Goal: Task Accomplishment & Management: Complete application form

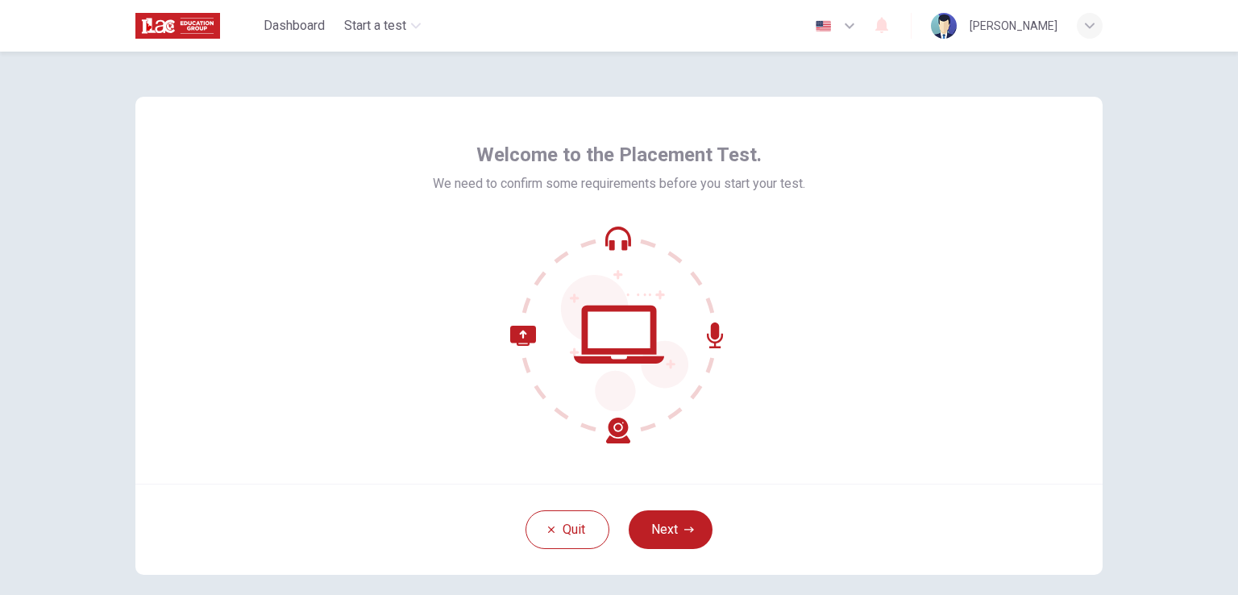
scroll to position [77, 0]
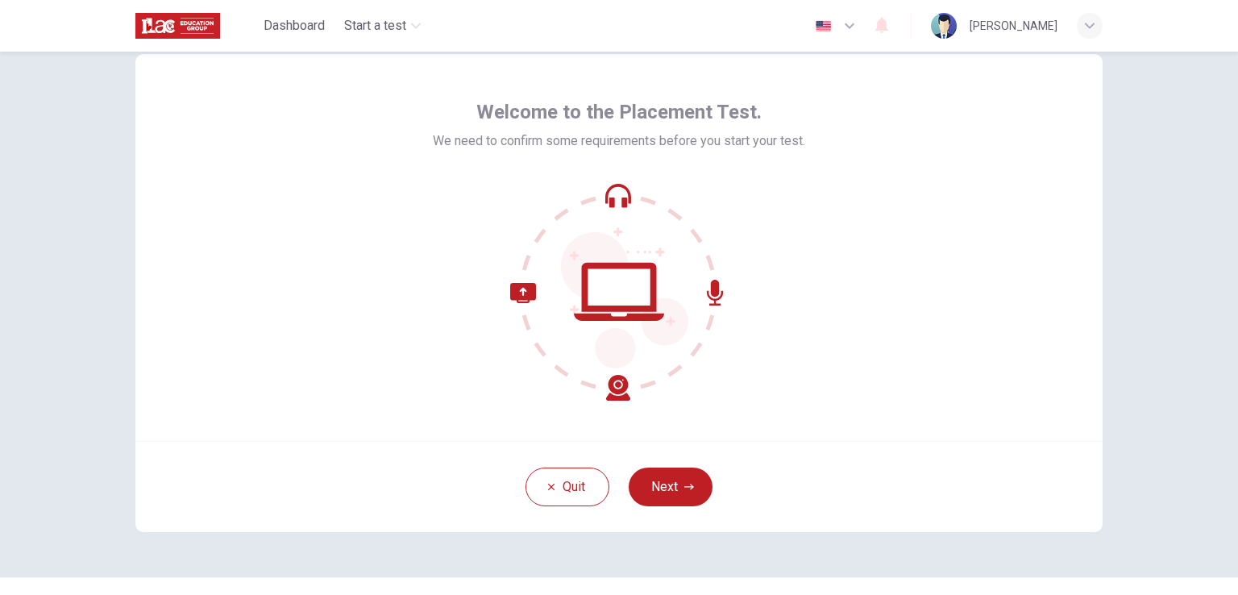
scroll to position [77, 0]
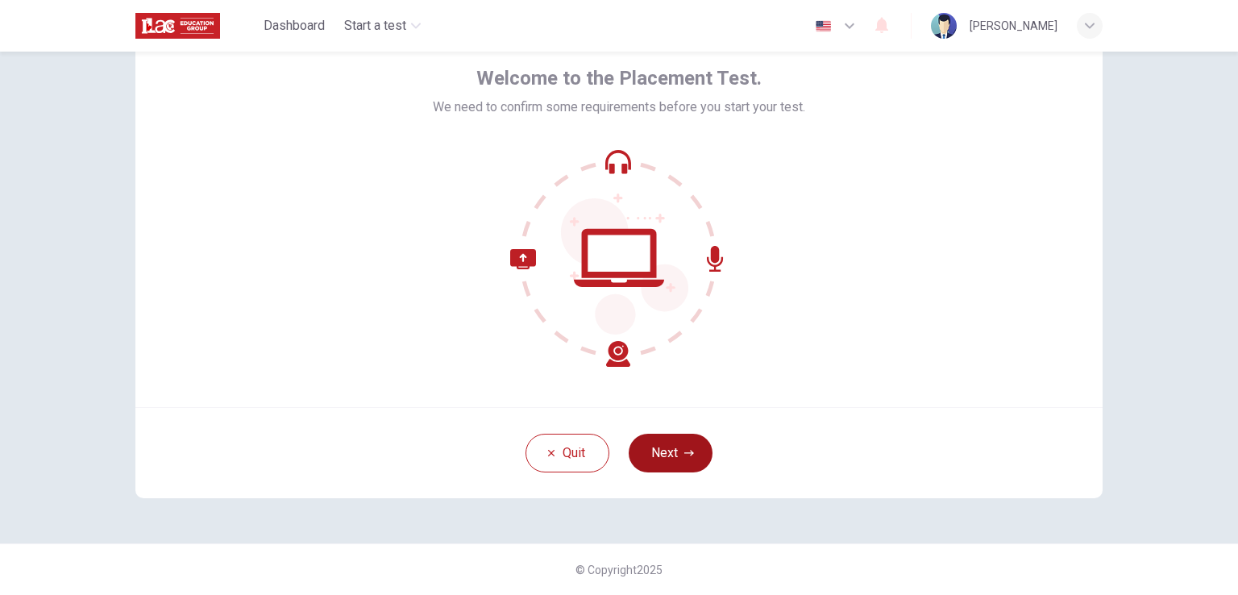
click at [669, 442] on button "Next" at bounding box center [671, 453] width 84 height 39
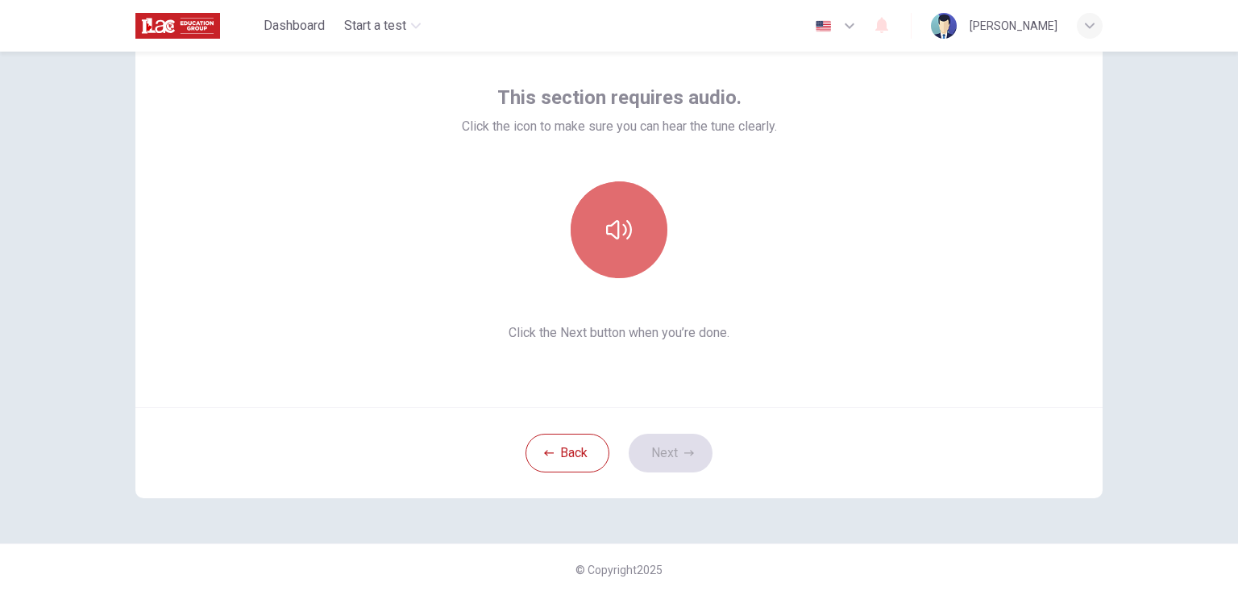
click at [622, 226] on icon "button" at bounding box center [619, 230] width 26 height 26
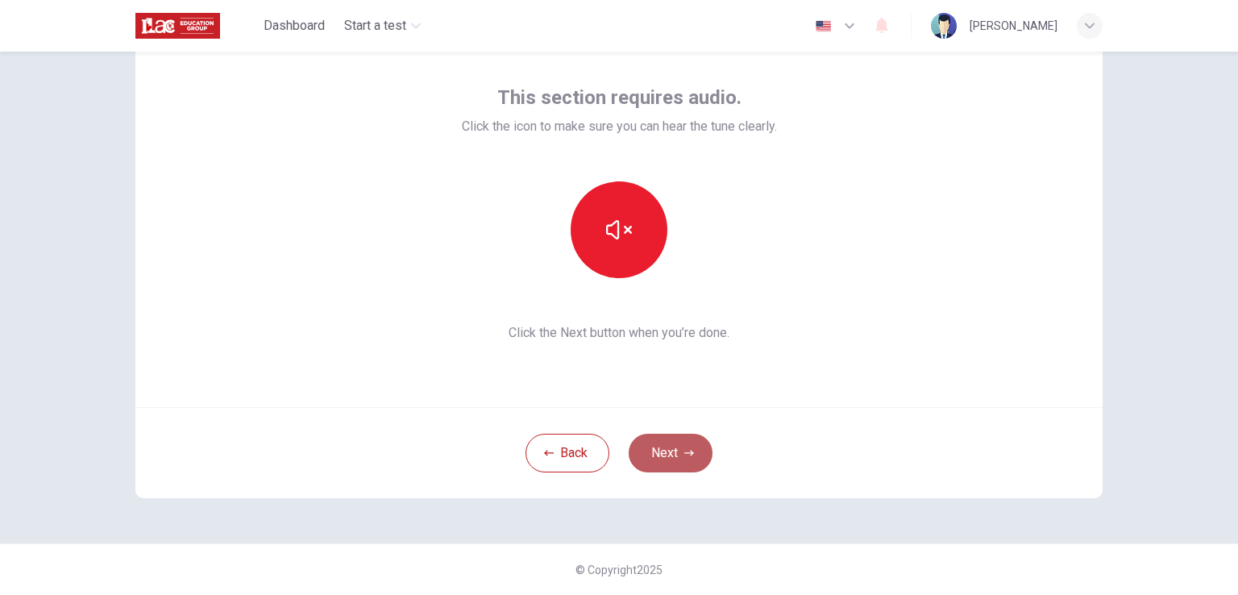
click at [660, 445] on button "Next" at bounding box center [671, 453] width 84 height 39
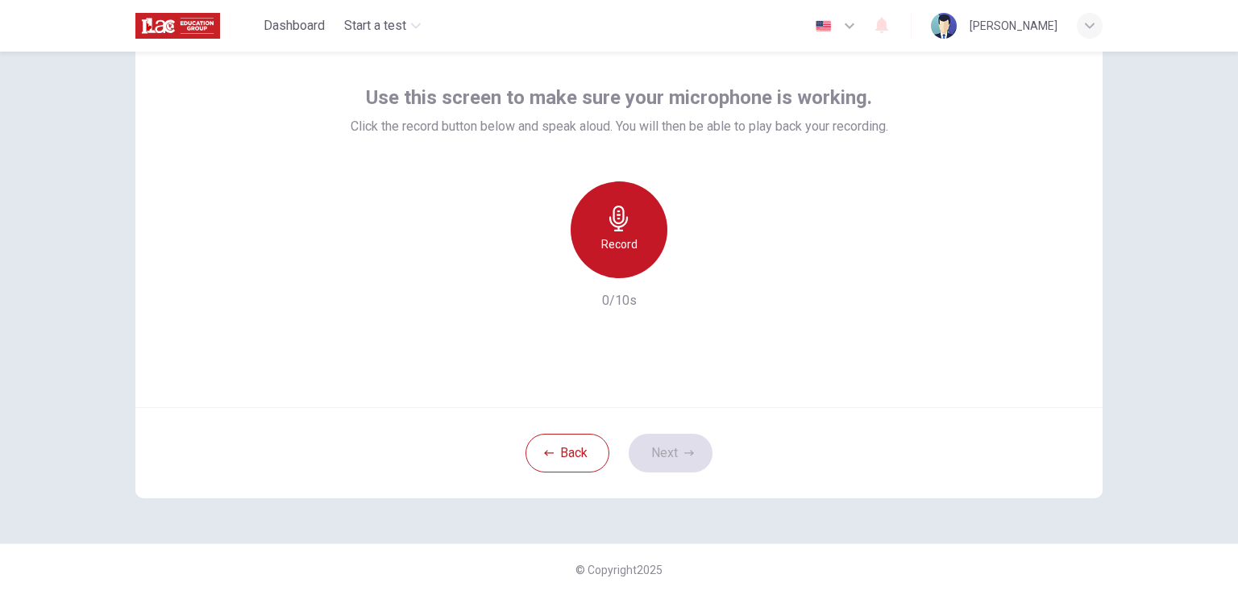
click at [616, 225] on icon "button" at bounding box center [619, 218] width 26 height 26
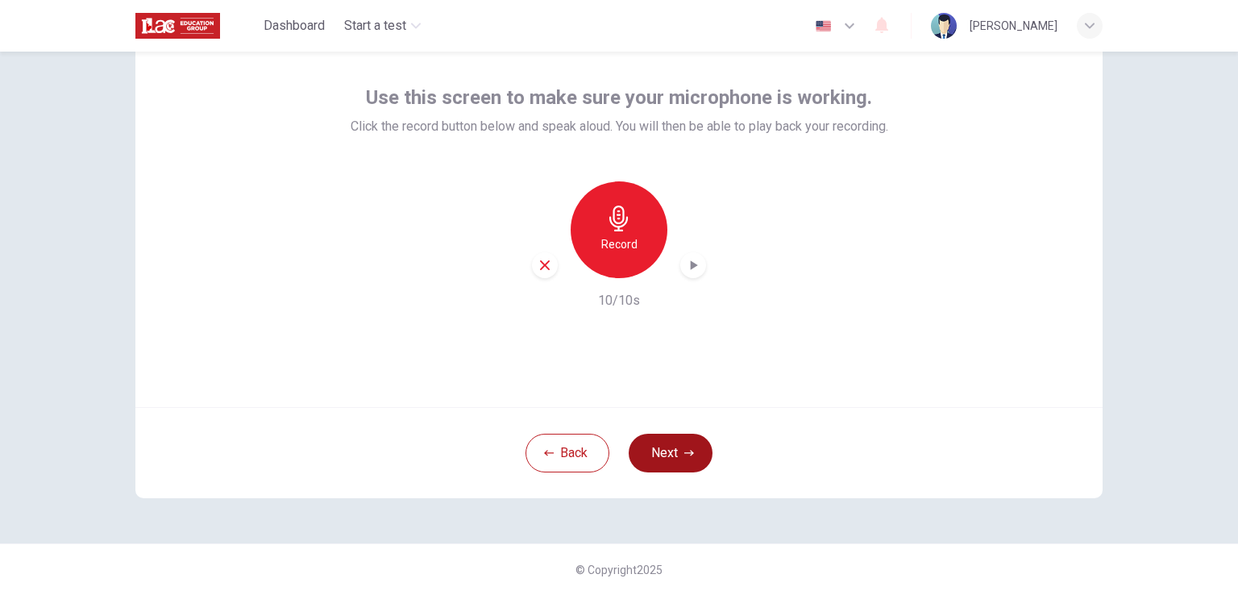
click at [669, 450] on button "Next" at bounding box center [671, 453] width 84 height 39
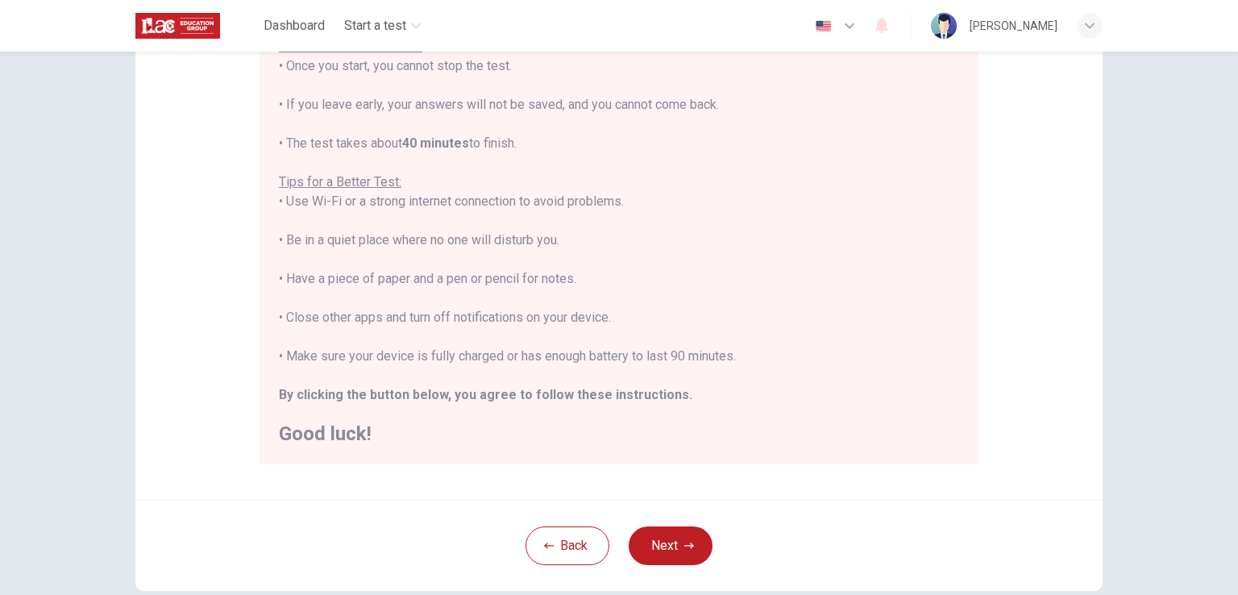
scroll to position [301, 0]
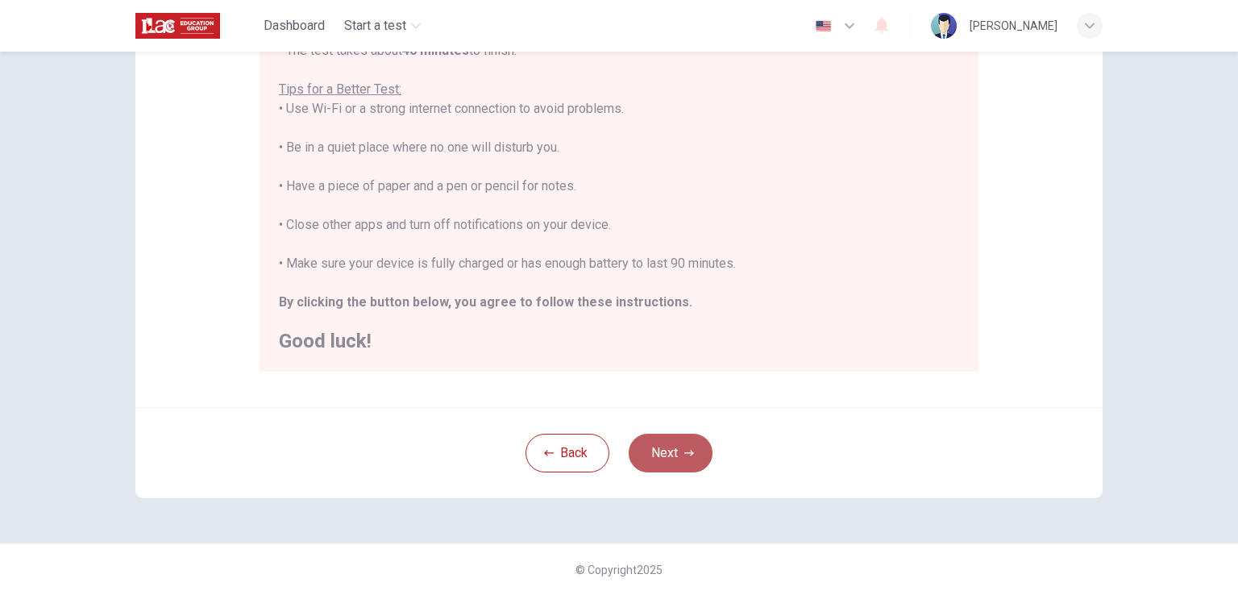
click at [664, 455] on button "Next" at bounding box center [671, 453] width 84 height 39
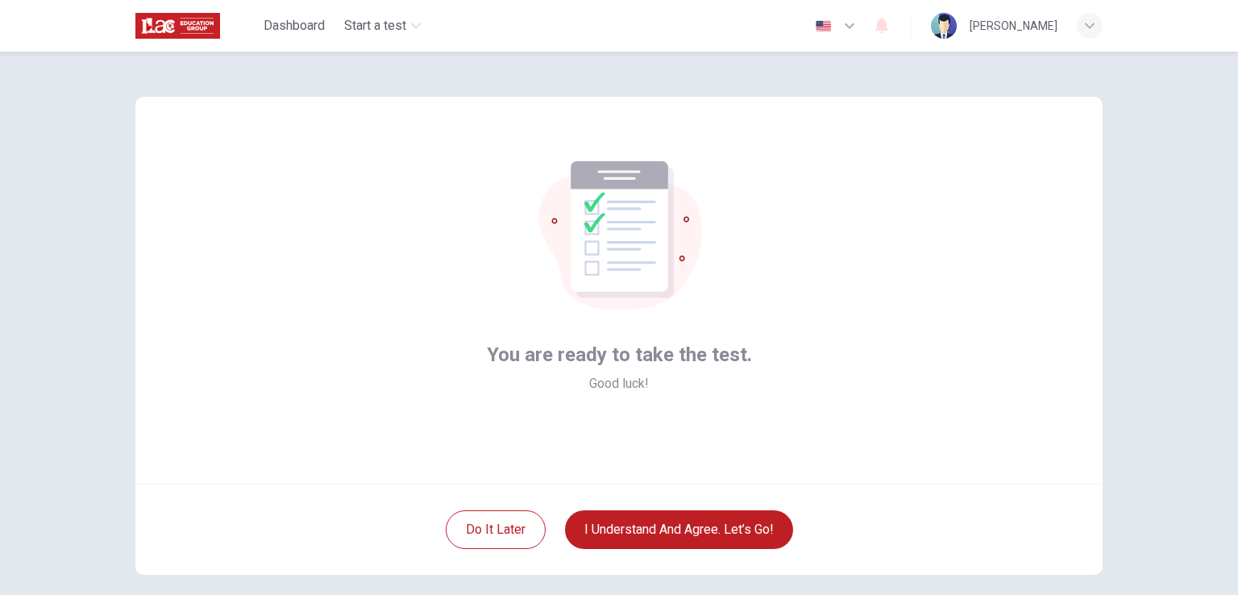
scroll to position [77, 0]
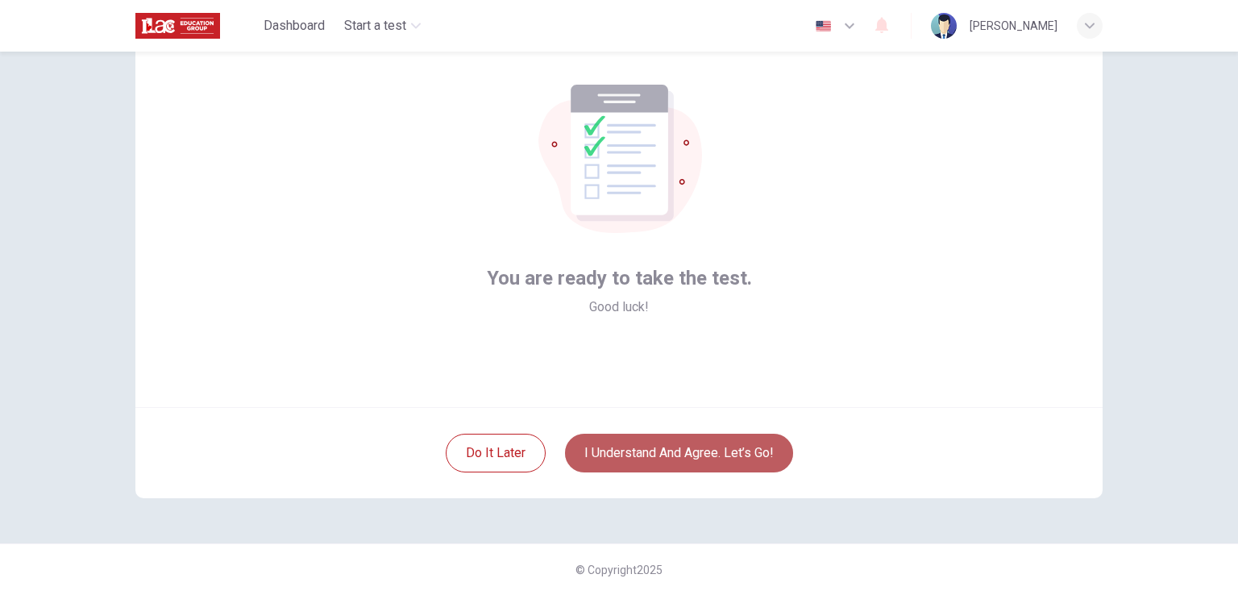
click at [658, 446] on button "I understand and agree. Let’s go!" at bounding box center [679, 453] width 228 height 39
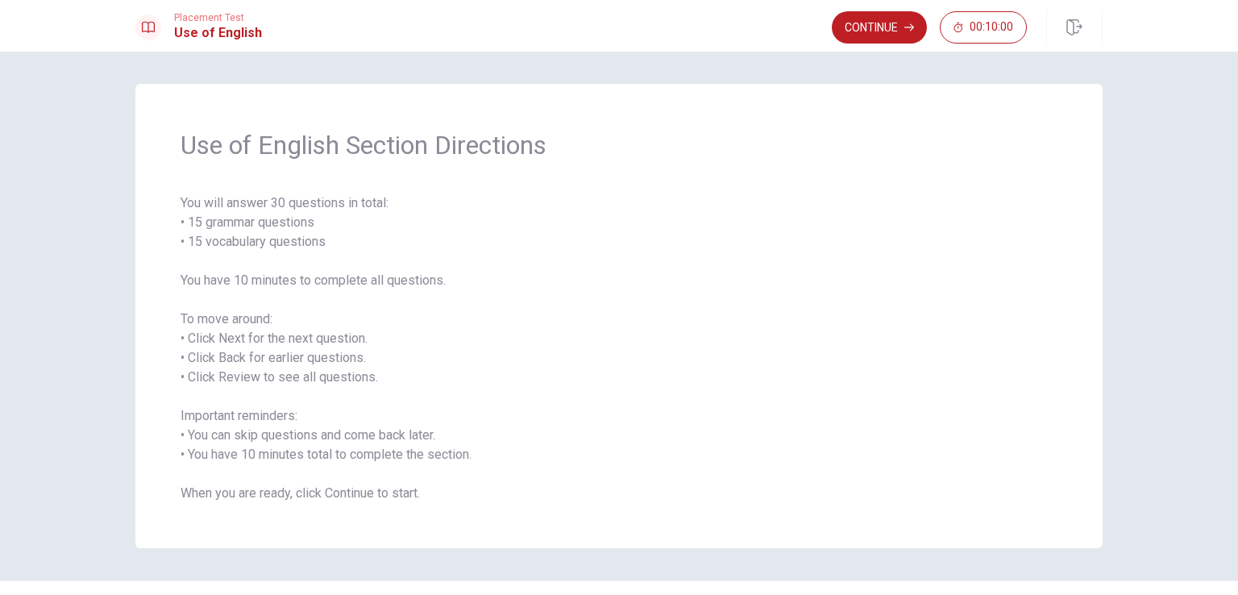
scroll to position [37, 0]
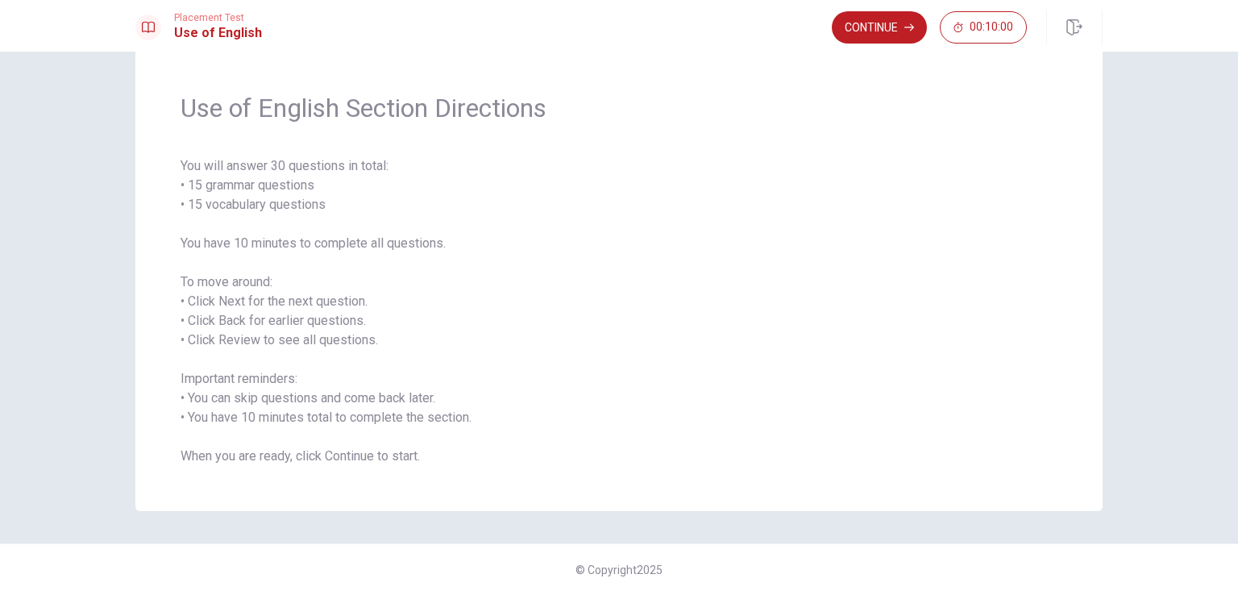
click at [870, 33] on button "Continue" at bounding box center [879, 27] width 95 height 32
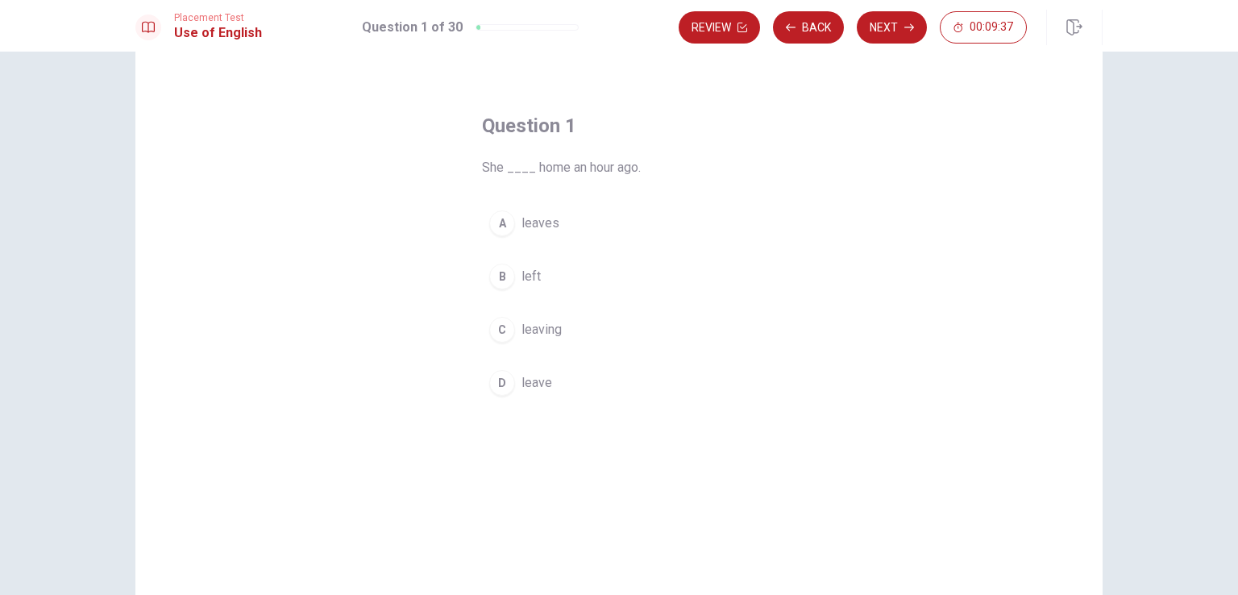
click at [506, 276] on div "B" at bounding box center [502, 277] width 26 height 26
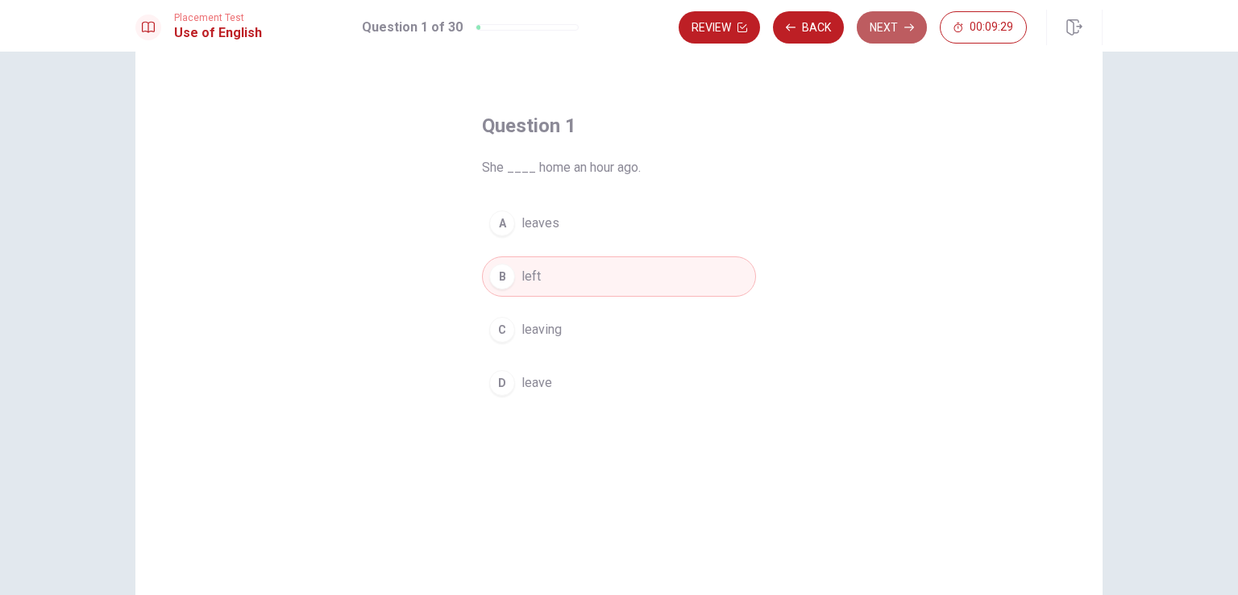
click at [893, 33] on button "Next" at bounding box center [892, 27] width 70 height 32
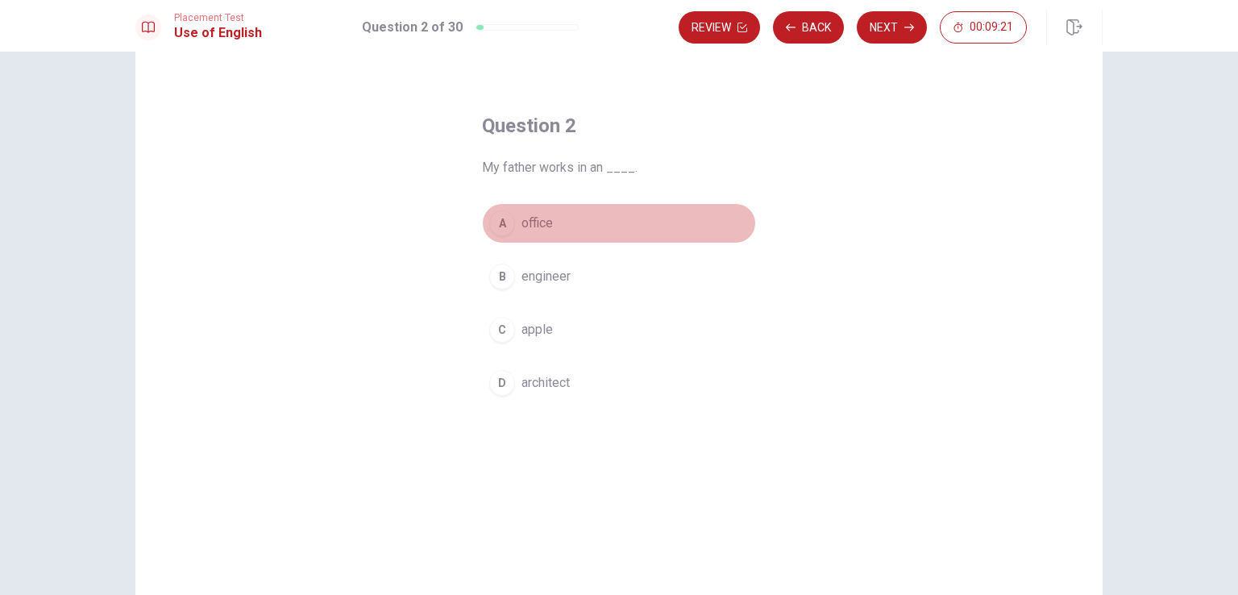
click at [507, 225] on div "A" at bounding box center [502, 223] width 26 height 26
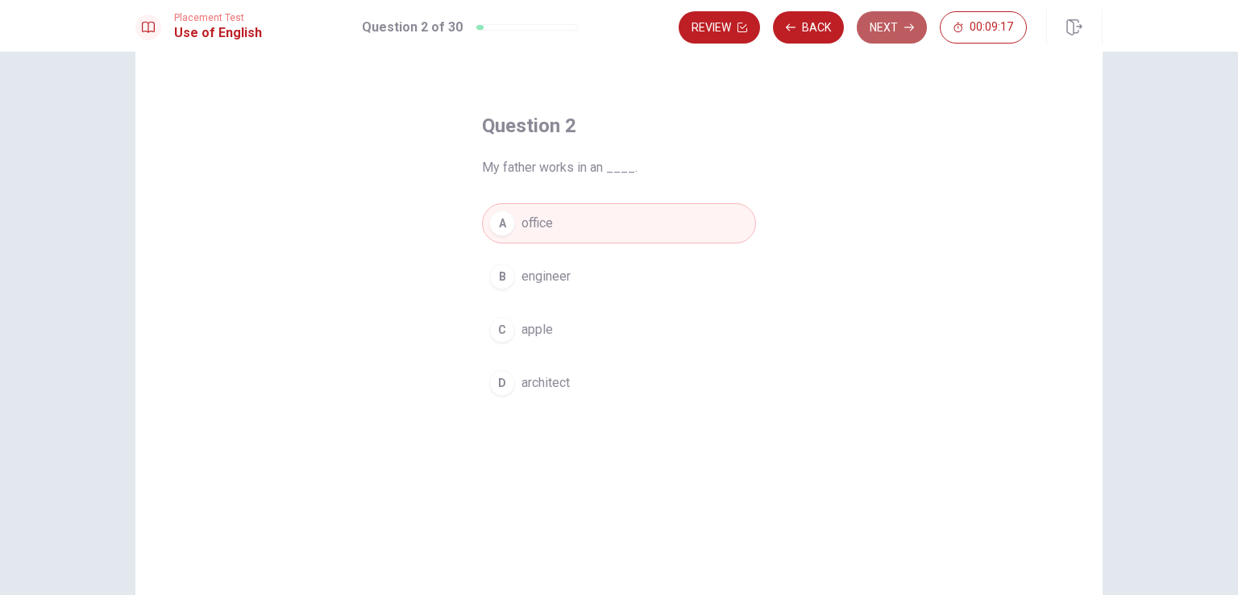
click at [897, 29] on button "Next" at bounding box center [892, 27] width 70 height 32
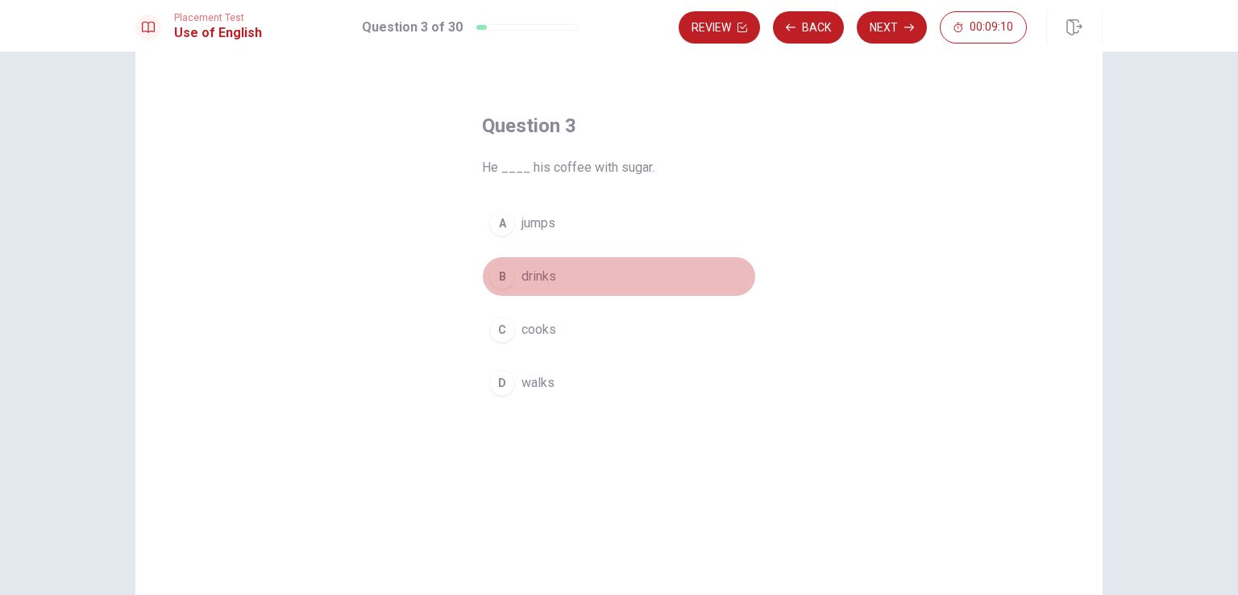
click at [521, 274] on span "drinks" at bounding box center [538, 276] width 35 height 19
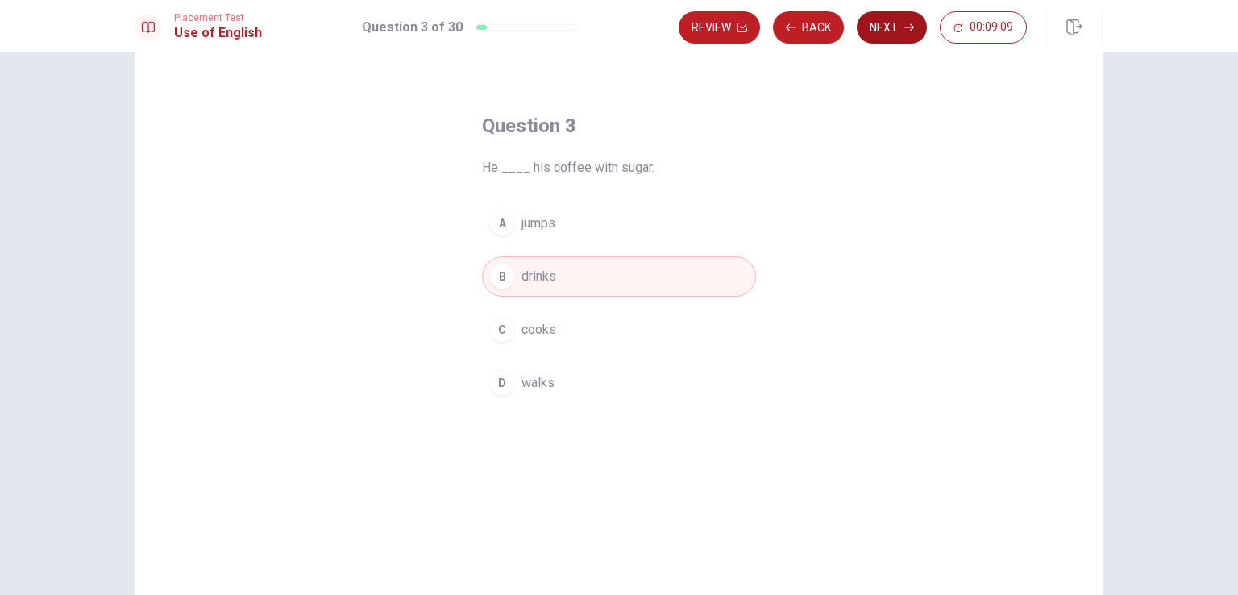
click at [895, 27] on button "Next" at bounding box center [892, 27] width 70 height 32
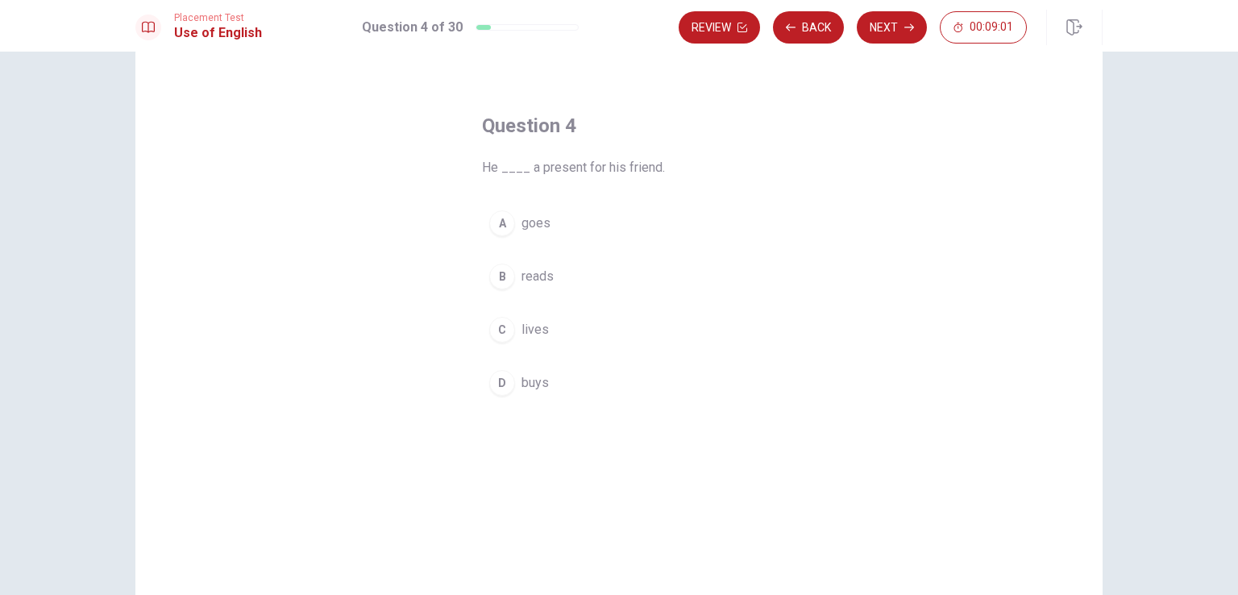
click at [503, 377] on div "D" at bounding box center [502, 383] width 26 height 26
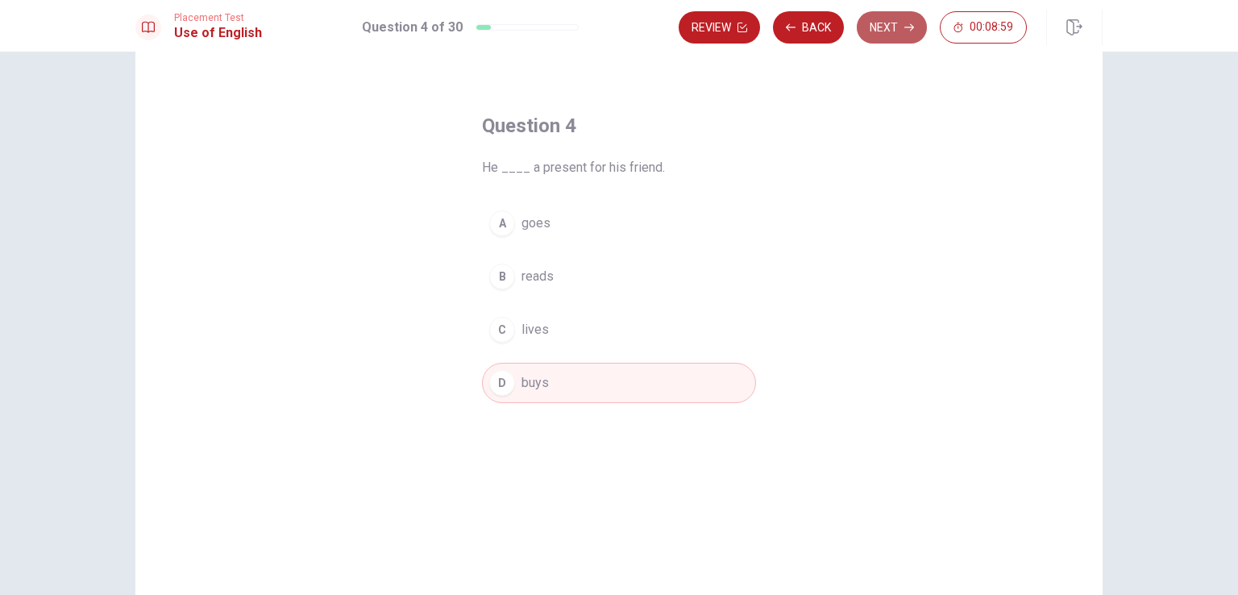
click at [881, 33] on button "Next" at bounding box center [892, 27] width 70 height 32
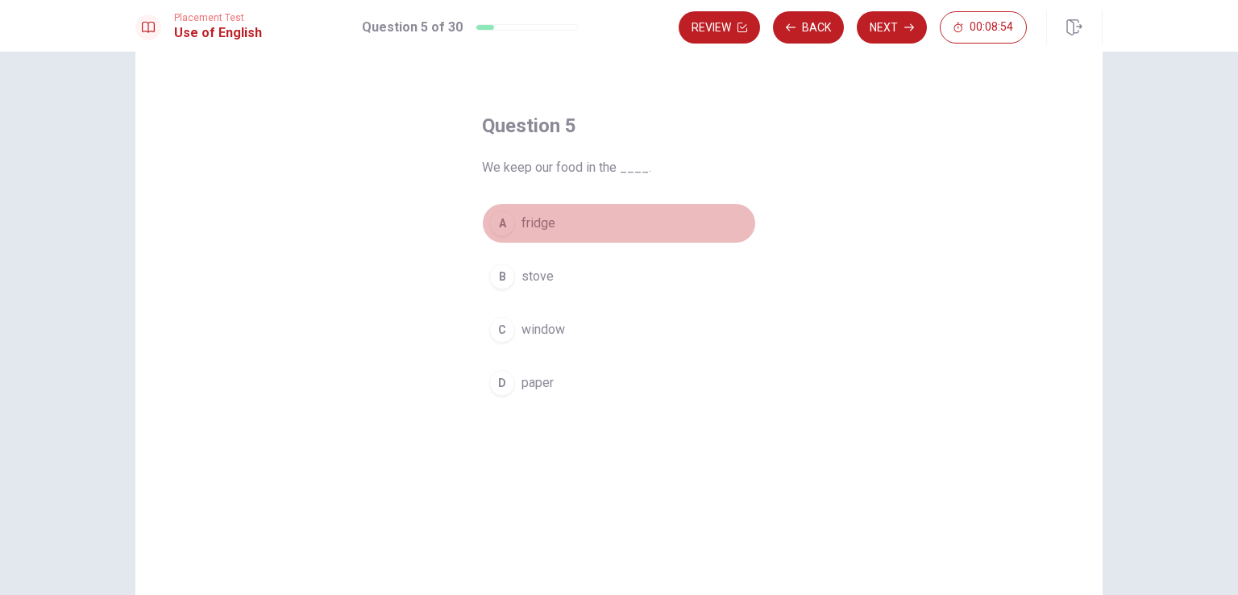
click at [529, 226] on span "fridge" at bounding box center [538, 223] width 34 height 19
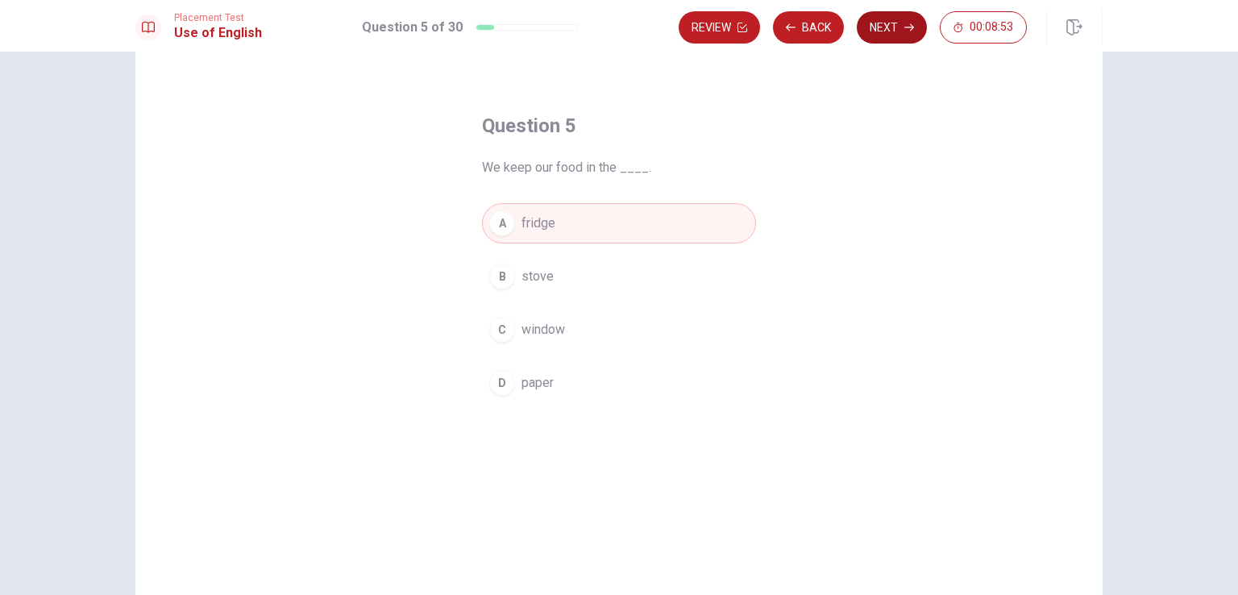
click at [892, 27] on button "Next" at bounding box center [892, 27] width 70 height 32
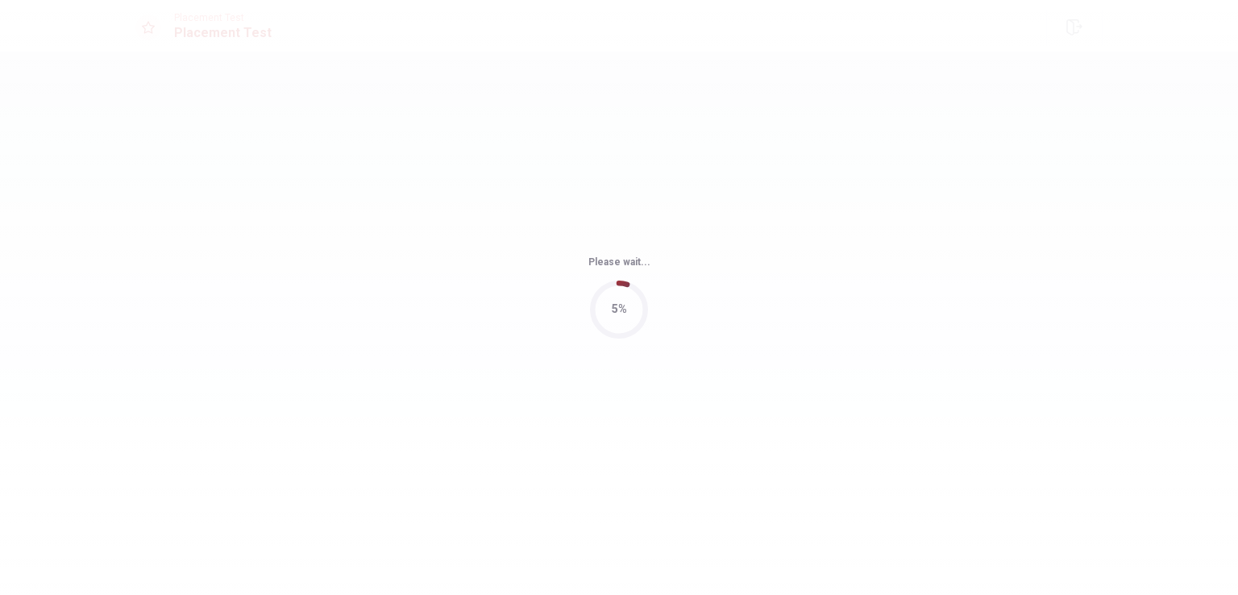
scroll to position [0, 0]
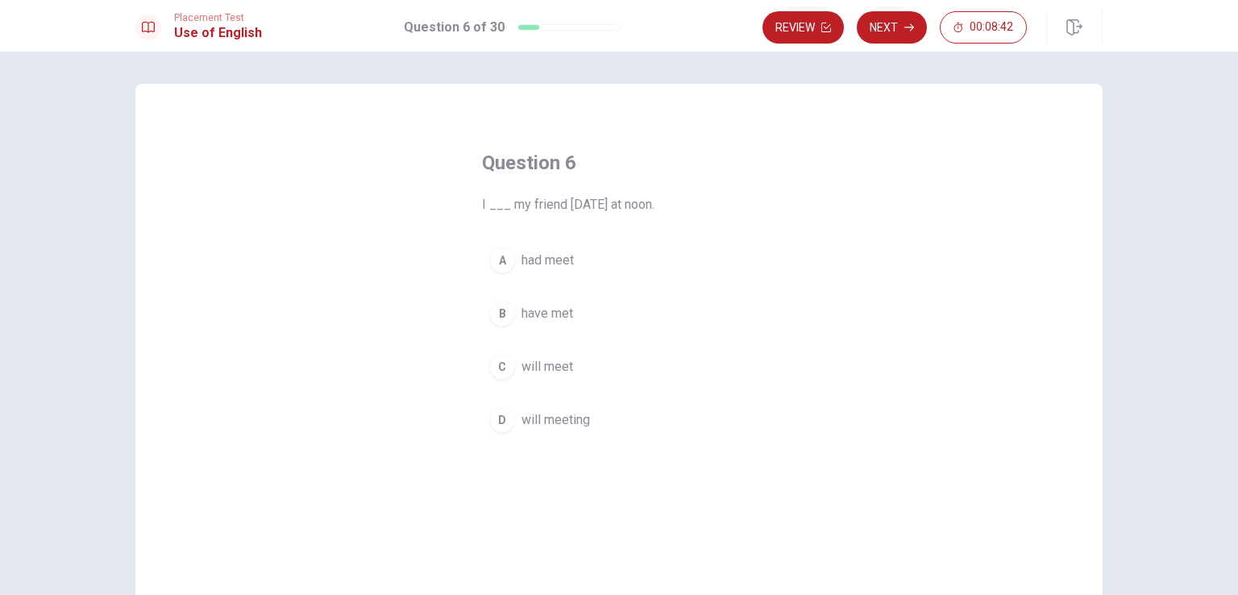
click at [555, 362] on span "will meet" at bounding box center [547, 366] width 52 height 19
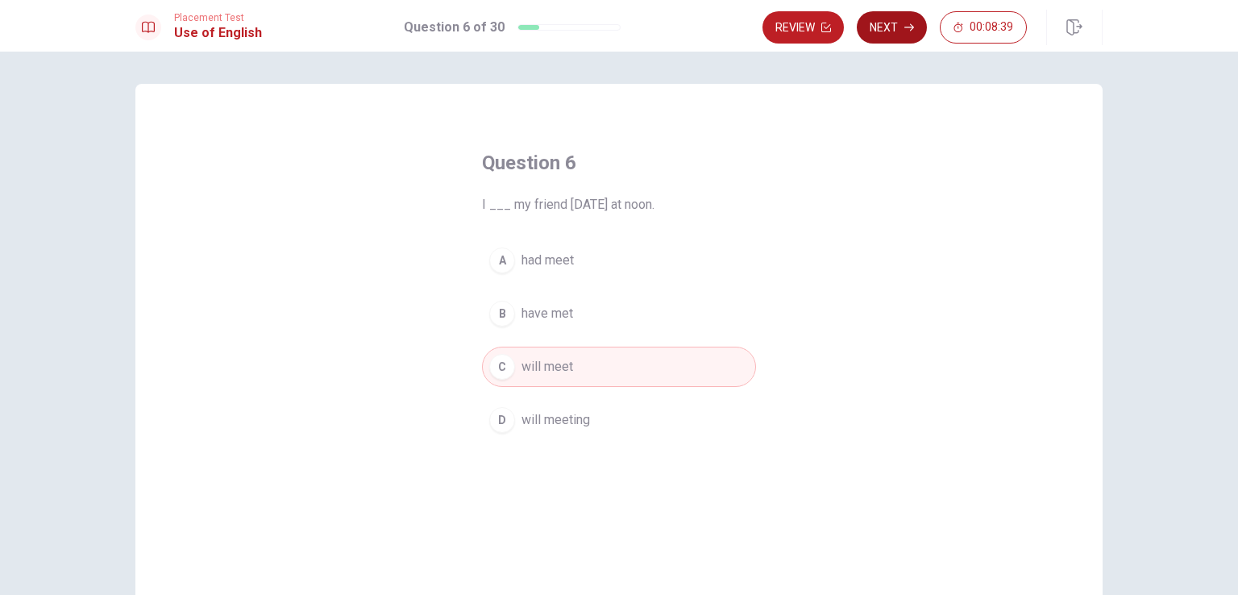
click at [882, 27] on button "Next" at bounding box center [892, 27] width 70 height 32
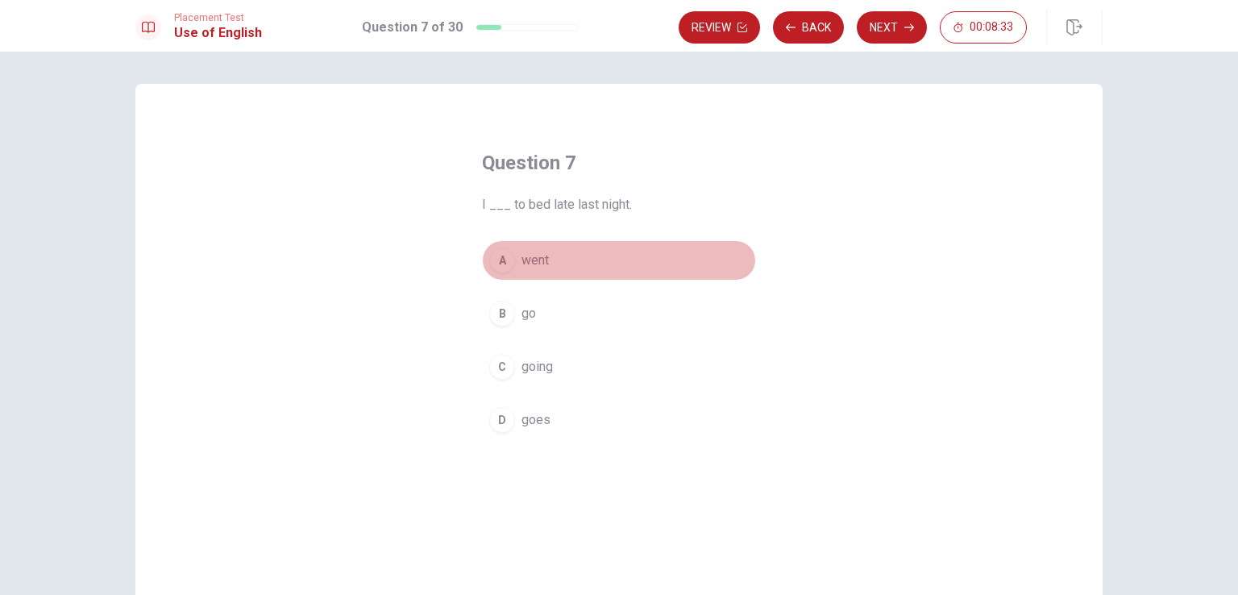
click at [542, 262] on span "went" at bounding box center [534, 260] width 27 height 19
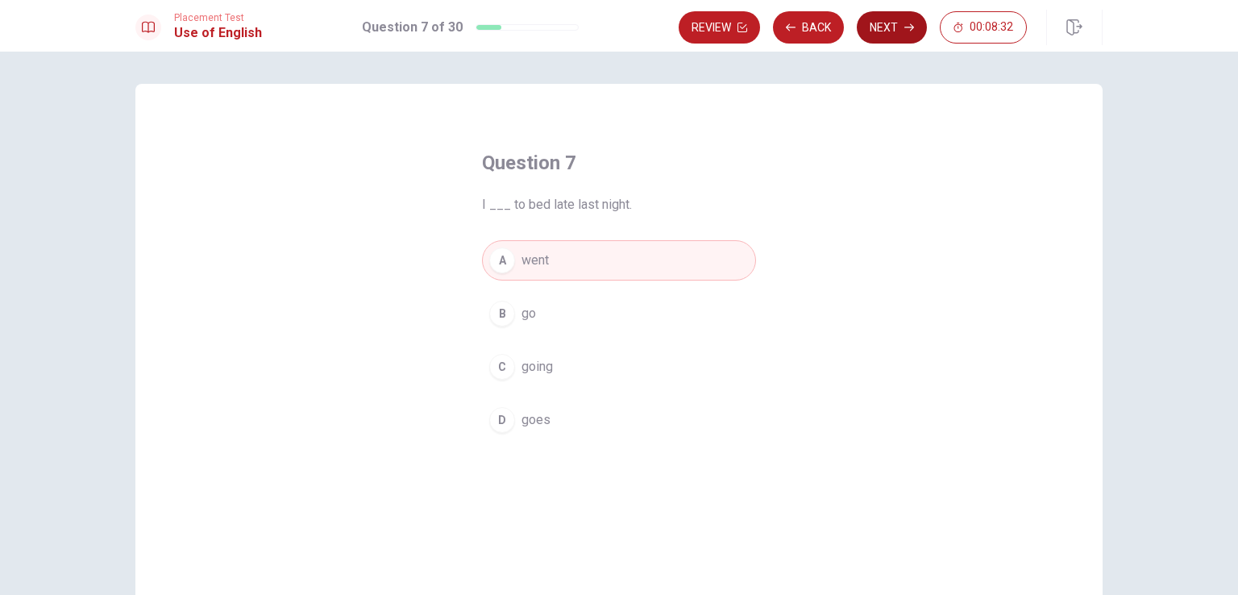
click at [870, 39] on button "Next" at bounding box center [892, 27] width 70 height 32
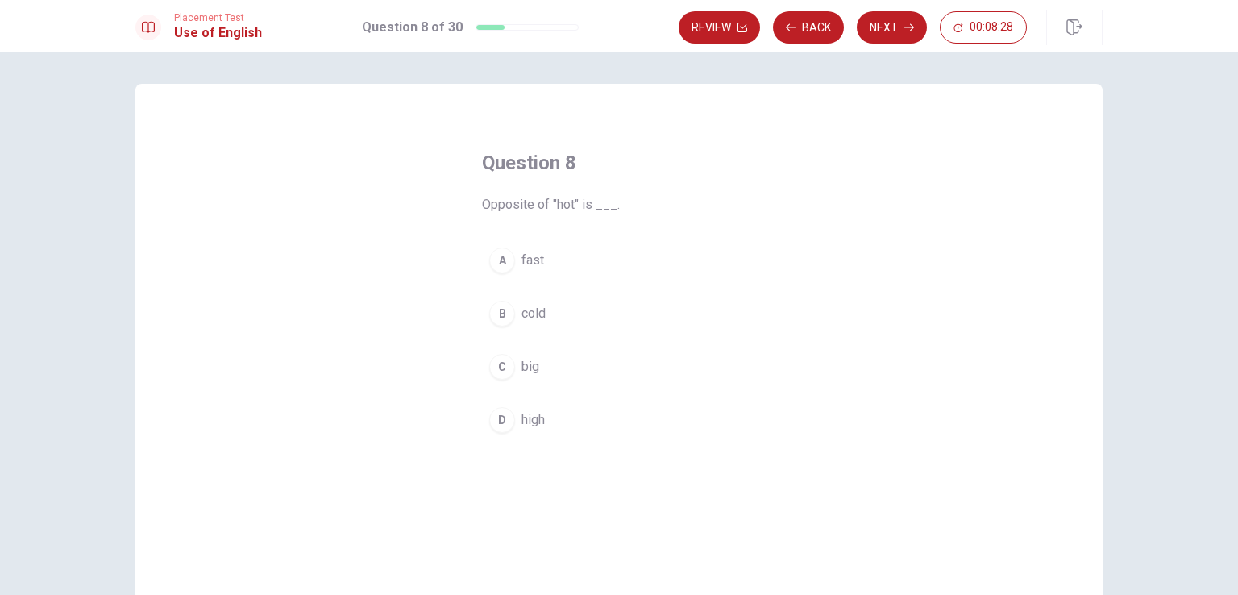
click at [530, 310] on span "cold" at bounding box center [533, 313] width 24 height 19
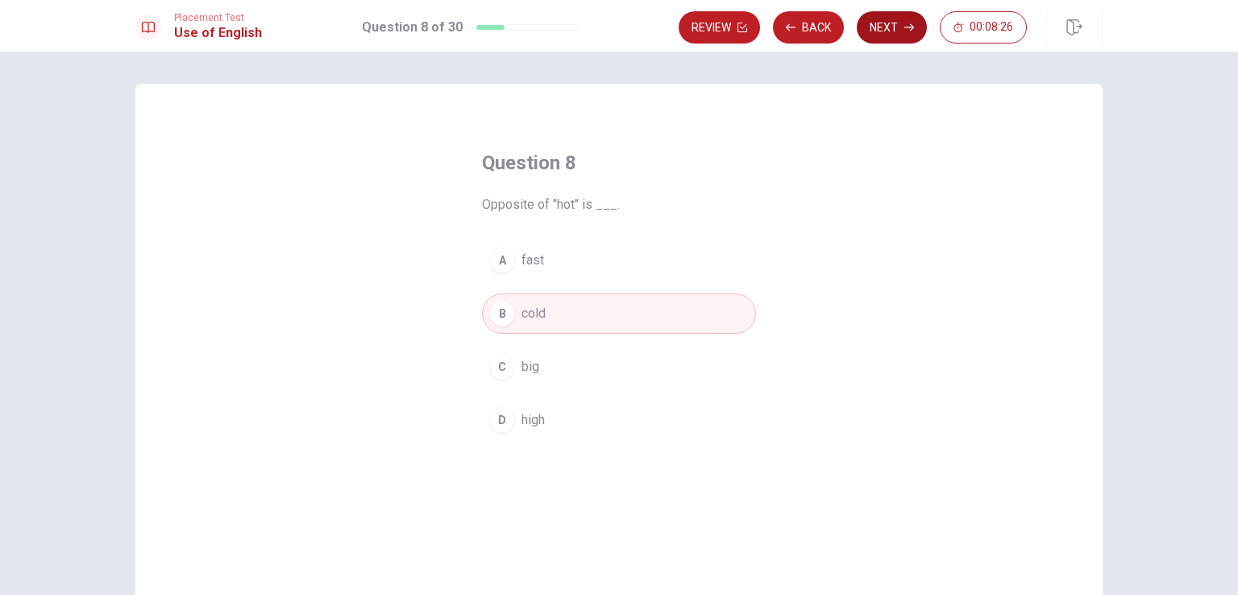
click at [883, 36] on button "Next" at bounding box center [892, 27] width 70 height 32
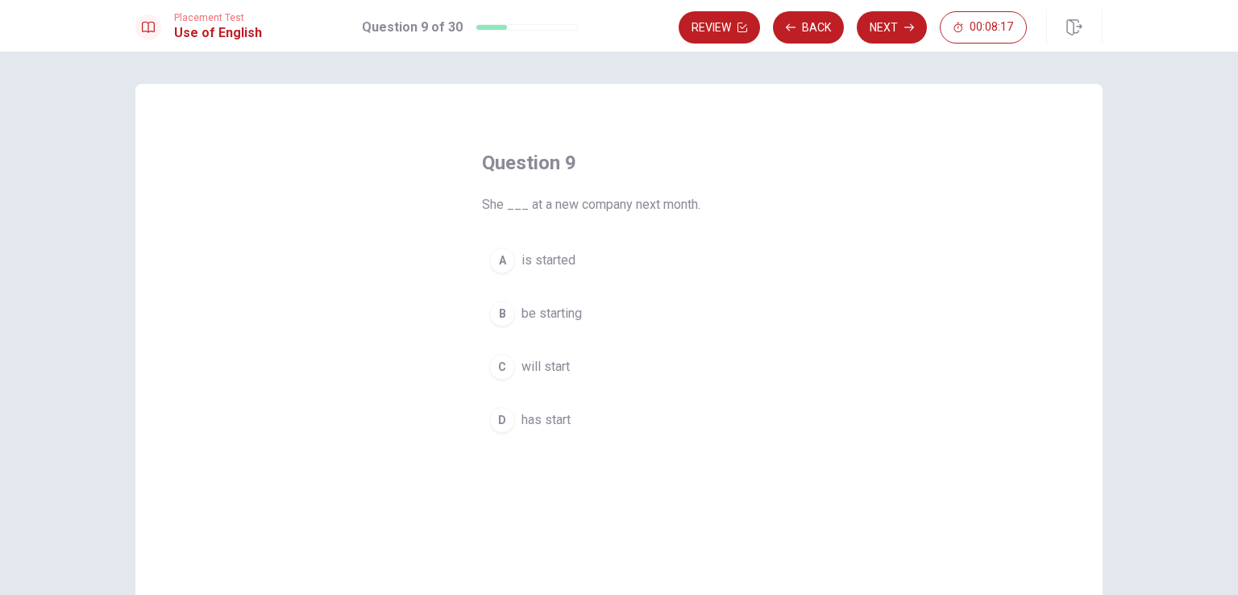
click at [552, 363] on span "will start" at bounding box center [545, 366] width 48 height 19
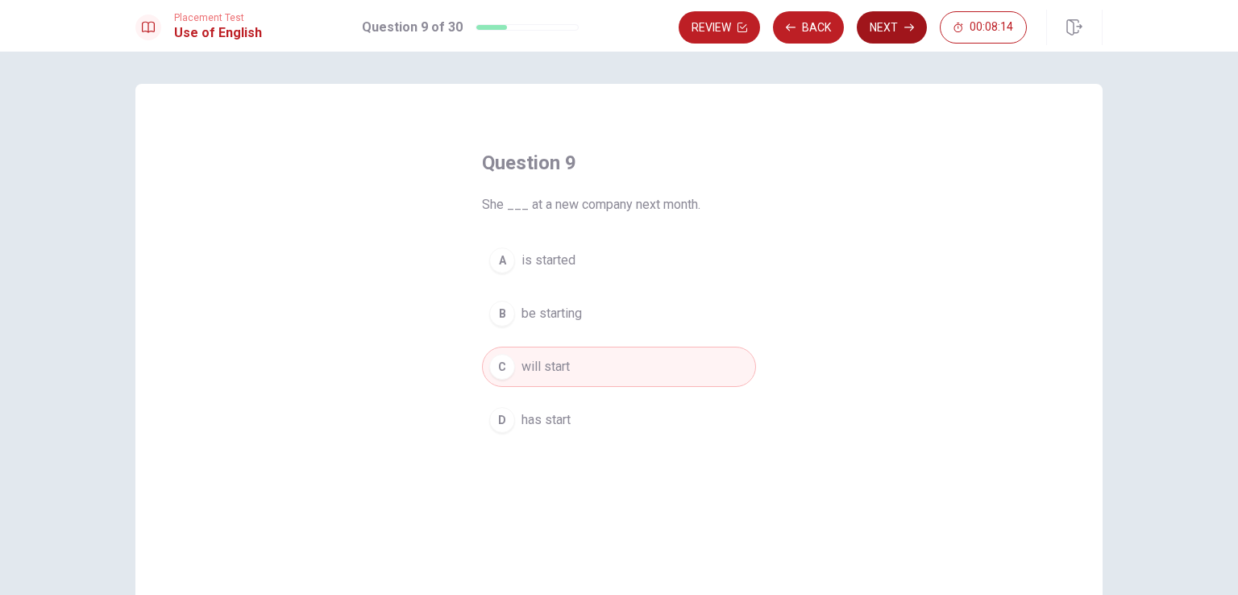
click at [882, 31] on button "Next" at bounding box center [892, 27] width 70 height 32
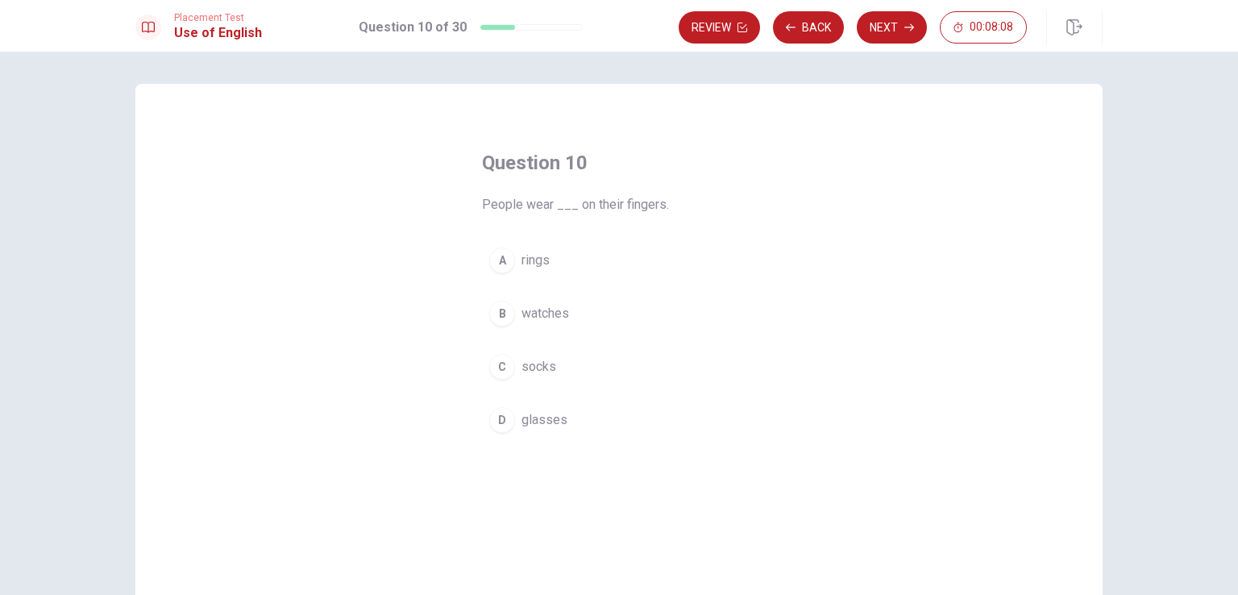
click at [536, 262] on span "rings" at bounding box center [535, 260] width 28 height 19
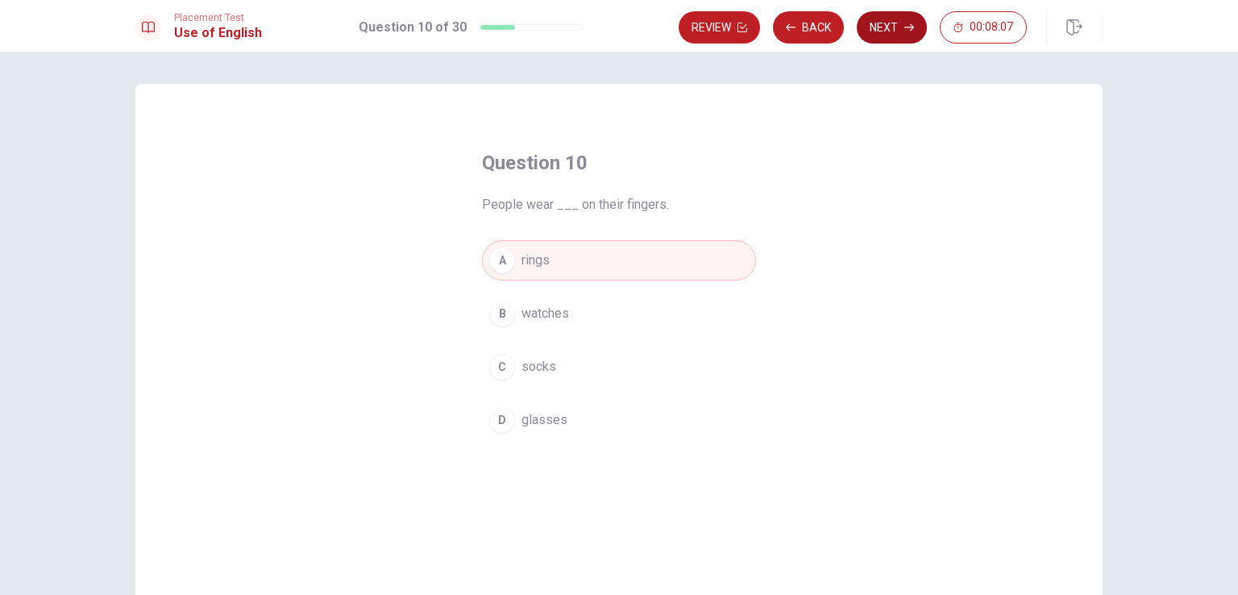
click at [882, 25] on button "Next" at bounding box center [892, 27] width 70 height 32
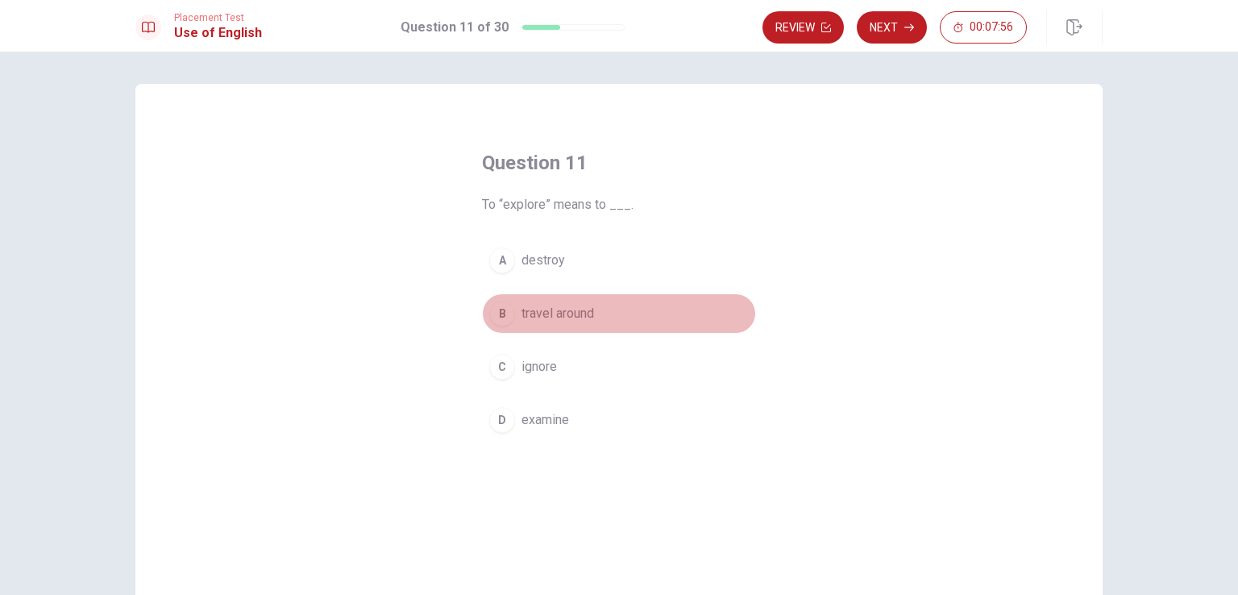
click at [567, 315] on span "travel around" at bounding box center [557, 313] width 73 height 19
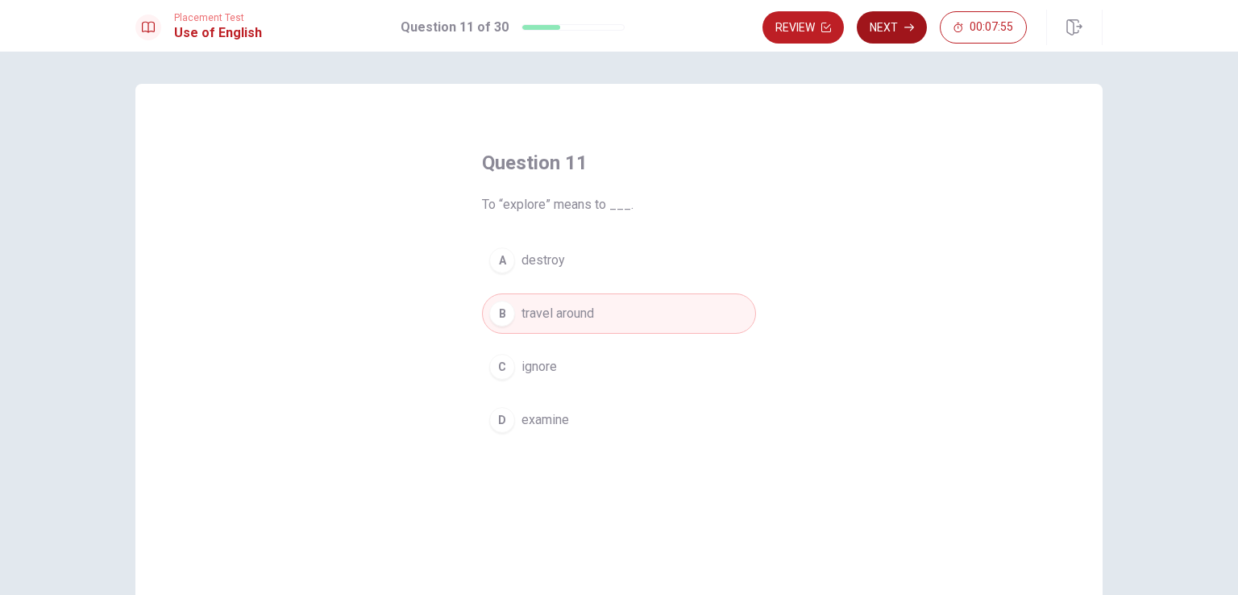
click at [899, 34] on button "Next" at bounding box center [892, 27] width 70 height 32
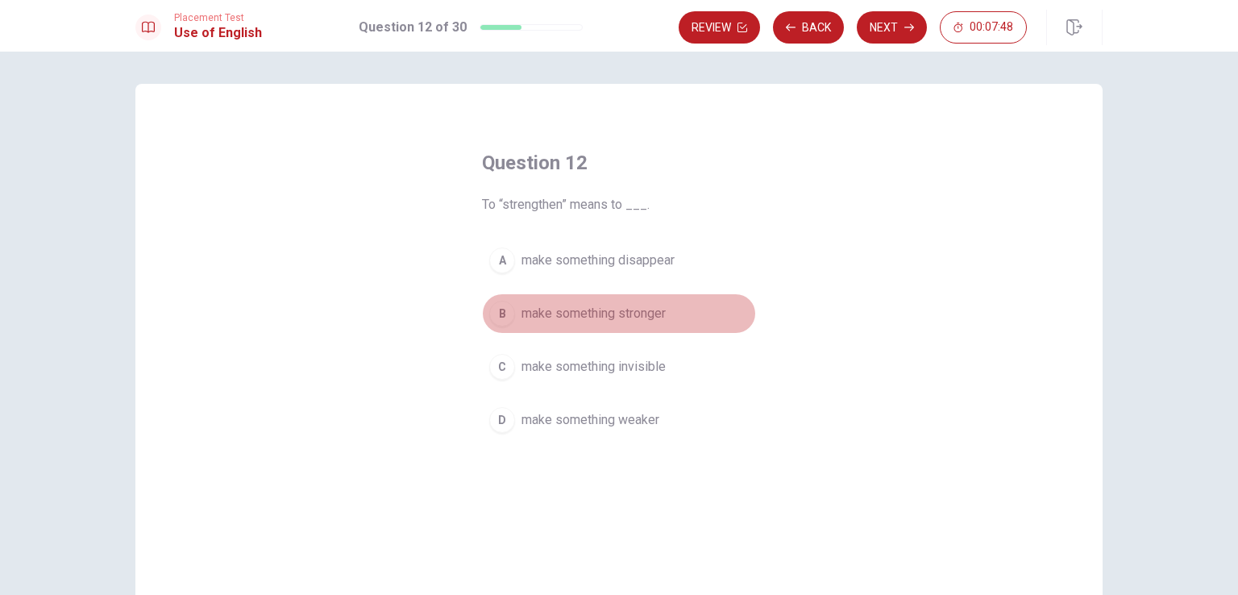
click at [637, 313] on span "make something stronger" at bounding box center [593, 313] width 144 height 19
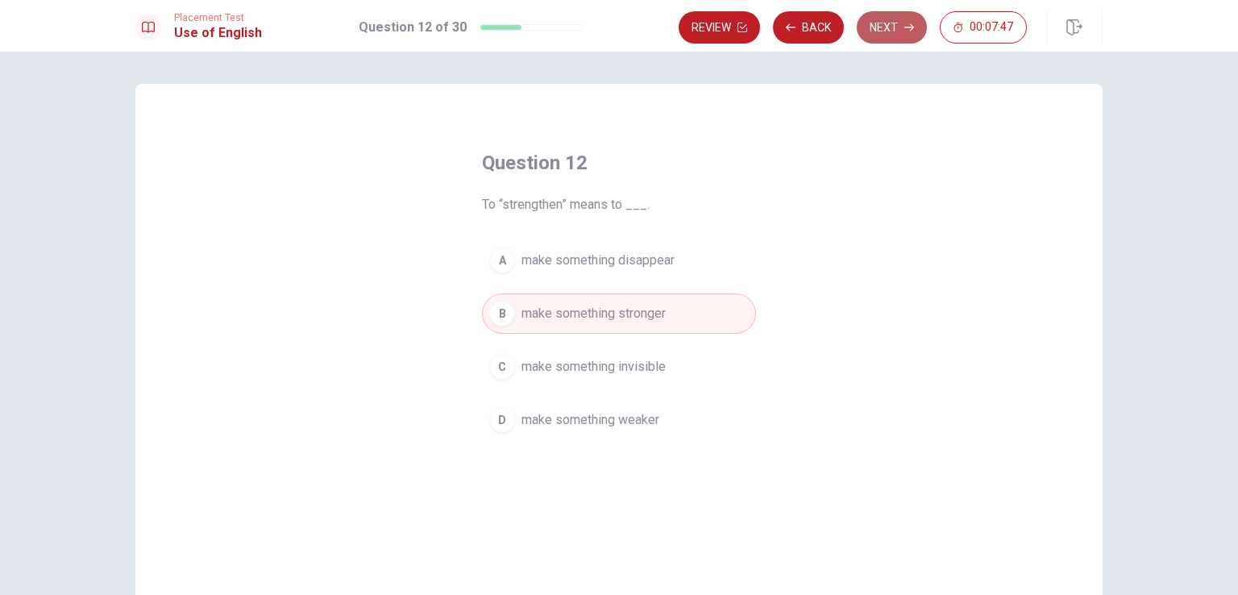
click at [894, 30] on button "Next" at bounding box center [892, 27] width 70 height 32
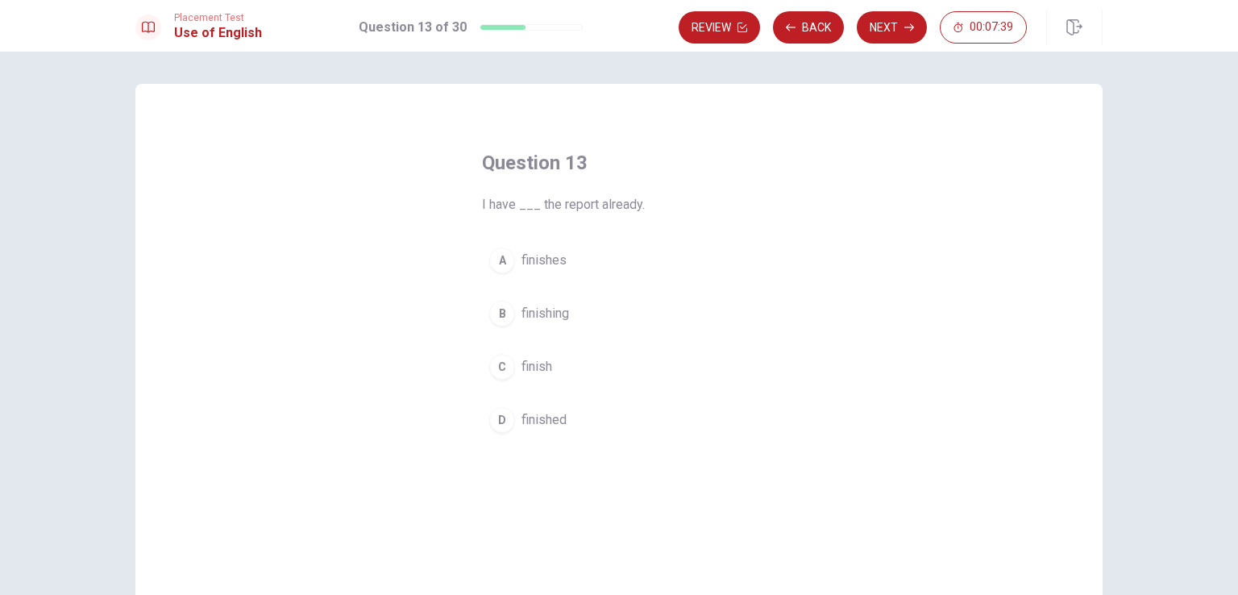
click at [562, 415] on button "D finished" at bounding box center [619, 420] width 274 height 40
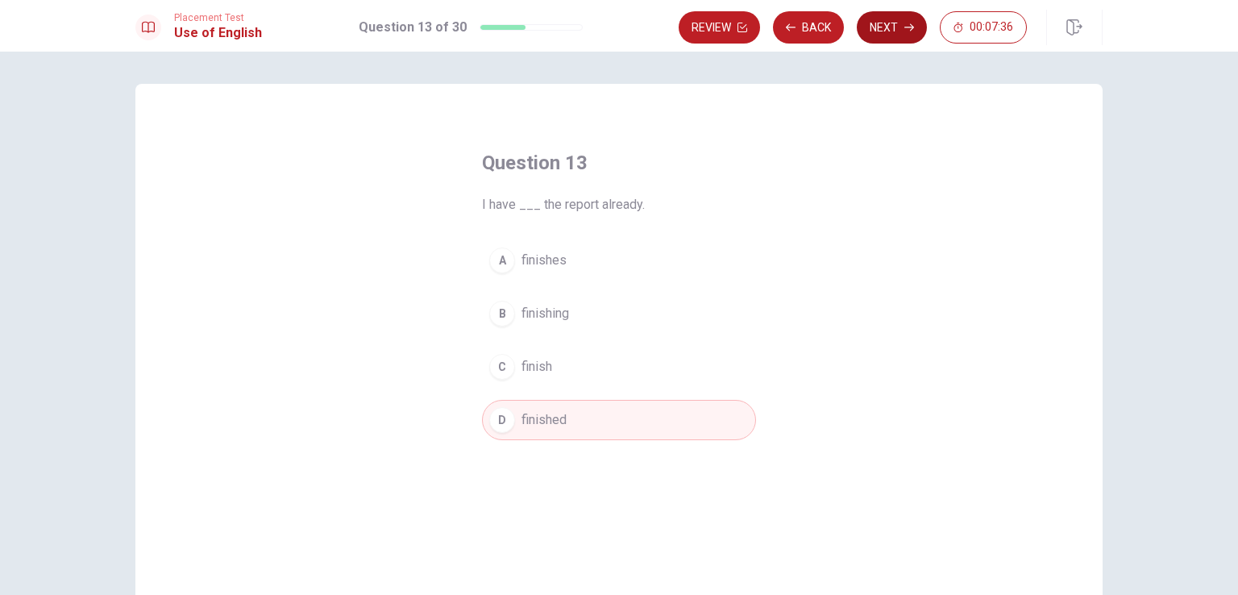
click at [885, 30] on button "Next" at bounding box center [892, 27] width 70 height 32
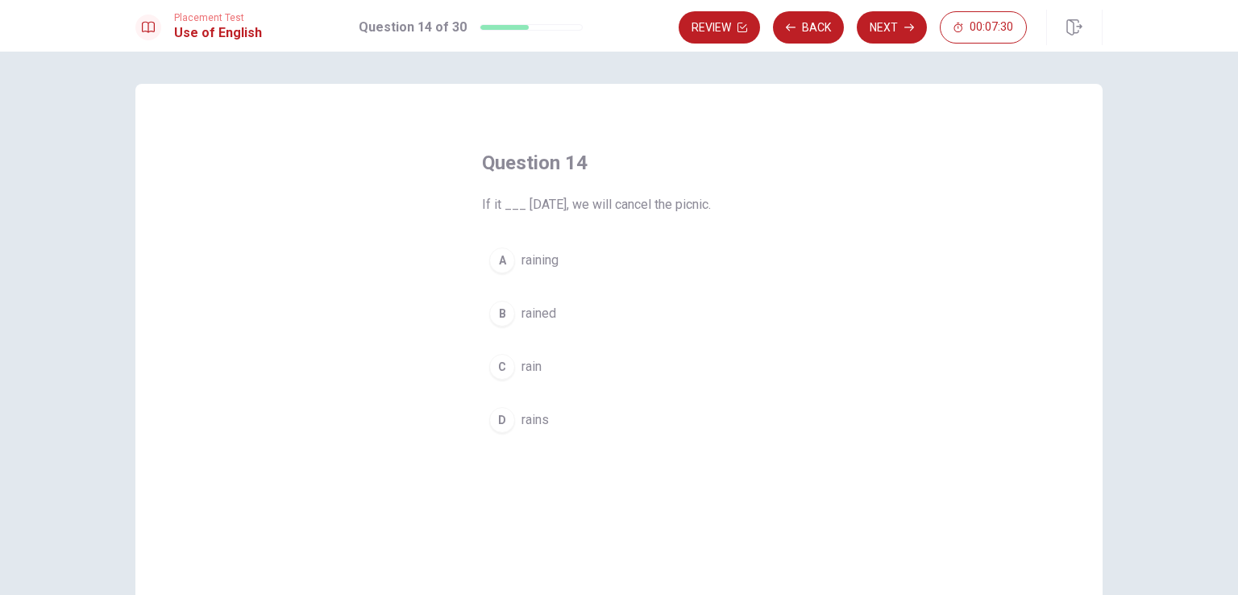
click at [533, 414] on span "rains" at bounding box center [534, 419] width 27 height 19
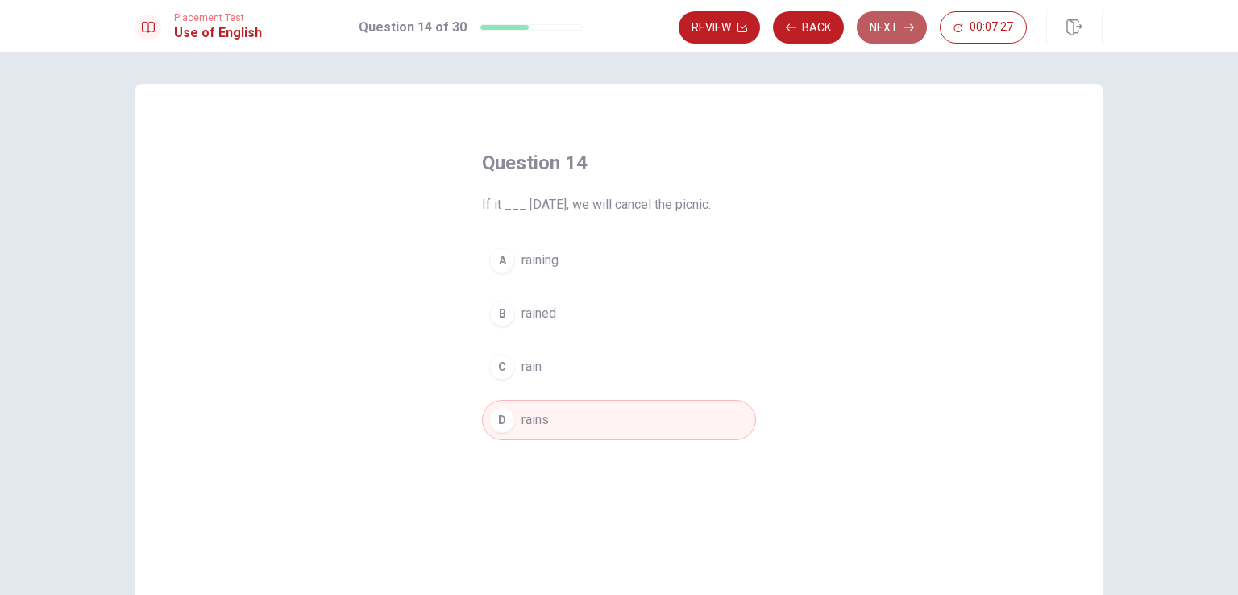
click at [889, 27] on button "Next" at bounding box center [892, 27] width 70 height 32
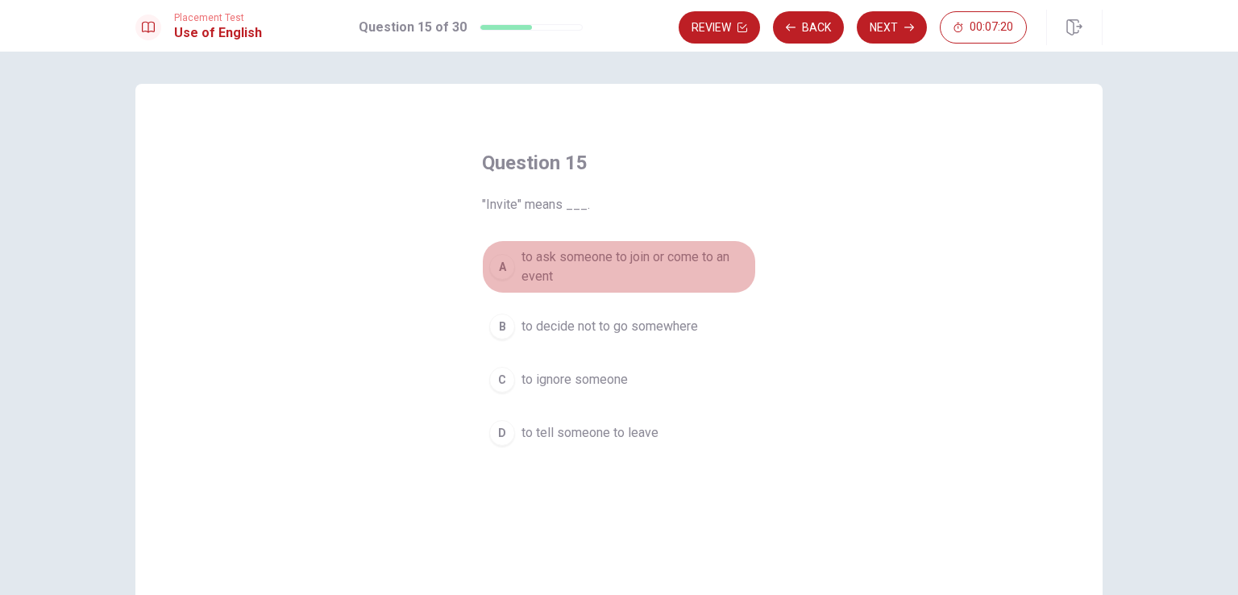
click at [677, 262] on span "to ask someone to join or come to an event" at bounding box center [634, 266] width 227 height 39
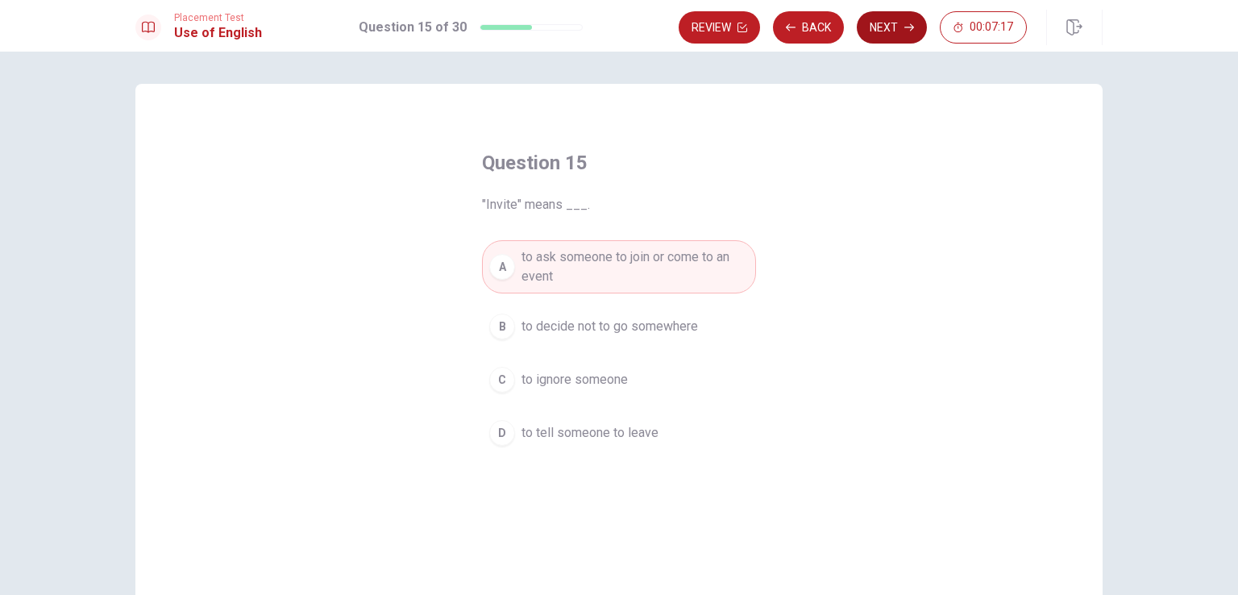
click at [890, 29] on button "Next" at bounding box center [892, 27] width 70 height 32
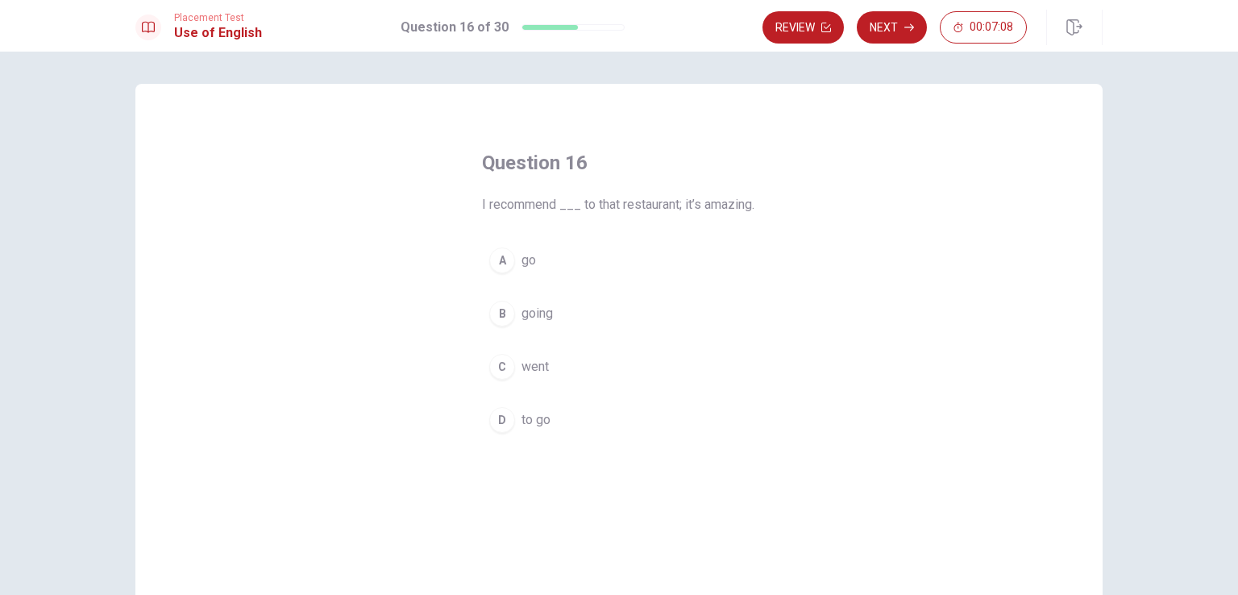
click at [550, 327] on button "B going" at bounding box center [619, 313] width 274 height 40
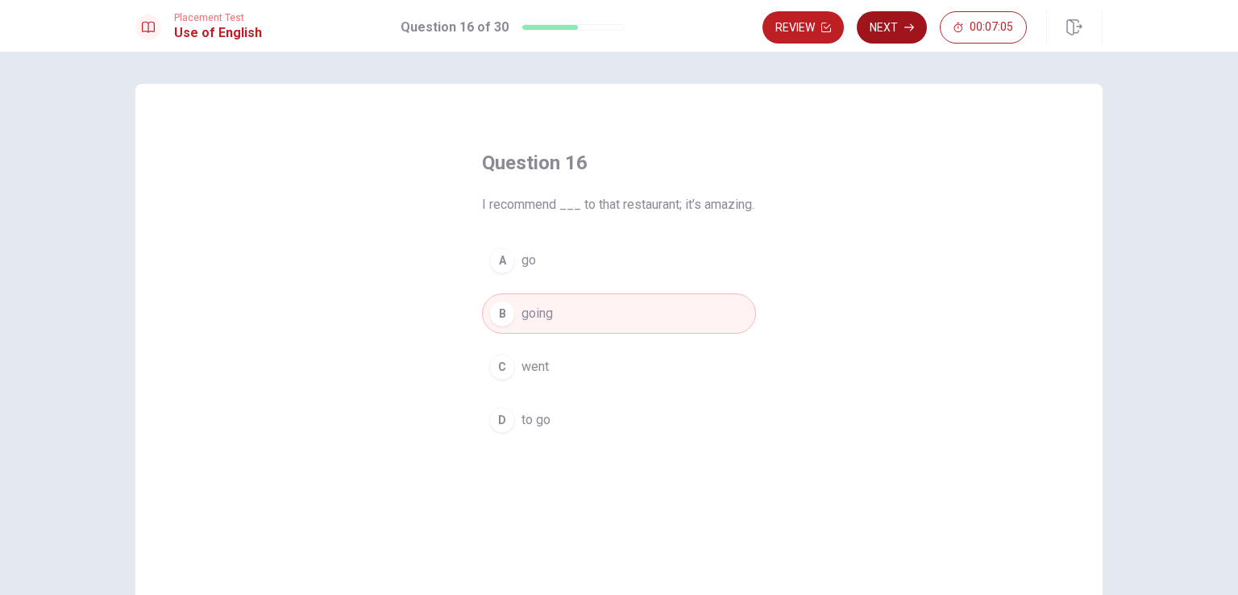
click at [894, 30] on button "Next" at bounding box center [892, 27] width 70 height 32
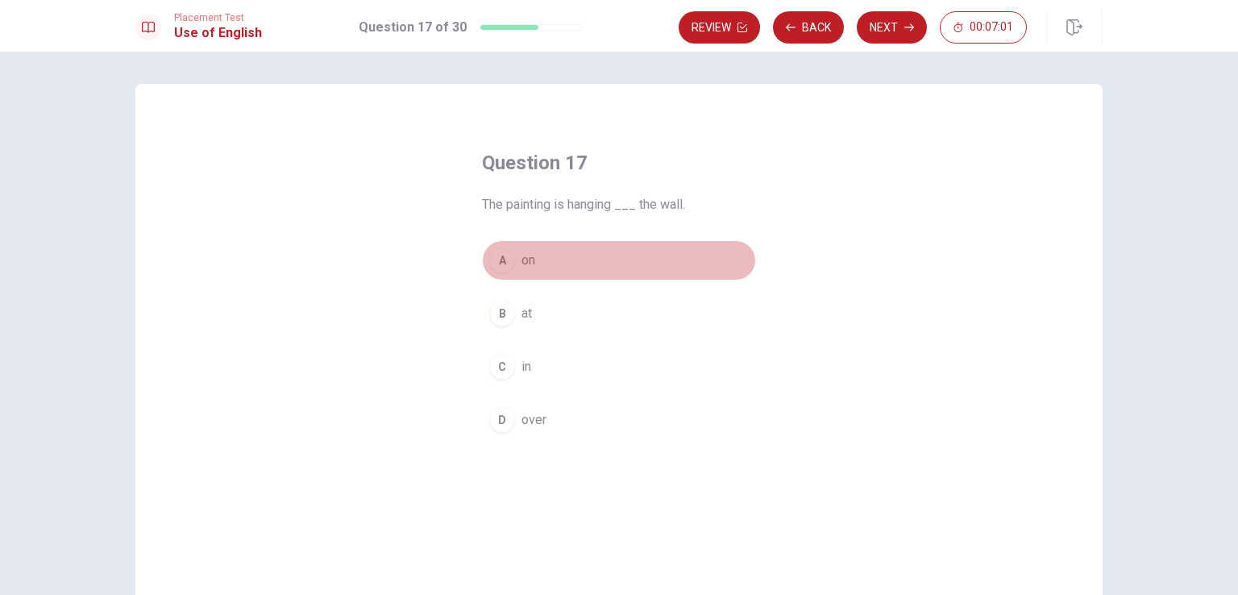
click at [541, 264] on button "A on" at bounding box center [619, 260] width 274 height 40
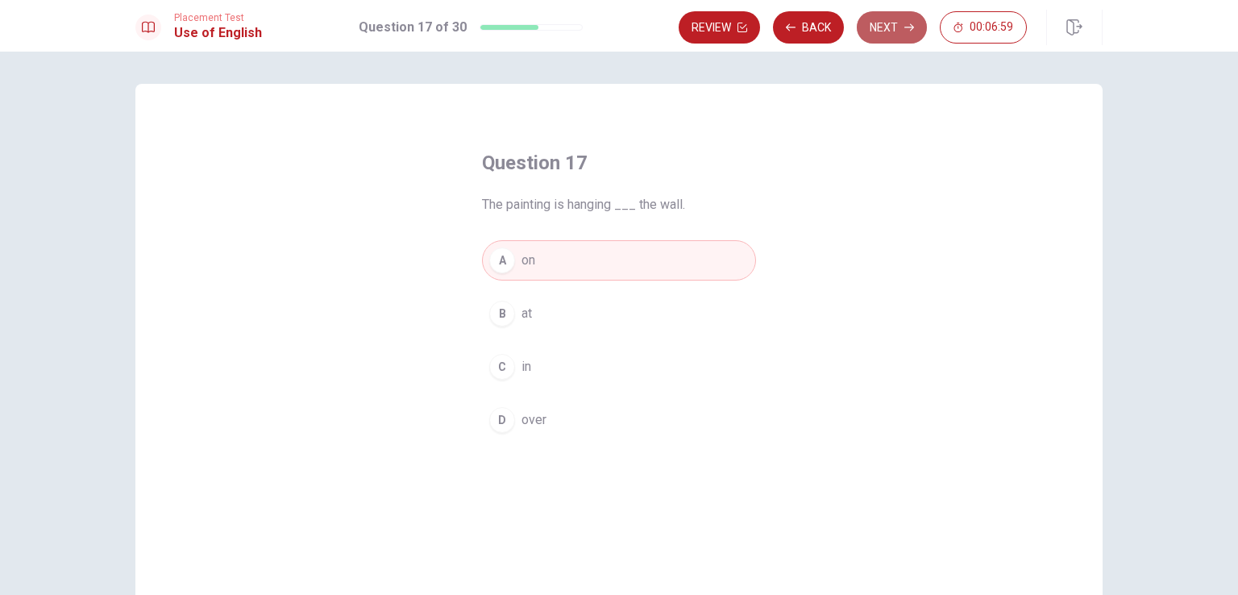
click at [886, 37] on button "Next" at bounding box center [892, 27] width 70 height 32
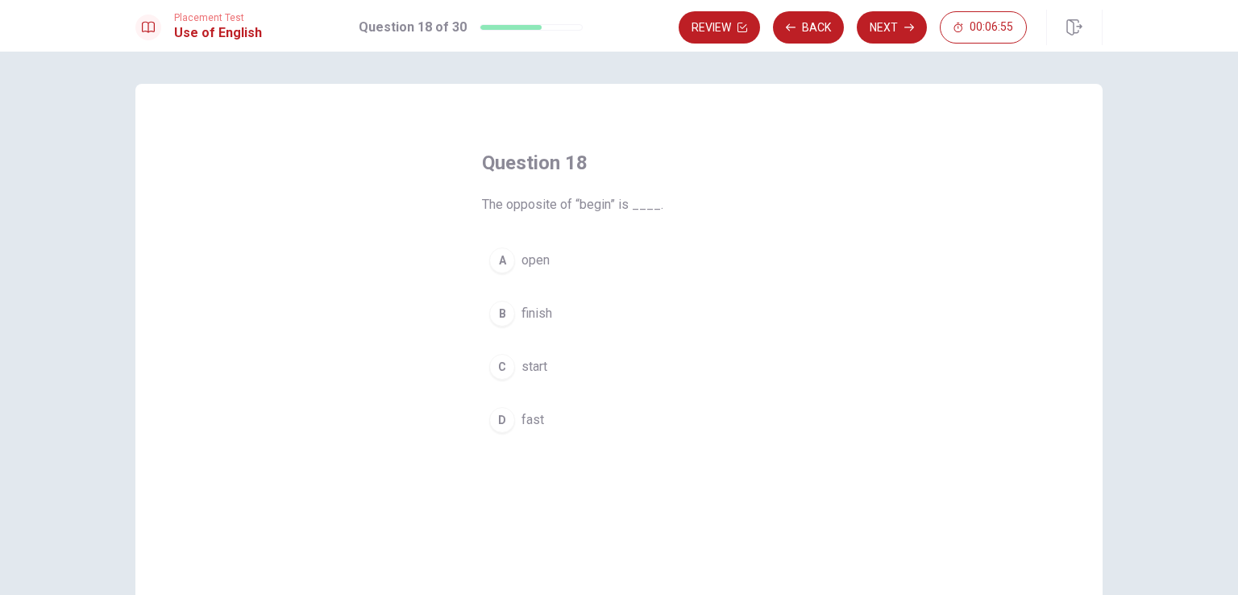
click at [546, 309] on span "finish" at bounding box center [536, 313] width 31 height 19
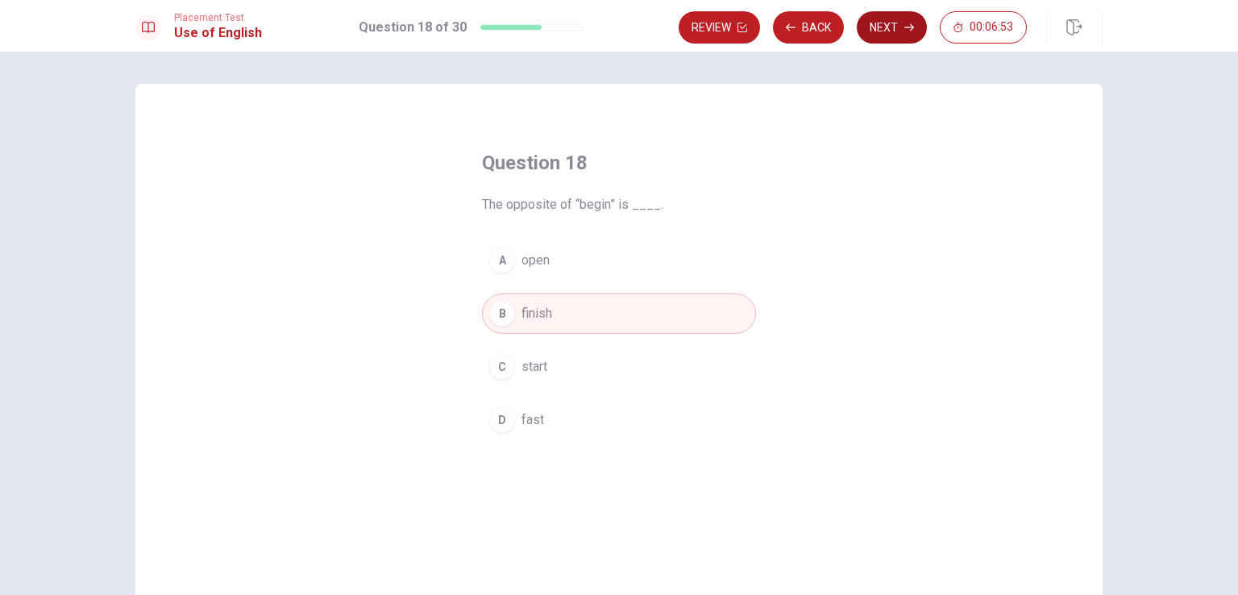
click at [878, 40] on button "Next" at bounding box center [892, 27] width 70 height 32
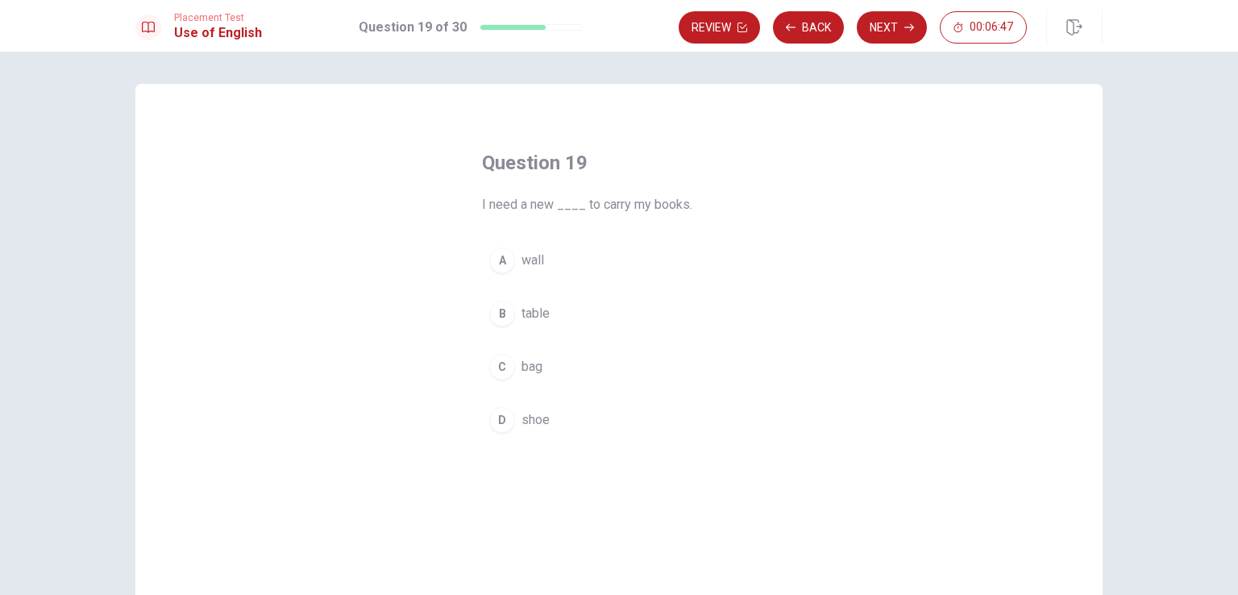
click at [529, 362] on span "bag" at bounding box center [531, 366] width 21 height 19
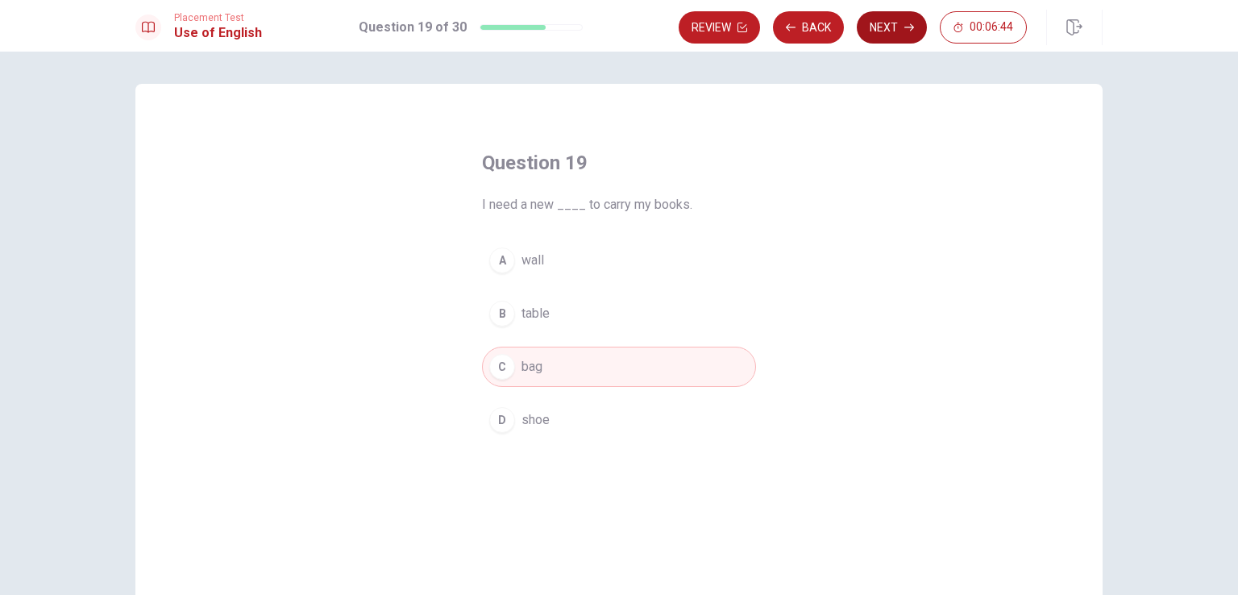
click at [873, 36] on button "Next" at bounding box center [892, 27] width 70 height 32
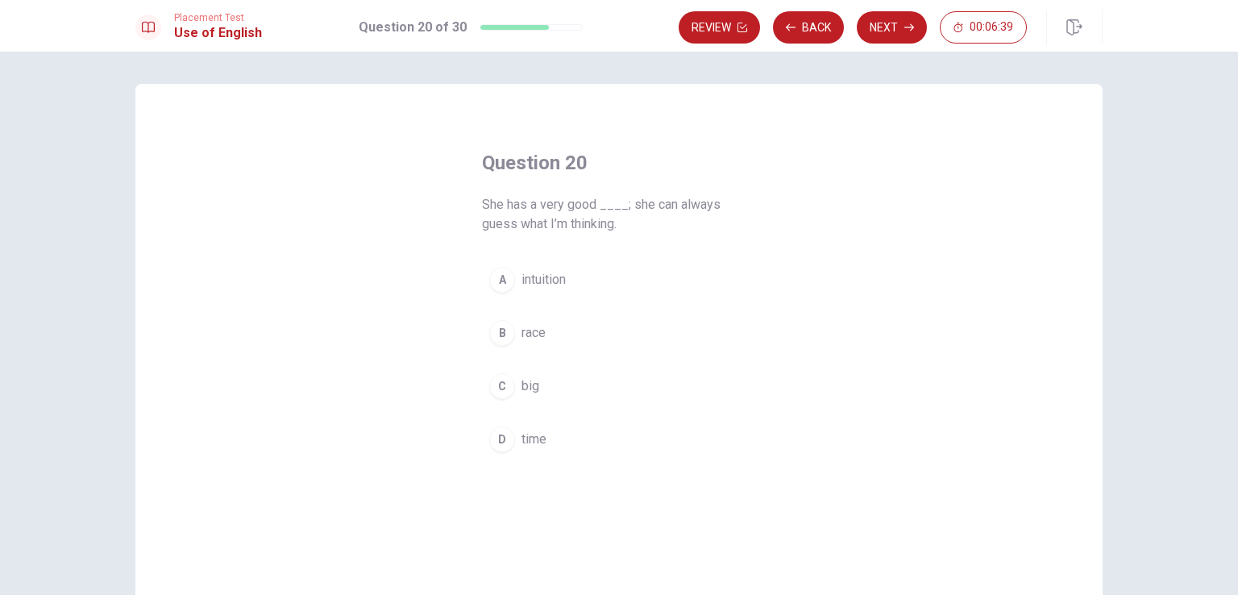
click at [548, 282] on span "intuition" at bounding box center [543, 279] width 44 height 19
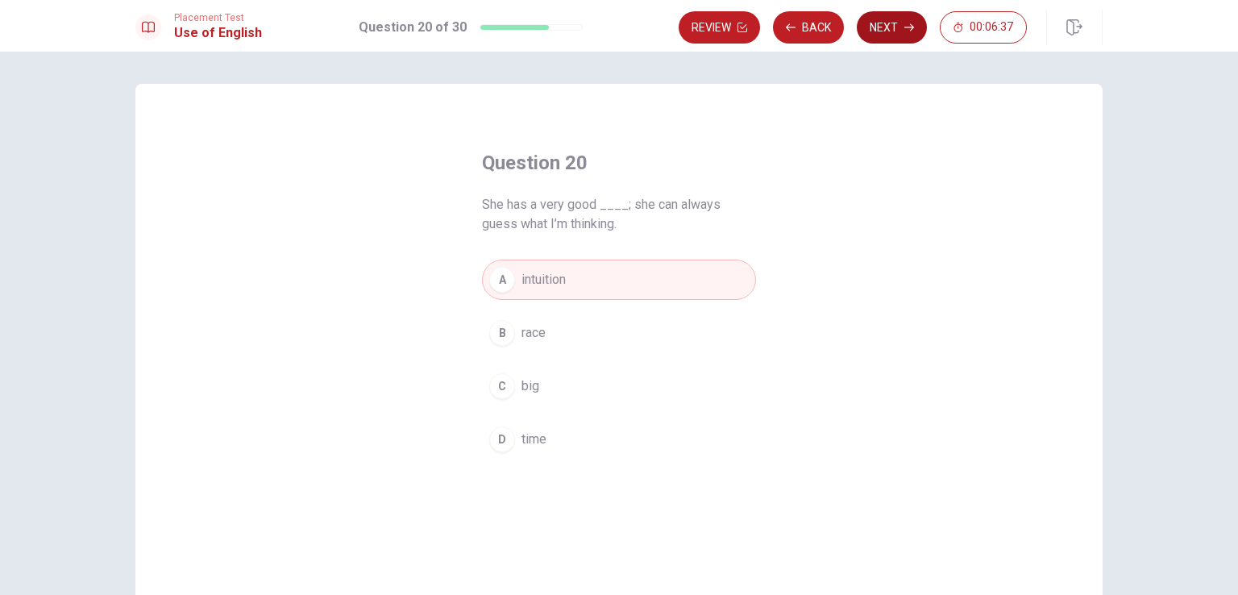
click at [893, 27] on button "Next" at bounding box center [892, 27] width 70 height 32
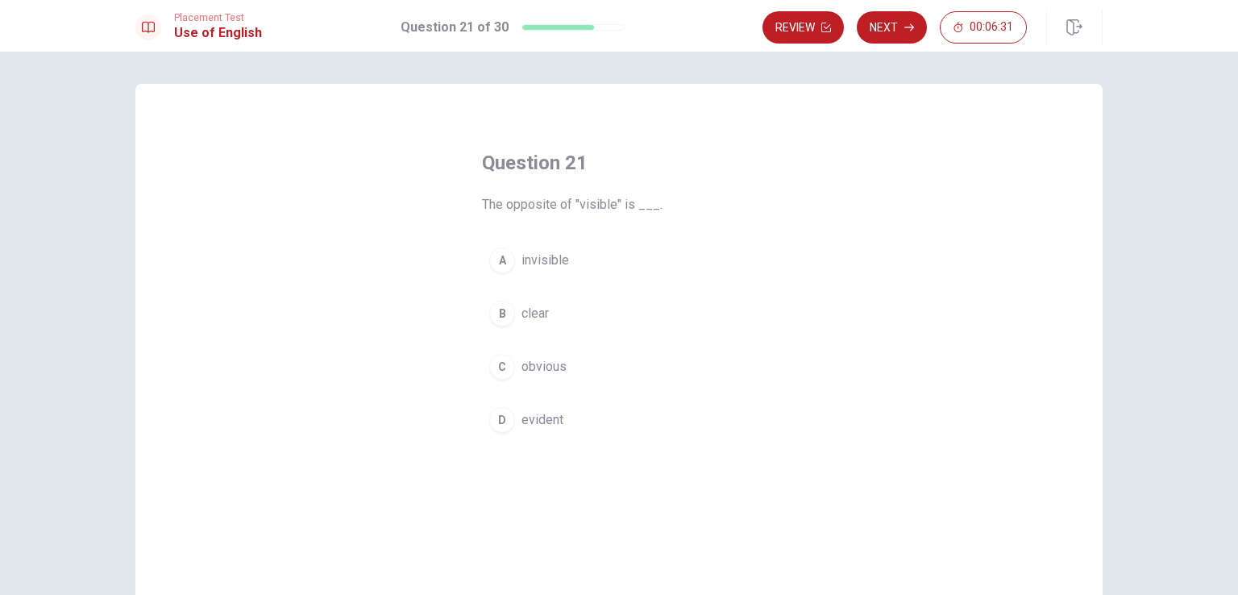
click at [583, 259] on button "A invisible" at bounding box center [619, 260] width 274 height 40
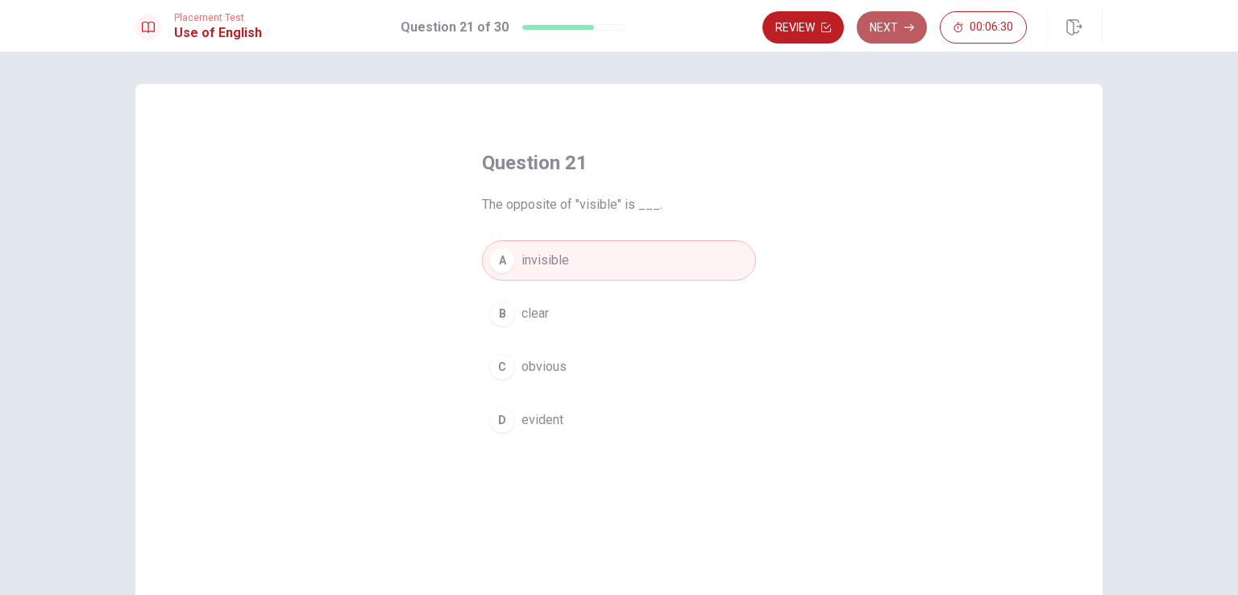
click at [908, 29] on icon "button" at bounding box center [909, 28] width 10 height 10
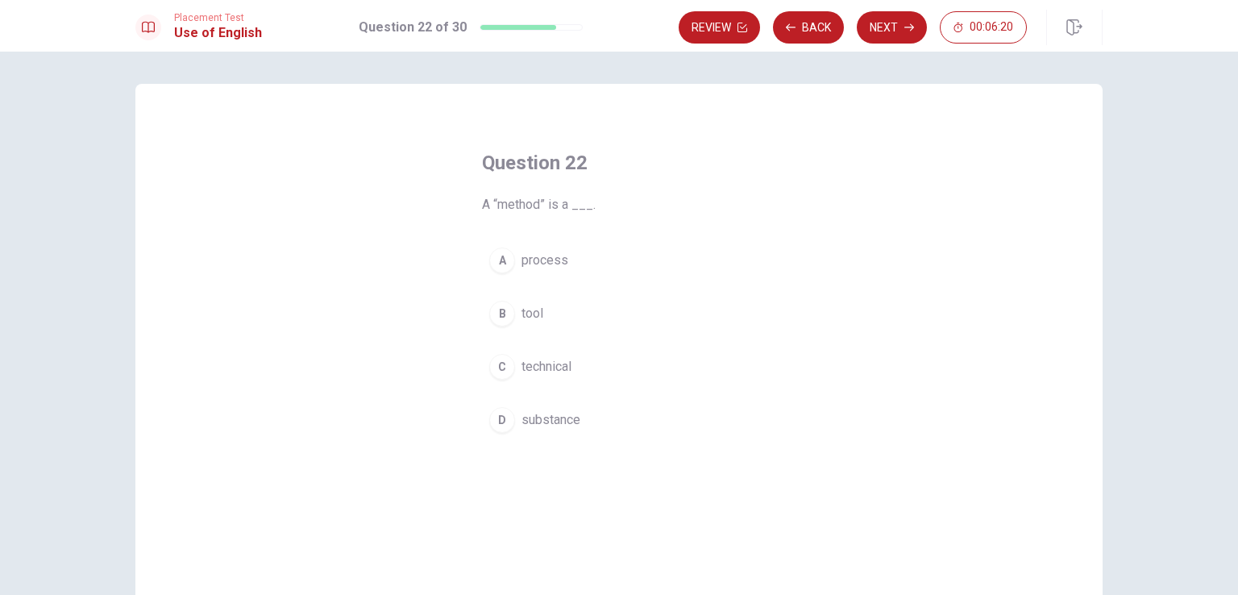
click at [577, 253] on button "A process" at bounding box center [619, 260] width 274 height 40
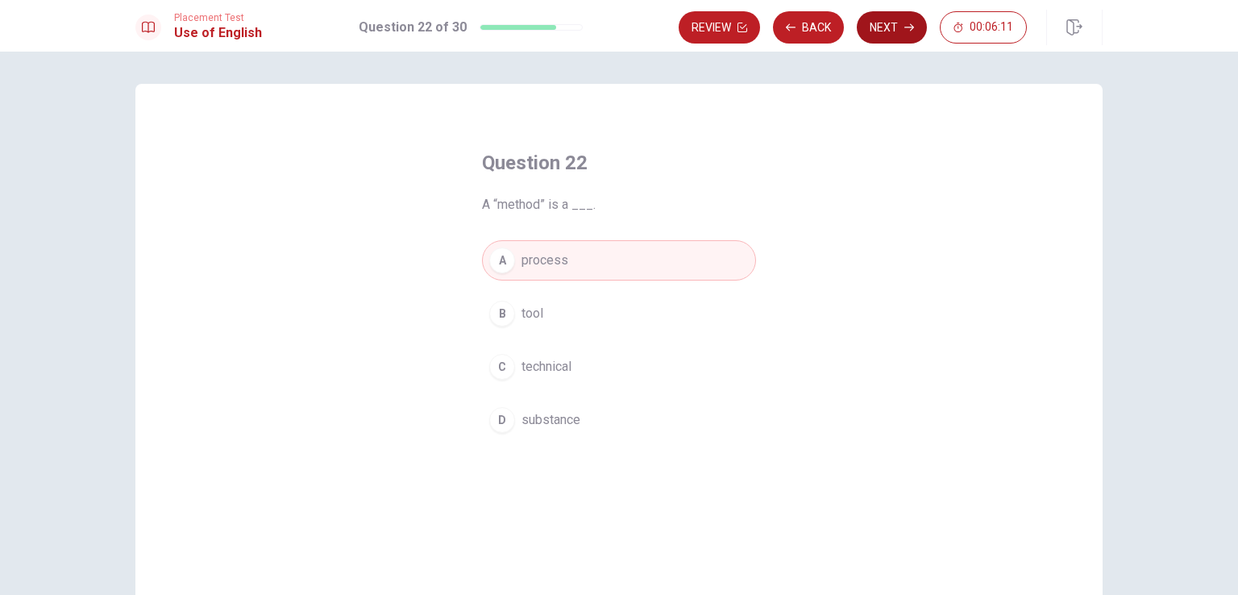
click at [890, 27] on button "Next" at bounding box center [892, 27] width 70 height 32
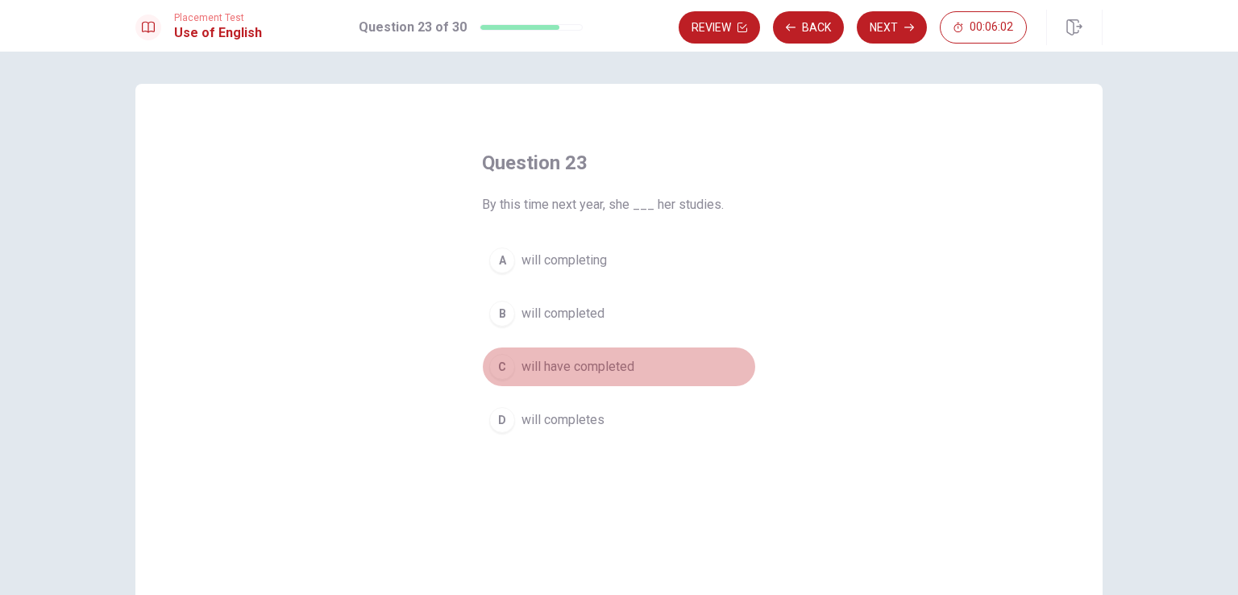
click at [625, 360] on span "will have completed" at bounding box center [577, 366] width 113 height 19
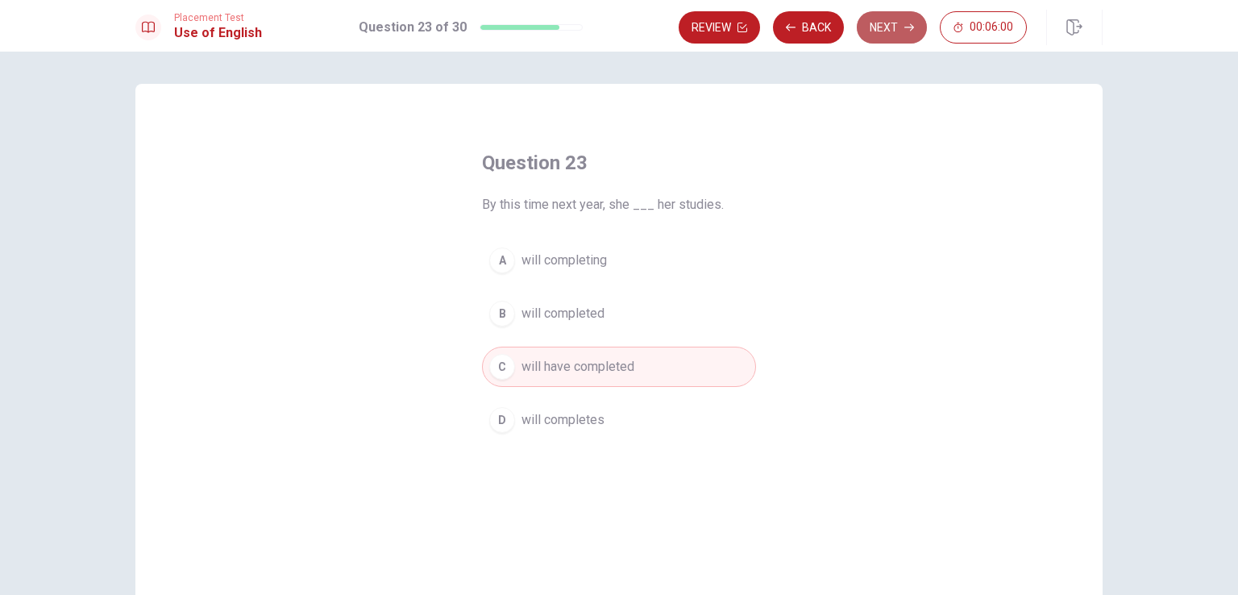
click at [882, 20] on button "Next" at bounding box center [892, 27] width 70 height 32
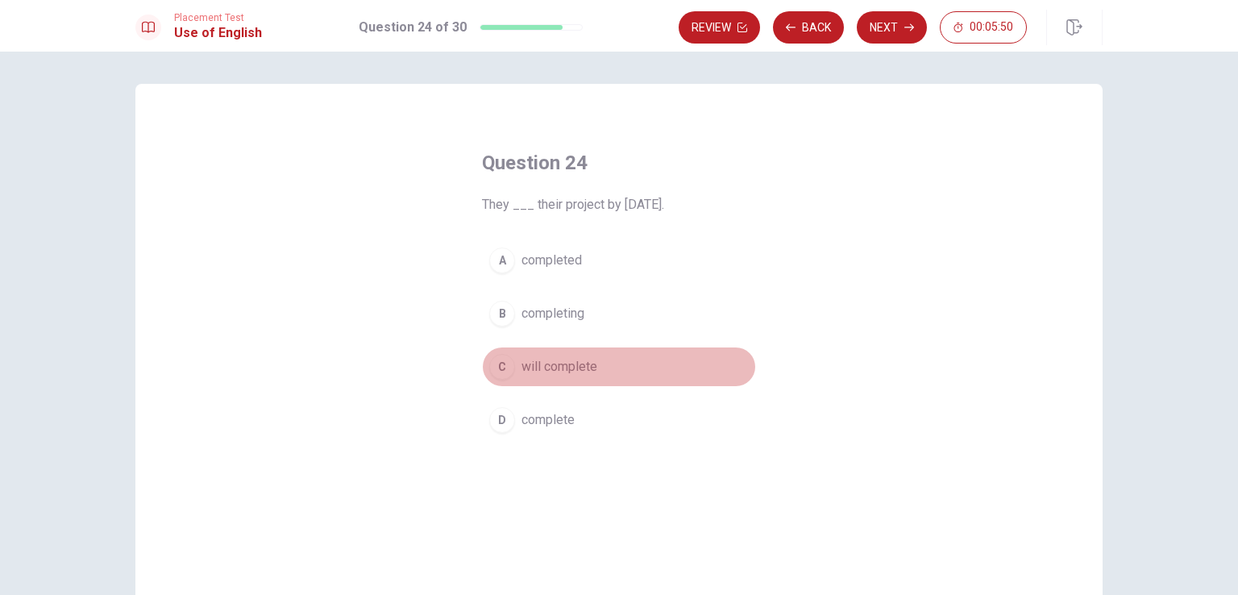
click at [584, 367] on span "will complete" at bounding box center [559, 366] width 76 height 19
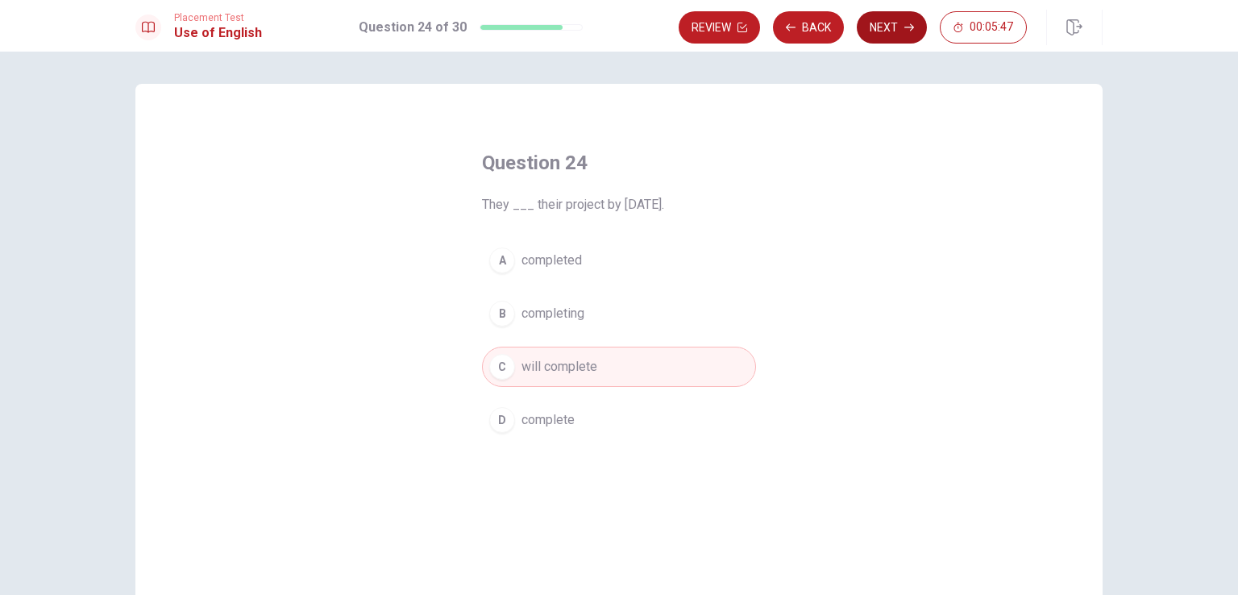
click at [886, 31] on button "Next" at bounding box center [892, 27] width 70 height 32
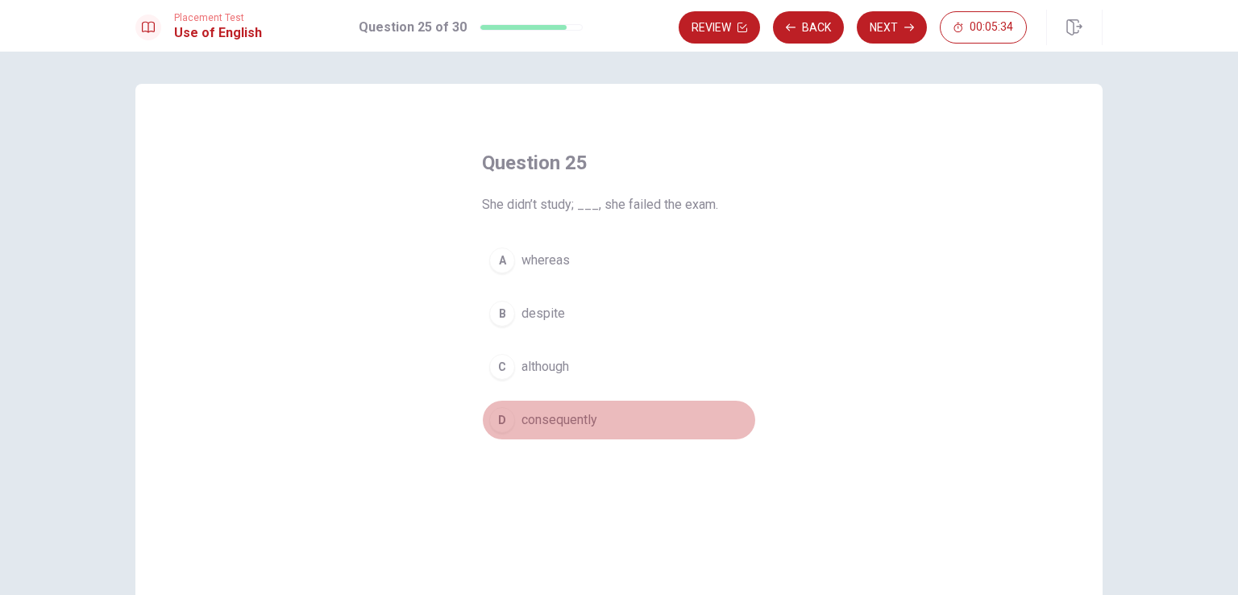
click at [577, 410] on span "consequently" at bounding box center [559, 419] width 76 height 19
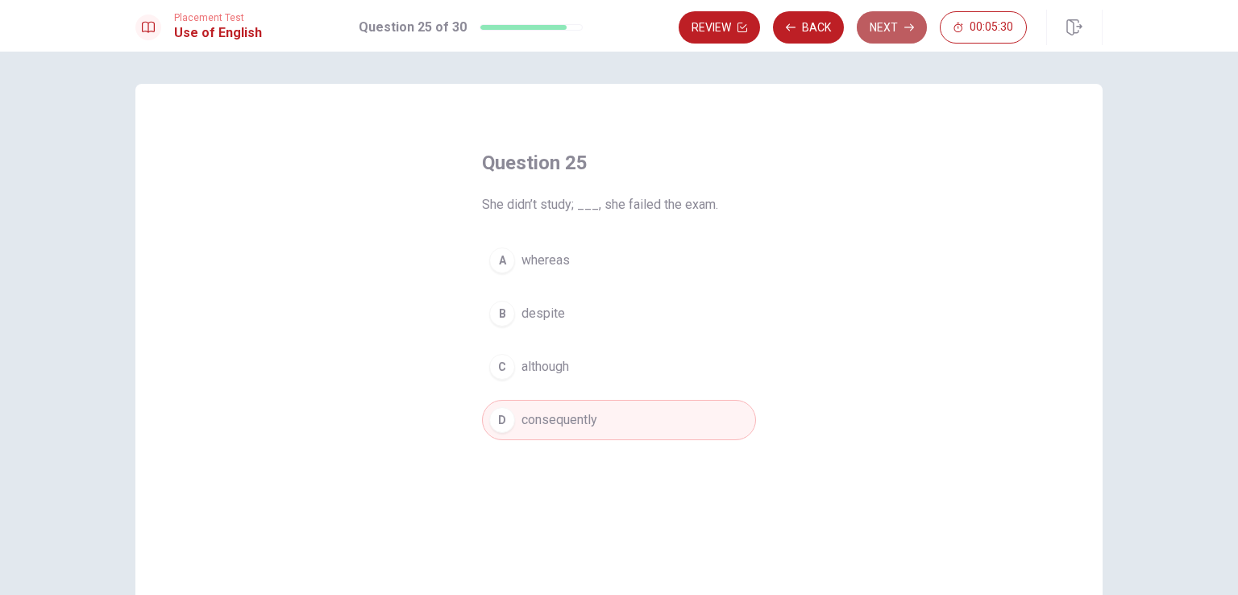
click at [879, 30] on button "Next" at bounding box center [892, 27] width 70 height 32
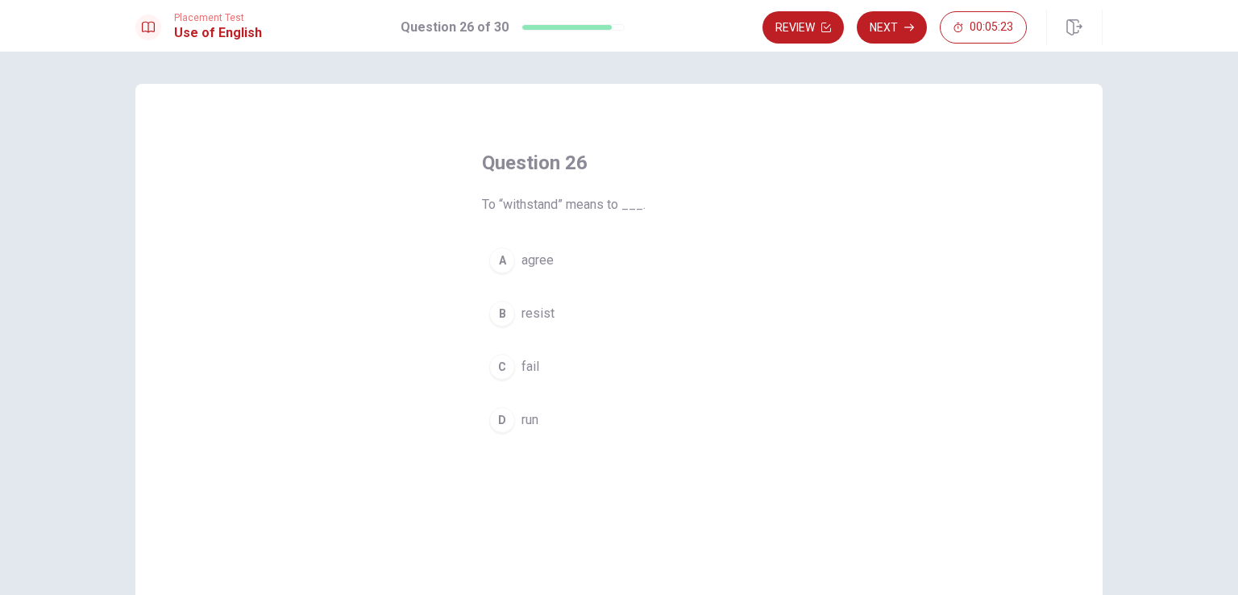
click at [554, 310] on button "B resist" at bounding box center [619, 313] width 274 height 40
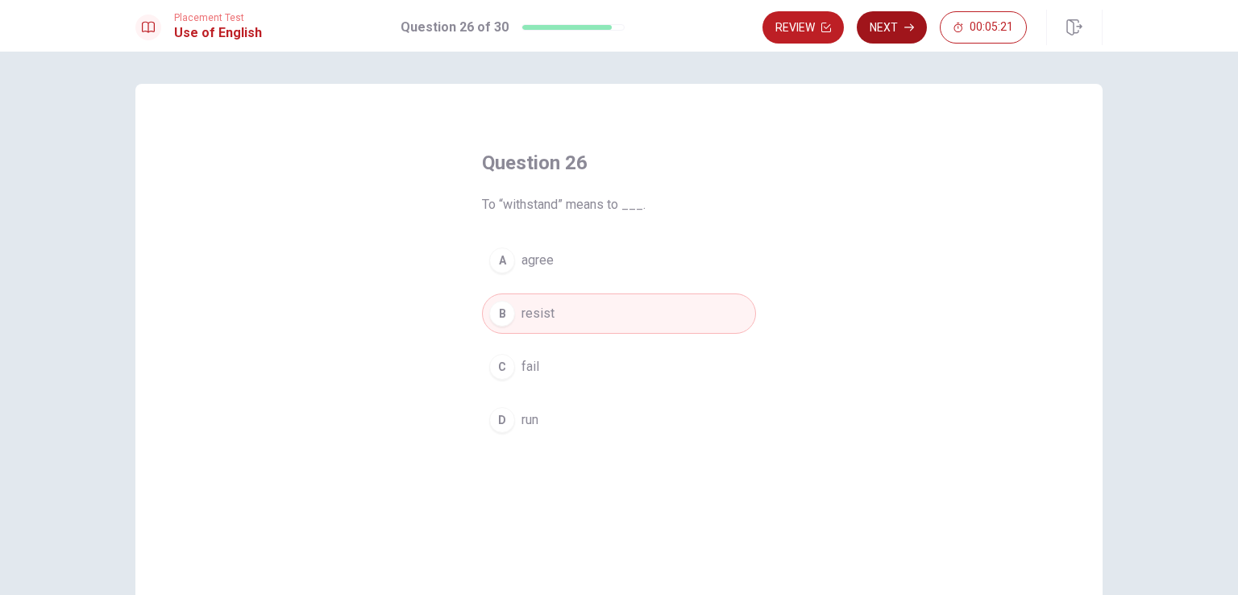
click at [886, 42] on button "Next" at bounding box center [892, 27] width 70 height 32
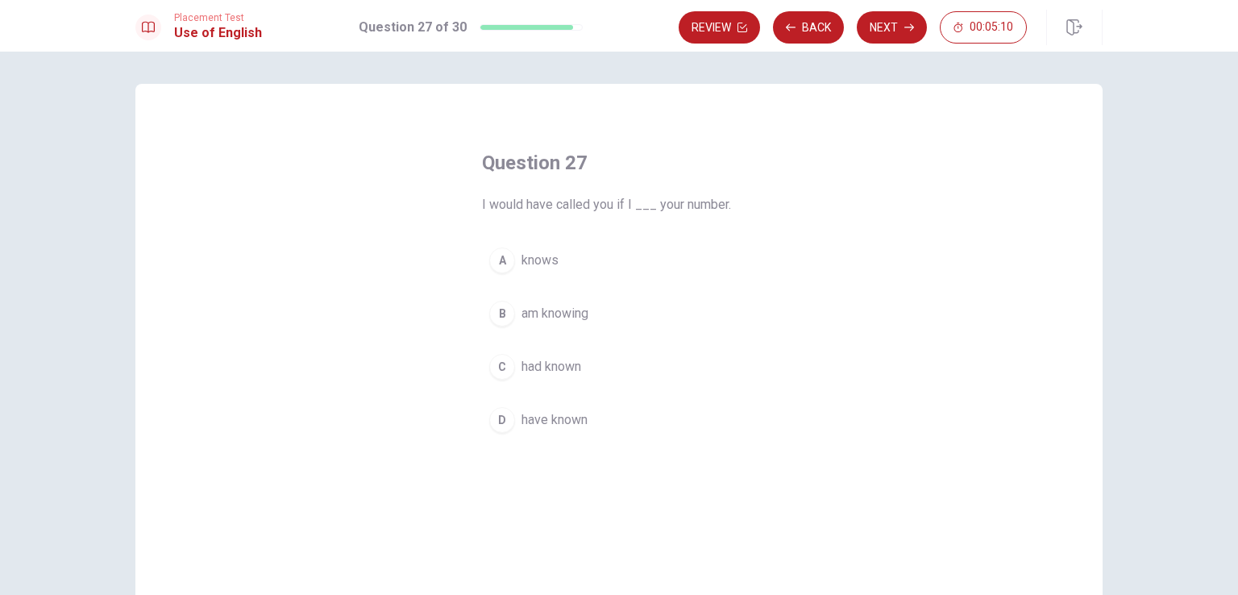
click at [604, 359] on button "C had known" at bounding box center [619, 367] width 274 height 40
click at [878, 37] on button "Next" at bounding box center [892, 27] width 70 height 32
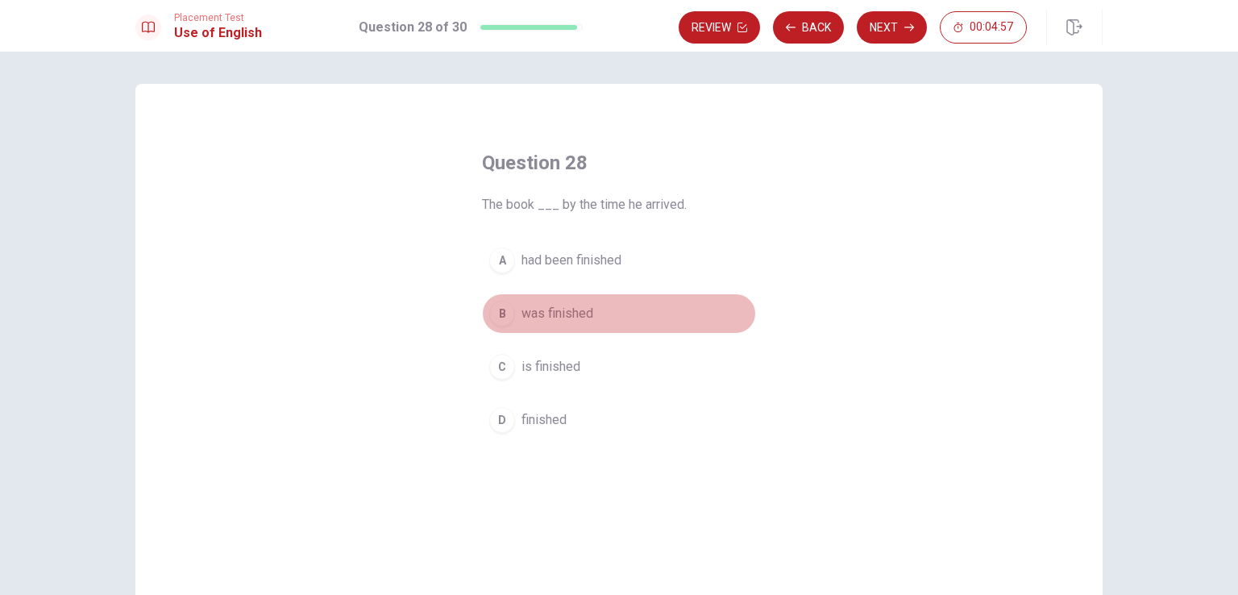
click at [609, 304] on button "B was finished" at bounding box center [619, 313] width 274 height 40
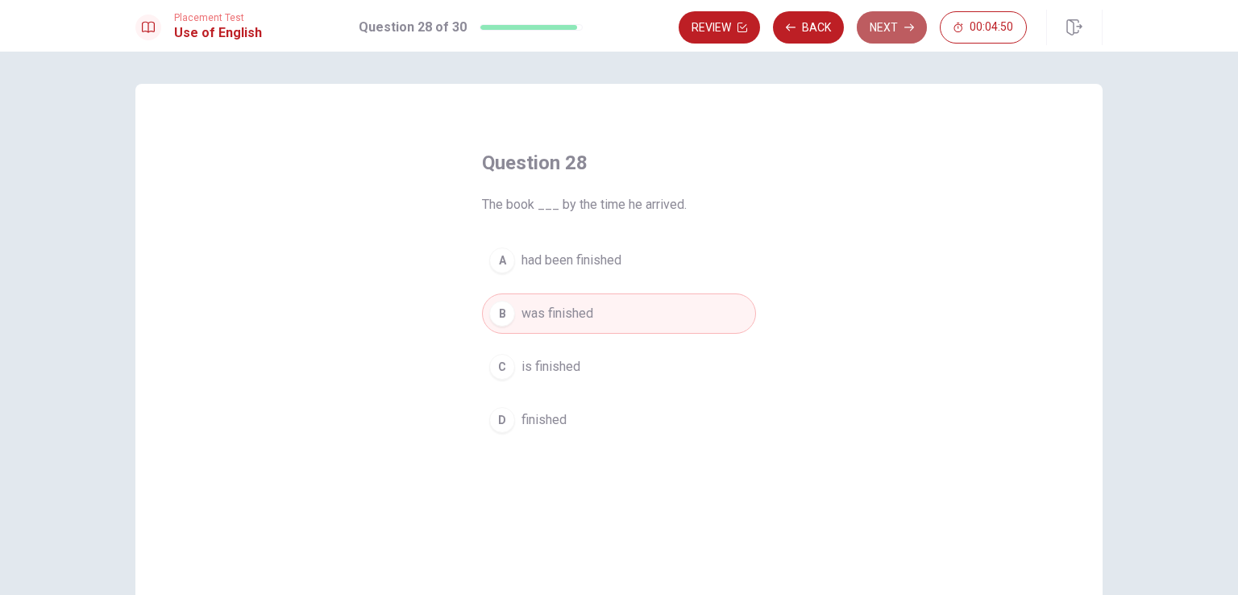
click at [883, 37] on button "Next" at bounding box center [892, 27] width 70 height 32
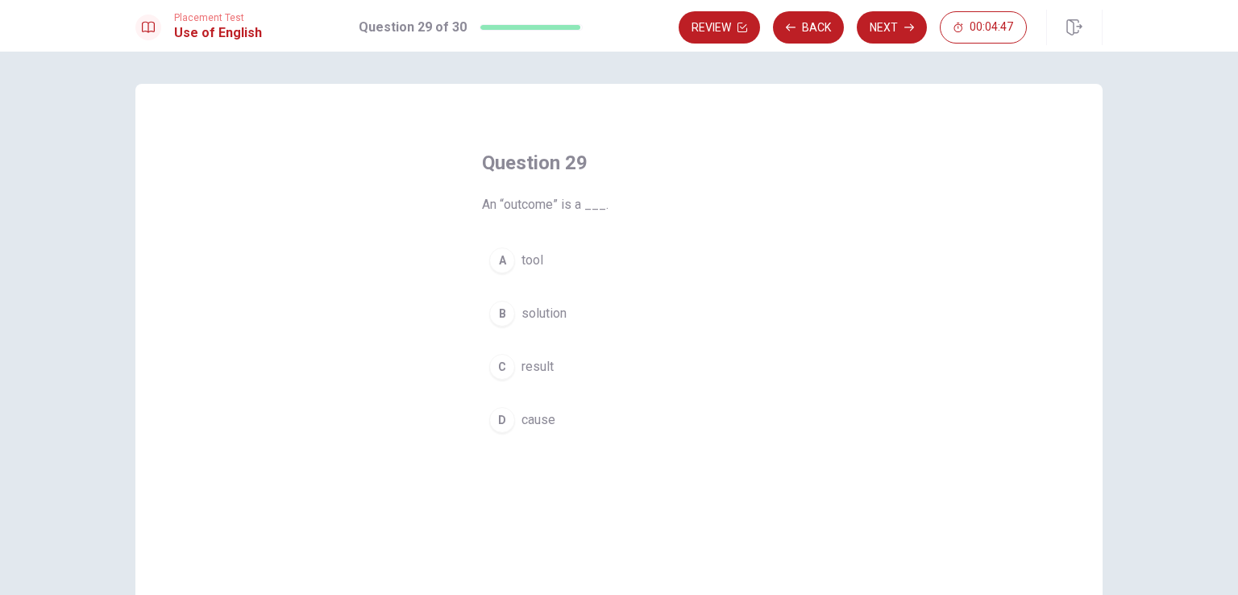
click at [588, 368] on button "C result" at bounding box center [619, 367] width 274 height 40
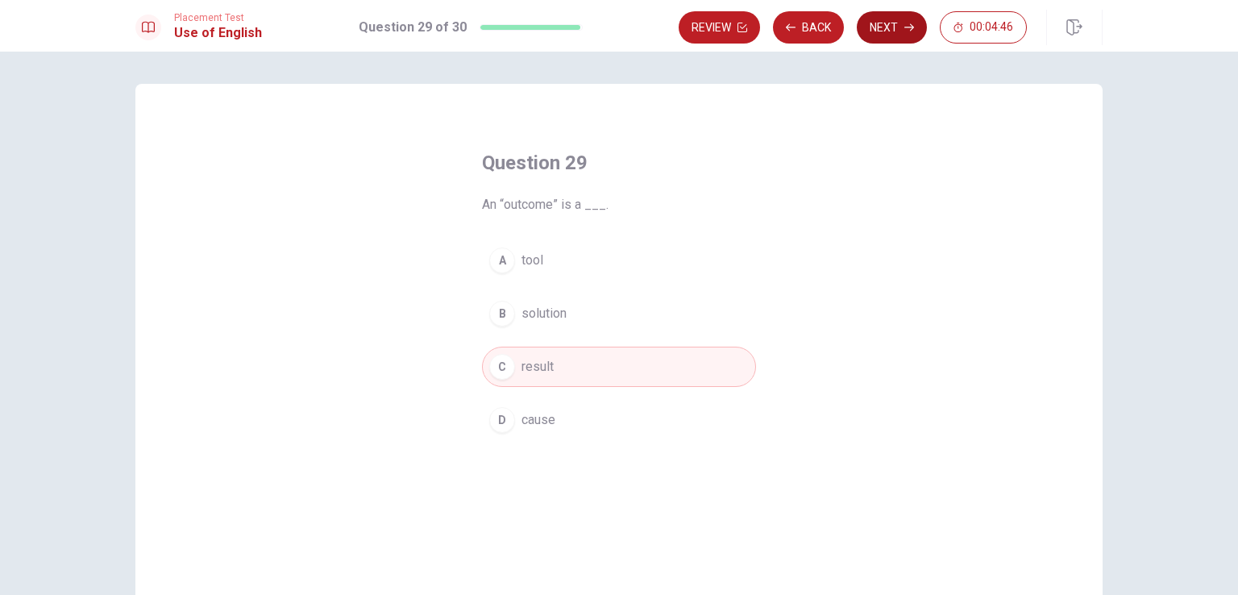
click at [889, 30] on button "Next" at bounding box center [892, 27] width 70 height 32
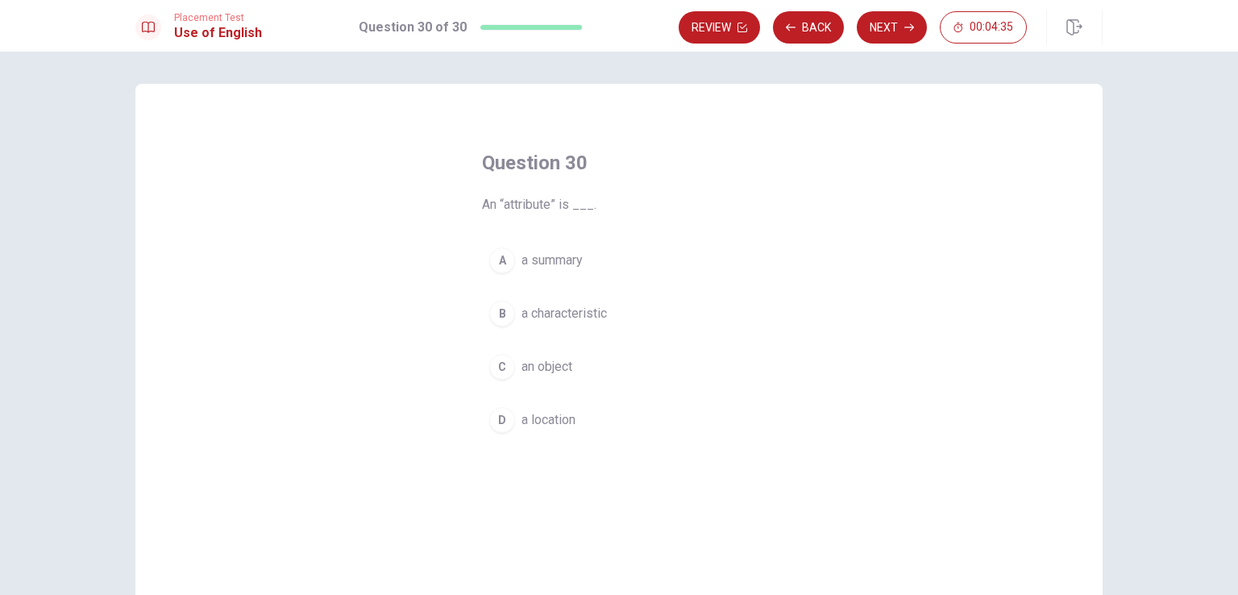
click at [645, 306] on button "B a characteristic" at bounding box center [619, 313] width 274 height 40
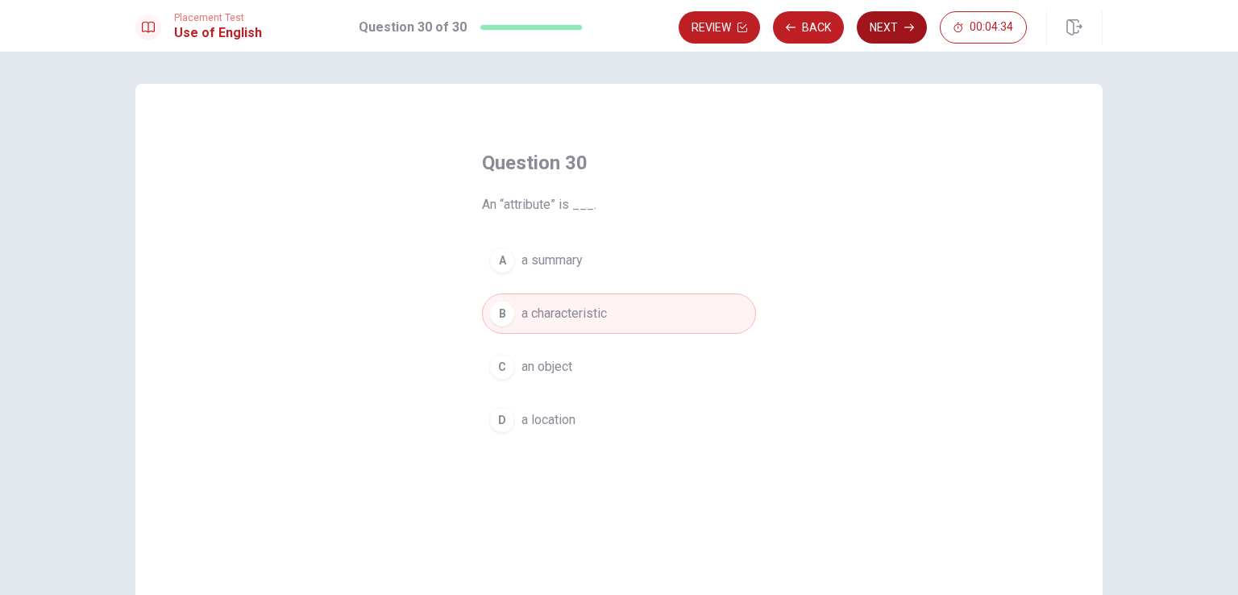
click at [887, 23] on button "Next" at bounding box center [892, 27] width 70 height 32
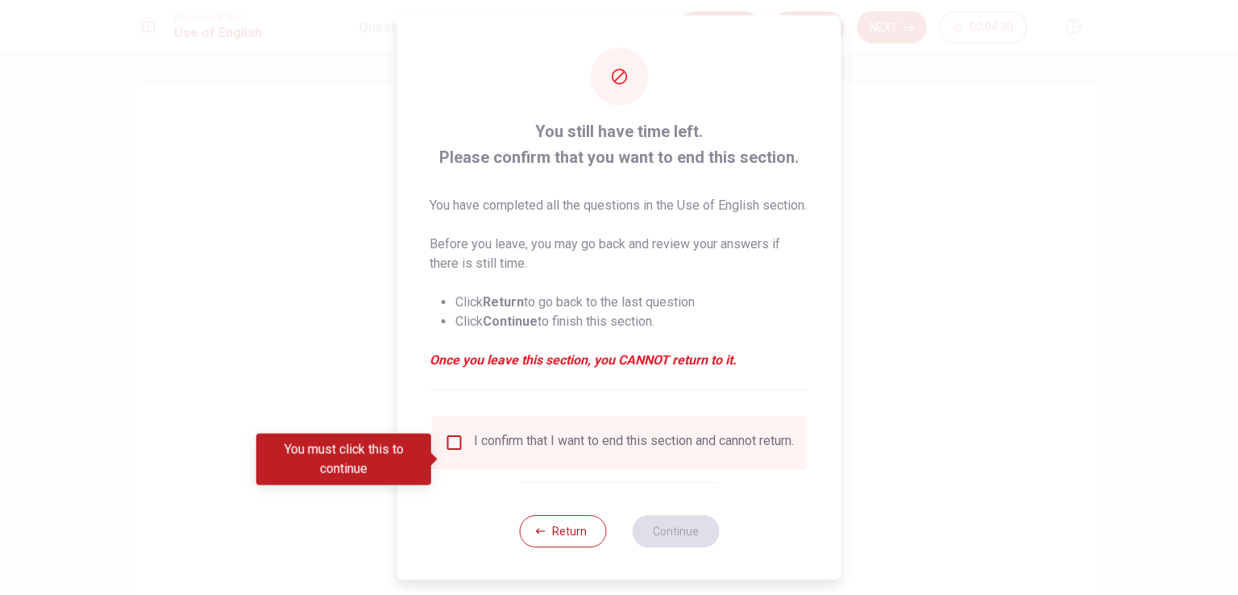
click at [453, 452] on input "You must click this to continue" at bounding box center [454, 442] width 19 height 19
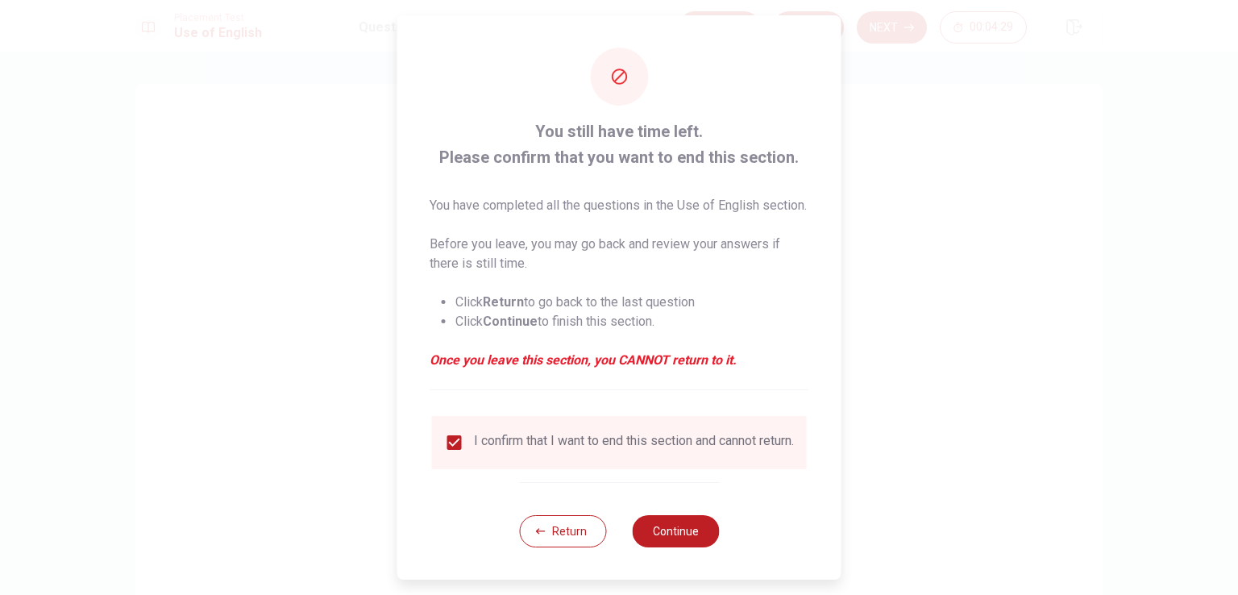
scroll to position [26, 0]
click at [670, 526] on button "Continue" at bounding box center [675, 531] width 87 height 32
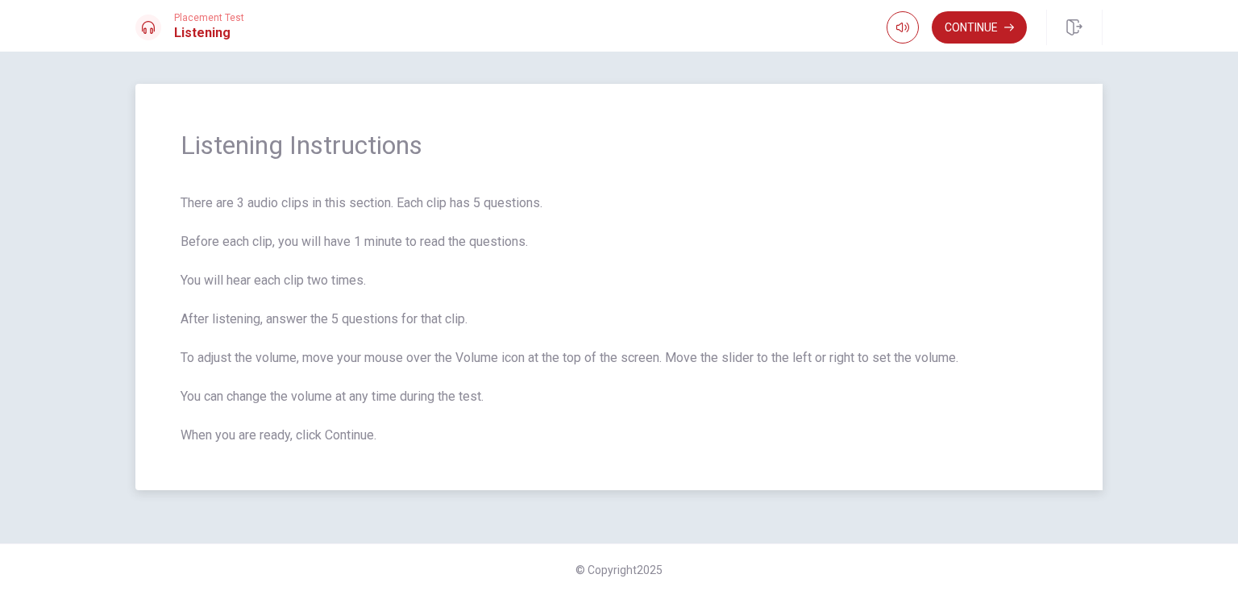
click at [829, 378] on span "There are 3 audio clips in this section. Each clip has 5 questions. Before each…" at bounding box center [619, 318] width 877 height 251
click at [991, 29] on button "Continue" at bounding box center [979, 27] width 95 height 32
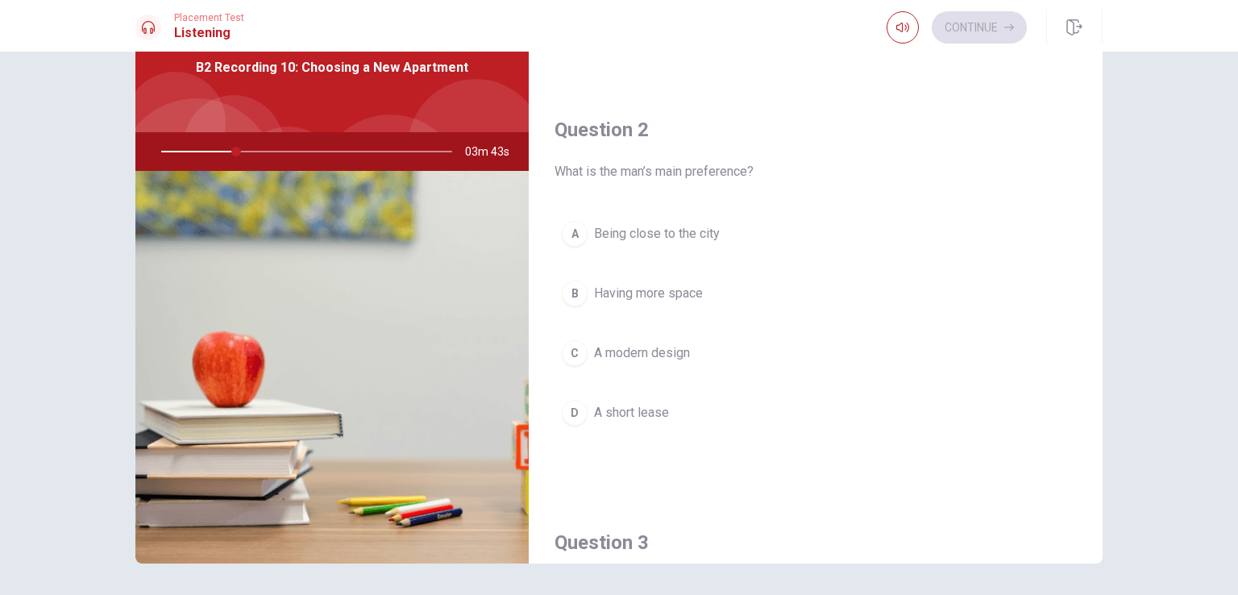
scroll to position [367, 0]
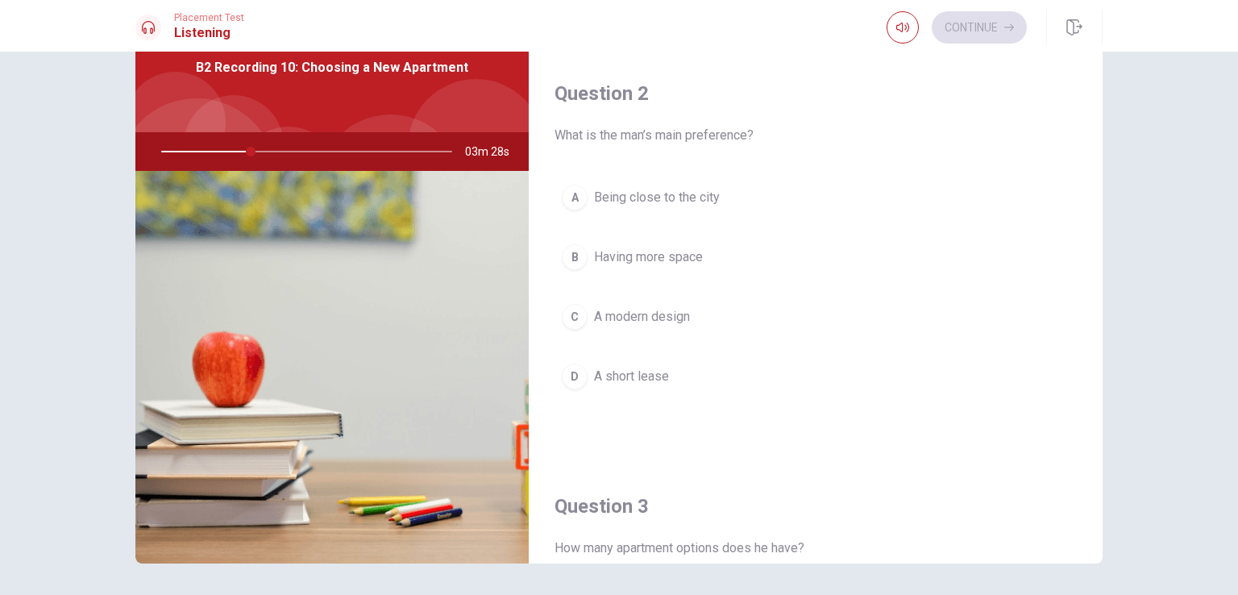
click at [675, 258] on span "Having more space" at bounding box center [648, 256] width 109 height 19
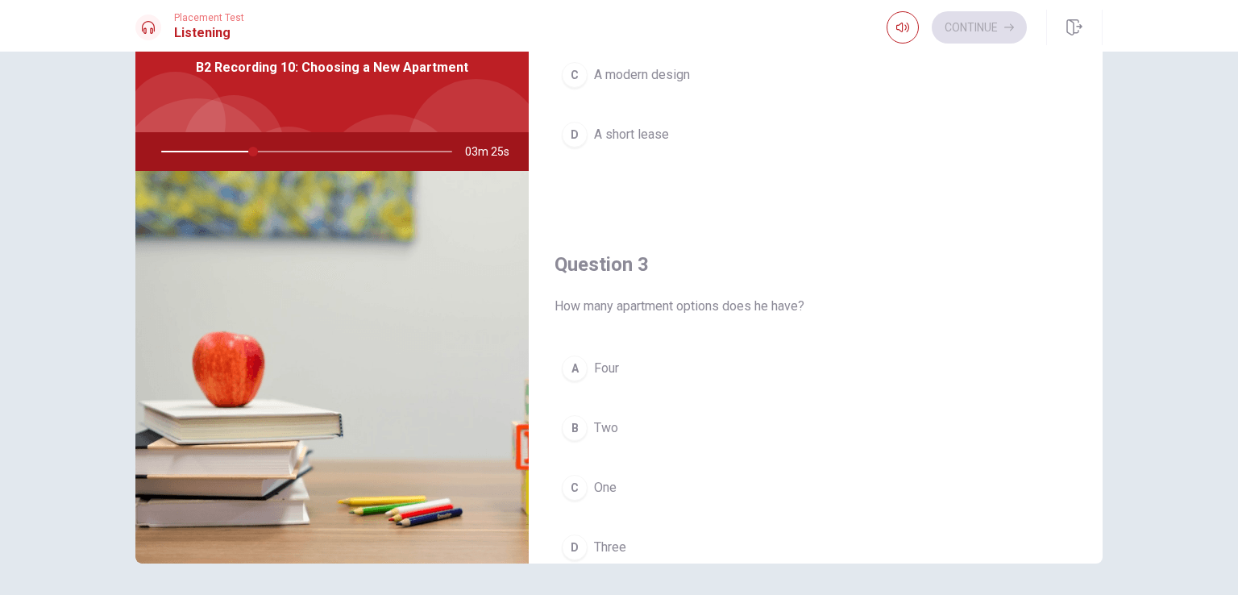
scroll to position [690, 0]
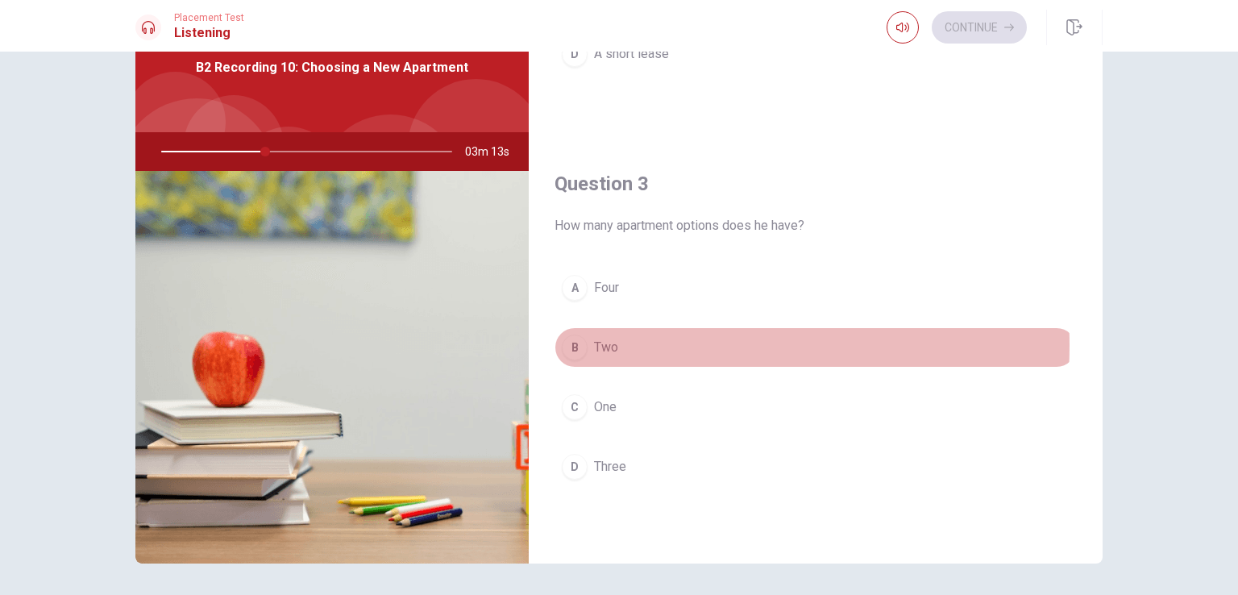
click at [621, 341] on button "B Two" at bounding box center [815, 347] width 522 height 40
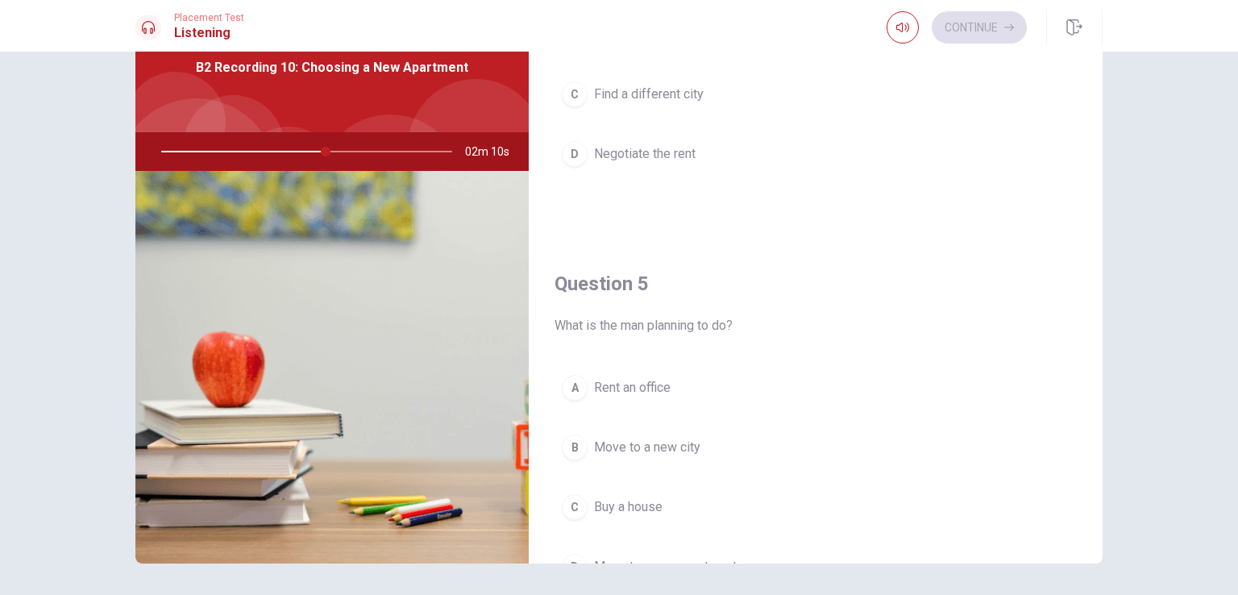
scroll to position [1334, 0]
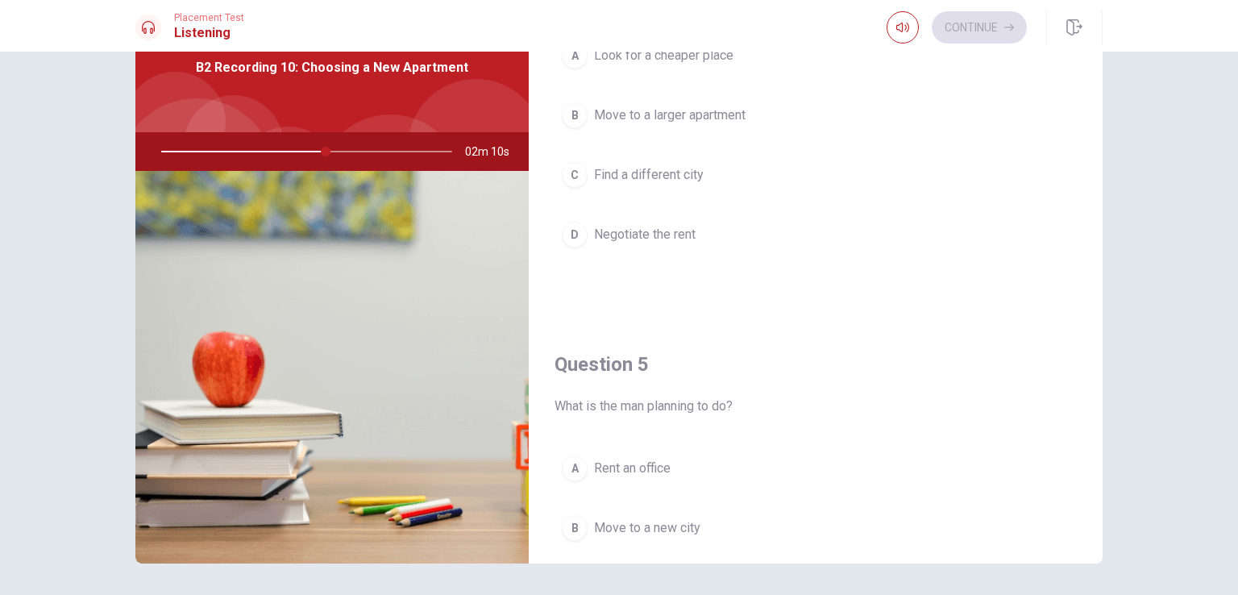
click at [709, 234] on button "D Negotiate the rent" at bounding box center [815, 234] width 522 height 40
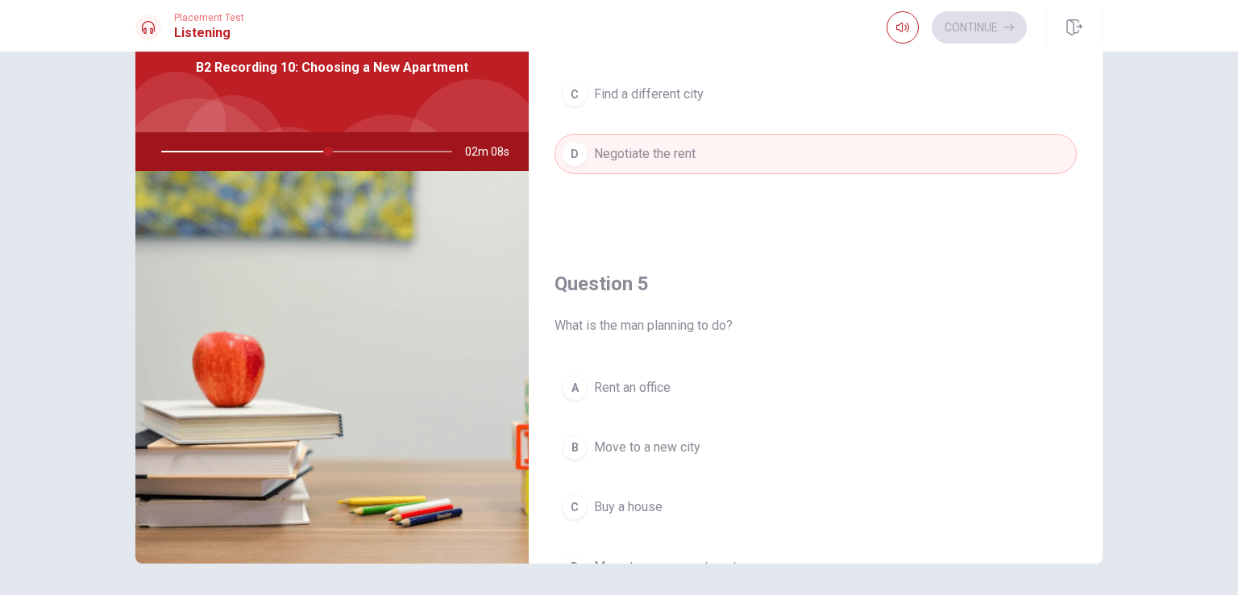
scroll to position [1496, 0]
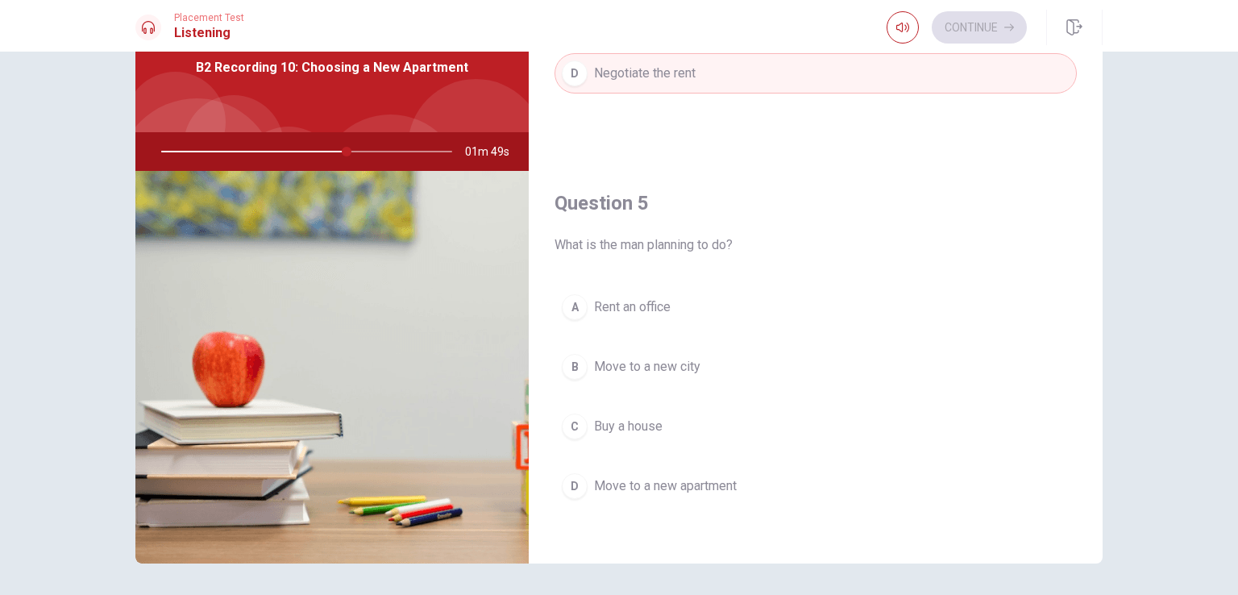
click at [652, 364] on span "Move to a new city" at bounding box center [647, 366] width 106 height 19
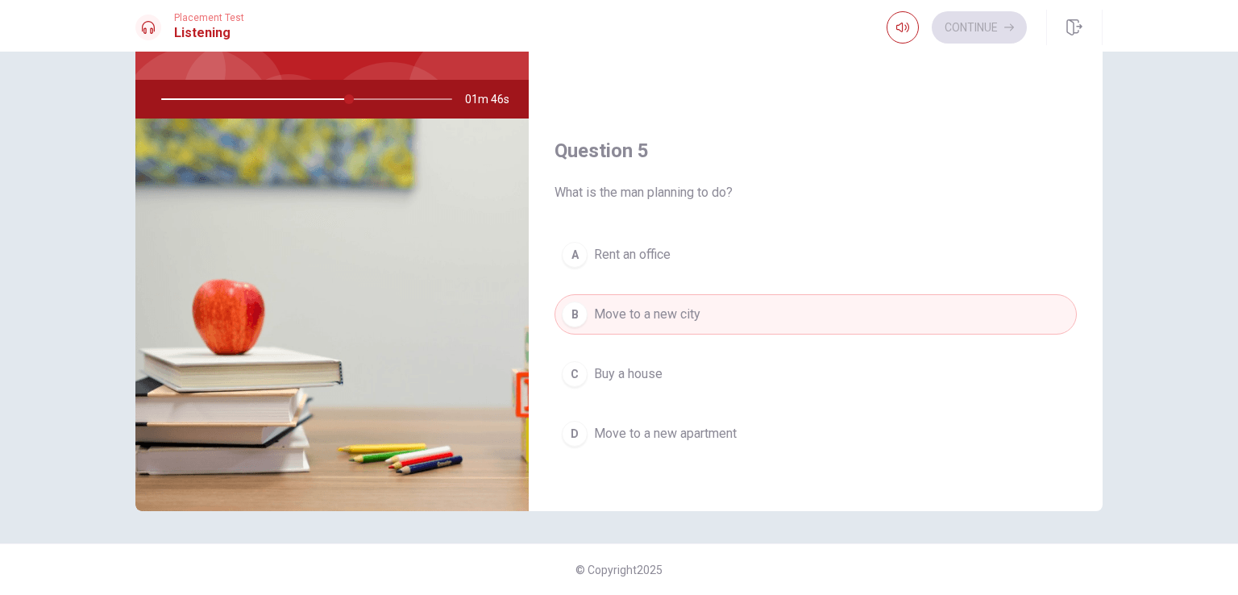
scroll to position [1334, 0]
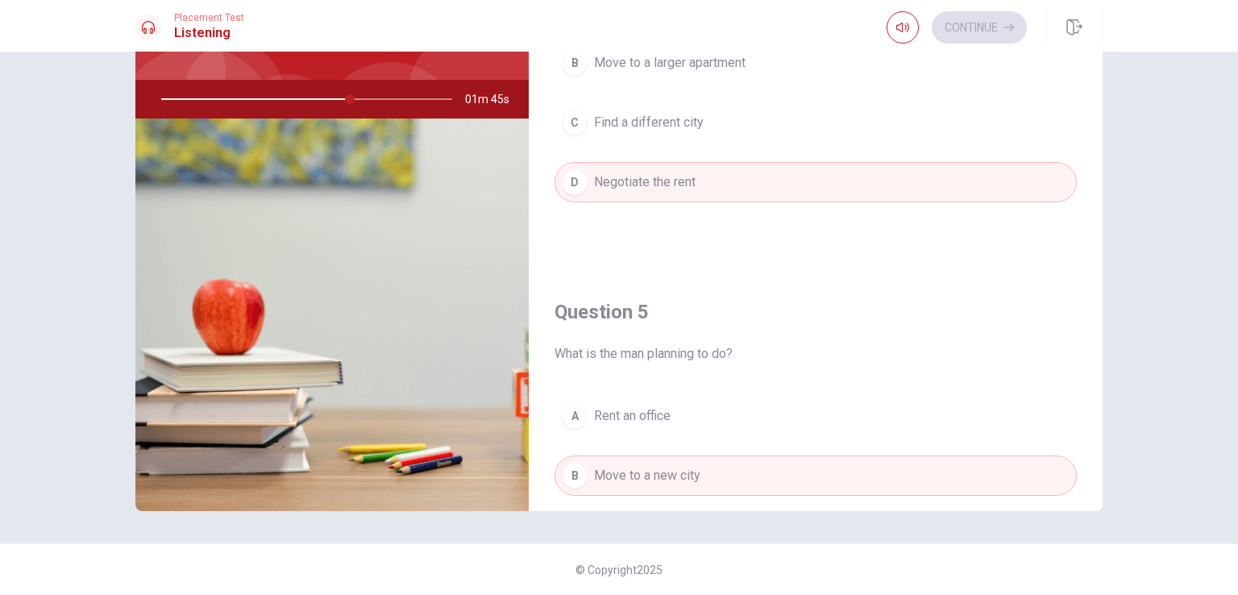
drag, startPoint x: 347, startPoint y: 98, endPoint x: 324, endPoint y: 92, distance: 24.0
click at [324, 92] on div at bounding box center [303, 99] width 323 height 39
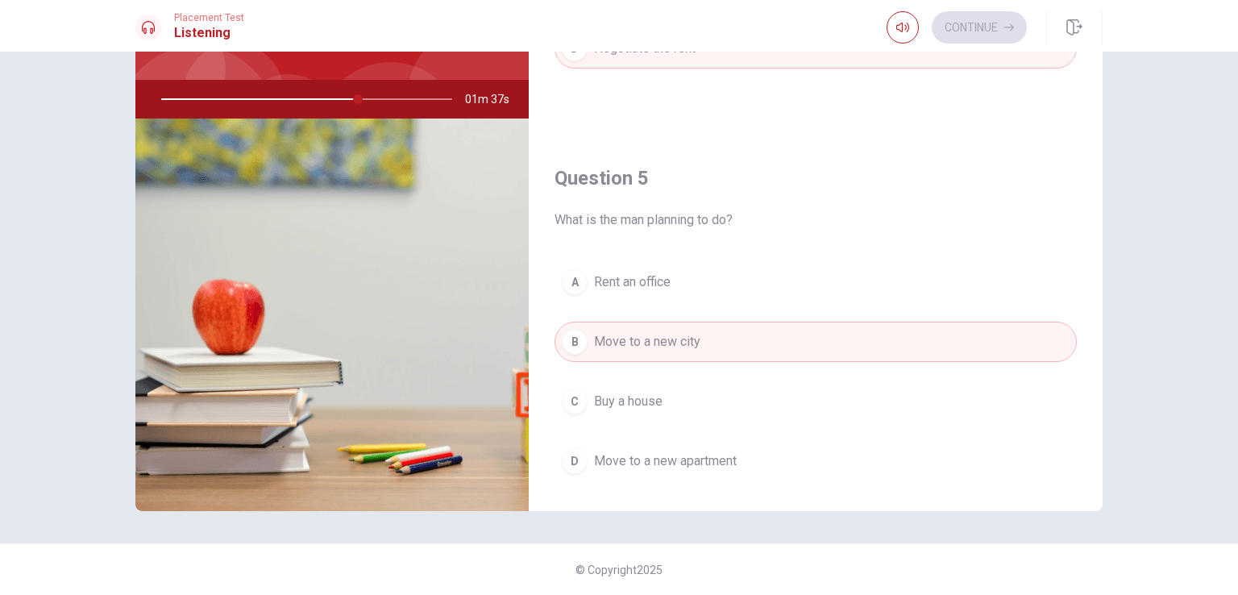
scroll to position [1496, 0]
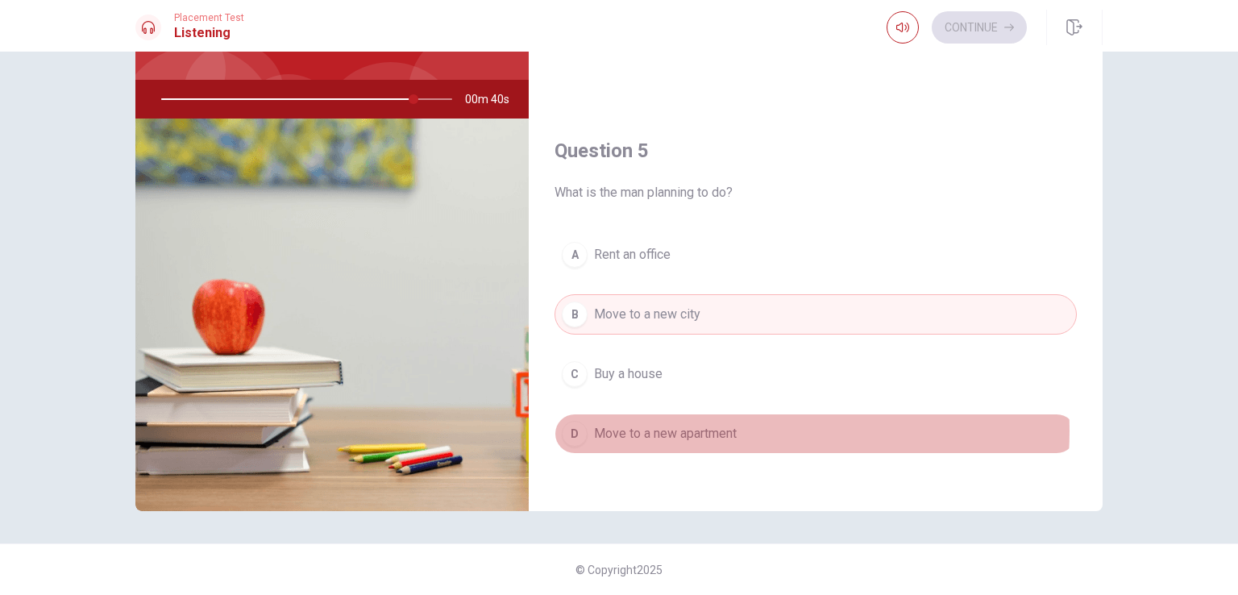
click at [712, 424] on span "Move to a new apartment" at bounding box center [665, 433] width 143 height 19
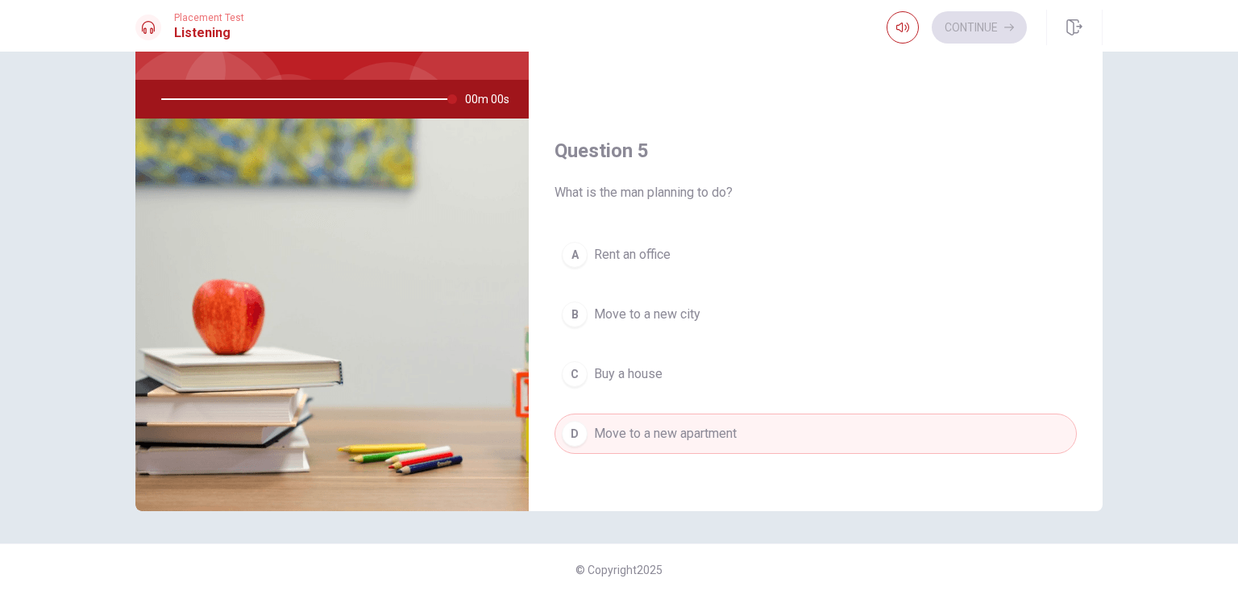
type input "0"
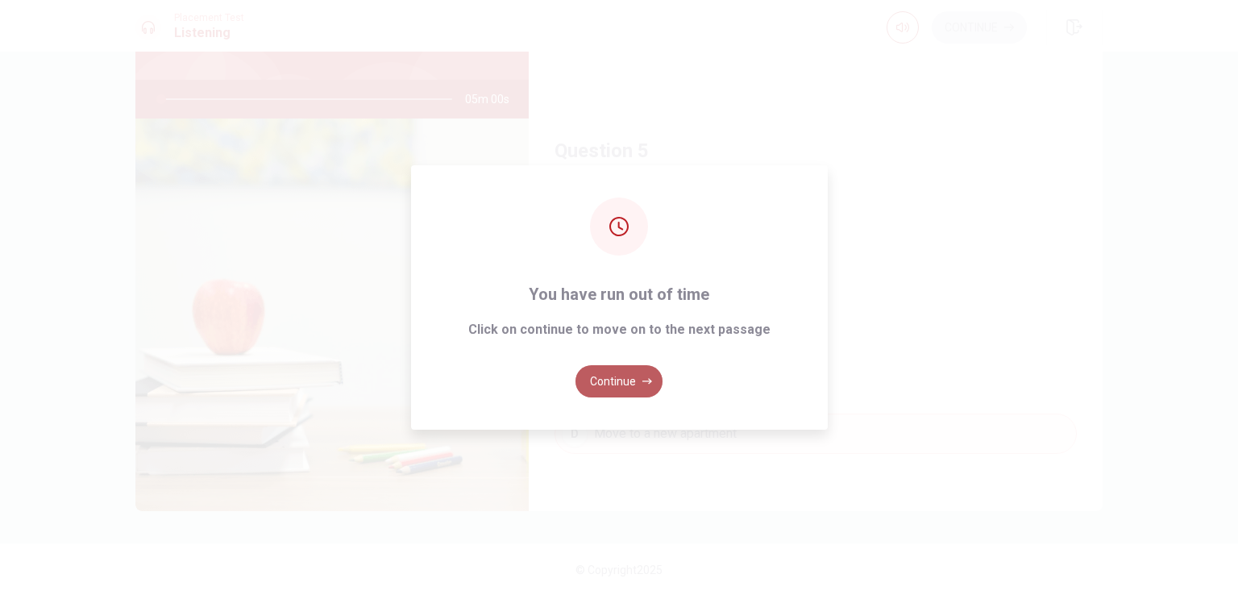
click at [638, 374] on button "Continue" at bounding box center [618, 381] width 87 height 32
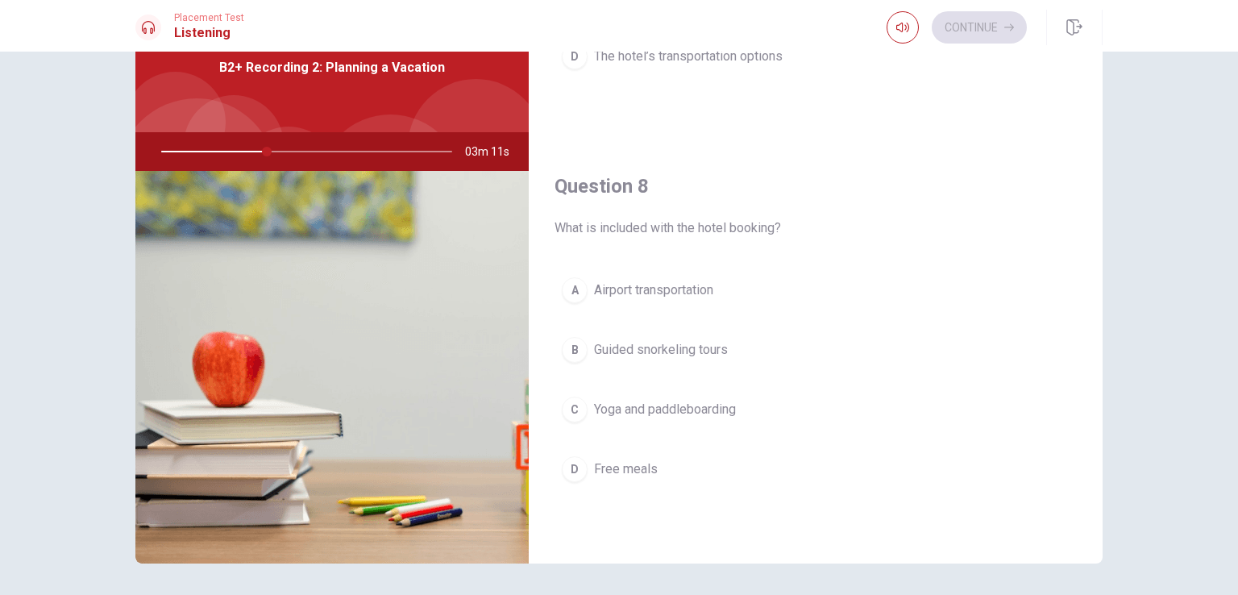
scroll to position [690, 0]
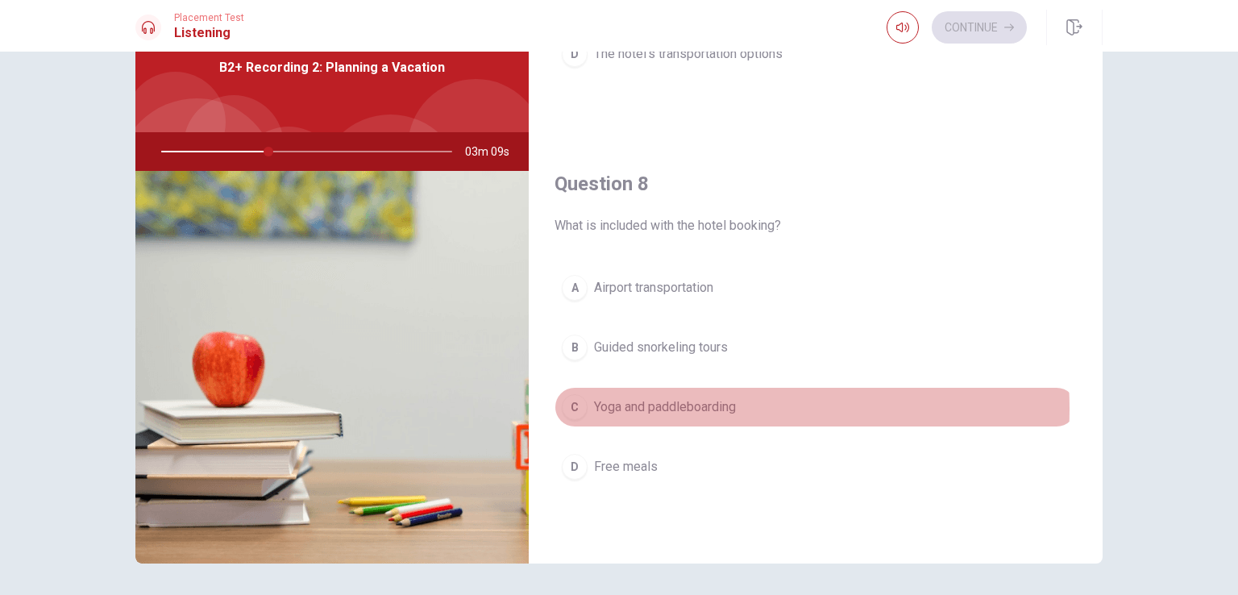
click at [687, 405] on span "Yoga and paddleboarding" at bounding box center [665, 406] width 142 height 19
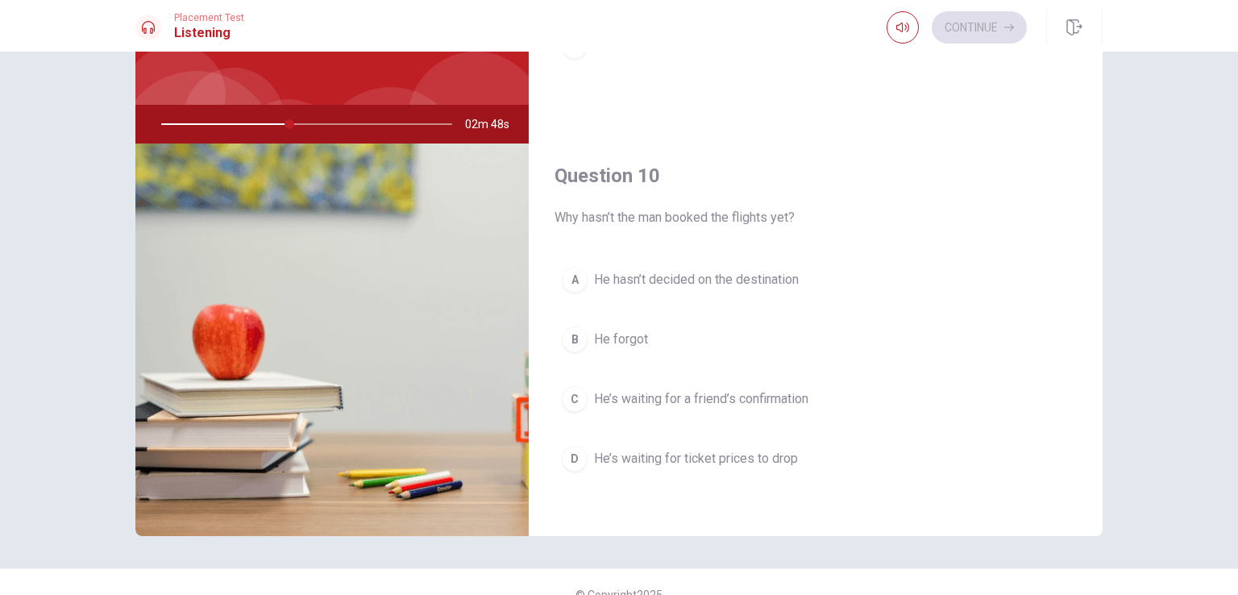
scroll to position [133, 0]
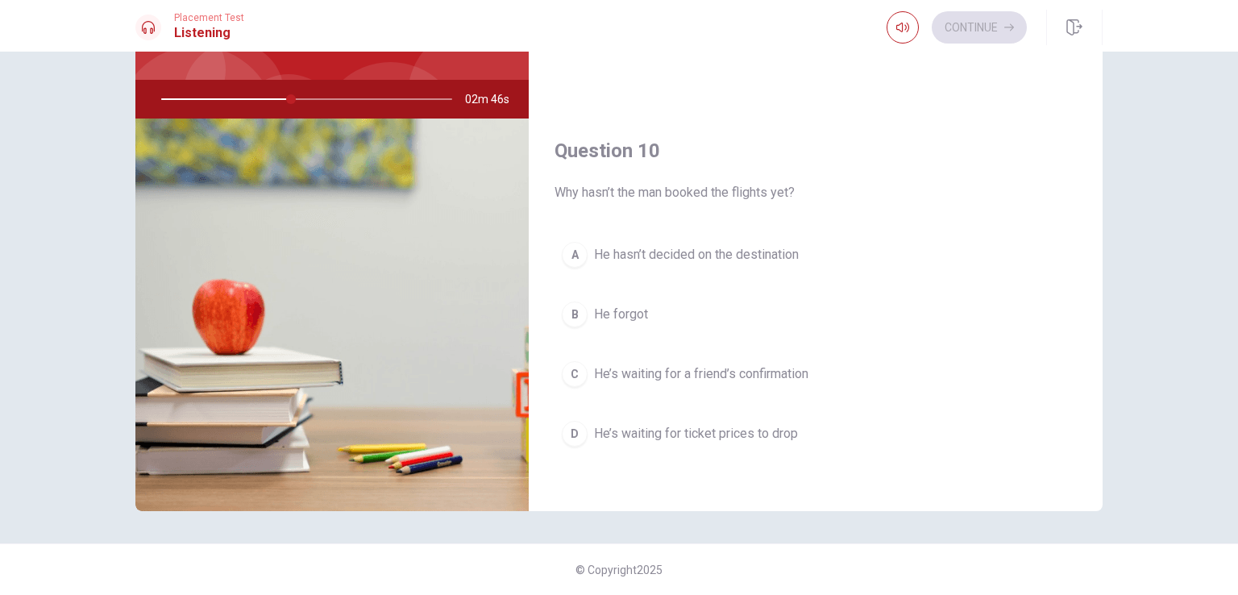
click at [773, 424] on span "He’s waiting for ticket prices to drop" at bounding box center [696, 433] width 204 height 19
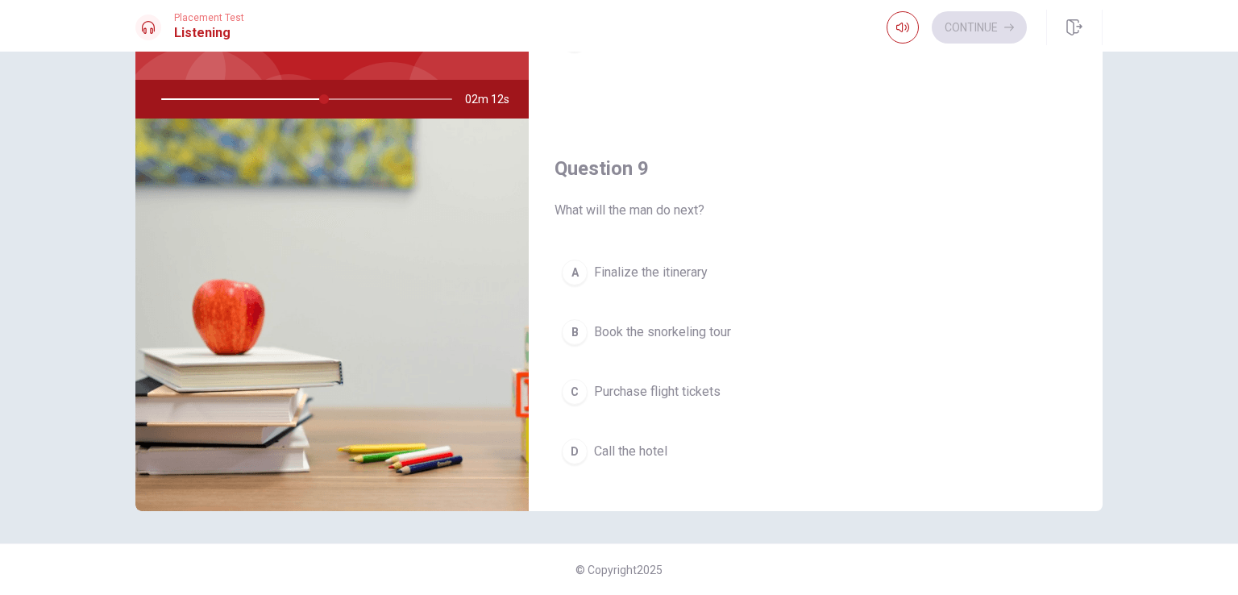
scroll to position [1093, 0]
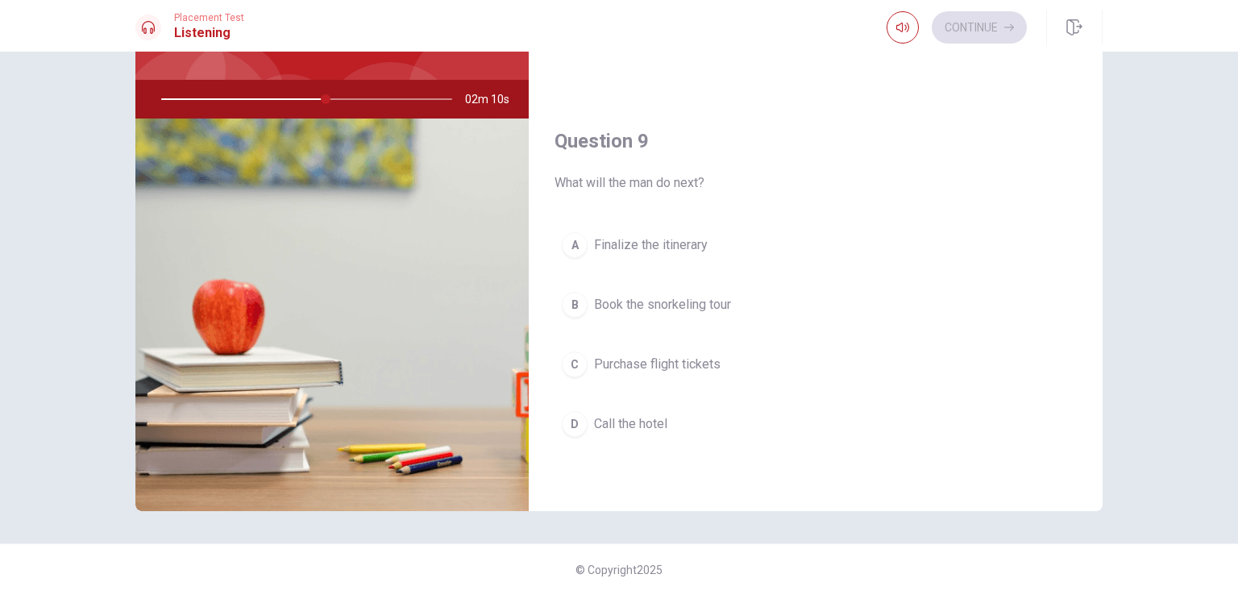
click at [737, 293] on button "B Book the snorkeling tour" at bounding box center [815, 304] width 522 height 40
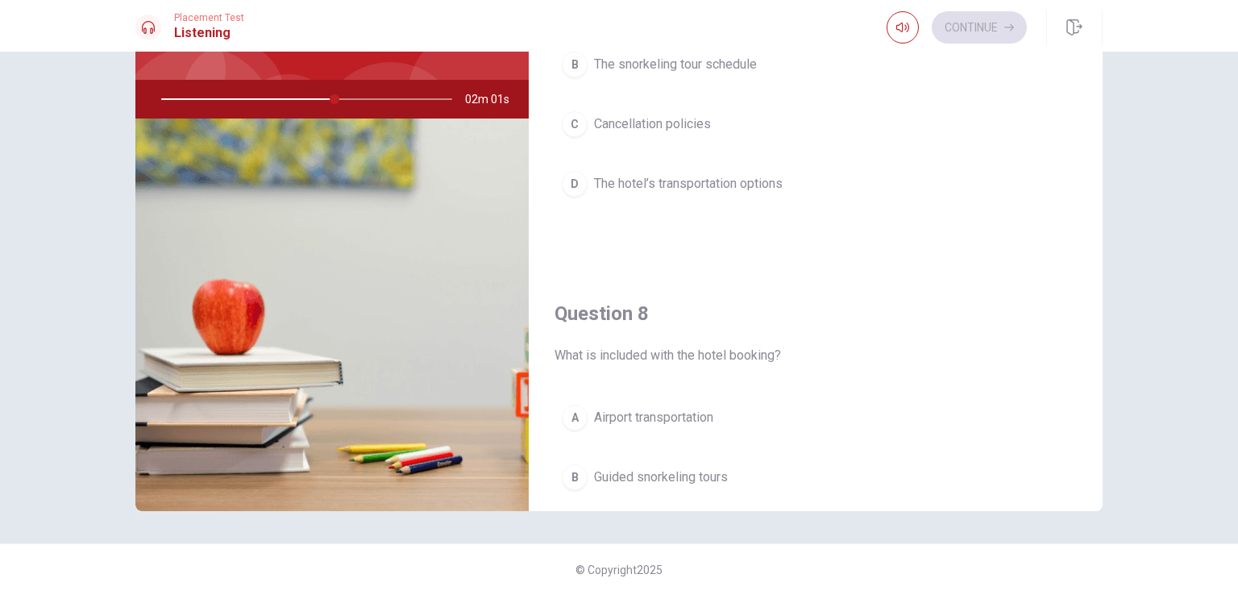
scroll to position [367, 0]
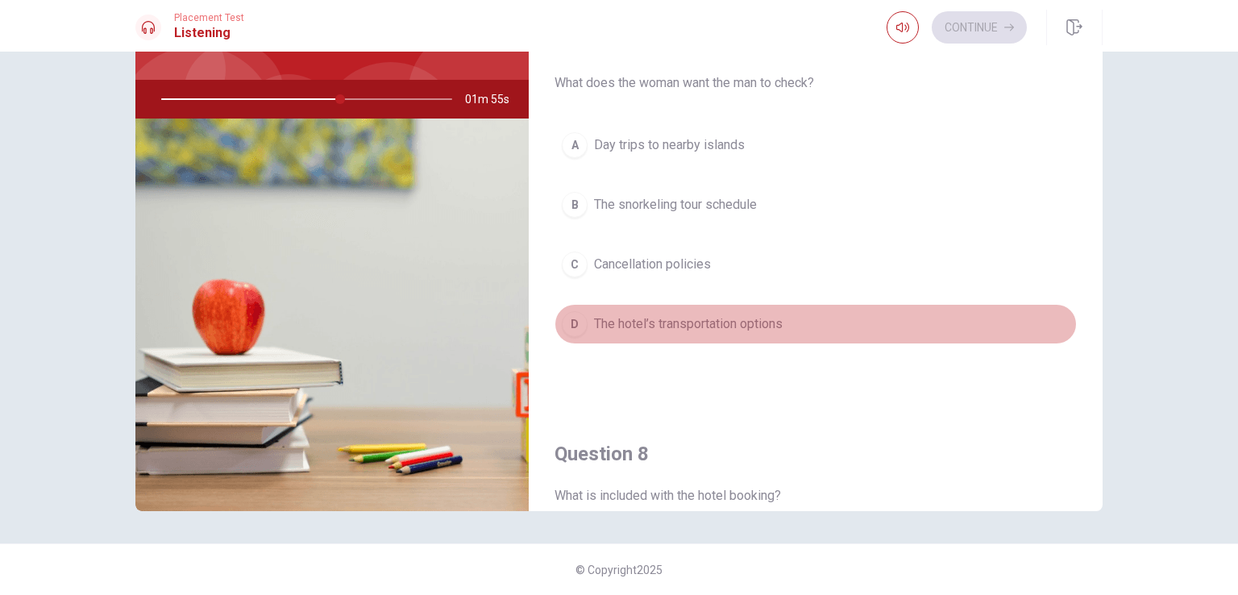
click at [816, 317] on button "D The hotel’s transportation options" at bounding box center [815, 324] width 522 height 40
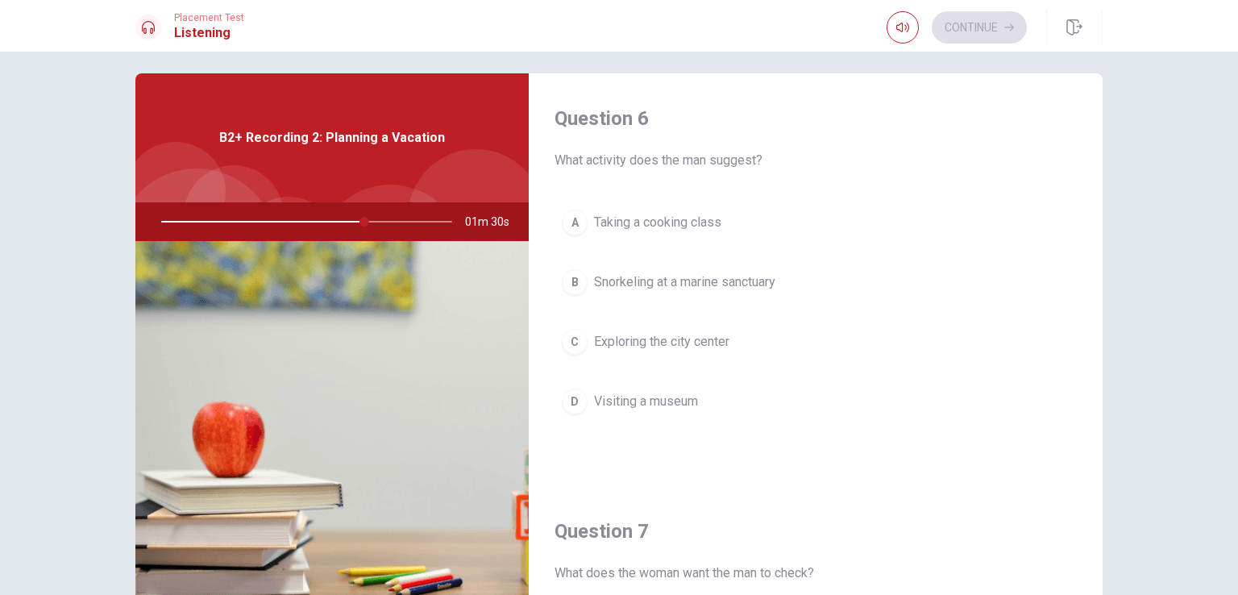
scroll to position [0, 0]
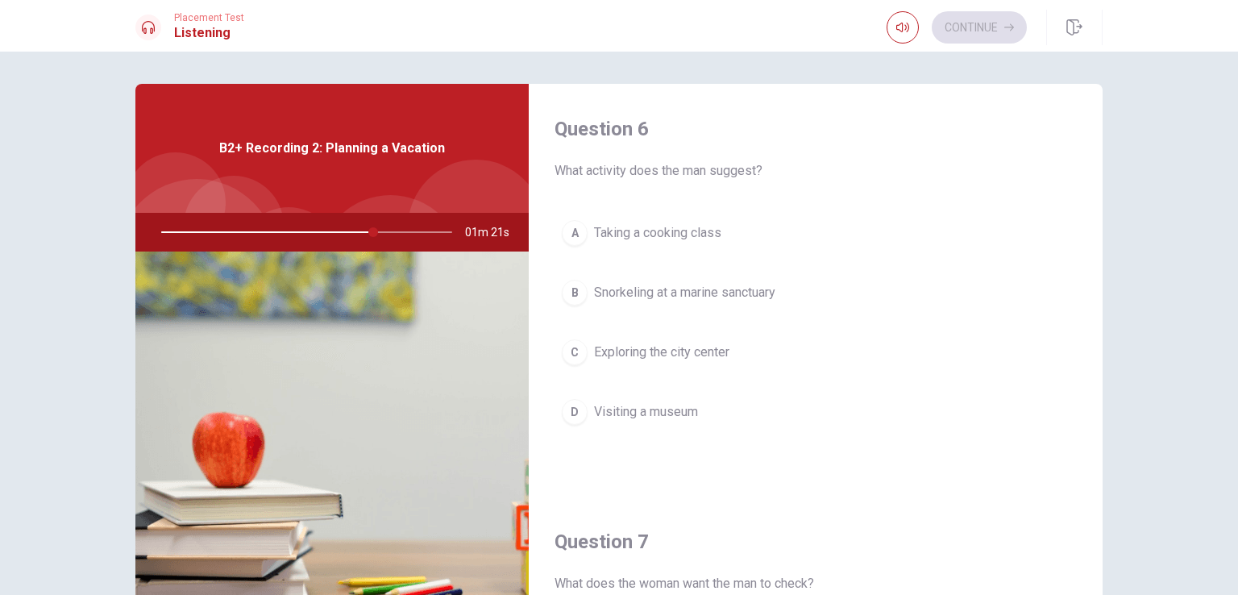
click at [748, 287] on span "Snorkeling at a marine sanctuary" at bounding box center [684, 292] width 181 height 19
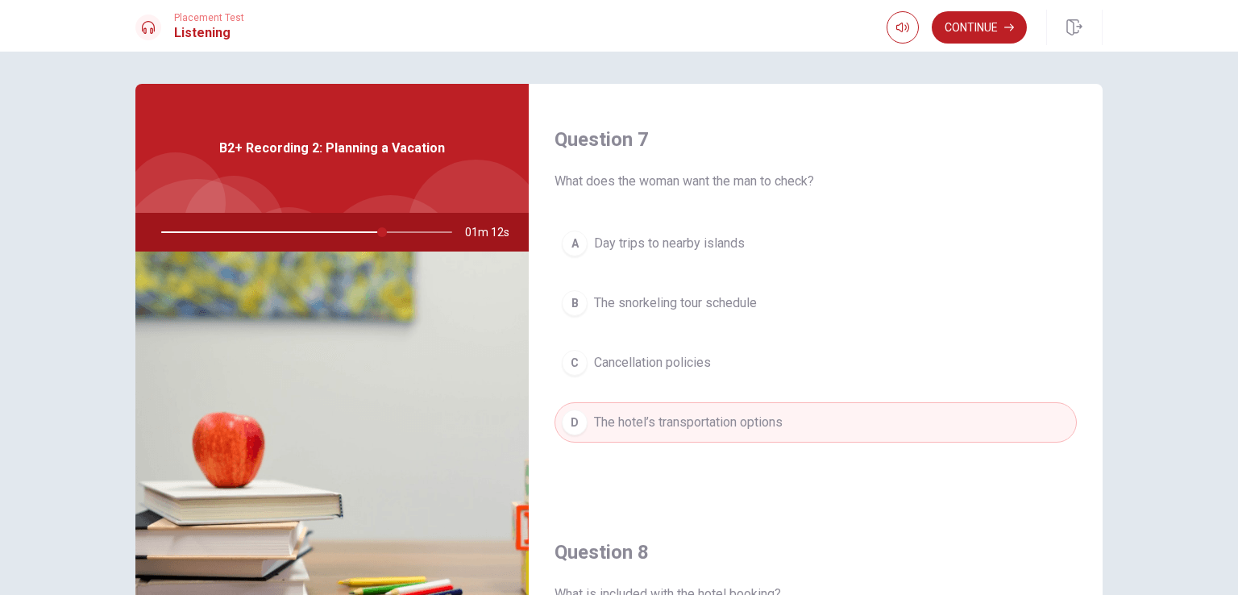
scroll to position [403, 0]
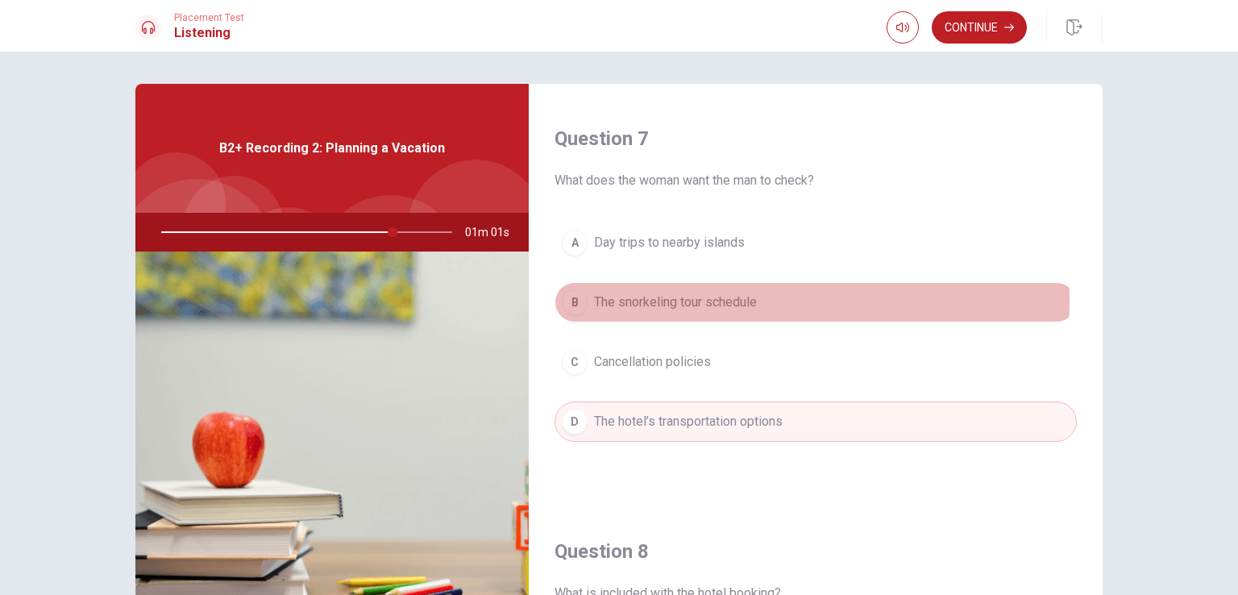
click at [735, 301] on span "The snorkeling tour schedule" at bounding box center [675, 302] width 163 height 19
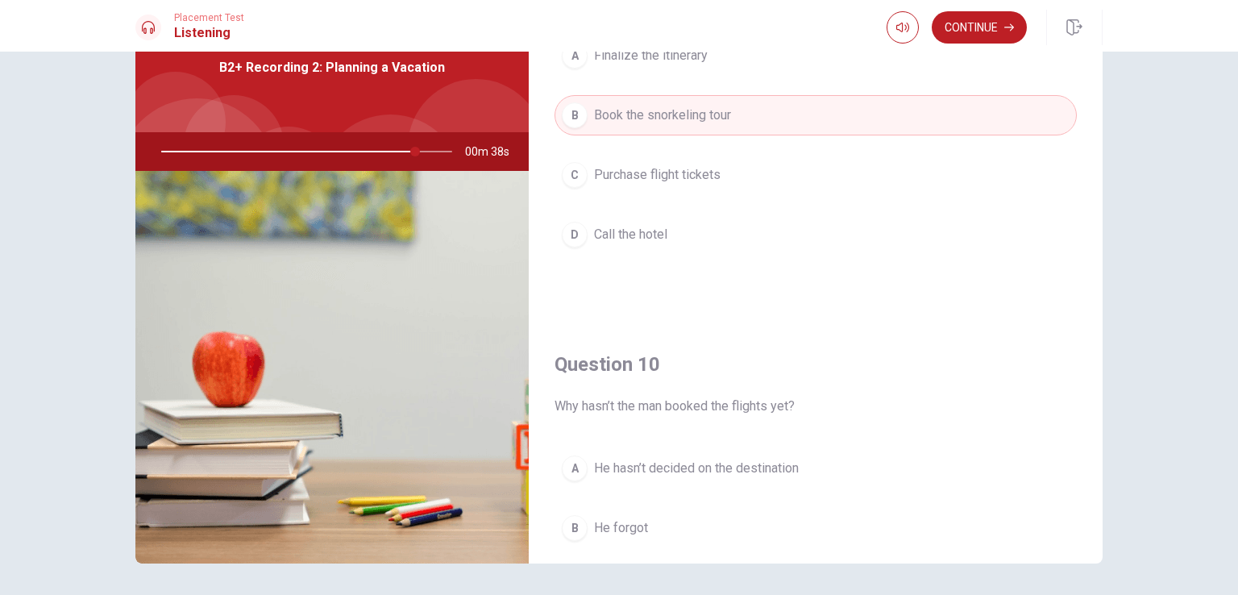
scroll to position [1254, 0]
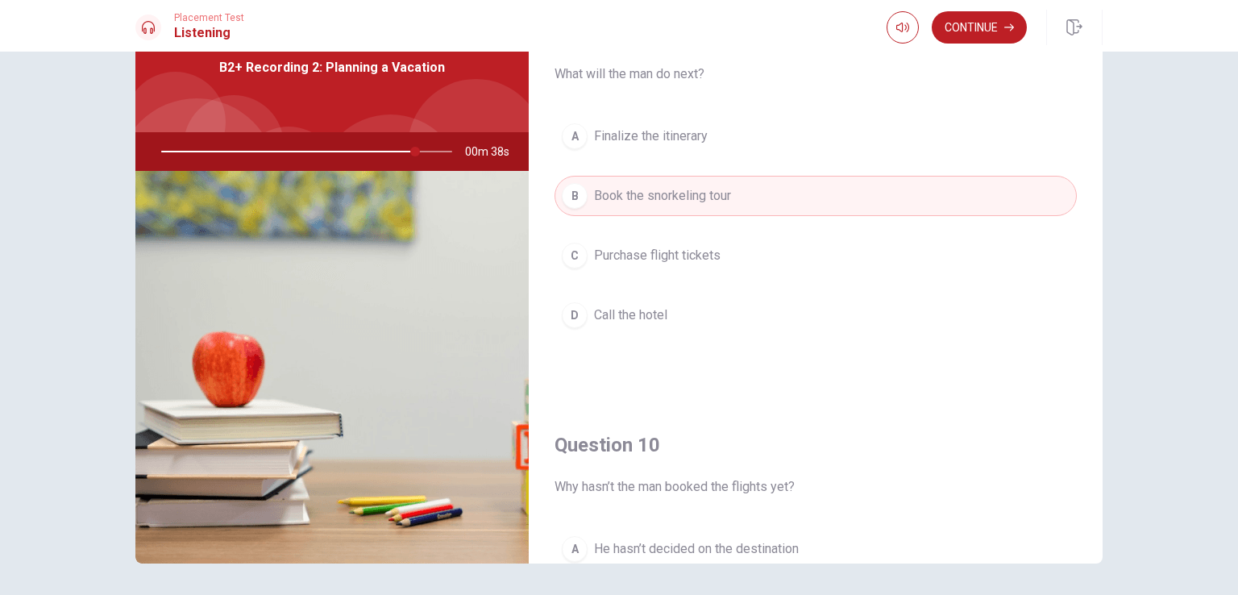
click at [728, 307] on button "D Call the hotel" at bounding box center [815, 315] width 522 height 40
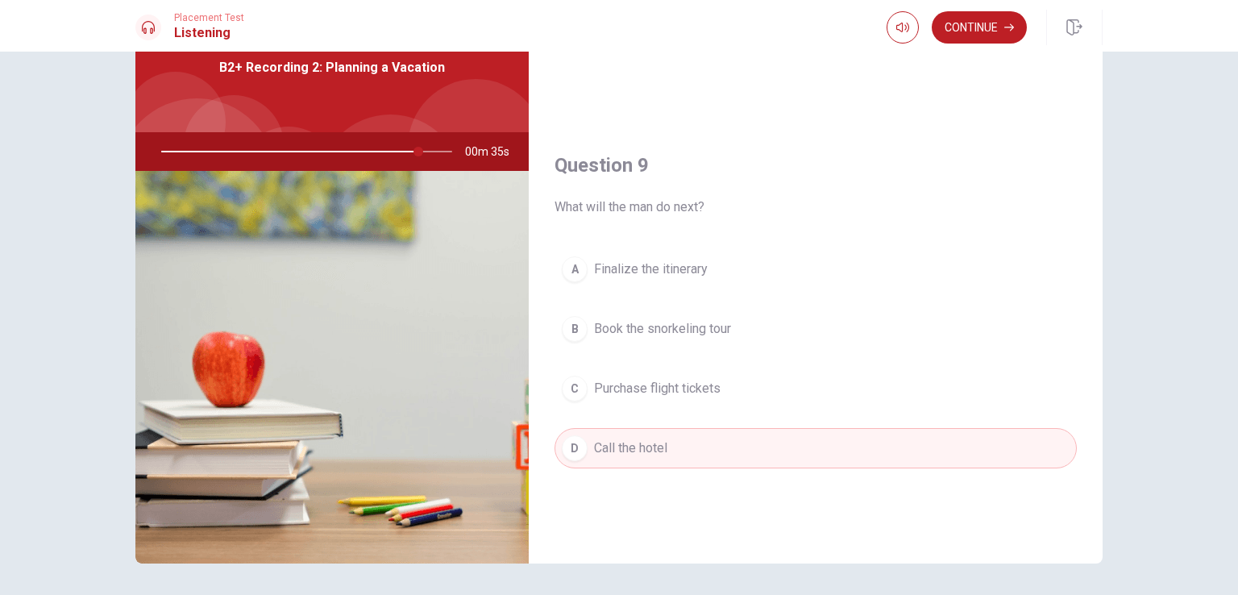
scroll to position [1093, 0]
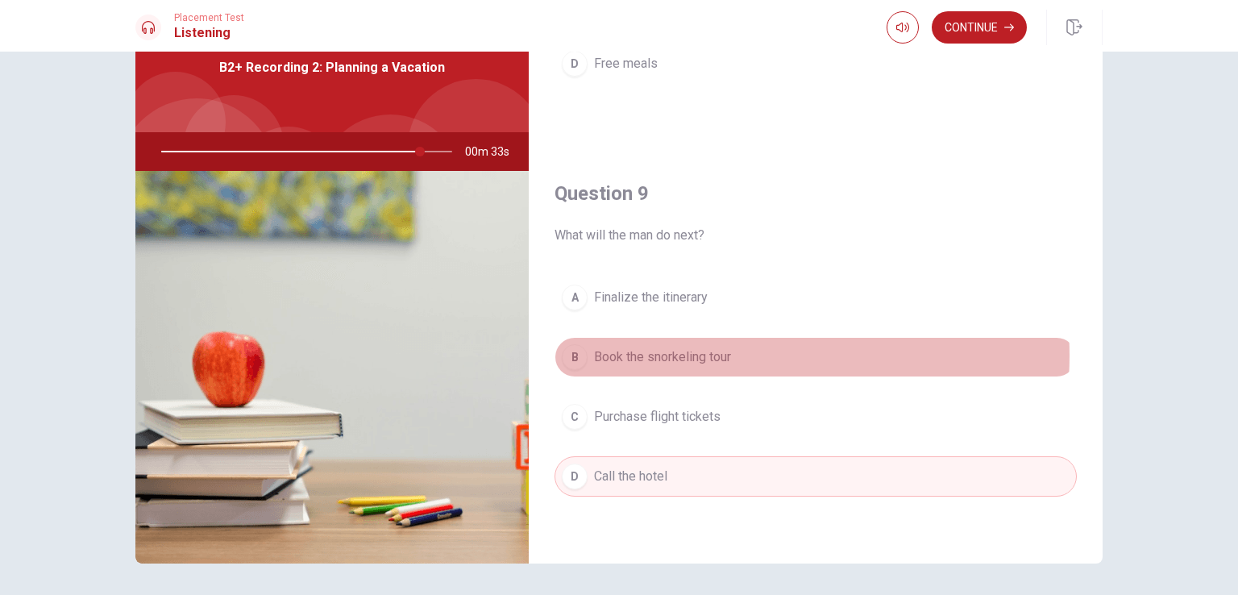
click at [728, 351] on button "B Book the snorkeling tour" at bounding box center [815, 357] width 522 height 40
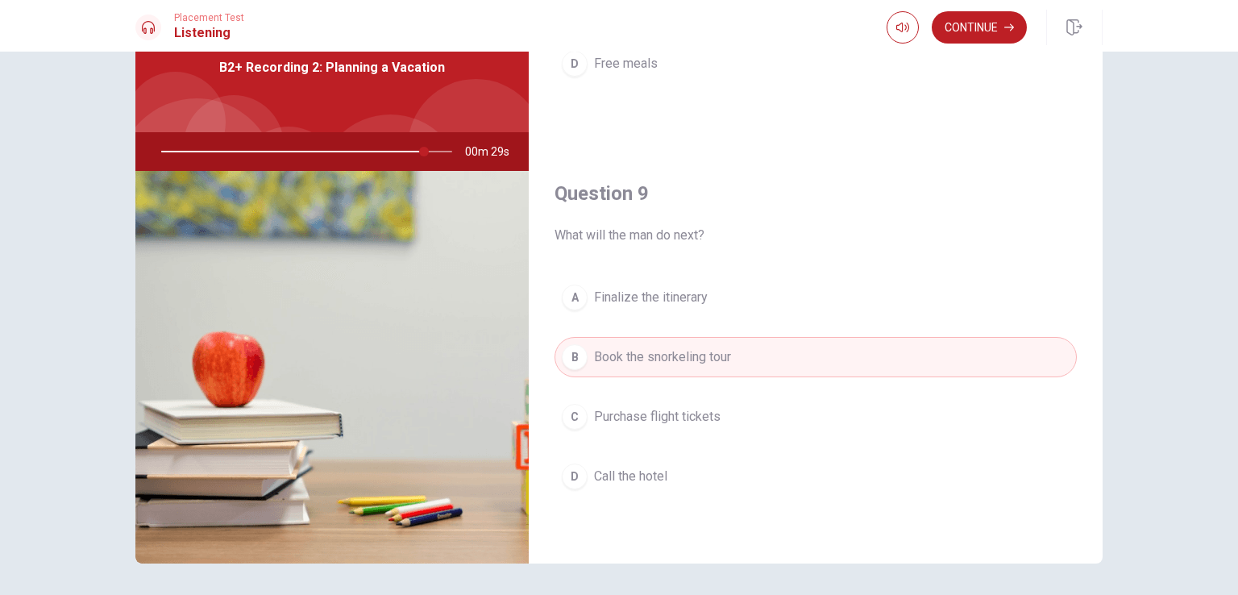
scroll to position [1173, 0]
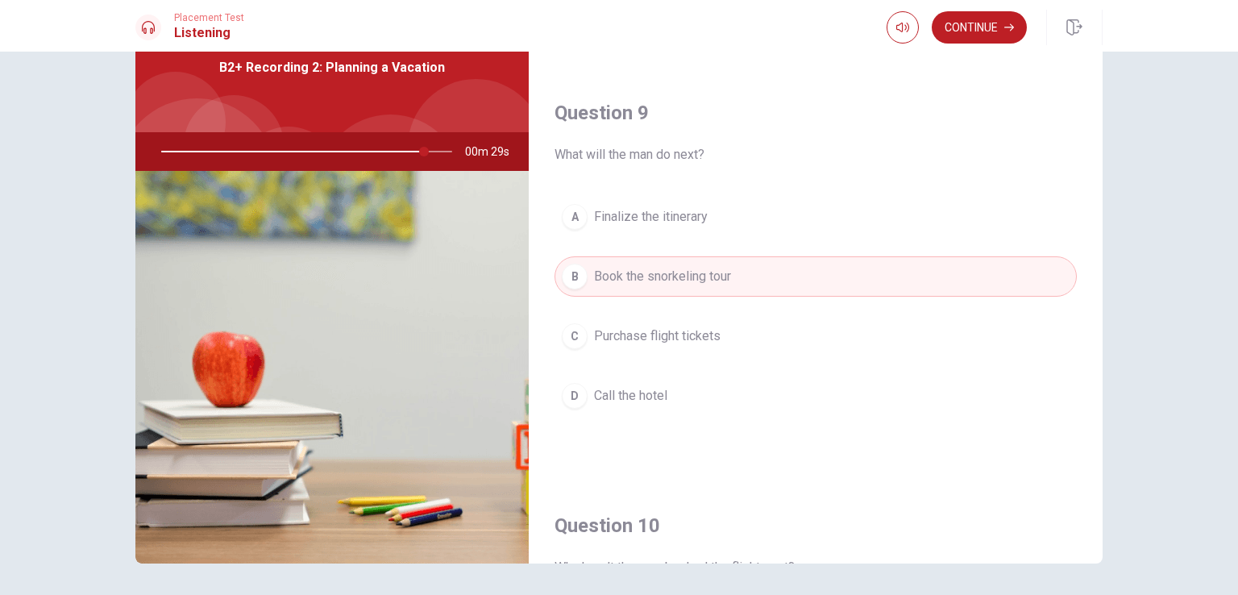
click at [706, 383] on button "D Call the hotel" at bounding box center [815, 396] width 522 height 40
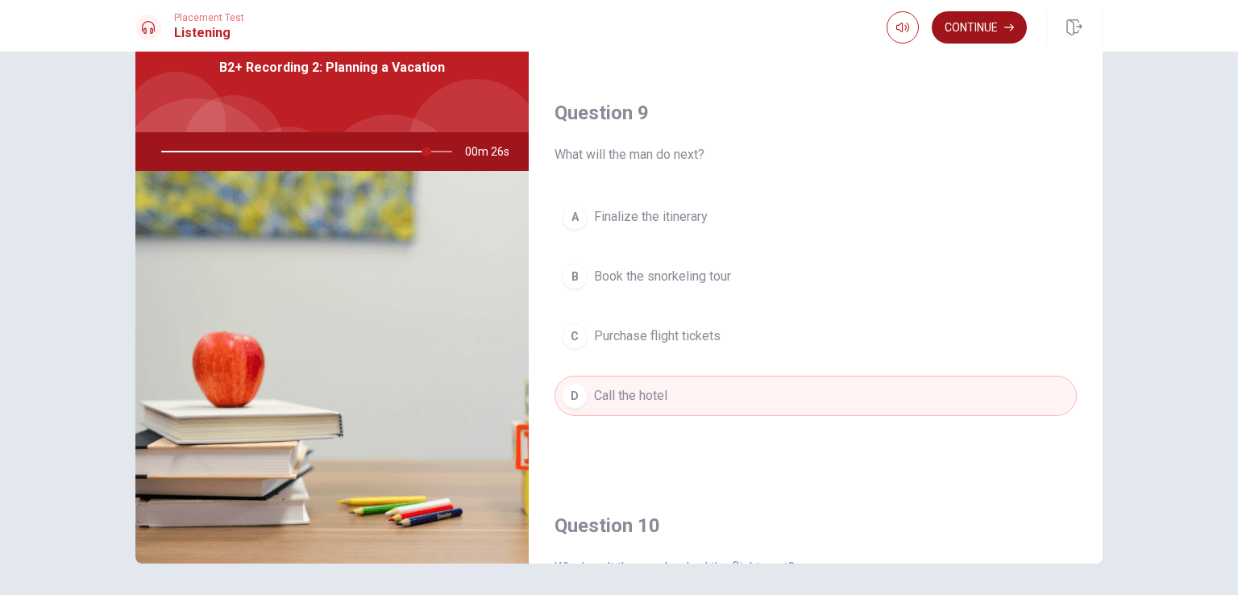
click at [981, 30] on button "Continue" at bounding box center [979, 27] width 95 height 32
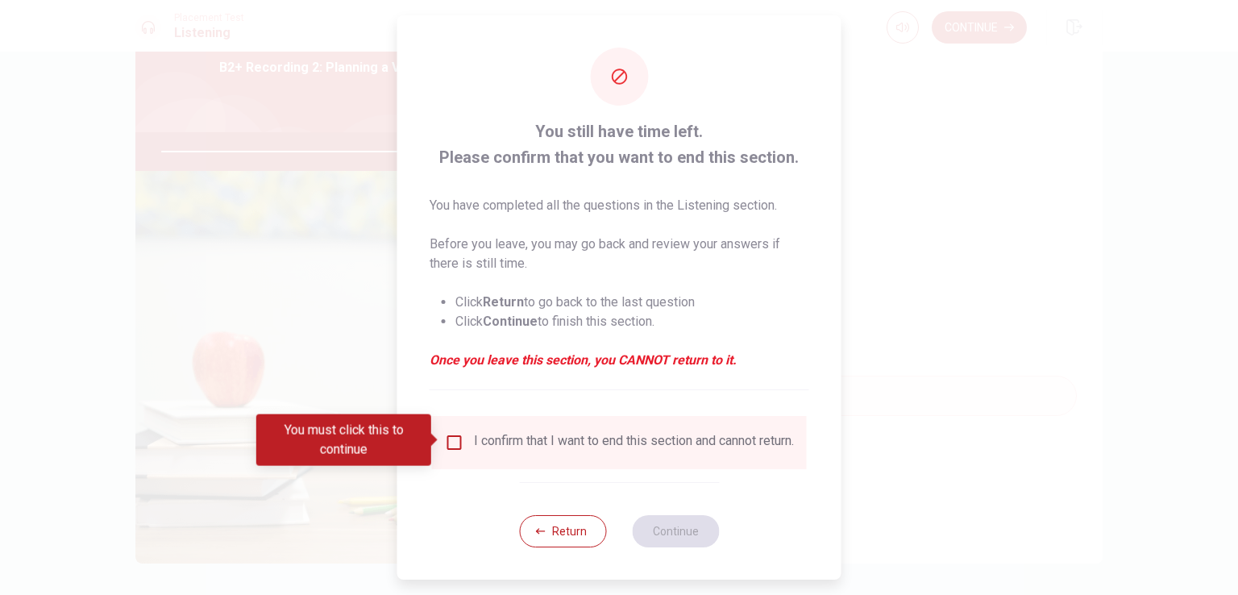
click at [454, 439] on input "You must click this to continue" at bounding box center [454, 442] width 19 height 19
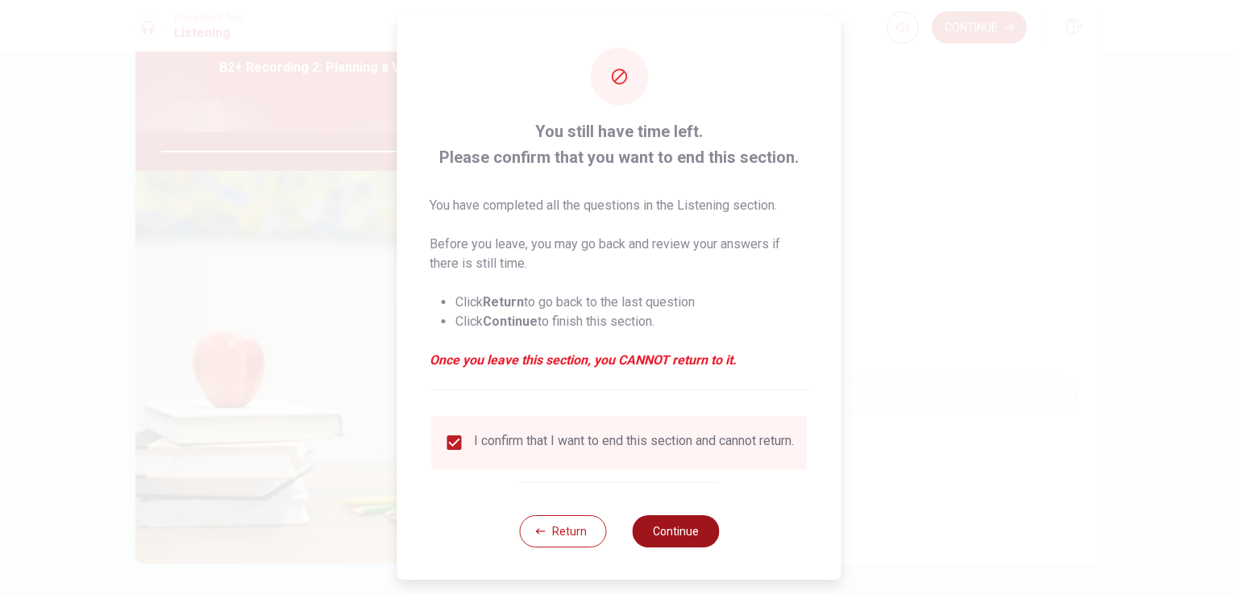
click at [655, 537] on button "Continue" at bounding box center [675, 531] width 87 height 32
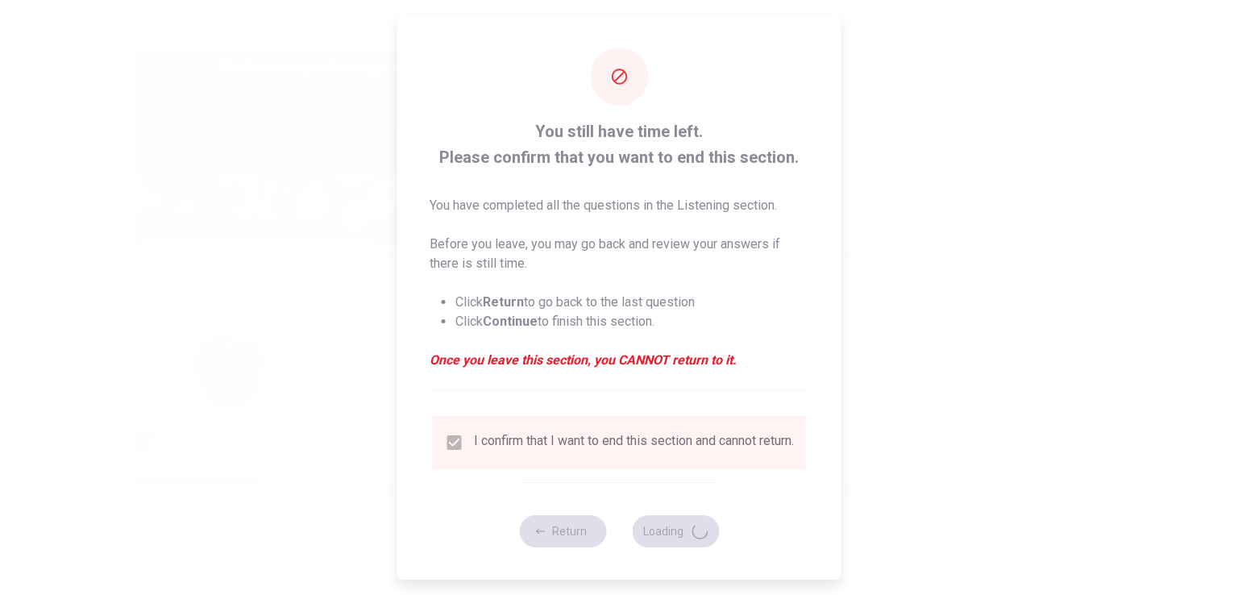
type input "93"
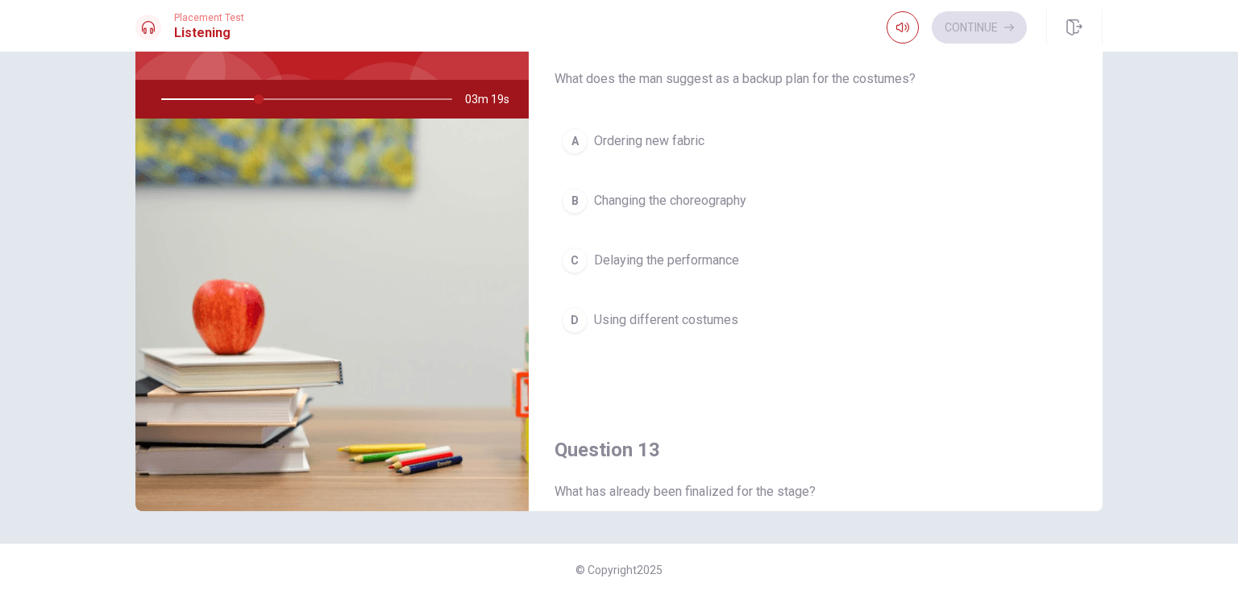
scroll to position [367, 0]
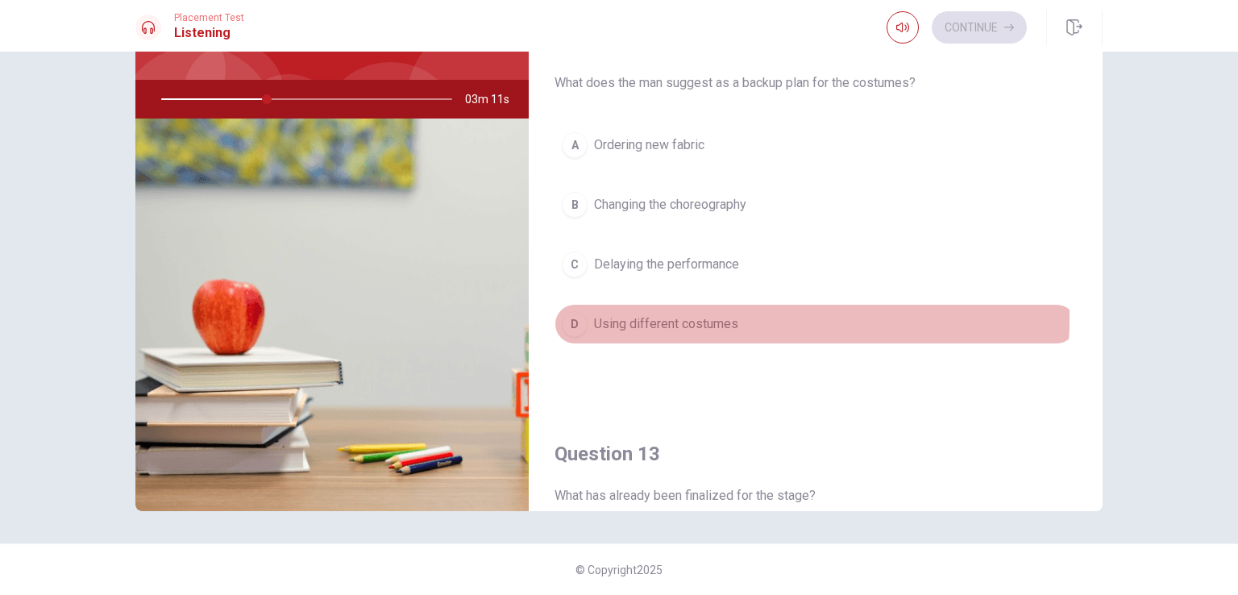
click at [720, 316] on span "Using different costumes" at bounding box center [666, 323] width 144 height 19
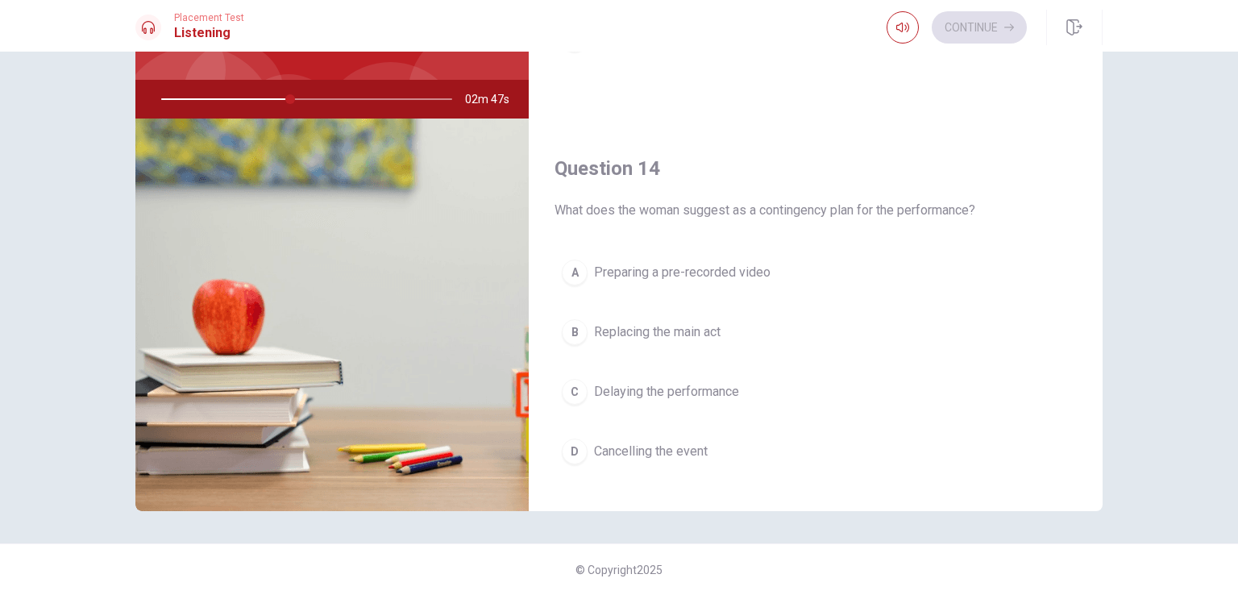
scroll to position [1093, 0]
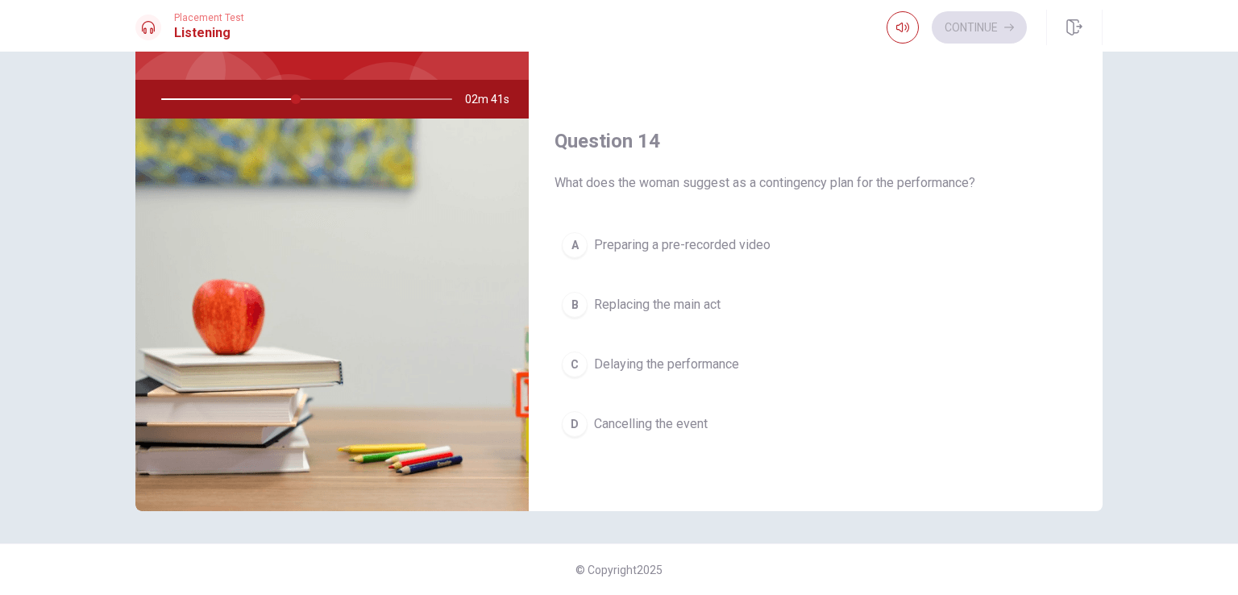
click at [744, 243] on span "Preparing a pre-recorded video" at bounding box center [682, 244] width 176 height 19
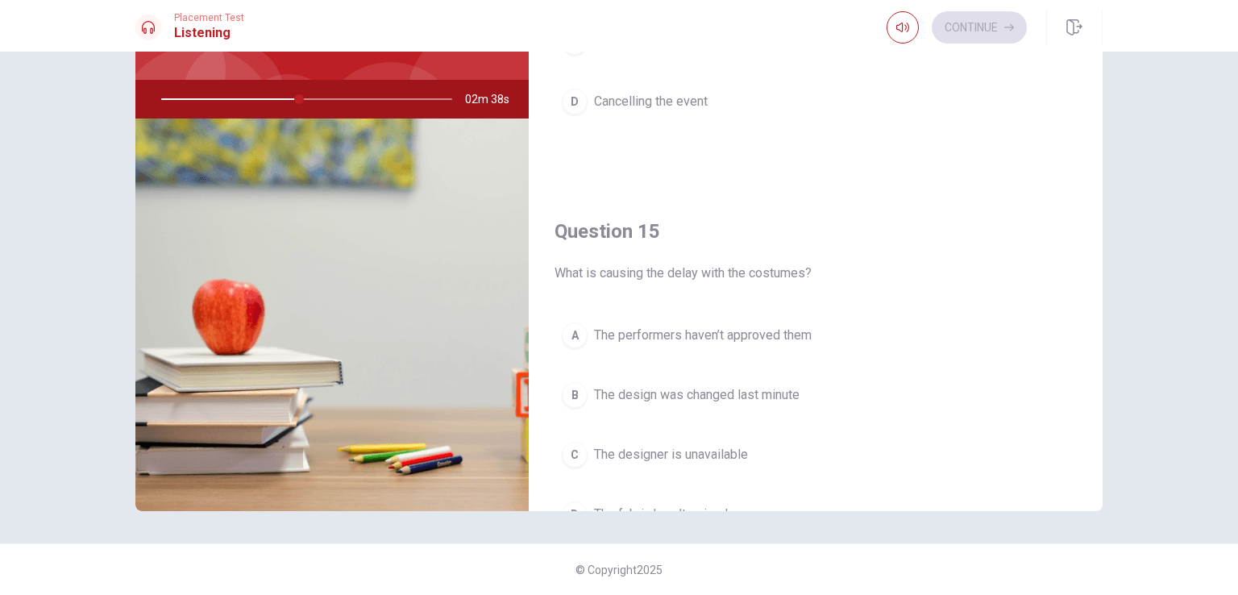
scroll to position [1496, 0]
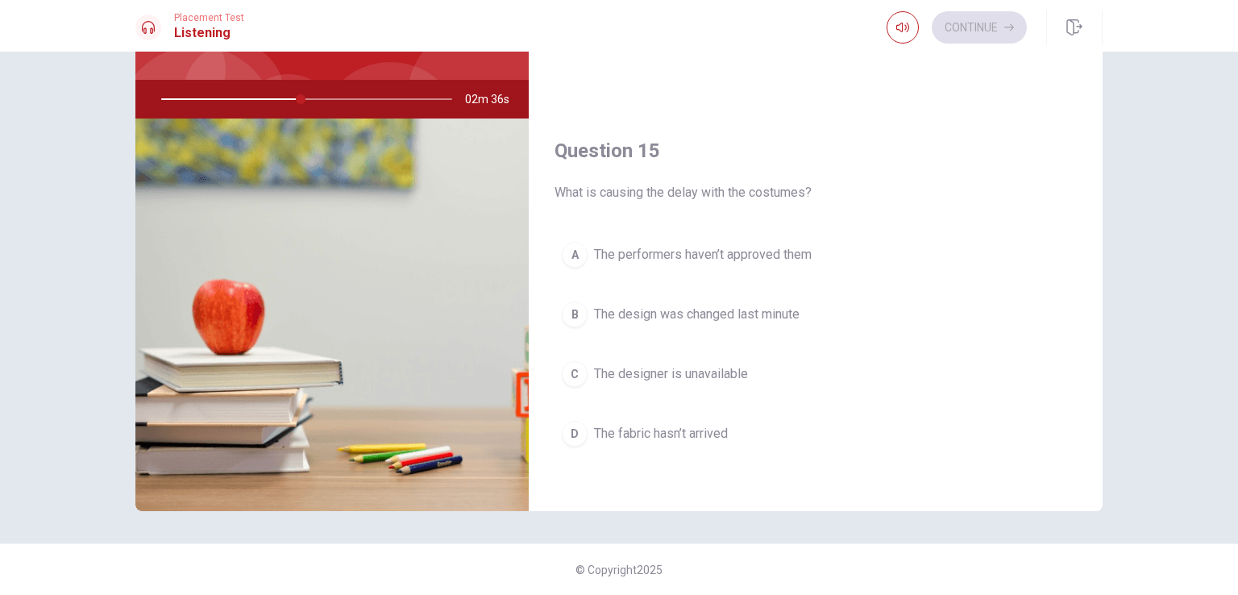
click at [777, 305] on span "The design was changed last minute" at bounding box center [696, 314] width 205 height 19
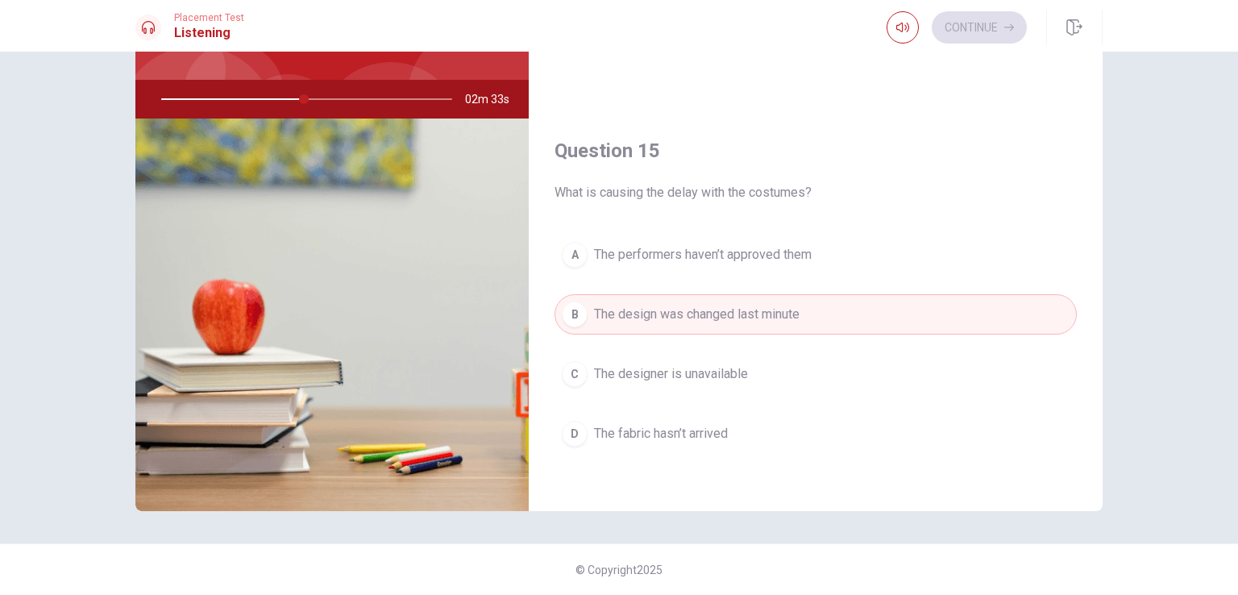
click at [726, 424] on span "The fabric hasn’t arrived" at bounding box center [661, 433] width 134 height 19
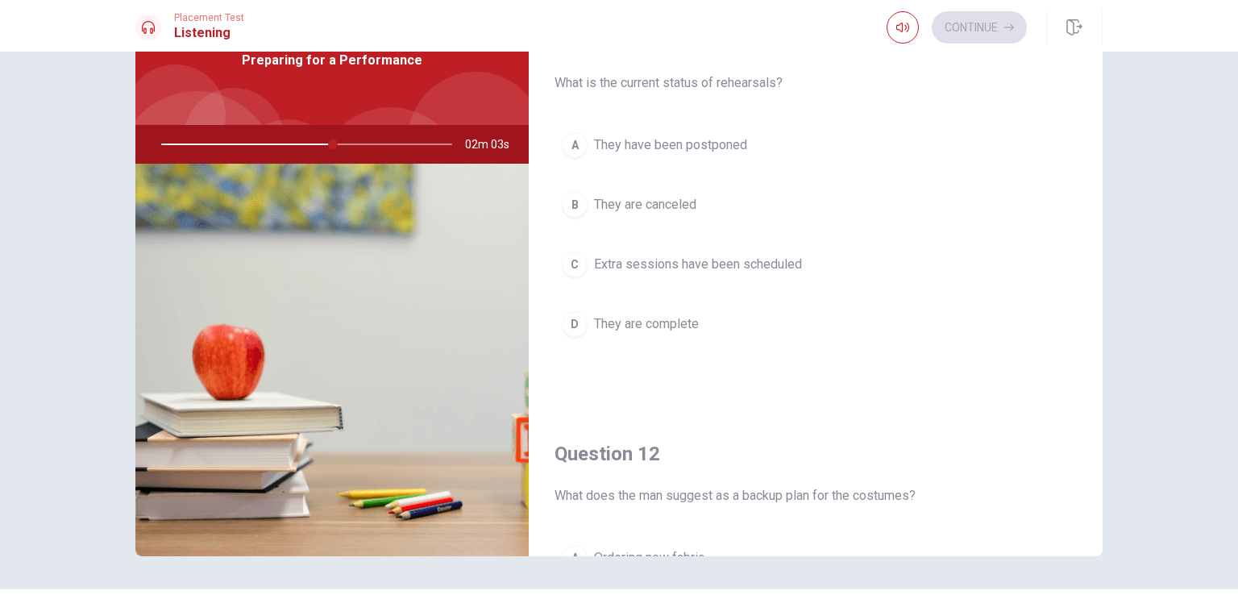
scroll to position [52, 0]
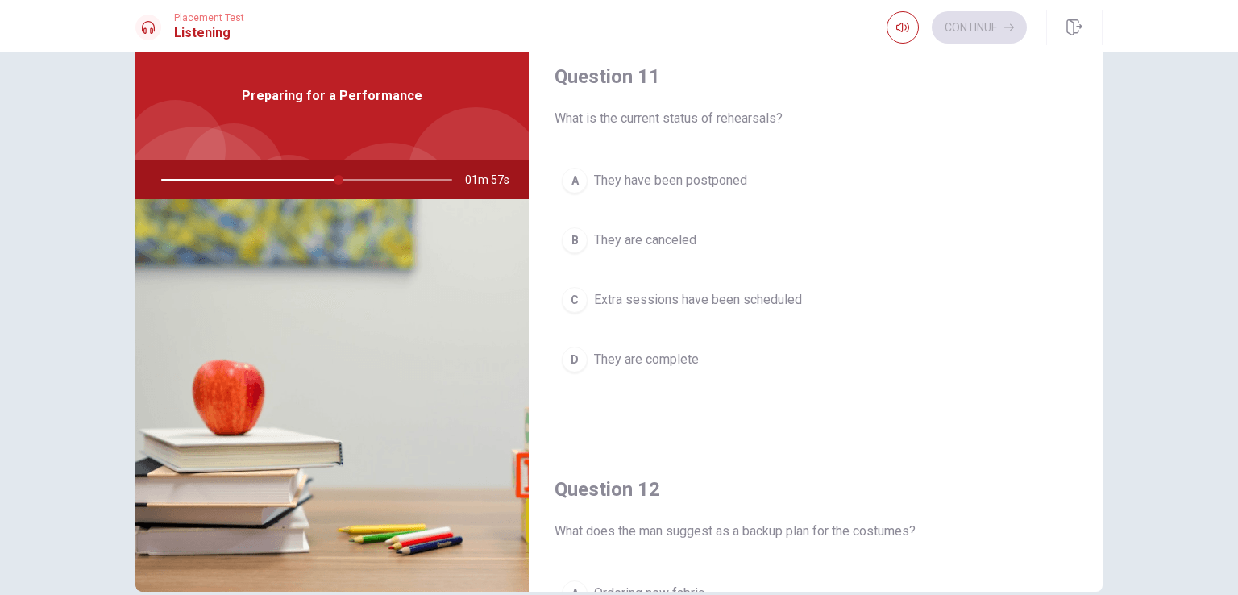
click at [776, 297] on span "Extra sessions have been scheduled" at bounding box center [698, 299] width 208 height 19
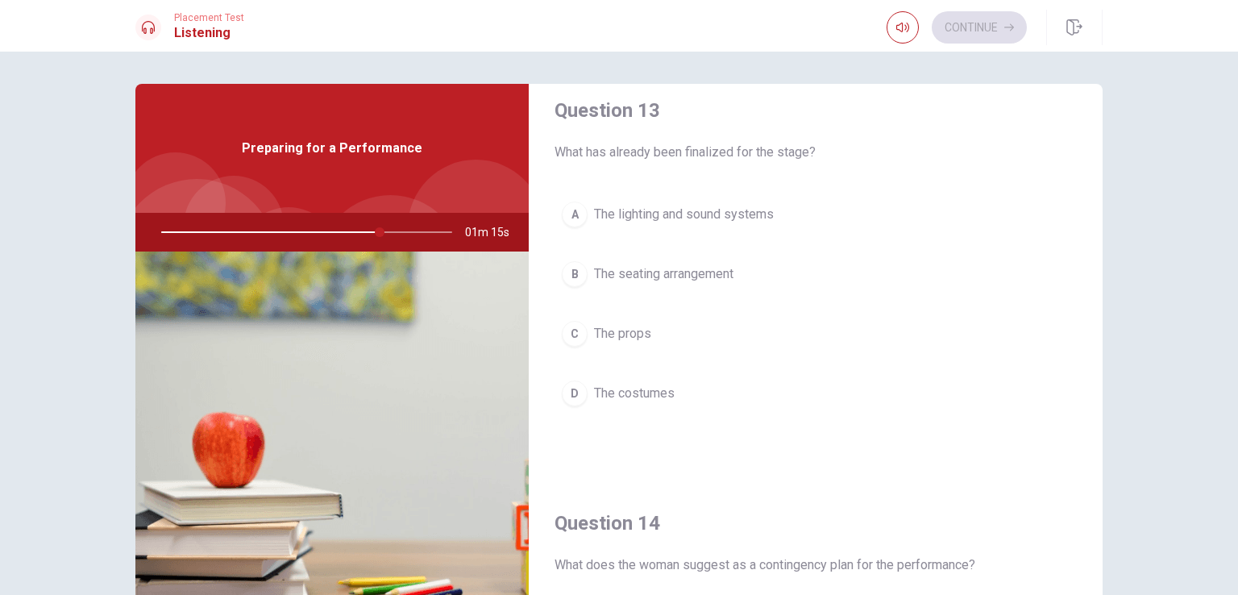
scroll to position [806, 0]
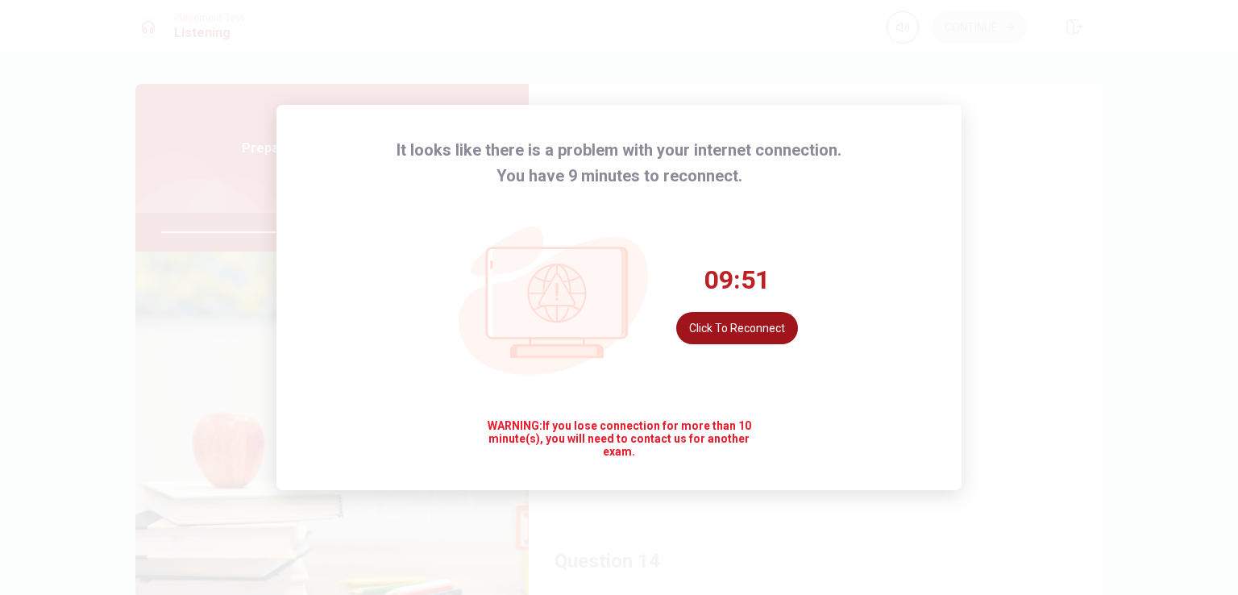
click at [770, 330] on button "Click to reconnect" at bounding box center [737, 328] width 122 height 32
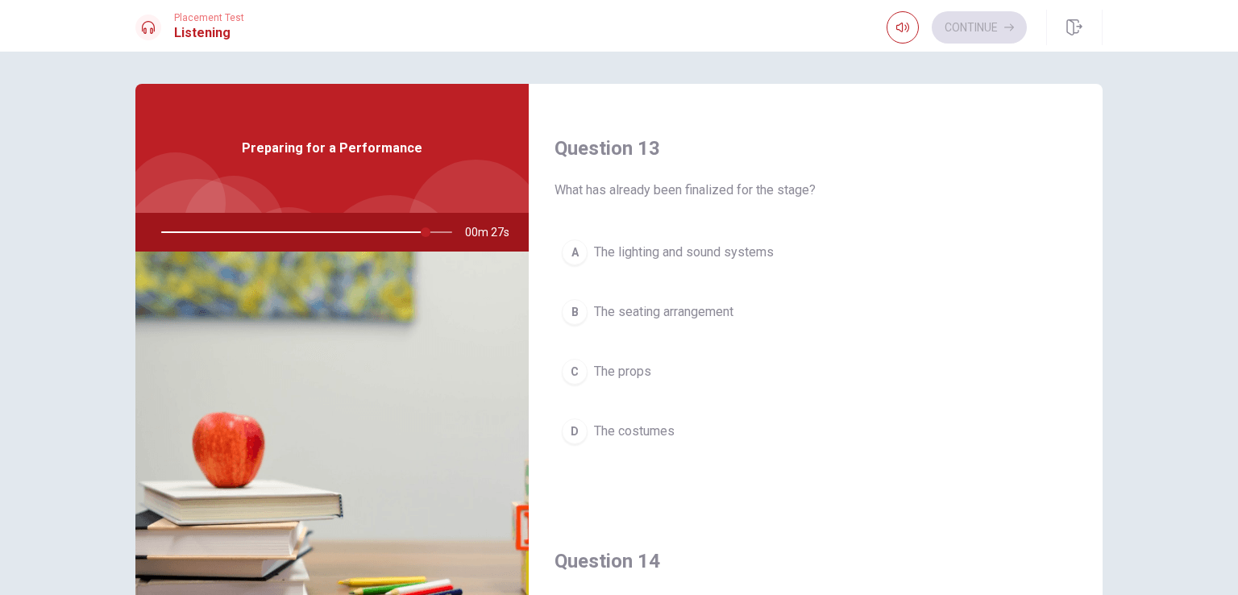
click at [698, 245] on span "The lighting and sound systems" at bounding box center [684, 252] width 180 height 19
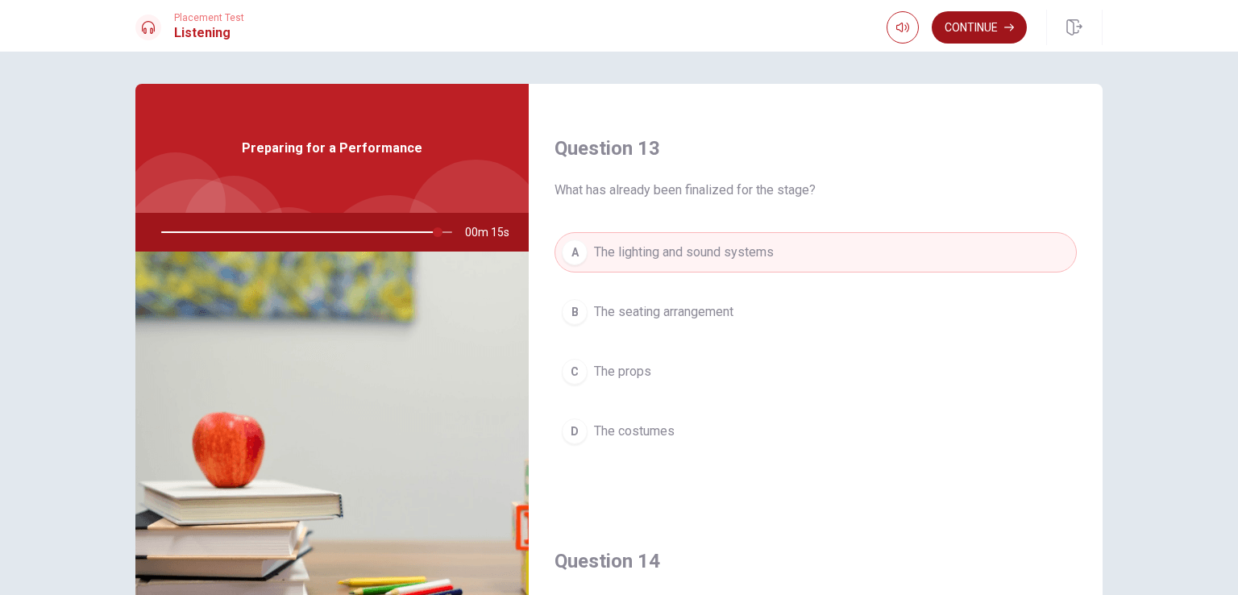
click at [961, 23] on button "Continue" at bounding box center [979, 27] width 95 height 32
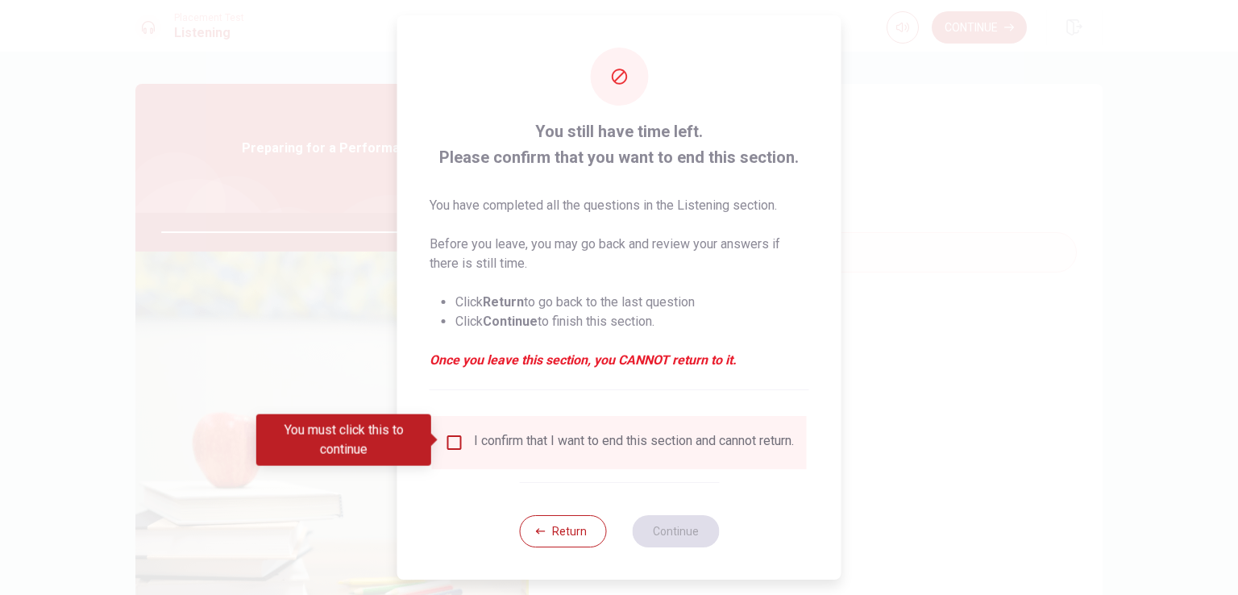
click at [463, 440] on div "I confirm that I want to end this section and cannot return." at bounding box center [619, 442] width 349 height 19
click at [454, 440] on input "You must click this to continue" at bounding box center [454, 442] width 19 height 19
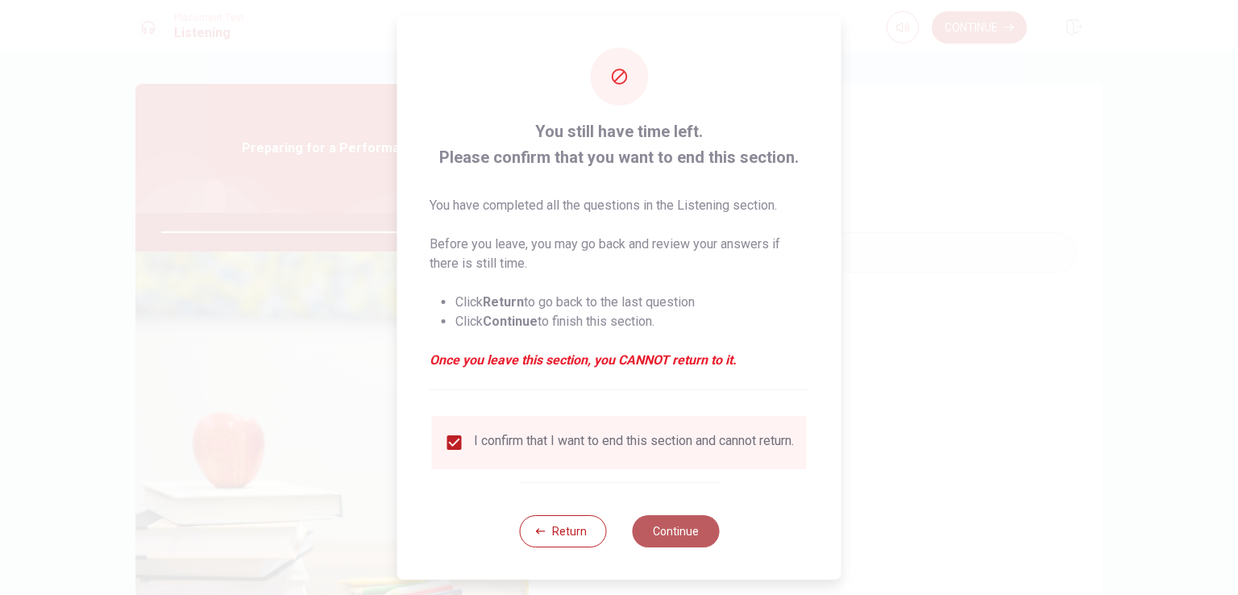
click at [667, 545] on button "Continue" at bounding box center [675, 531] width 87 height 32
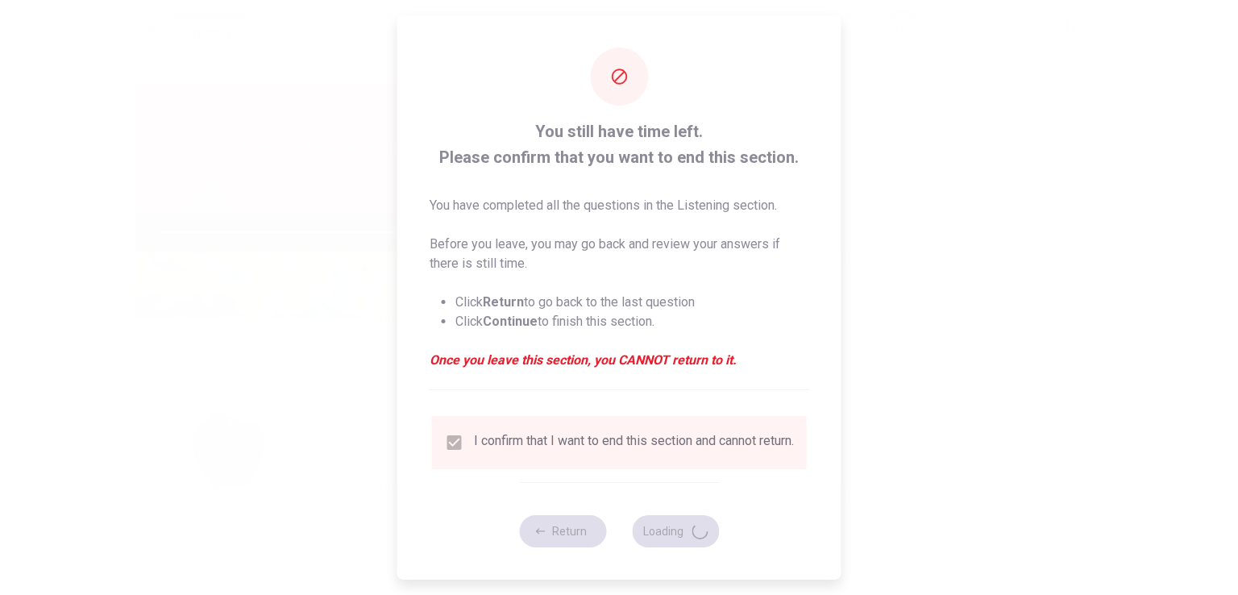
type input "97"
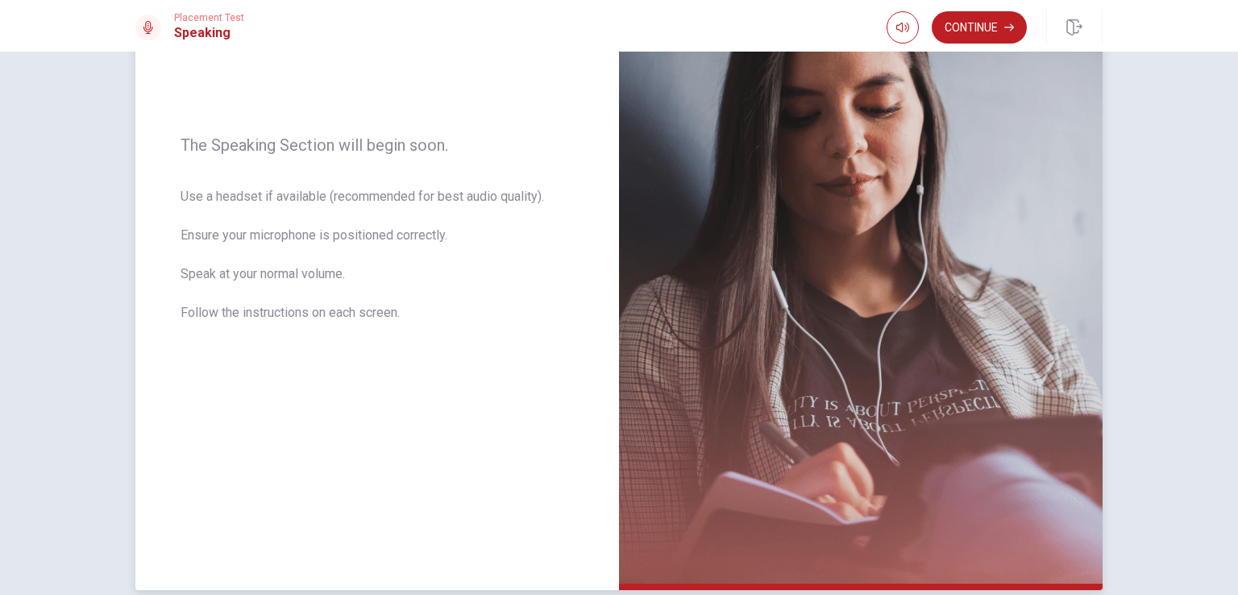
scroll to position [195, 0]
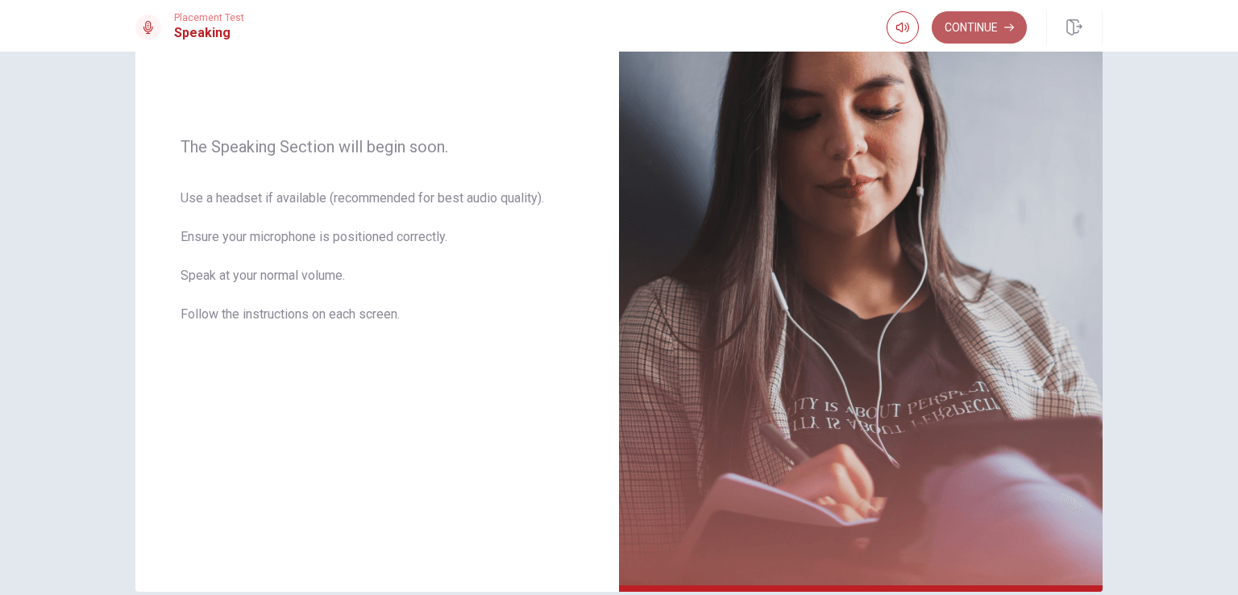
click at [973, 21] on button "Continue" at bounding box center [979, 27] width 95 height 32
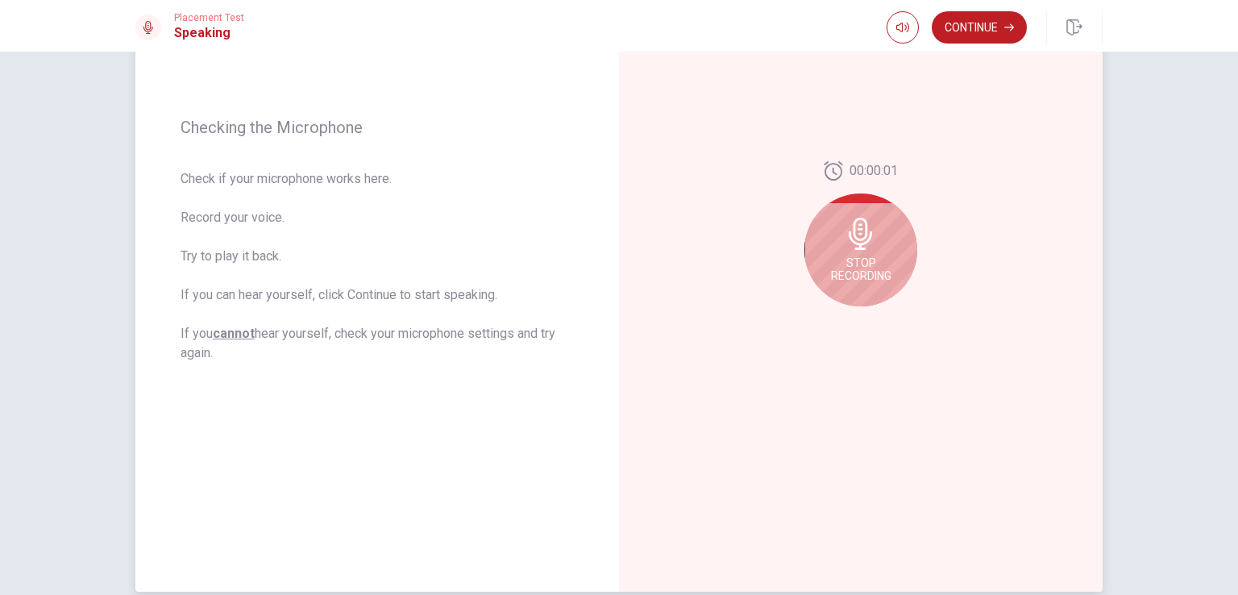
click at [866, 261] on span "Stop Recording" at bounding box center [861, 269] width 60 height 26
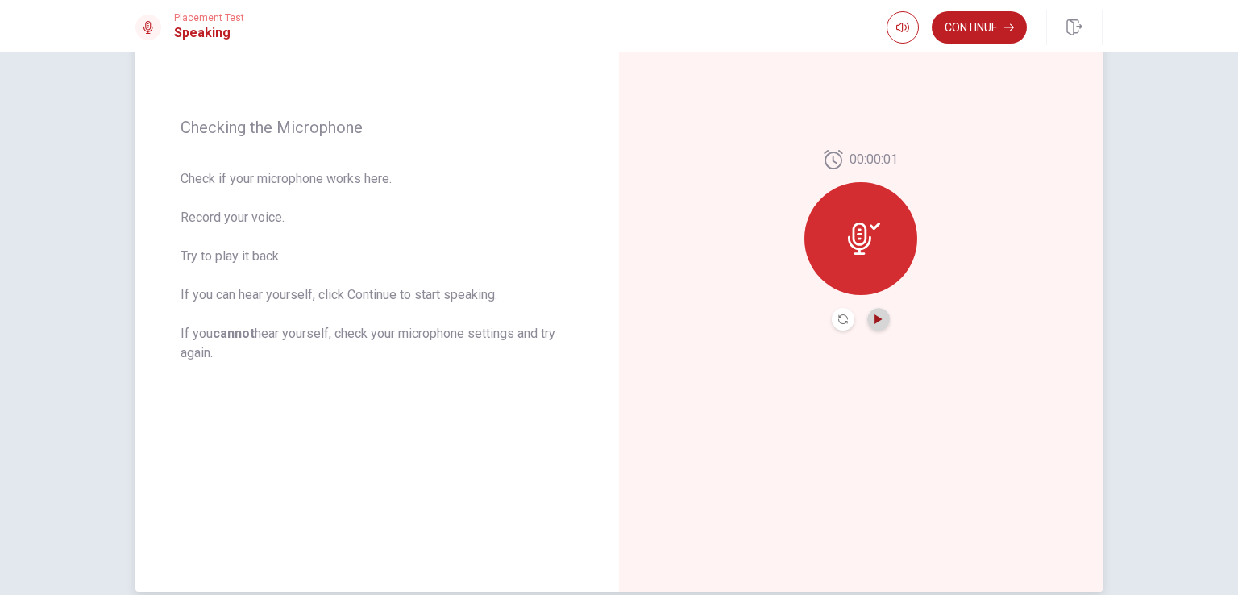
click at [878, 317] on icon "Play Audio" at bounding box center [879, 319] width 10 height 10
click at [990, 33] on button "Continue" at bounding box center [979, 27] width 95 height 32
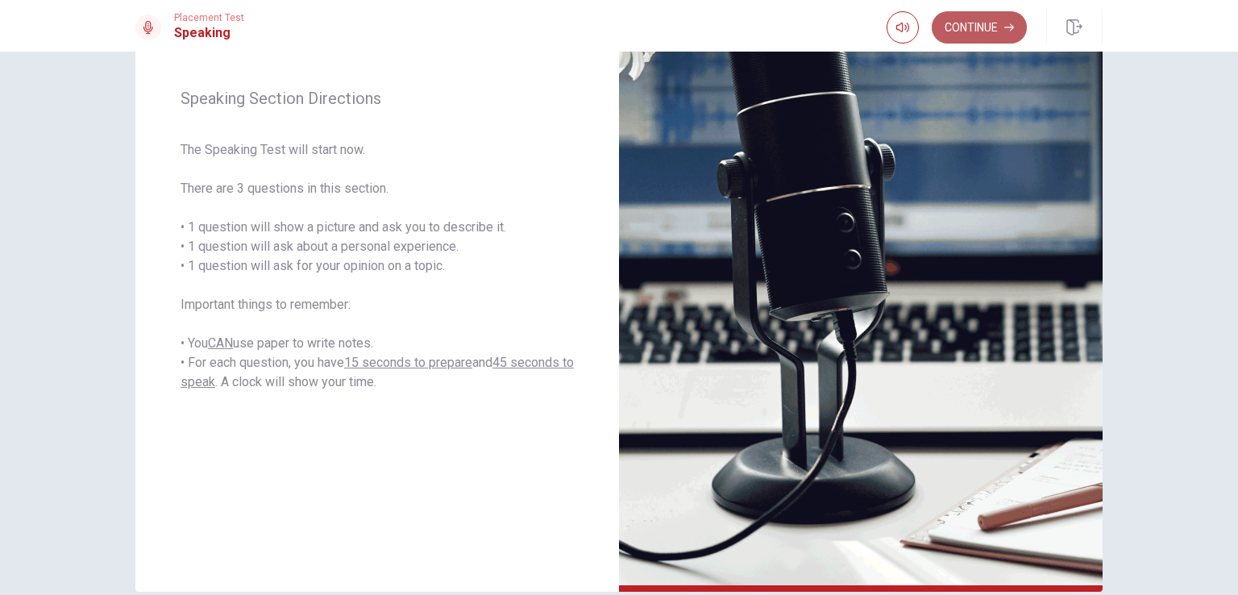
click at [986, 30] on button "Continue" at bounding box center [979, 27] width 95 height 32
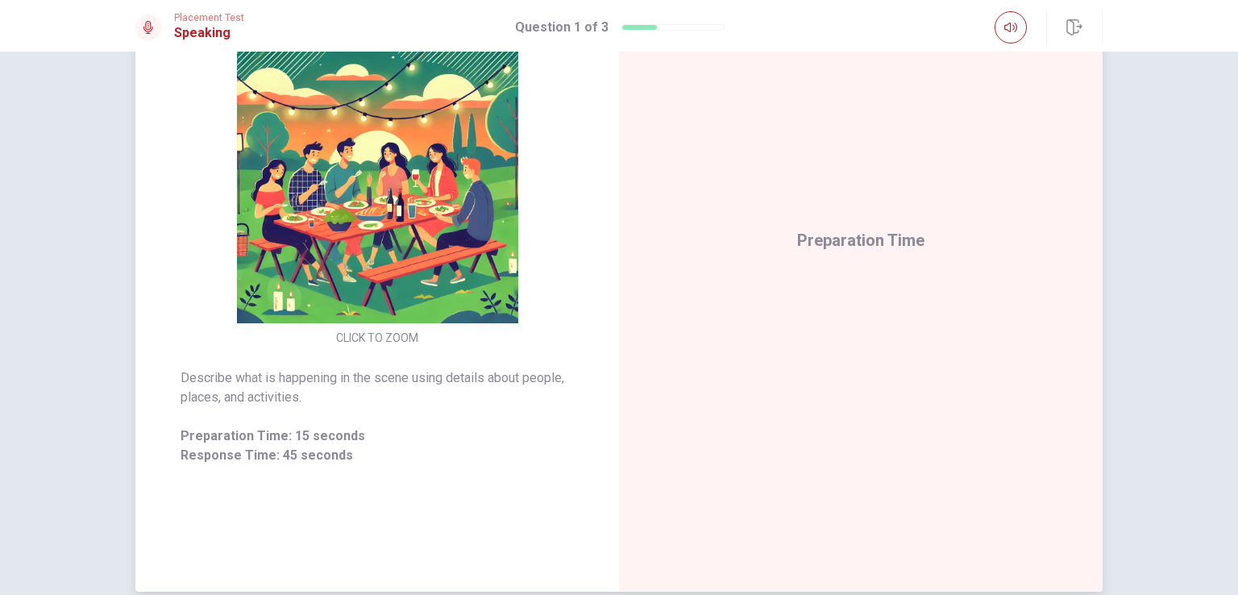
click at [301, 233] on img at bounding box center [376, 182] width 309 height 281
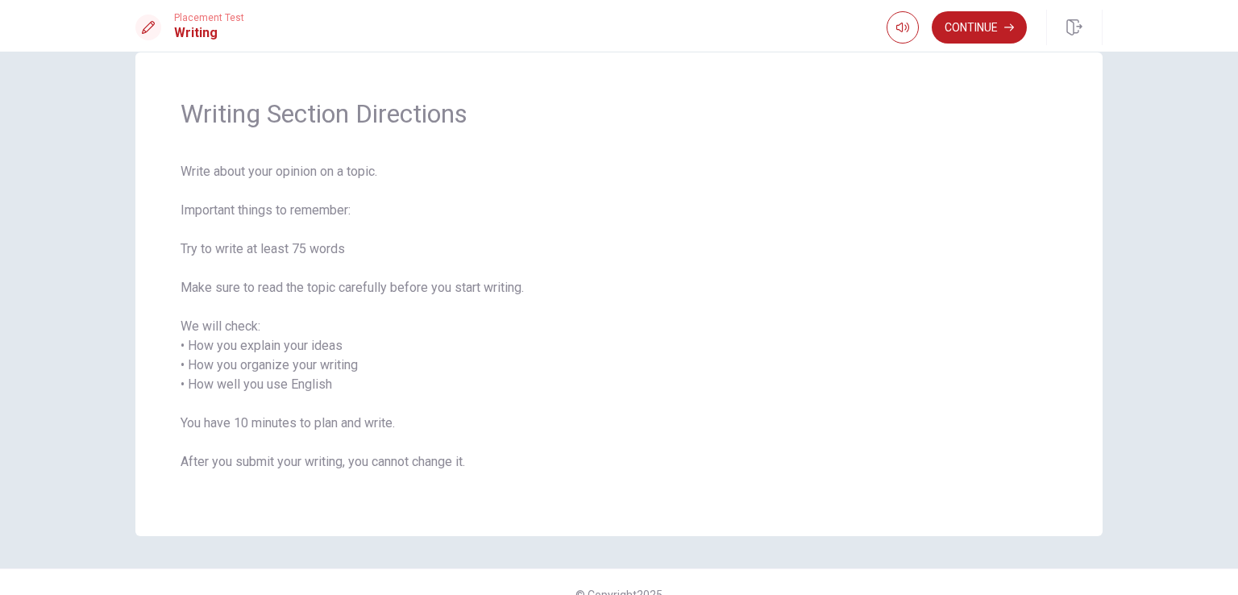
scroll to position [56, 0]
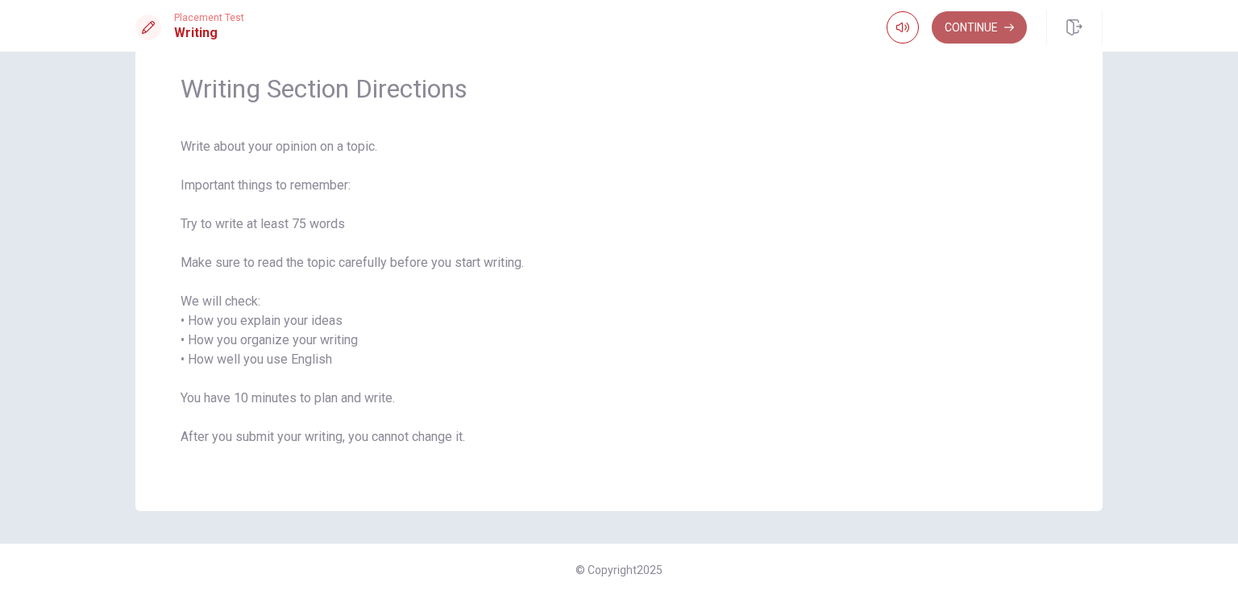
click at [970, 35] on button "Continue" at bounding box center [979, 27] width 95 height 32
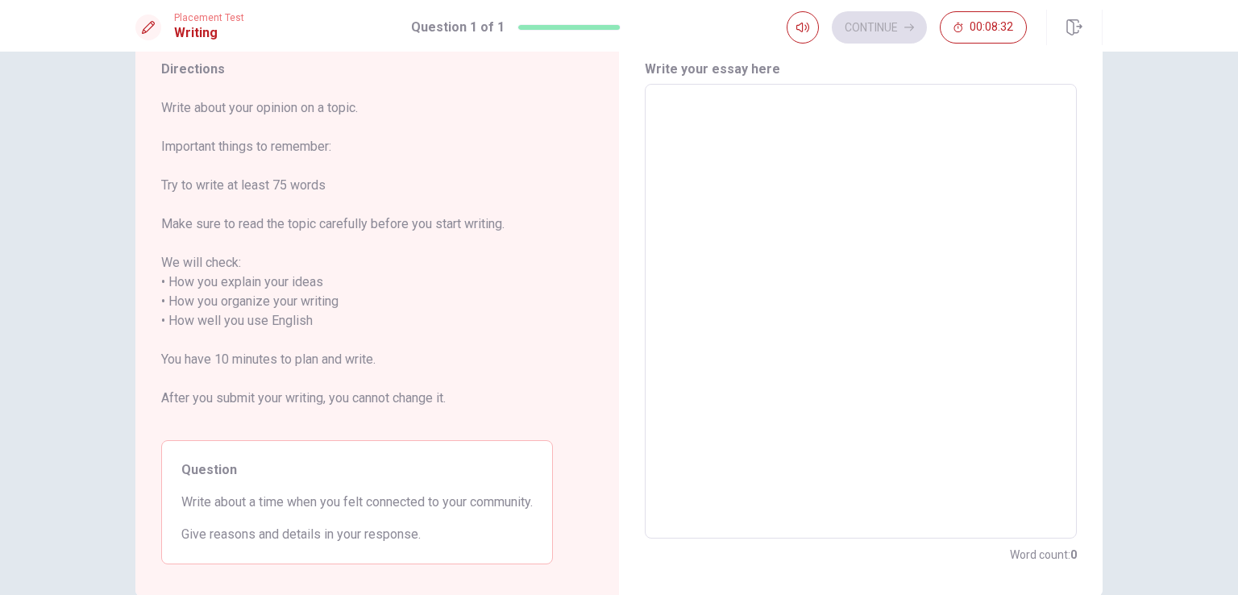
click at [877, 156] on textarea at bounding box center [860, 312] width 409 height 428
type textarea "O"
type textarea "x"
type textarea "On"
type textarea "x"
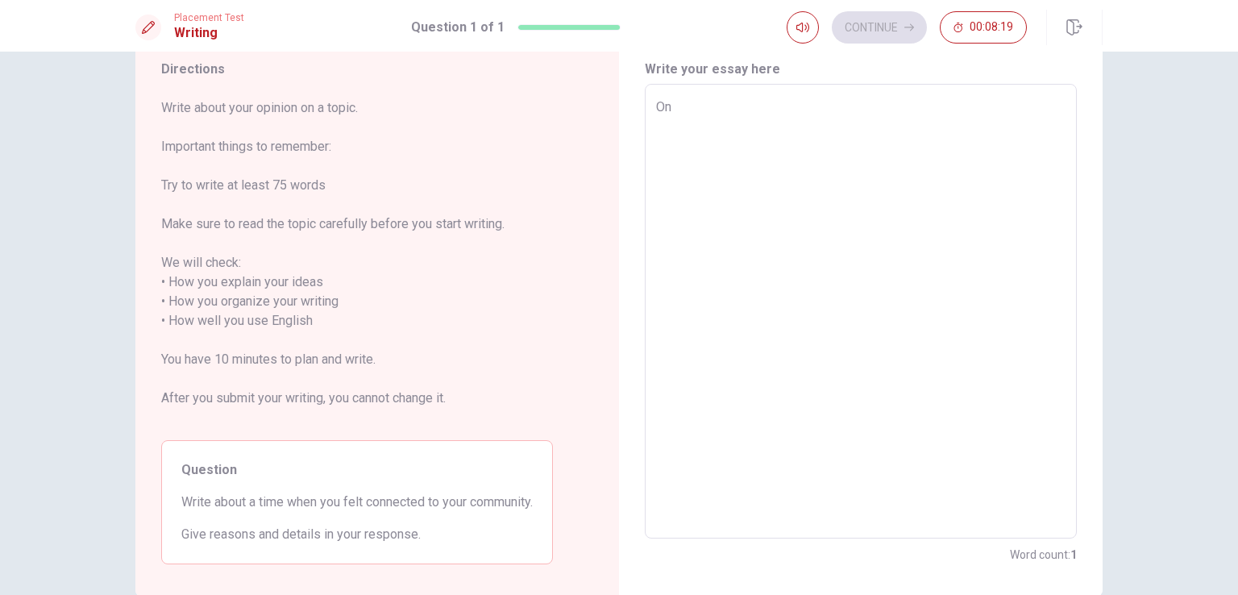
type textarea "One"
type textarea "x"
type textarea "One"
type textarea "x"
type textarea "One m"
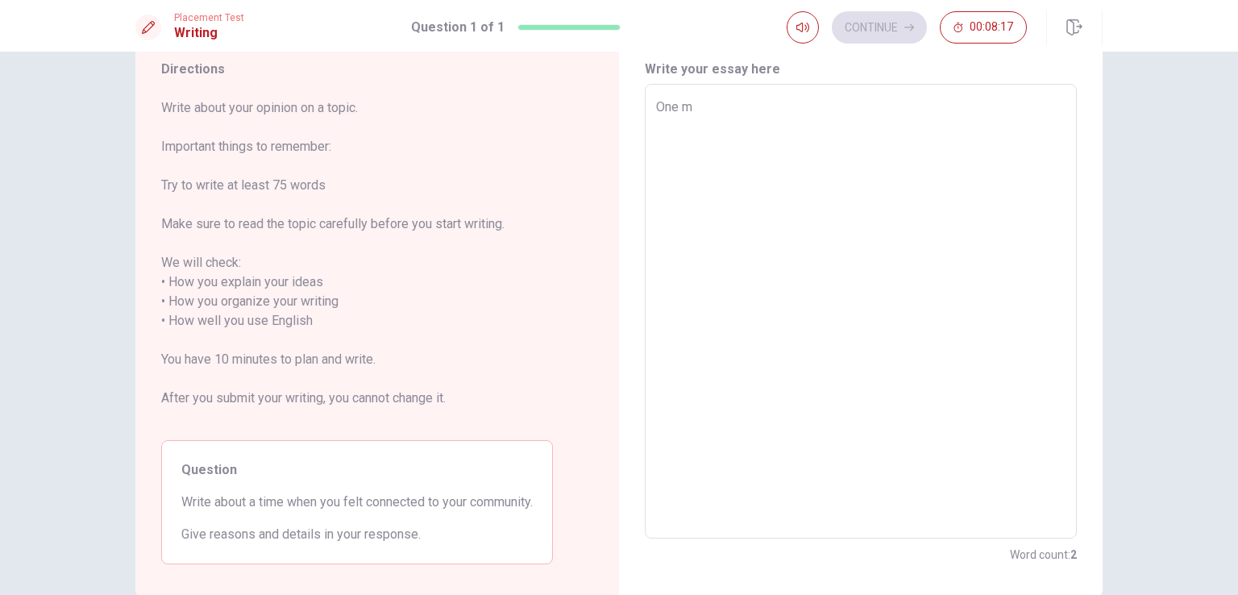
type textarea "x"
type textarea "One mo"
type textarea "x"
type textarea "One mom"
type textarea "x"
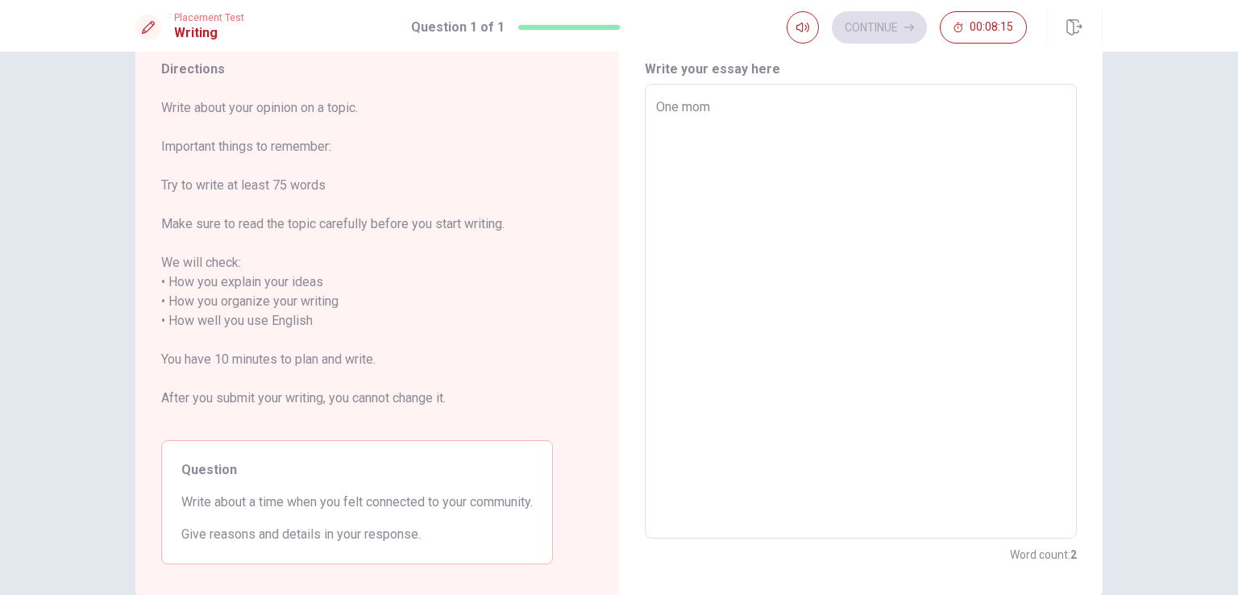
type textarea "One mome"
type textarea "x"
type textarea "One momen"
type textarea "x"
type textarea "One moment"
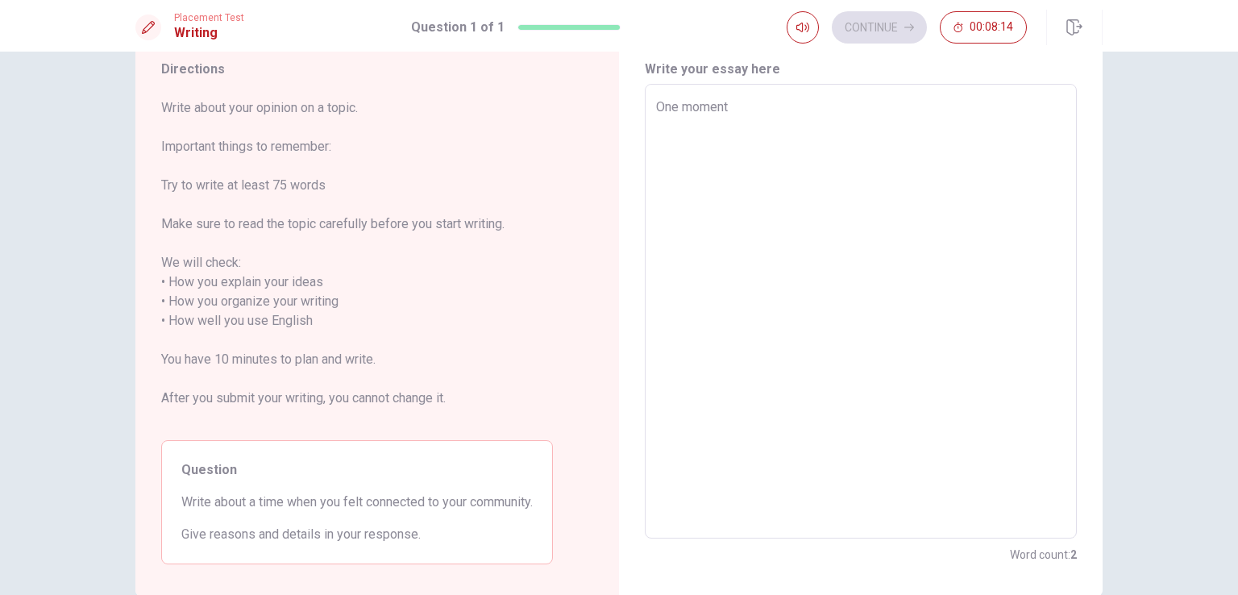
type textarea "x"
type textarea "One moment"
type textarea "x"
type textarea "One moment w"
type textarea "x"
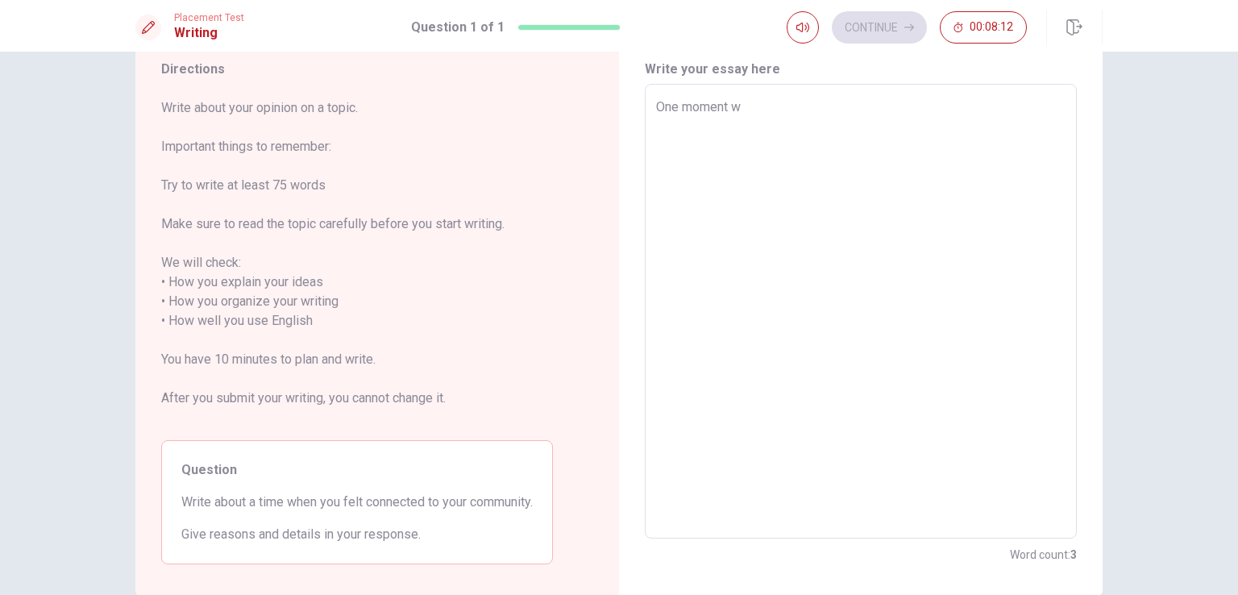
type textarea "One moment wh"
type textarea "x"
type textarea "One moment whe"
type textarea "x"
type textarea "One moment when"
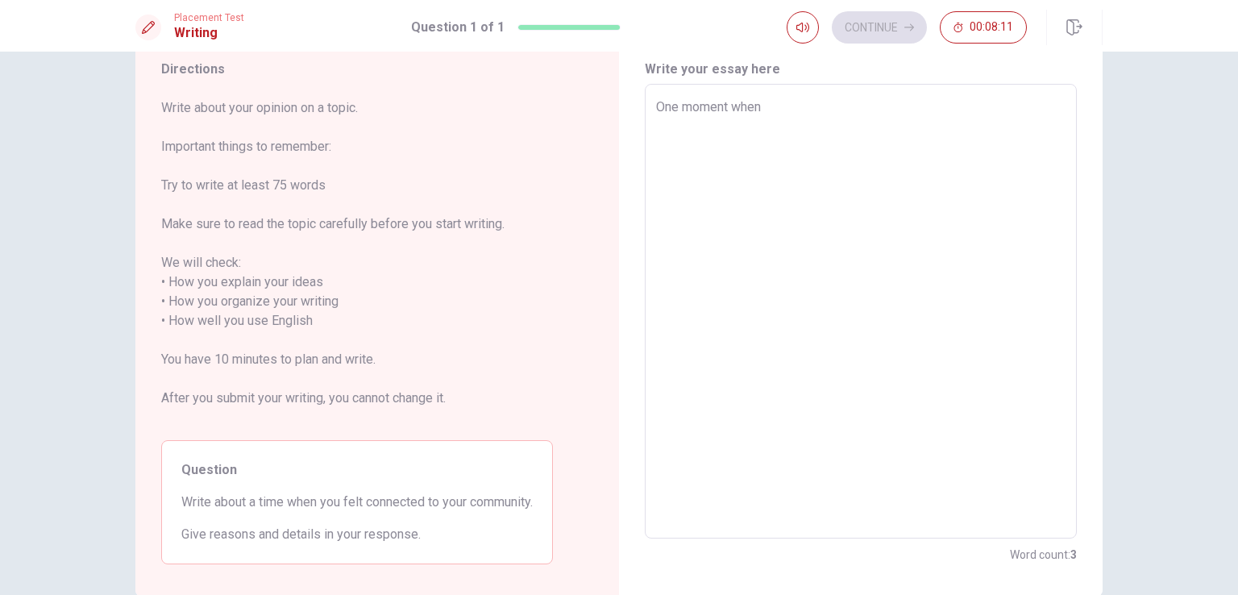
type textarea "x"
type textarea "One moment when"
type textarea "x"
type textarea "One moment when i"
type textarea "x"
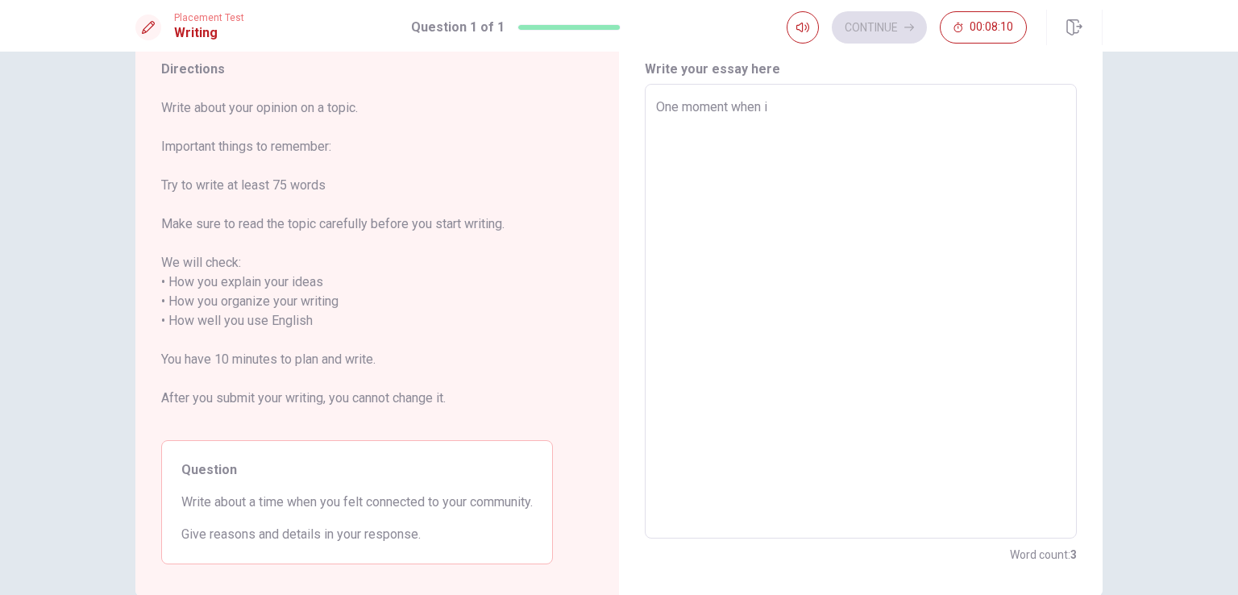
type textarea "One moment when i"
type textarea "x"
type textarea "One moment when i f"
type textarea "x"
type textarea "One moment when i fe"
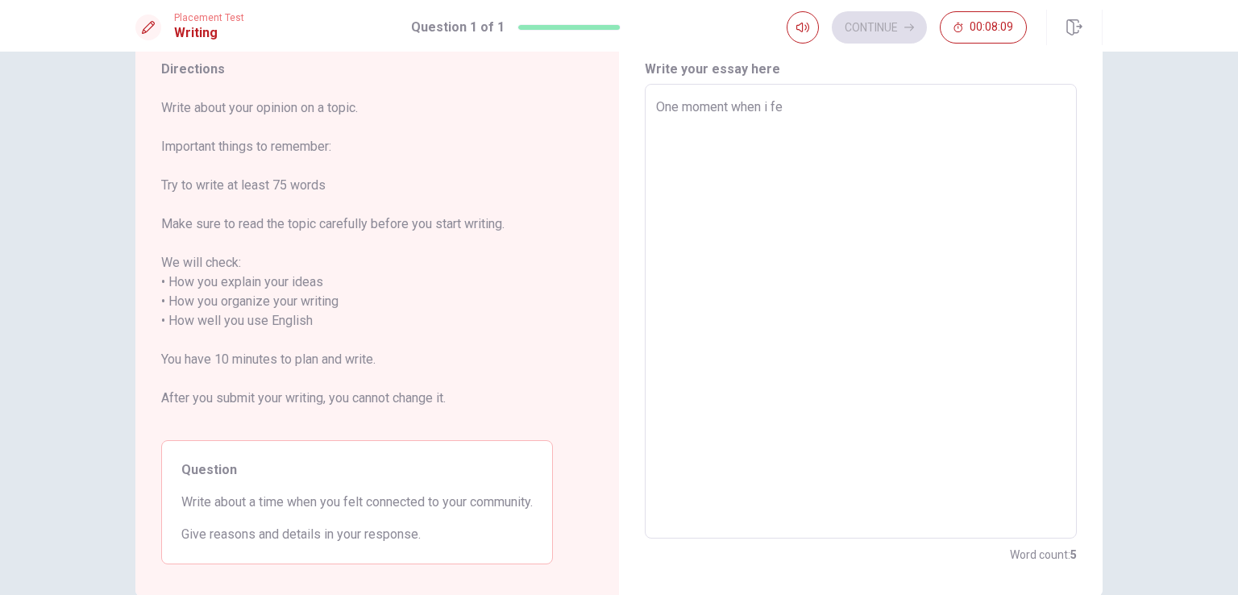
type textarea "x"
type textarea "One moment when i fel"
type textarea "x"
type textarea "One moment when i felt"
type textarea "x"
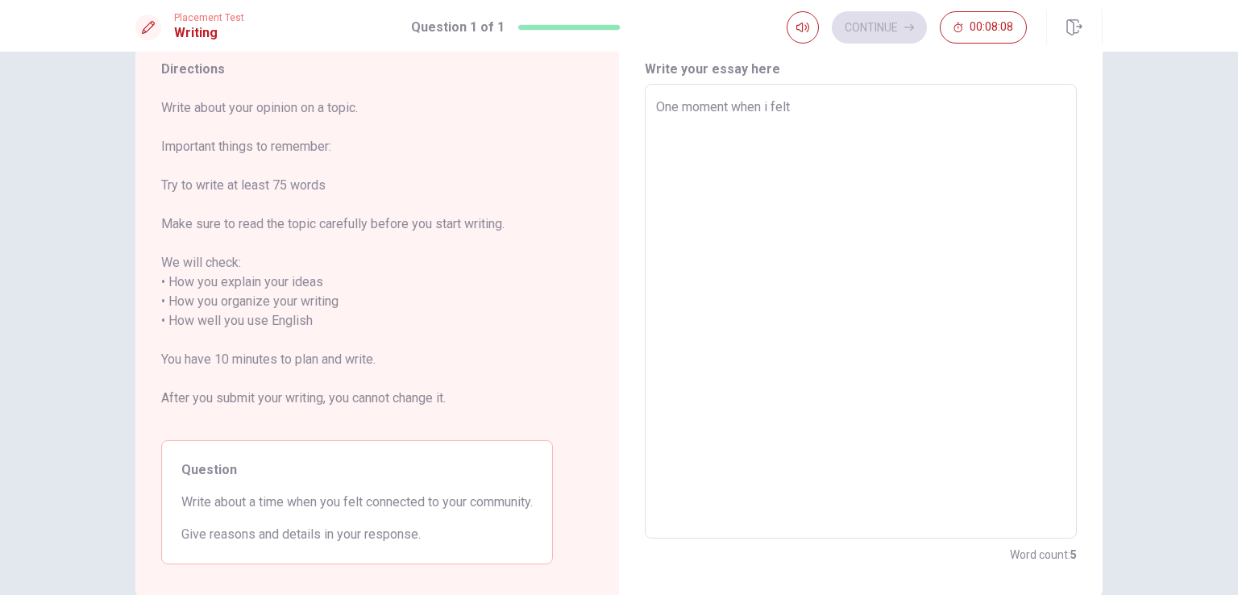
type textarea "One moment when i felt"
type textarea "x"
type textarea "One moment when i felt t"
type textarea "x"
type textarea "One moment when i felt tr"
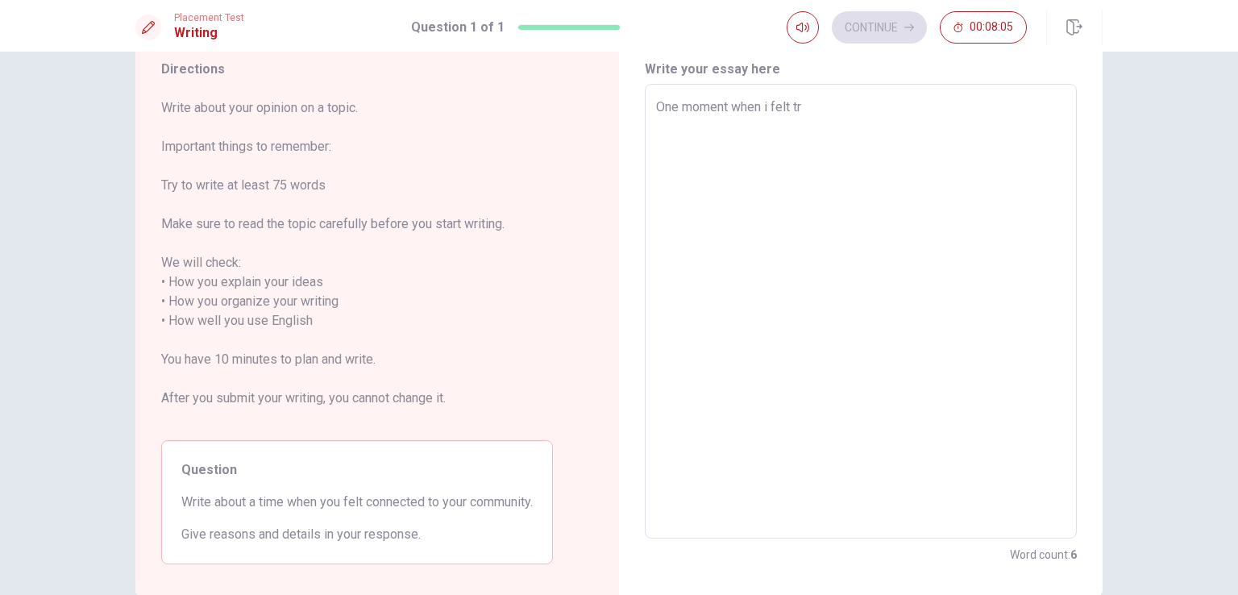
type textarea "x"
type textarea "One moment when i felt tru"
type textarea "x"
type textarea "One moment when i felt trul"
type textarea "x"
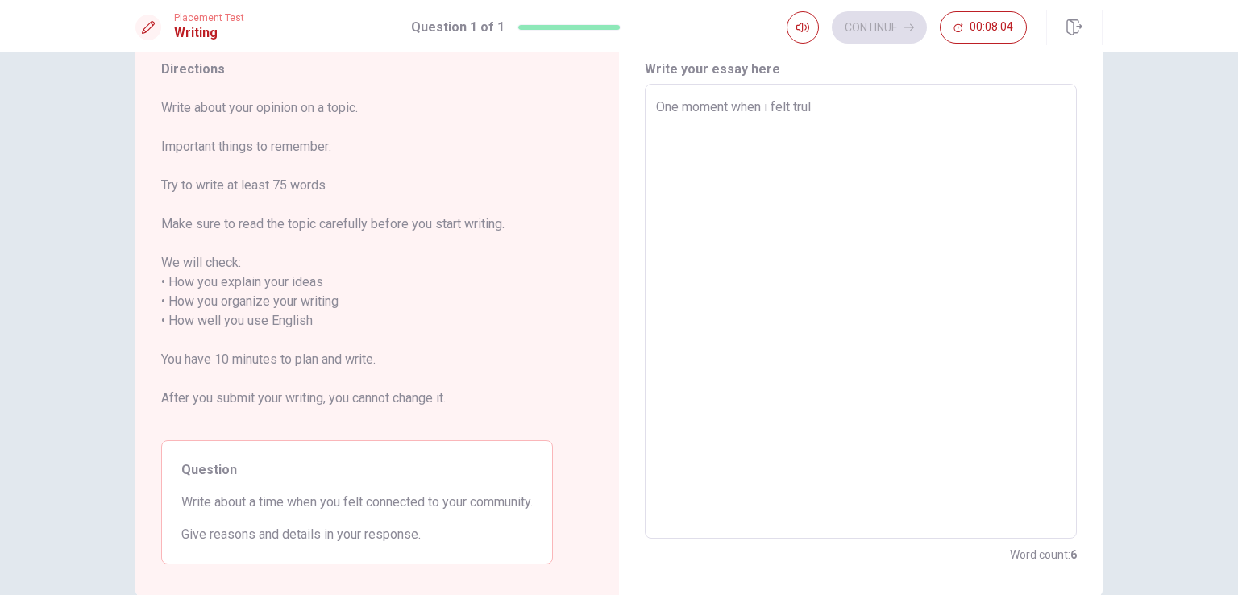
type textarea "One moment when i felt truly"
type textarea "x"
type textarea "One moment when i felt truly"
type textarea "x"
type textarea "One moment when i felt truly c"
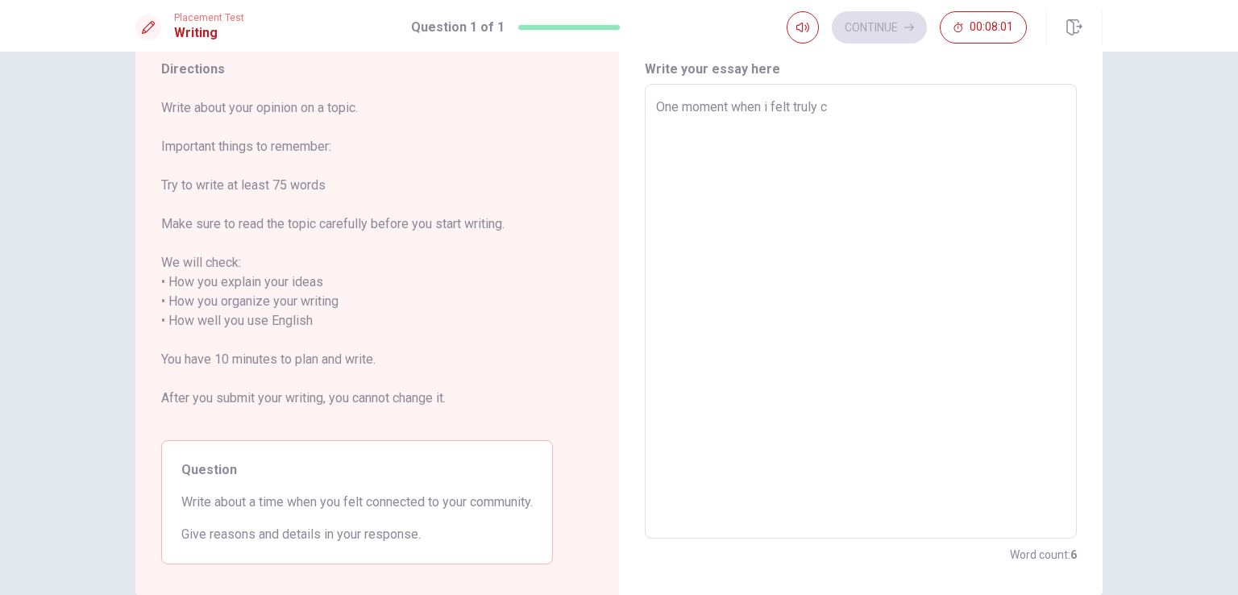
type textarea "x"
type textarea "One moment when i felt truly co"
type textarea "x"
type textarea "One moment when i felt truly con"
type textarea "x"
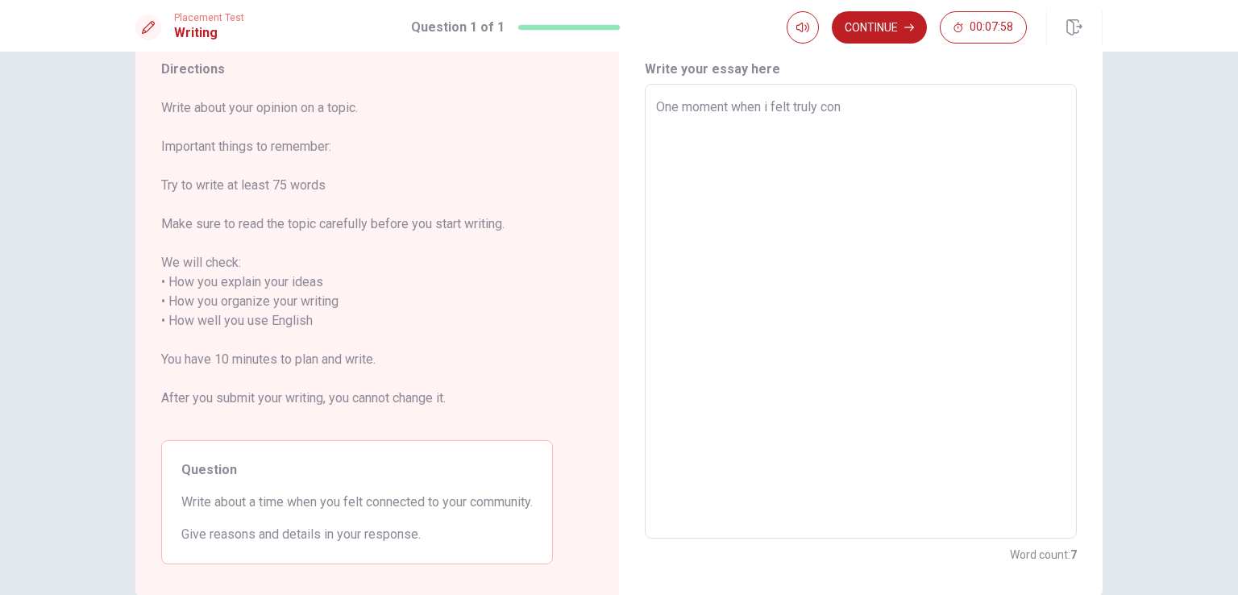
type textarea "One moment when i felt truly conn"
type textarea "x"
type textarea "One moment when i felt truly conne"
type textarea "x"
type textarea "One moment when i felt truly connec"
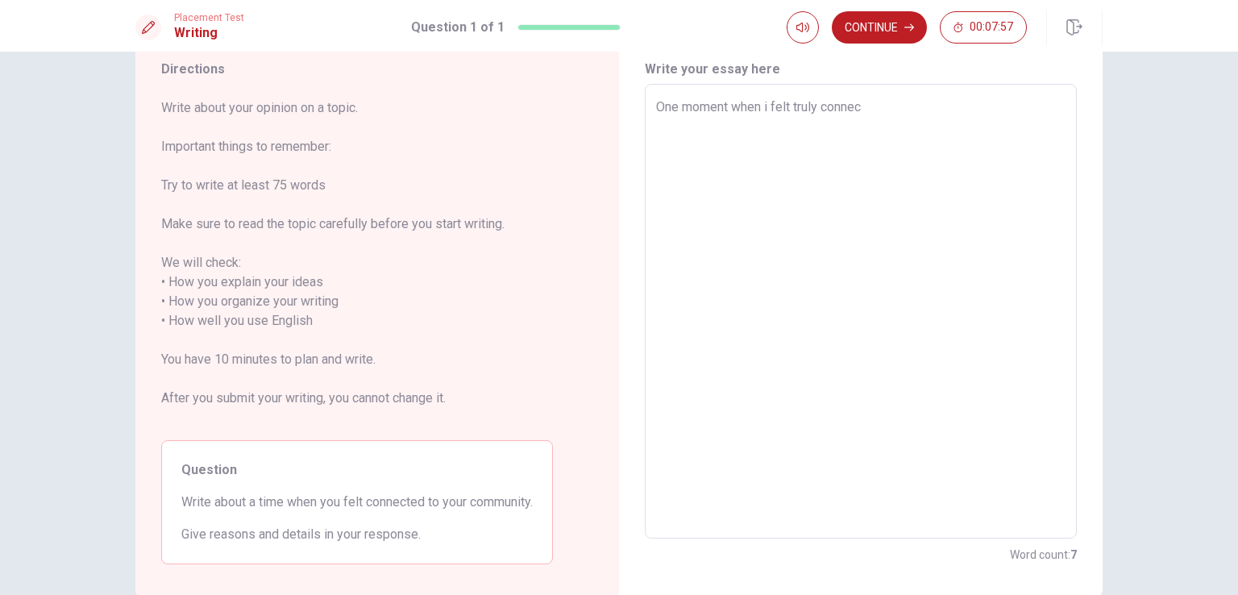
type textarea "x"
type textarea "One moment when i felt truly connect"
type textarea "x"
type textarea "One moment when i felt truly connecte"
type textarea "x"
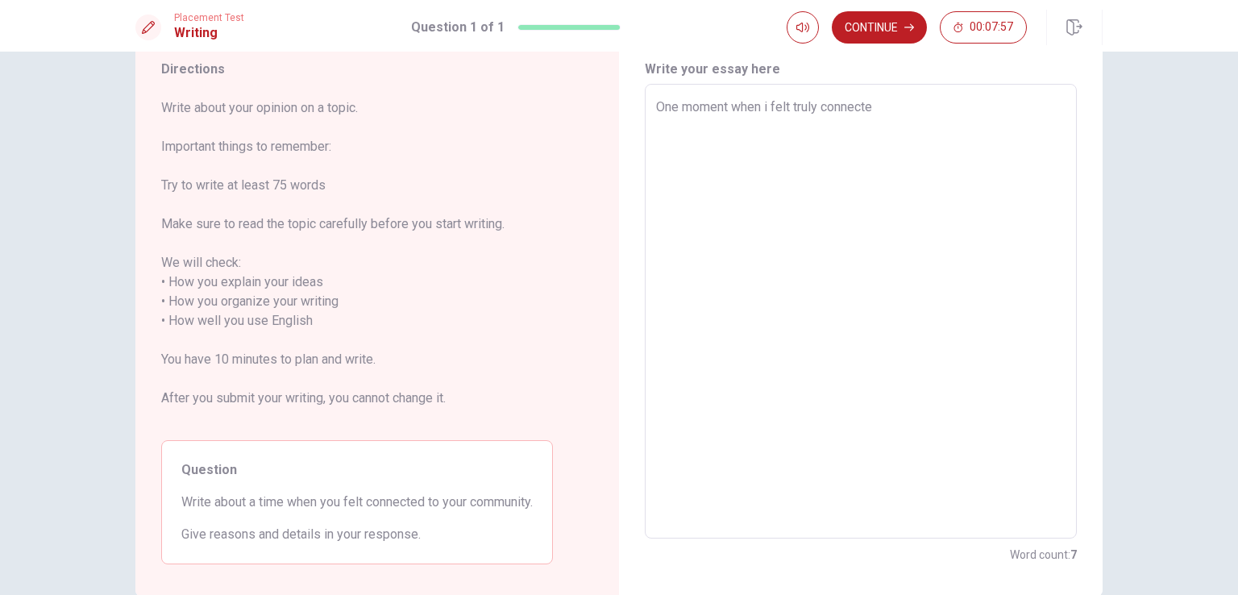
type textarea "One moment when i felt truly connected"
type textarea "x"
type textarea "One moment when i felt truly connected"
type textarea "x"
type textarea "One moment when i felt truly connected t"
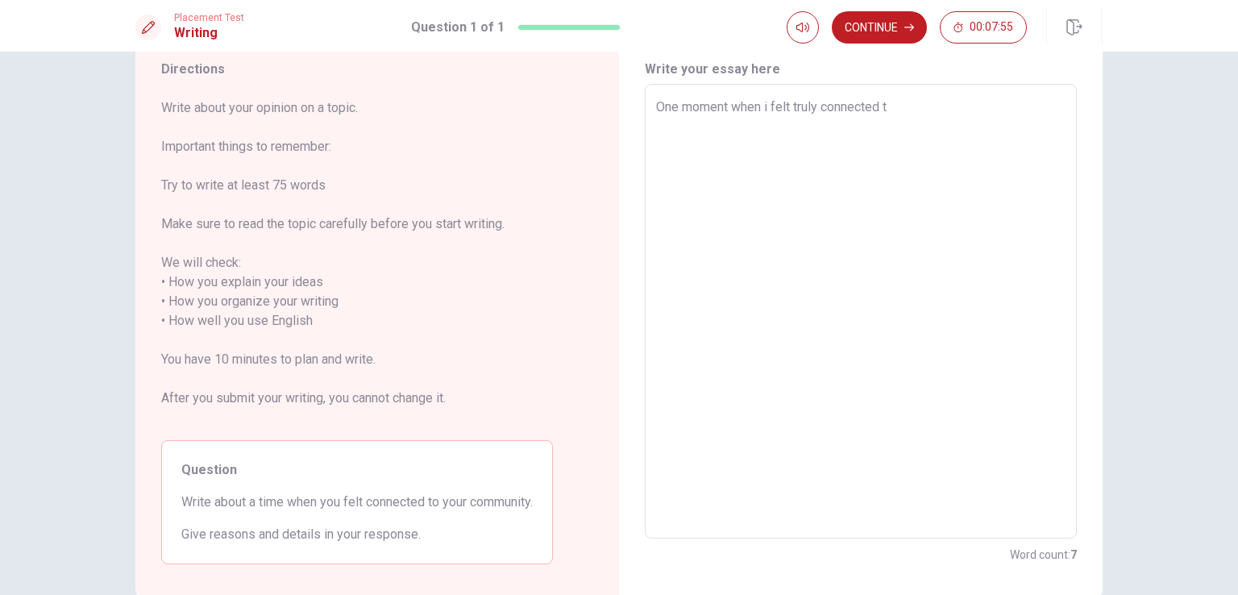
type textarea "x"
type textarea "One moment when i felt truly connected to"
type textarea "x"
type textarea "One moment when i felt truly connected to"
type textarea "x"
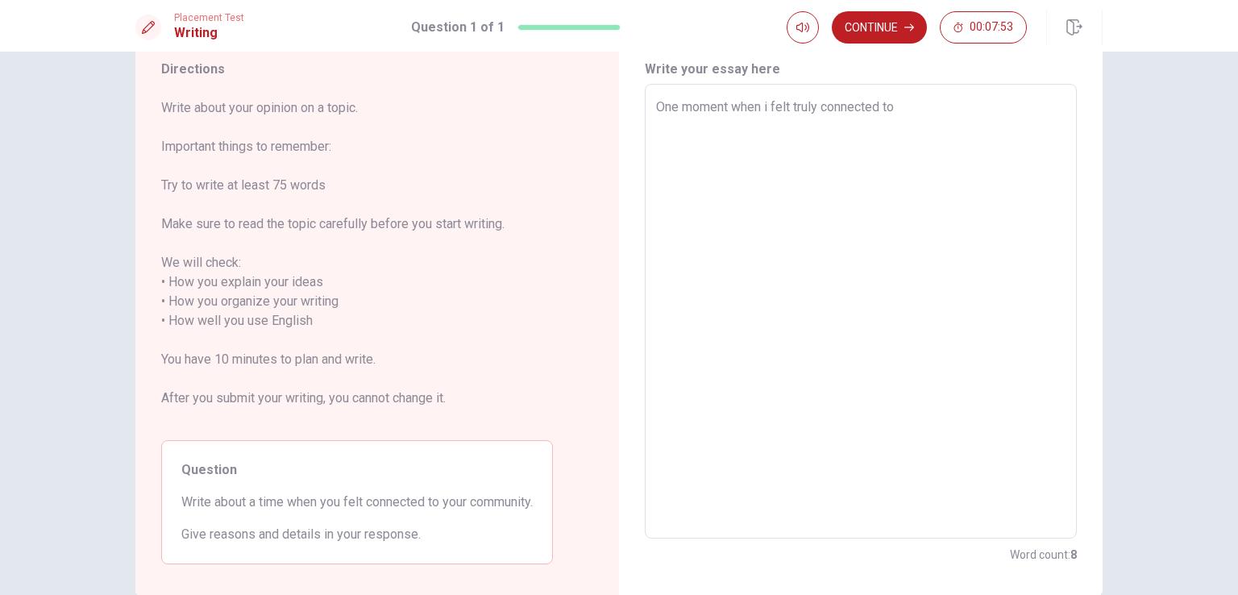
type textarea "One moment when i felt truly connected to m"
type textarea "x"
type textarea "One moment when i felt truly connected to my"
type textarea "x"
type textarea "One moment when i felt truly connected to my"
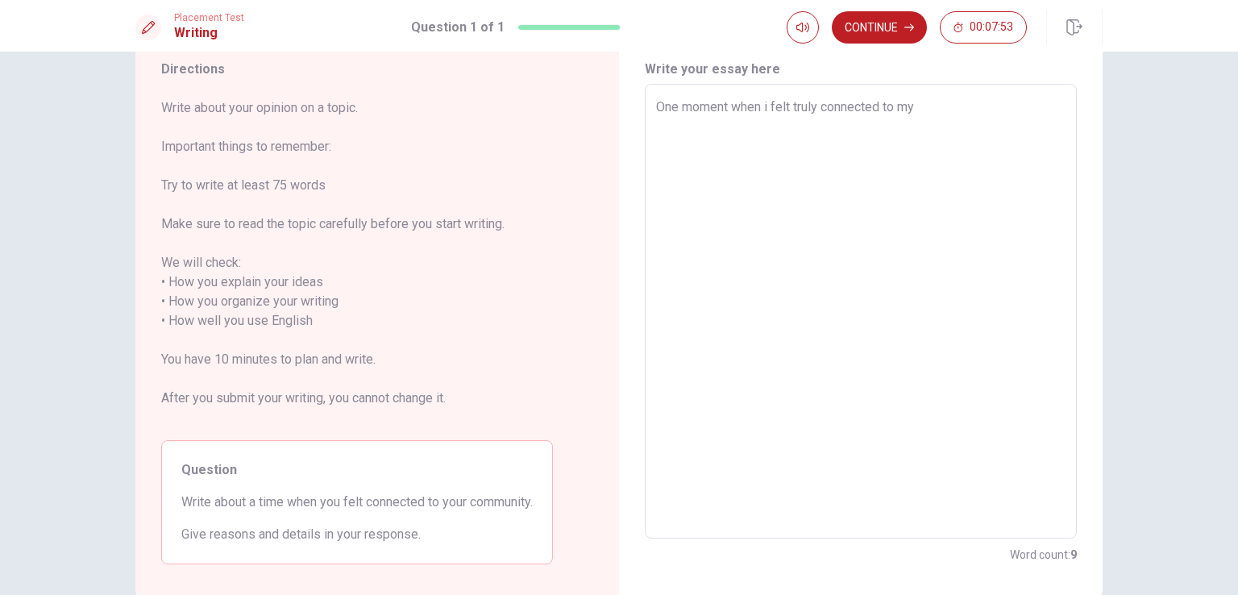
type textarea "x"
type textarea "One moment when i felt truly connected to my c"
type textarea "x"
type textarea "One moment when i felt truly connected to my co"
type textarea "x"
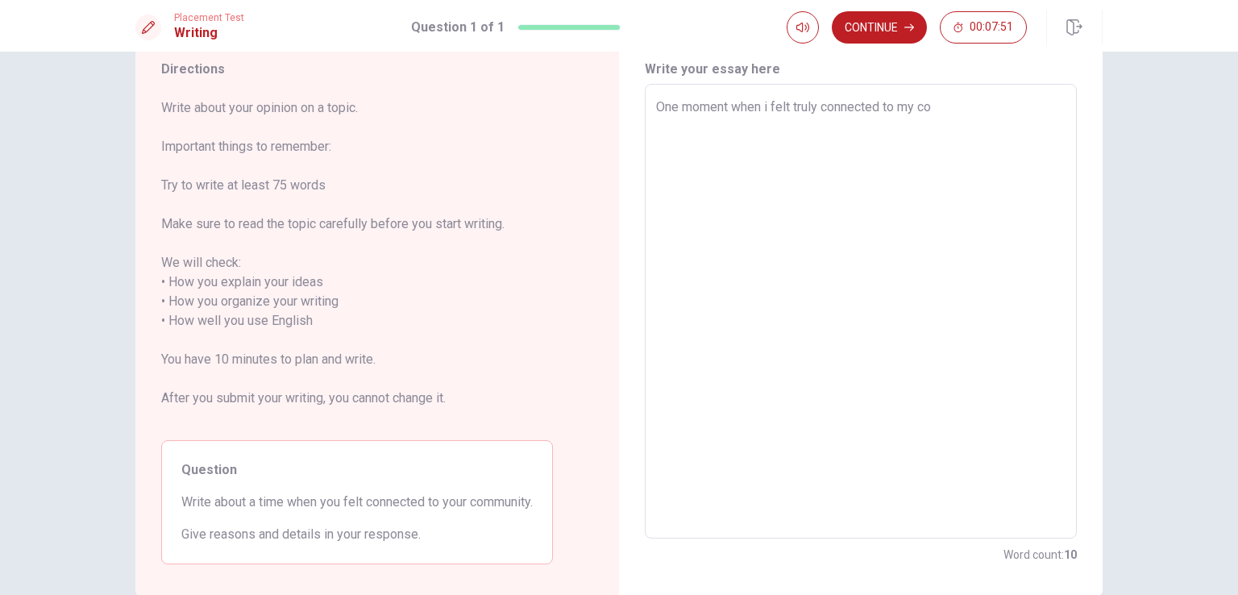
type textarea "One moment when i felt truly connected to my com"
type textarea "x"
type textarea "One moment when i felt truly connected to my comm"
type textarea "x"
type textarea "One moment when i felt truly connected to my commu"
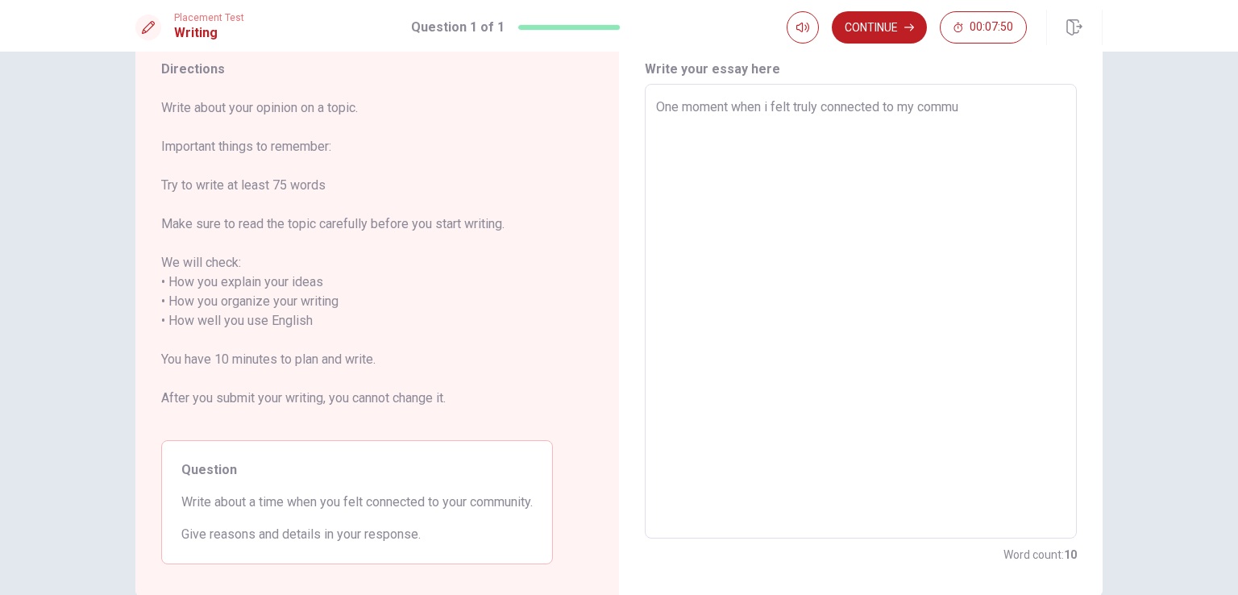
type textarea "x"
type textarea "One moment when i felt truly connected to my commun"
type textarea "x"
type textarea "One moment when i felt truly connected to my communi"
type textarea "x"
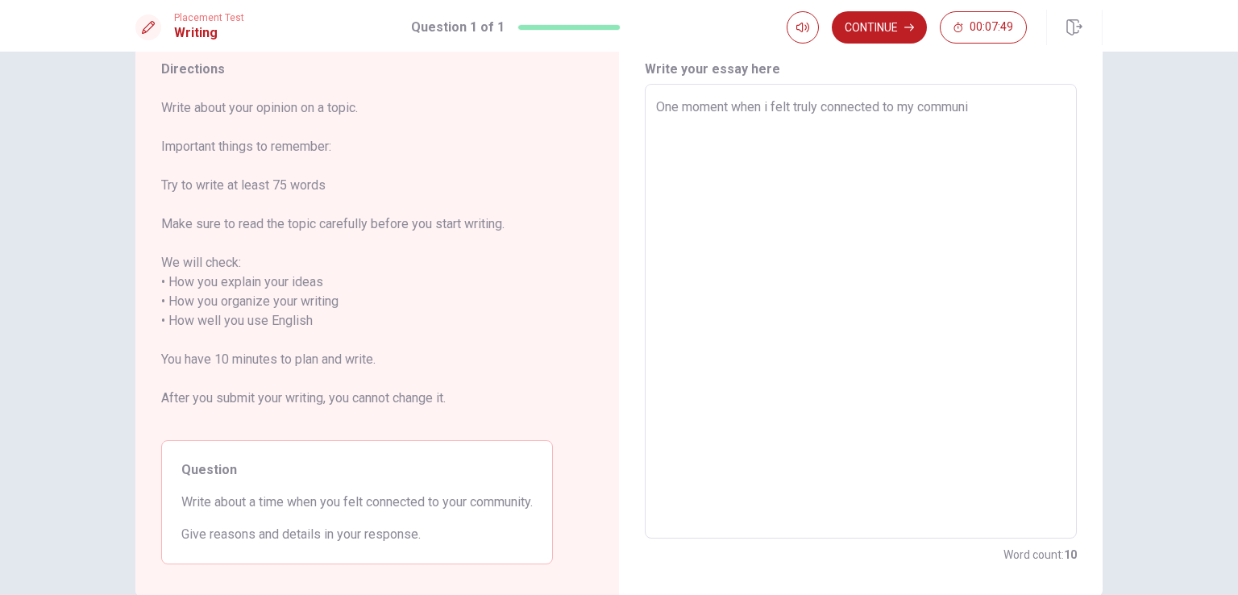
type textarea "One moment when i felt truly connected to my communit"
type textarea "x"
type textarea "One moment when i felt truly connected to my community"
type textarea "x"
type textarea "One moment when i felt truly connected to my community"
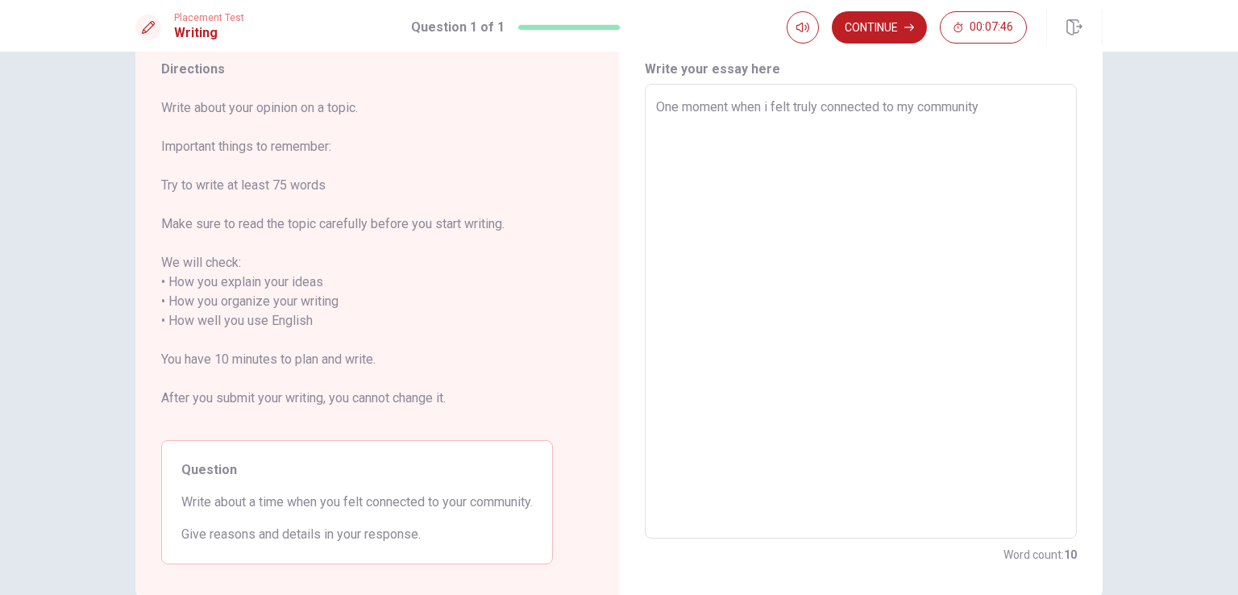
type textarea "x"
type textarea "One moment when i felt truly connected to my community w"
type textarea "x"
type textarea "One moment when i felt truly connected to my community wa"
type textarea "x"
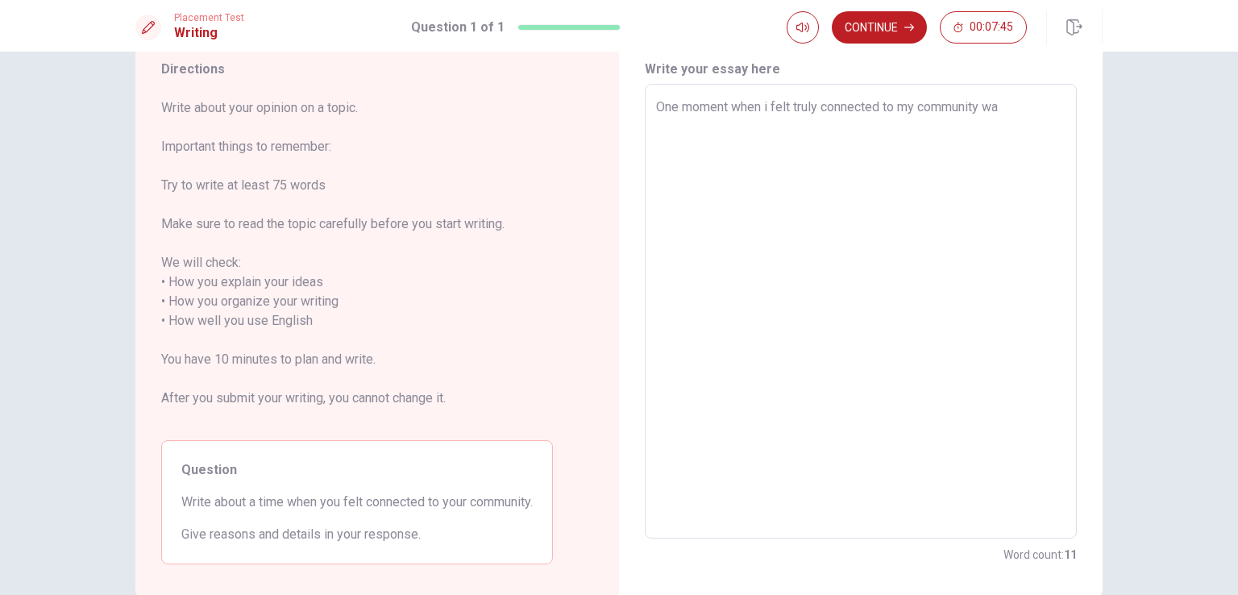
type textarea "One moment when i felt truly connected to my community was"
type textarea "x"
type textarea "One moment when i felt truly connected to my community was"
type textarea "x"
type textarea "One moment when i felt truly connected to my community was d"
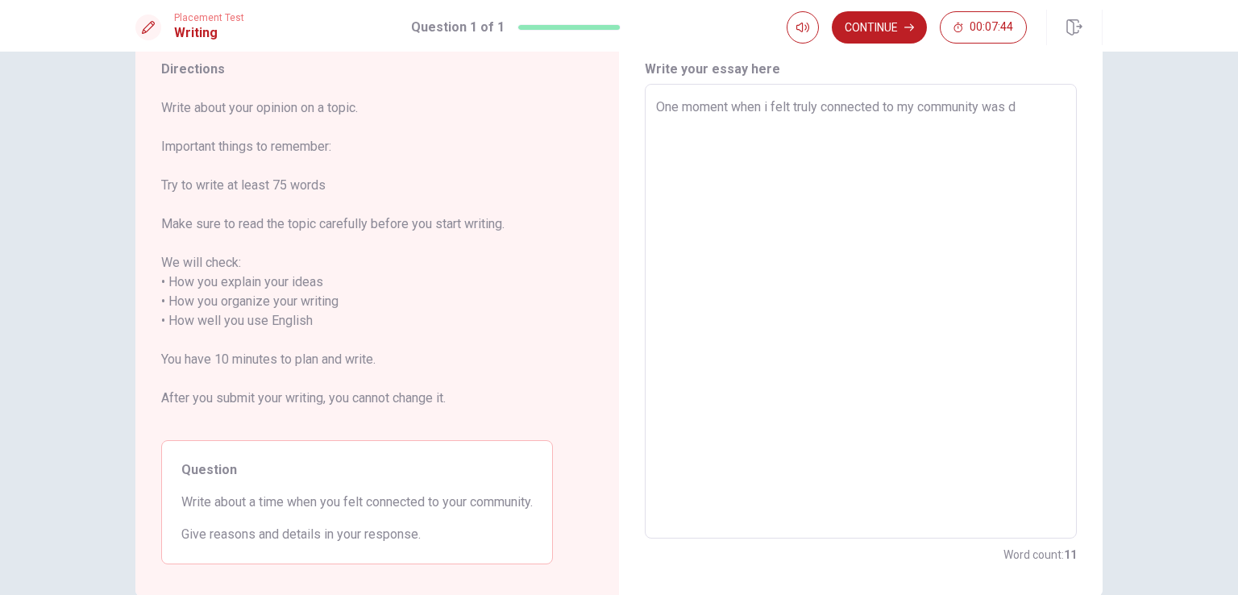
type textarea "x"
type textarea "One moment when i felt truly connected to my community was du"
type textarea "x"
type textarea "One moment when i felt truly connected to my community was dur"
type textarea "x"
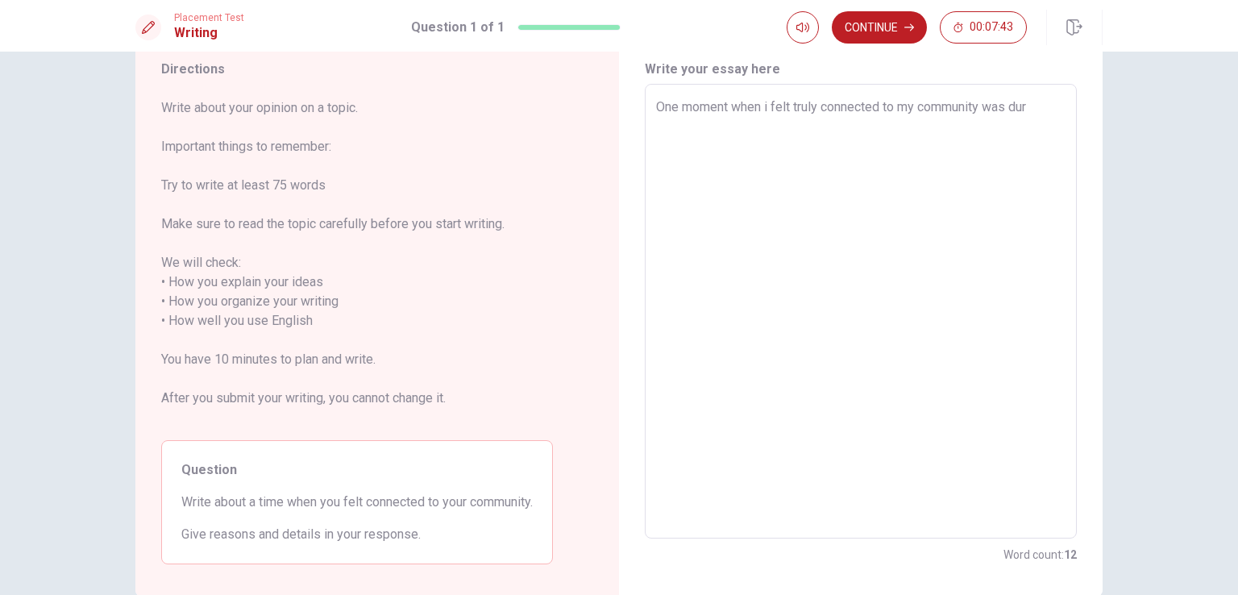
type textarea "One moment when i felt truly connected to my community was duri"
type textarea "x"
type textarea "One moment when i felt truly connected to my community was durin"
type textarea "x"
type textarea "One moment when i felt truly connected to my community was during"
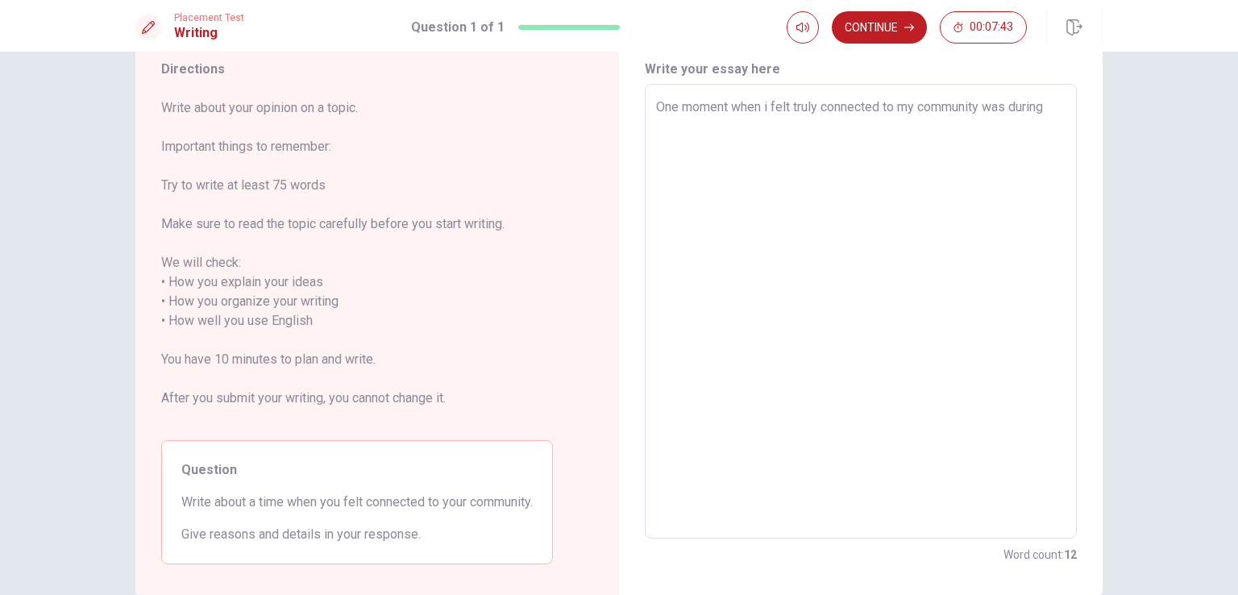
type textarea "x"
type textarea "One moment when i felt truly connected to my community was during"
type textarea "x"
type textarea "One moment when i felt truly connected to my community was during a"
type textarea "x"
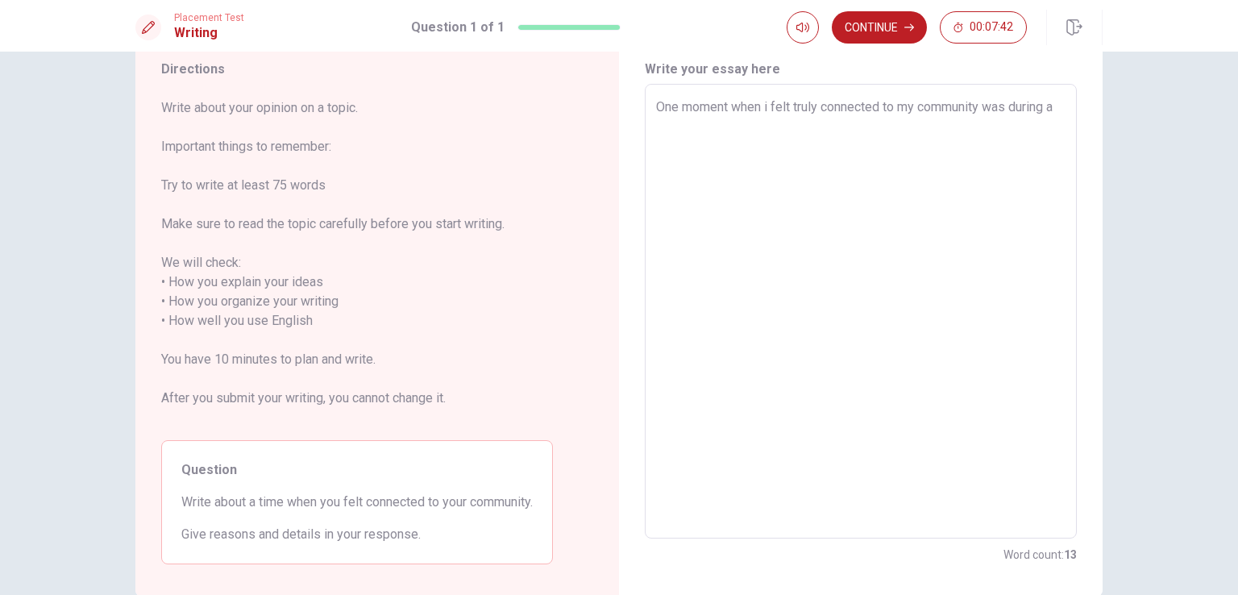
type textarea "One moment when i felt truly connected to my community was during a"
type textarea "x"
type textarea "One moment when i felt truly connected to my community was during a c"
type textarea "x"
type textarea "One moment when i felt truly connected to my community was during a cu"
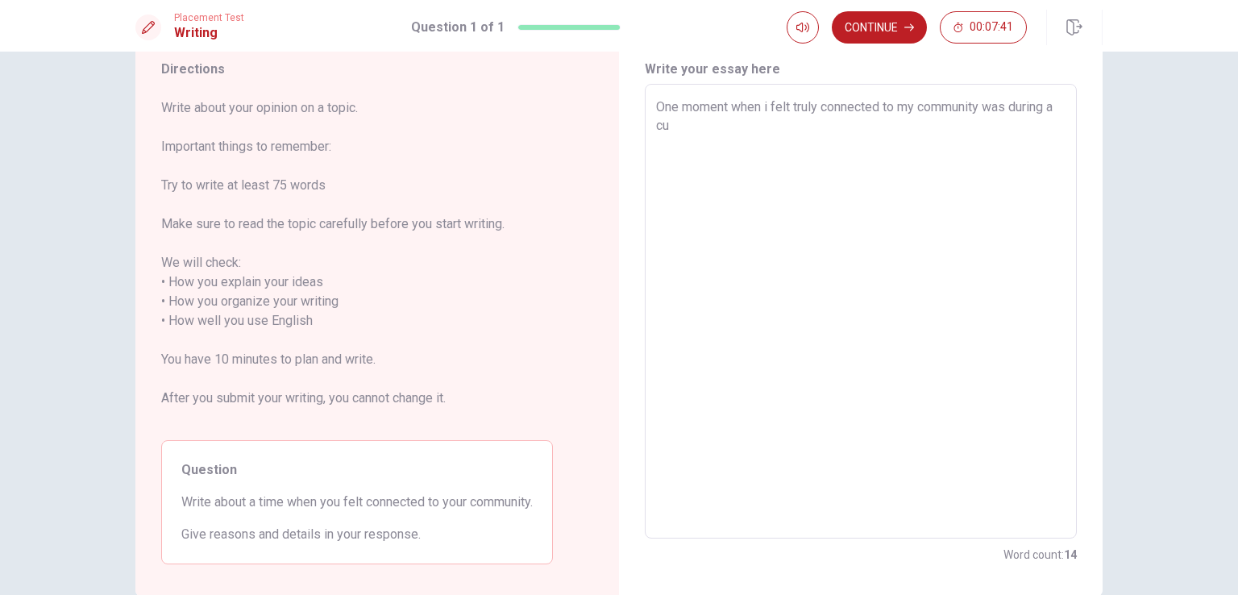
type textarea "x"
type textarea "One moment when i felt truly connected to my community was during a cul"
type textarea "x"
type textarea "One moment when i felt truly connected to my community was during a cult"
type textarea "x"
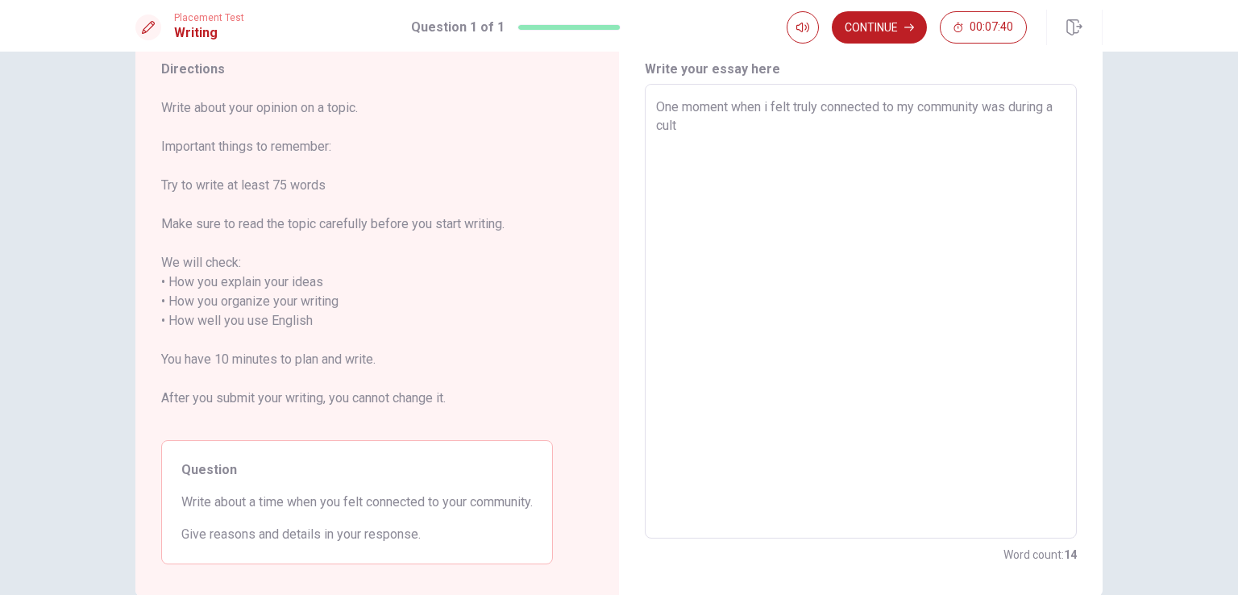
type textarea "One moment when i felt truly connected to my community was during a cultu"
type textarea "x"
type textarea "One moment when i felt truly connected to my community was during a cultur"
type textarea "x"
type textarea "One moment when i felt truly connected to my community was during a cultura"
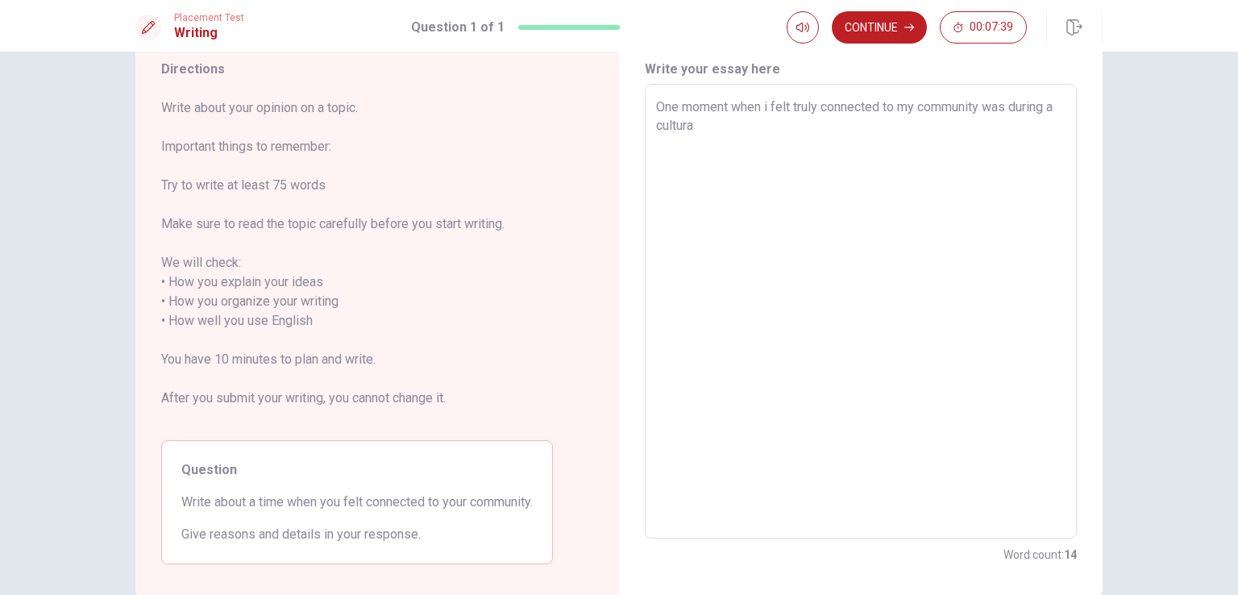
type textarea "x"
type textarea "One moment when i felt truly connected to my community was during a cultural"
type textarea "x"
type textarea "One moment when i felt truly connected to my community was during a cultural"
type textarea "x"
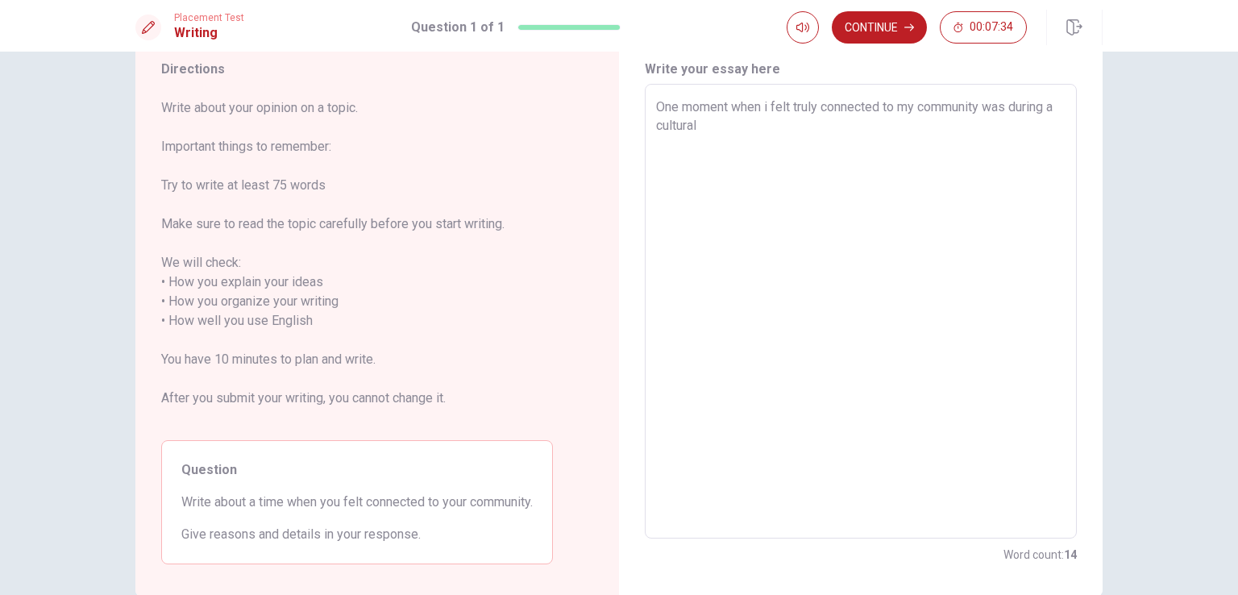
type textarea "One moment when i felt truly connected to my community was during a cultural c"
type textarea "x"
type textarea "One moment when i felt truly connected to my community was during a cultural ce"
type textarea "x"
type textarea "One moment when i felt truly connected to my community was during a cultural cel"
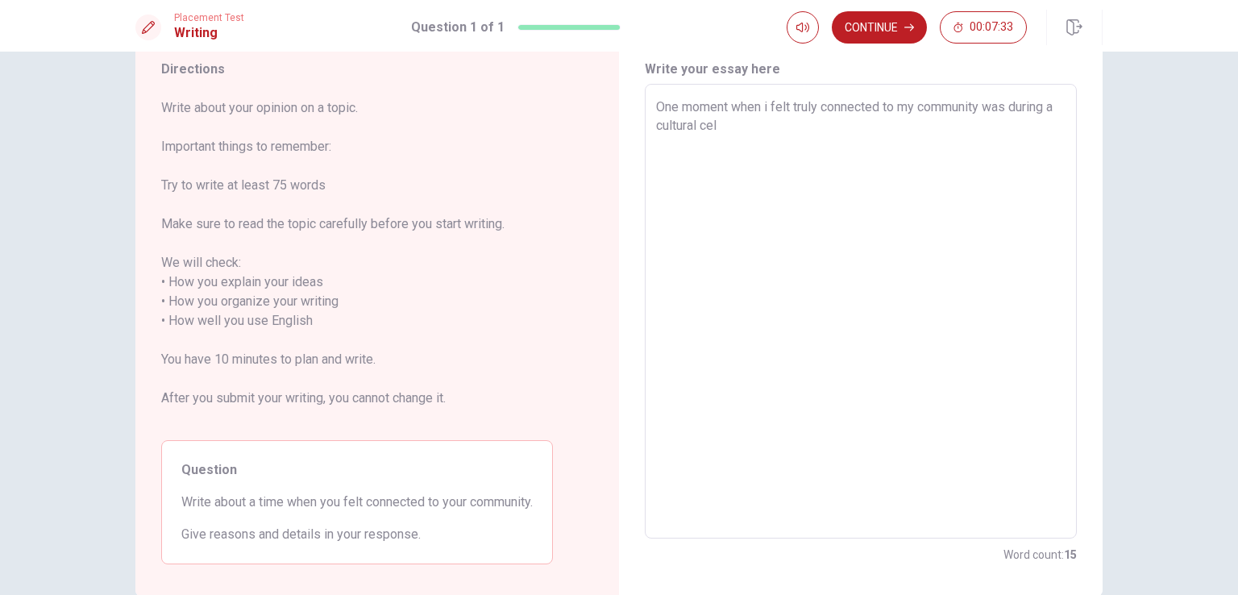
type textarea "x"
type textarea "One moment when i felt truly connected to my community was during a cultural ce…"
type textarea "x"
type textarea "One moment when i felt truly connected to my community was during a cultural ce…"
type textarea "x"
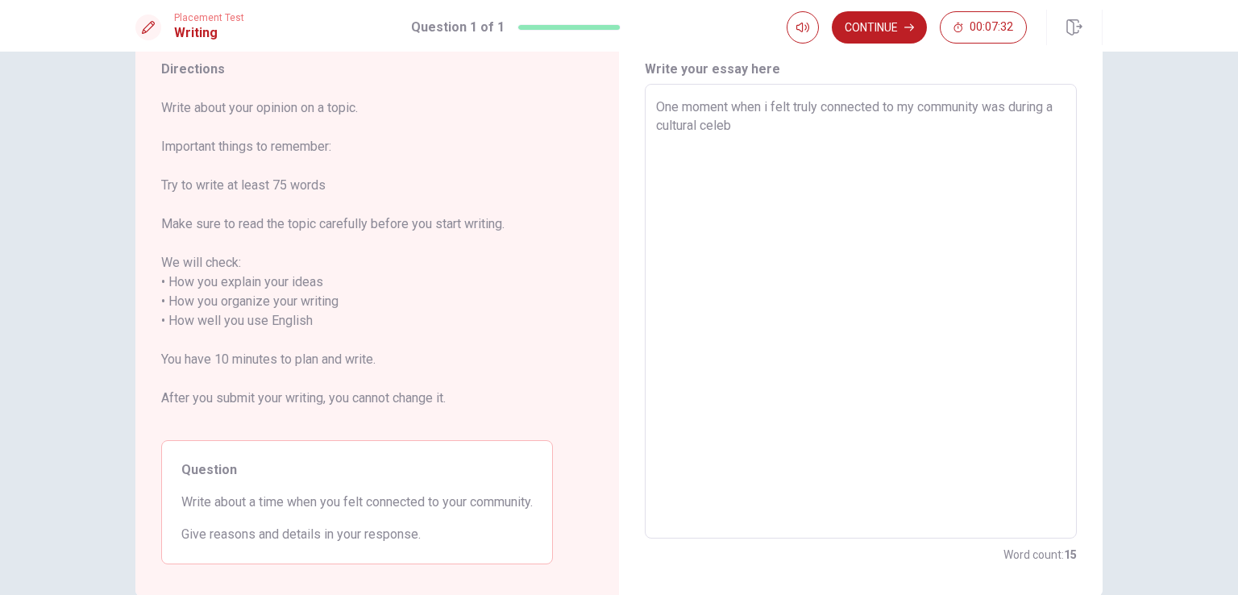
type textarea "One moment when i felt truly connected to my community was during a cultural ce…"
type textarea "x"
type textarea "One moment when i felt truly connected to my community was during a cultural ce…"
type textarea "x"
type textarea "One moment when i felt truly connected to my community was during a cultural ce…"
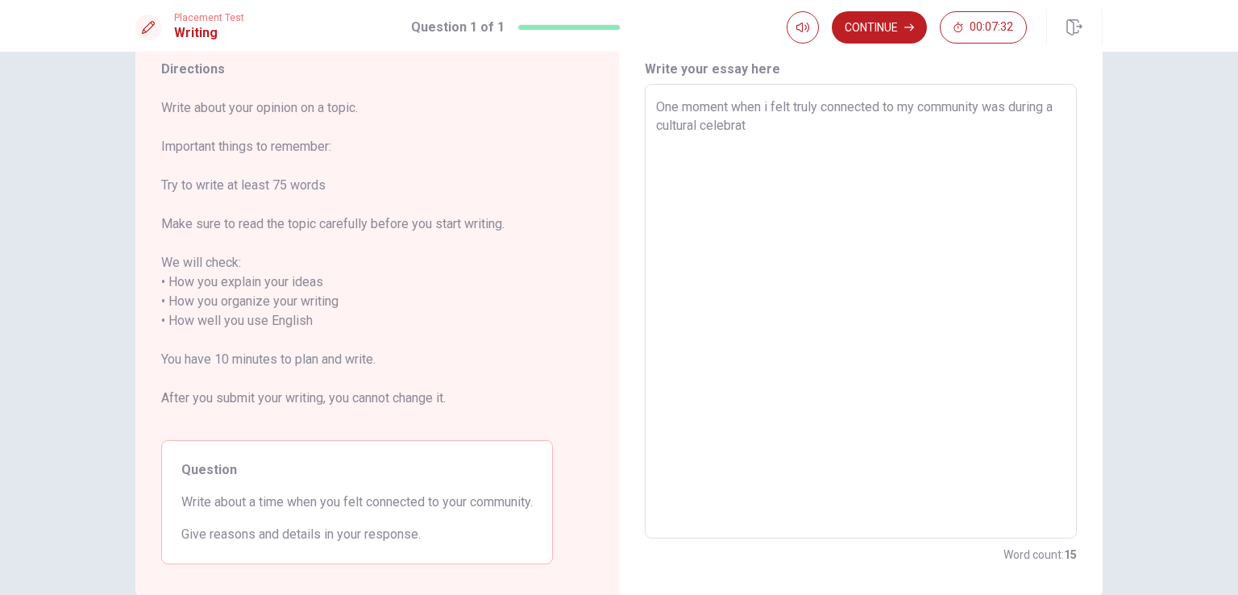
type textarea "x"
type textarea "One moment when i felt truly connected to my community was during a cultural ce…"
type textarea "x"
type textarea "One moment when i felt truly connected to my community was during a cultural ce…"
type textarea "x"
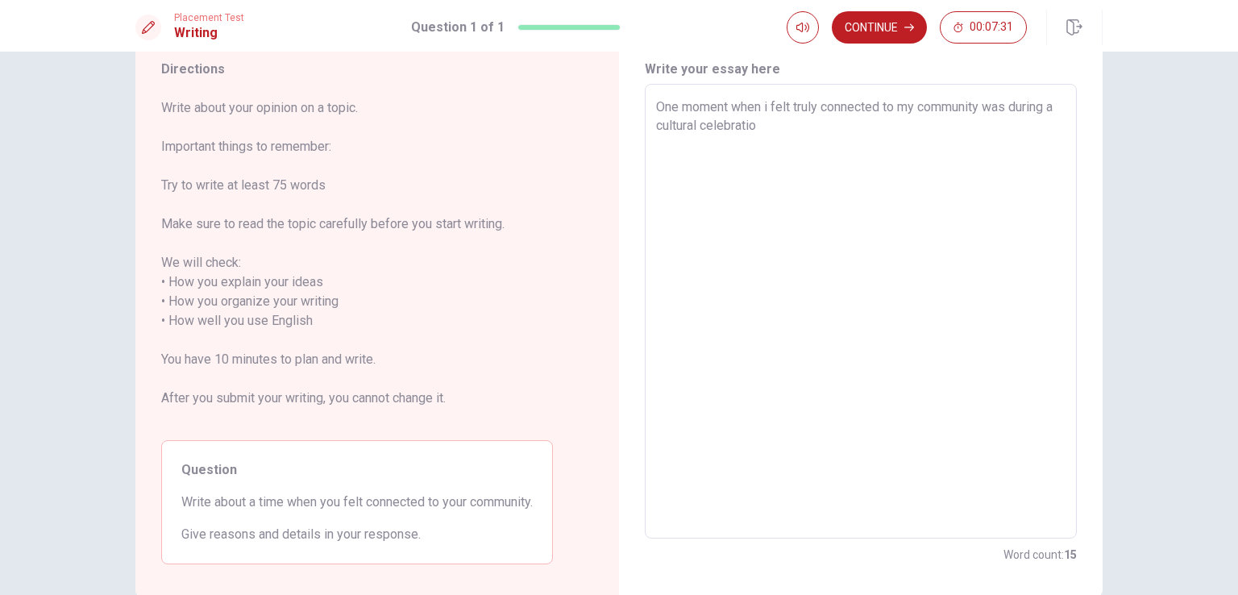
type textarea "One moment when i felt truly connected to my community was during a cultural ce…"
type textarea "x"
type textarea "One moment when i felt truly connected to my community was during a cultural ce…"
type textarea "x"
type textarea "One moment when i felt truly connected to my community was during a cultural ce…"
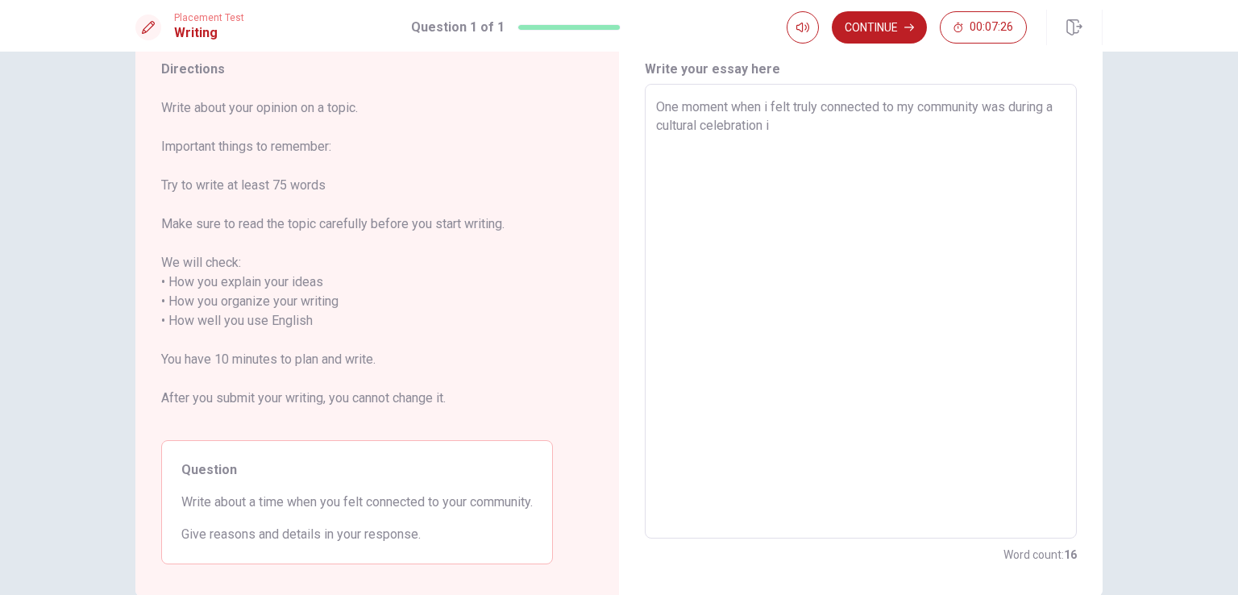
type textarea "x"
type textarea "One moment when i felt truly connected to my community was during a cultural ce…"
type textarea "x"
type textarea "One moment when i felt truly connected to my community was during a cultural ce…"
type textarea "x"
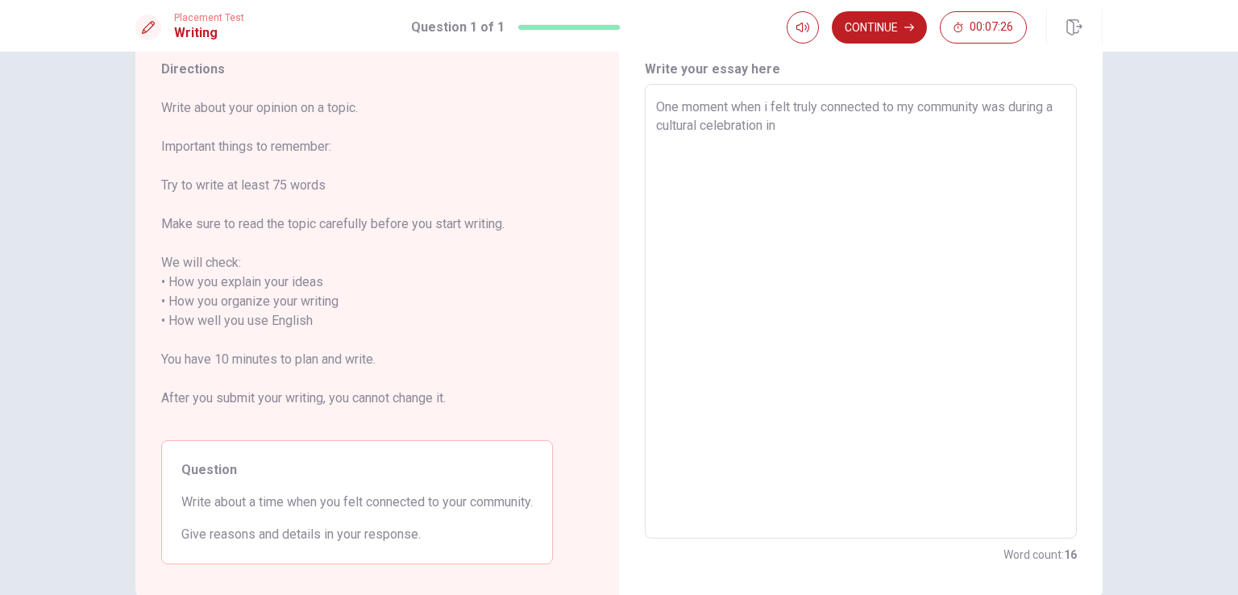
type textarea "One moment when i felt truly connected to my community was during a cultural ce…"
type textarea "x"
type textarea "One moment when i felt truly connected to my community was during a cultural ce…"
type textarea "x"
type textarea "One moment when i felt truly connected to my community was during a cultural ce…"
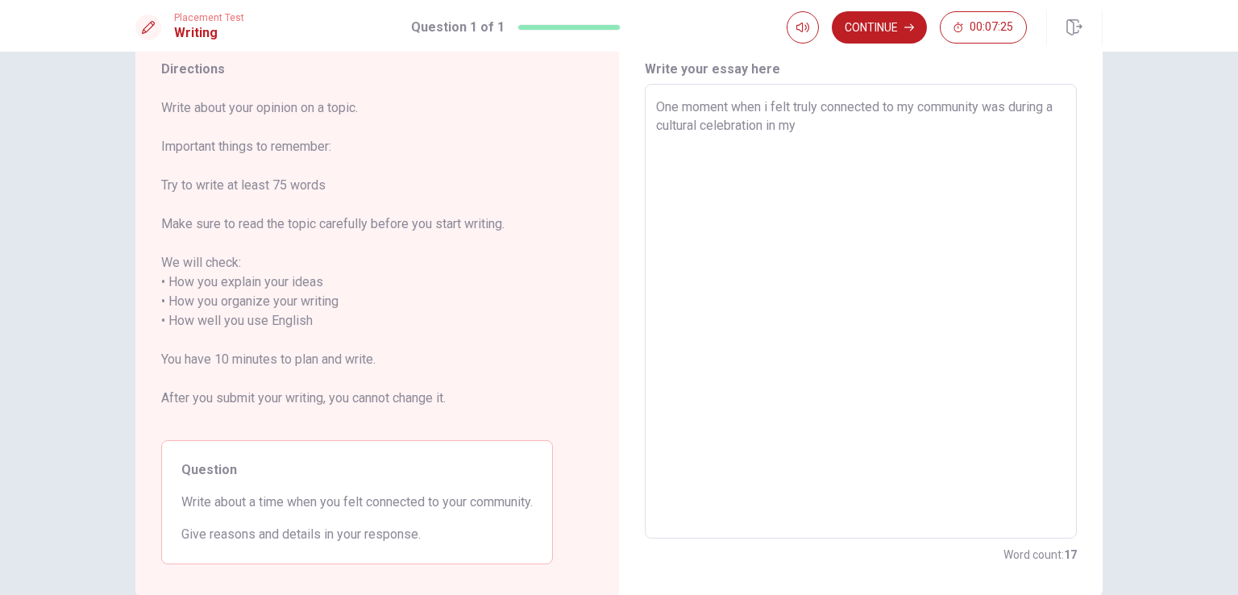
type textarea "x"
type textarea "One moment when i felt truly connected to my community was during a cultural ce…"
type textarea "x"
type textarea "One moment when i felt truly connected to my community was during a cultural ce…"
type textarea "x"
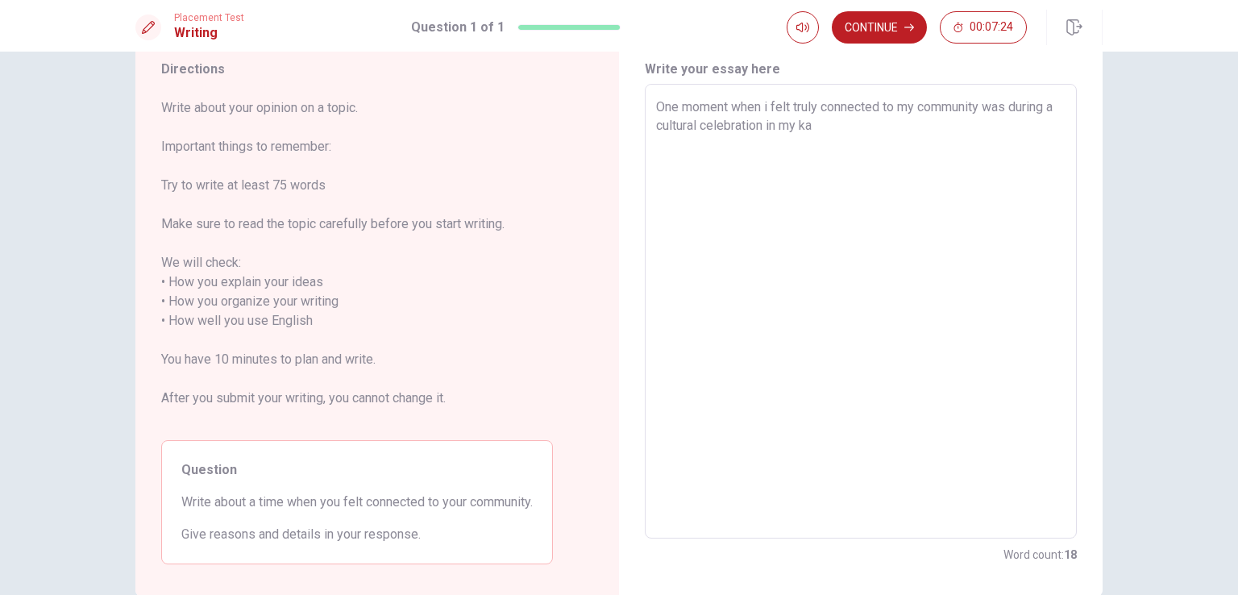
type textarea "One moment when i felt truly connected to my community was during a cultural ce…"
type textarea "x"
type textarea "One moment when i felt truly connected to my community was during a cultural ce…"
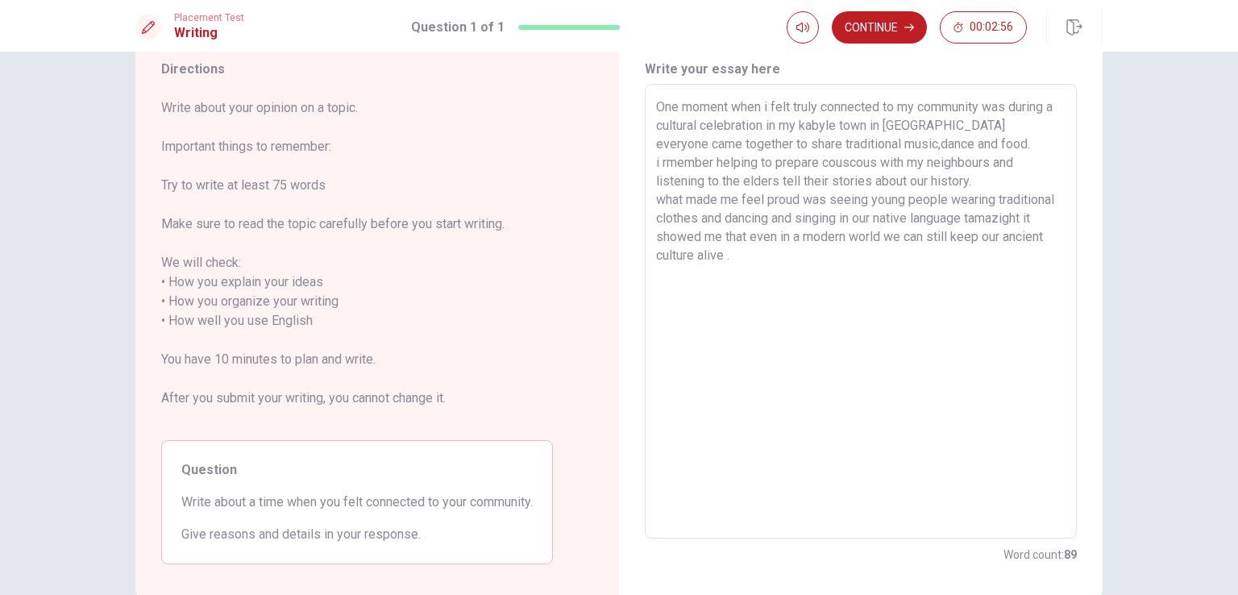
click at [862, 137] on textarea "One moment when i felt truly connected to my community was during a cultural ce…" at bounding box center [860, 312] width 409 height 428
click at [914, 333] on textarea "One moment when i felt truly connected to my community was during a cultural ce…" at bounding box center [860, 312] width 409 height 428
click at [872, 18] on button "Continue" at bounding box center [879, 27] width 95 height 32
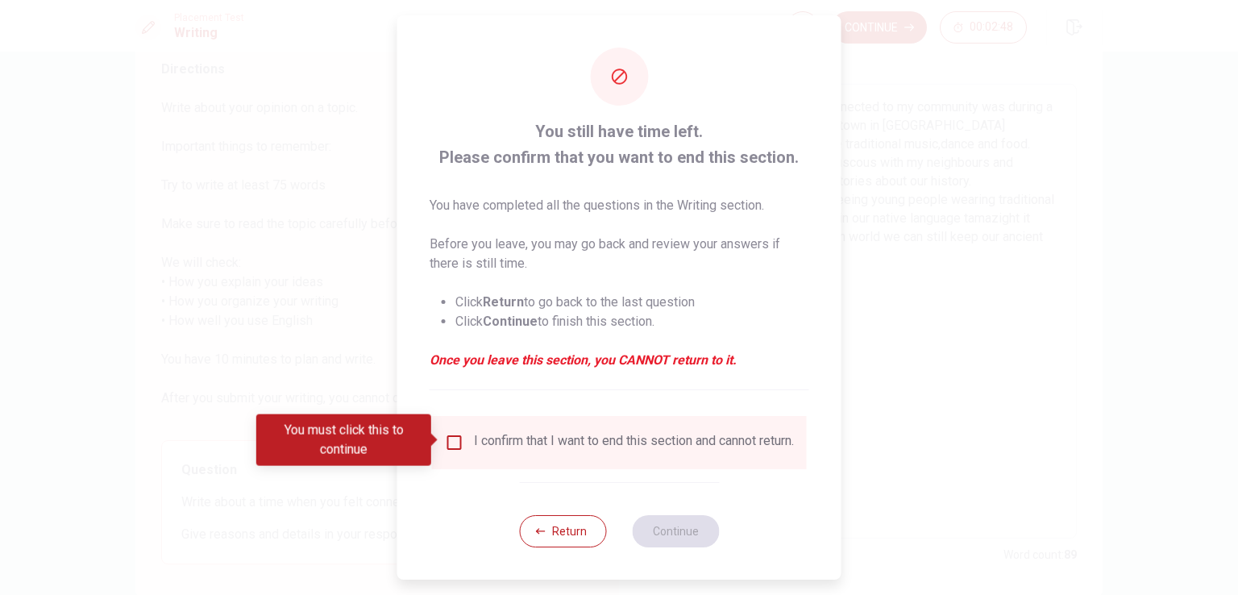
click at [454, 449] on div "I confirm that I want to end this section and cannot return." at bounding box center [619, 442] width 349 height 19
click at [454, 434] on input "You must click this to continue" at bounding box center [454, 442] width 19 height 19
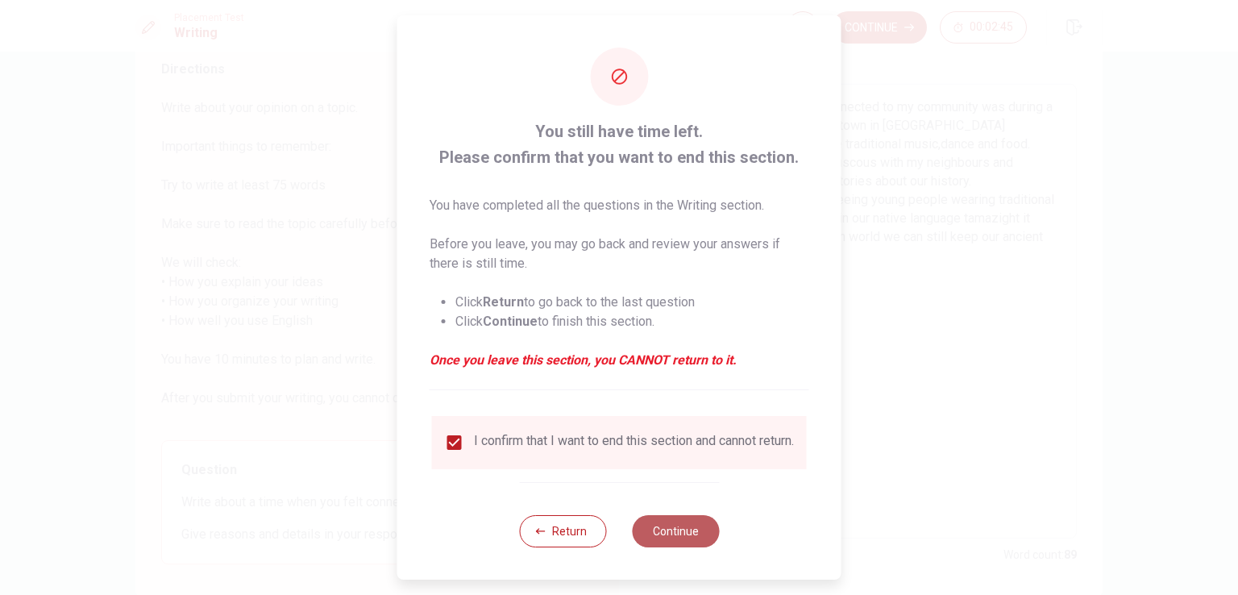
click at [637, 533] on button "Continue" at bounding box center [675, 531] width 87 height 32
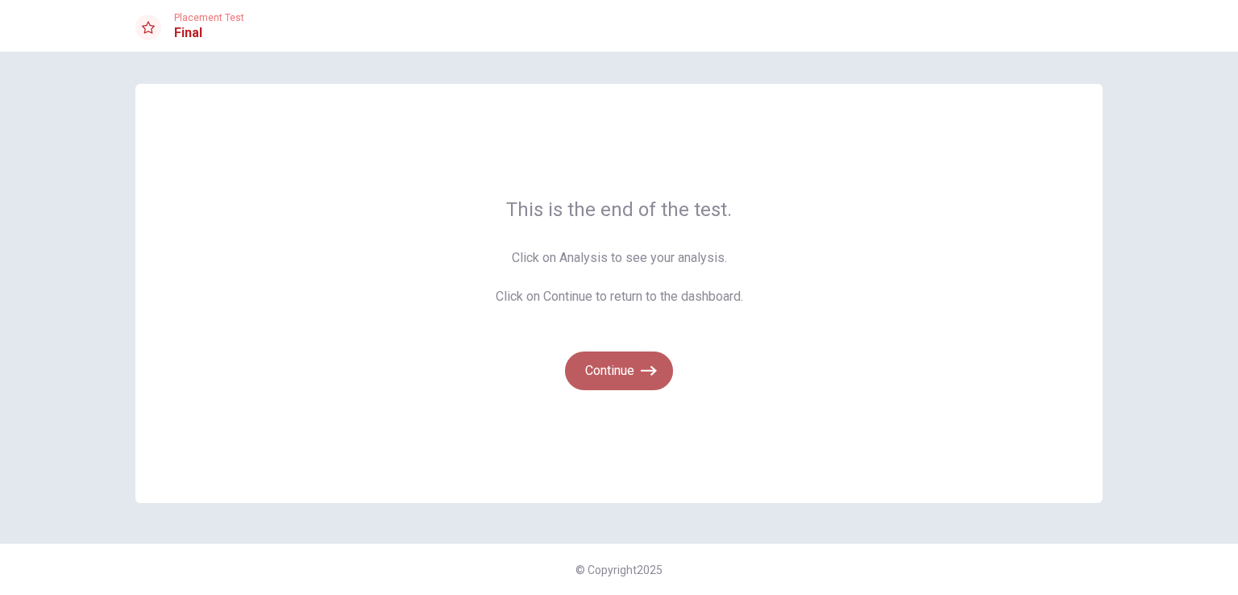
click at [660, 358] on button "Continue" at bounding box center [619, 370] width 108 height 39
